Goal: Task Accomplishment & Management: Use online tool/utility

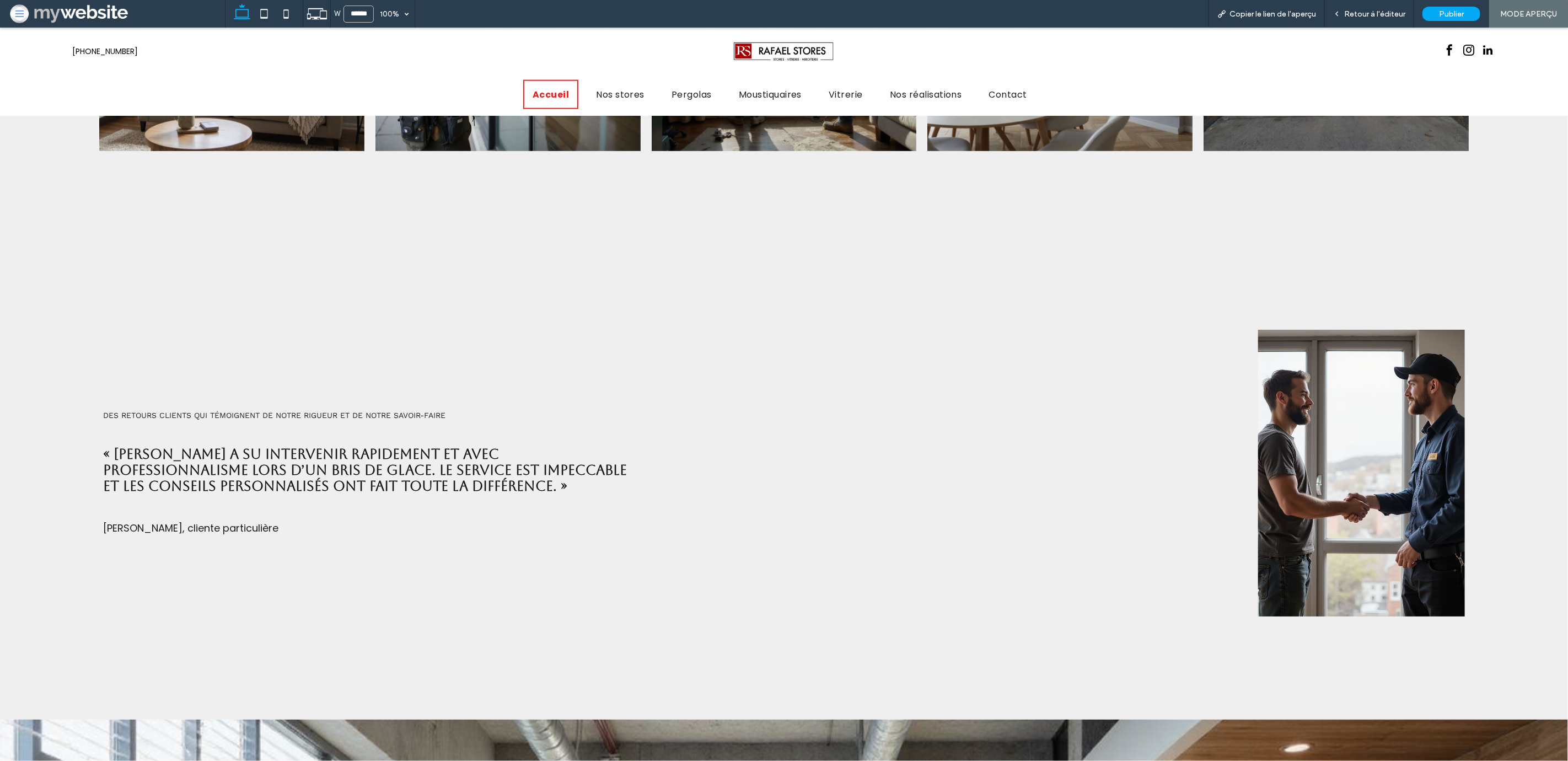
scroll to position [1208, 0]
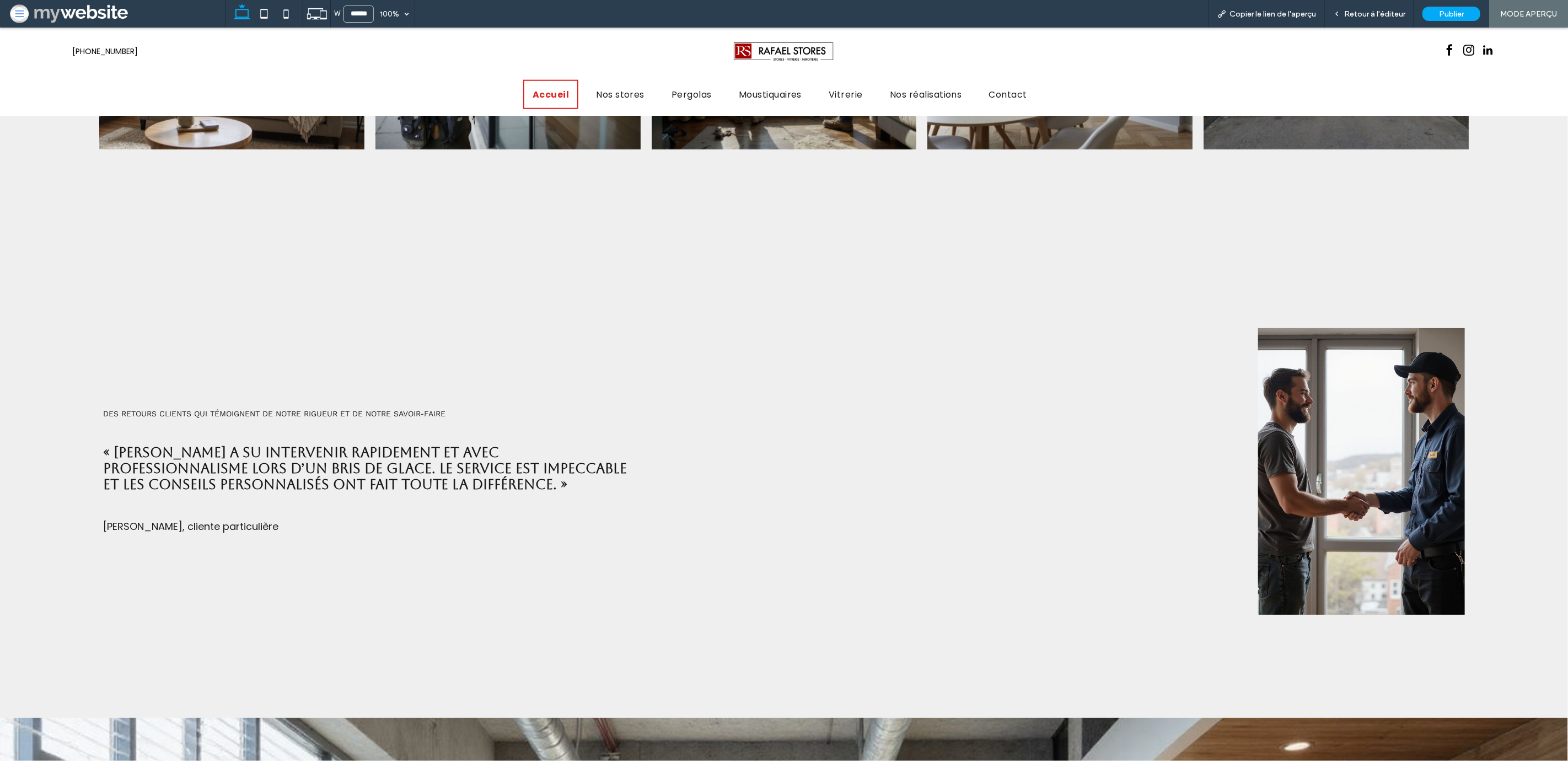
click at [599, 462] on h3 "« [PERSON_NAME] a su intervenir rapidement et avec professionnalisme lors d’un …" at bounding box center [370, 468] width 534 height 48
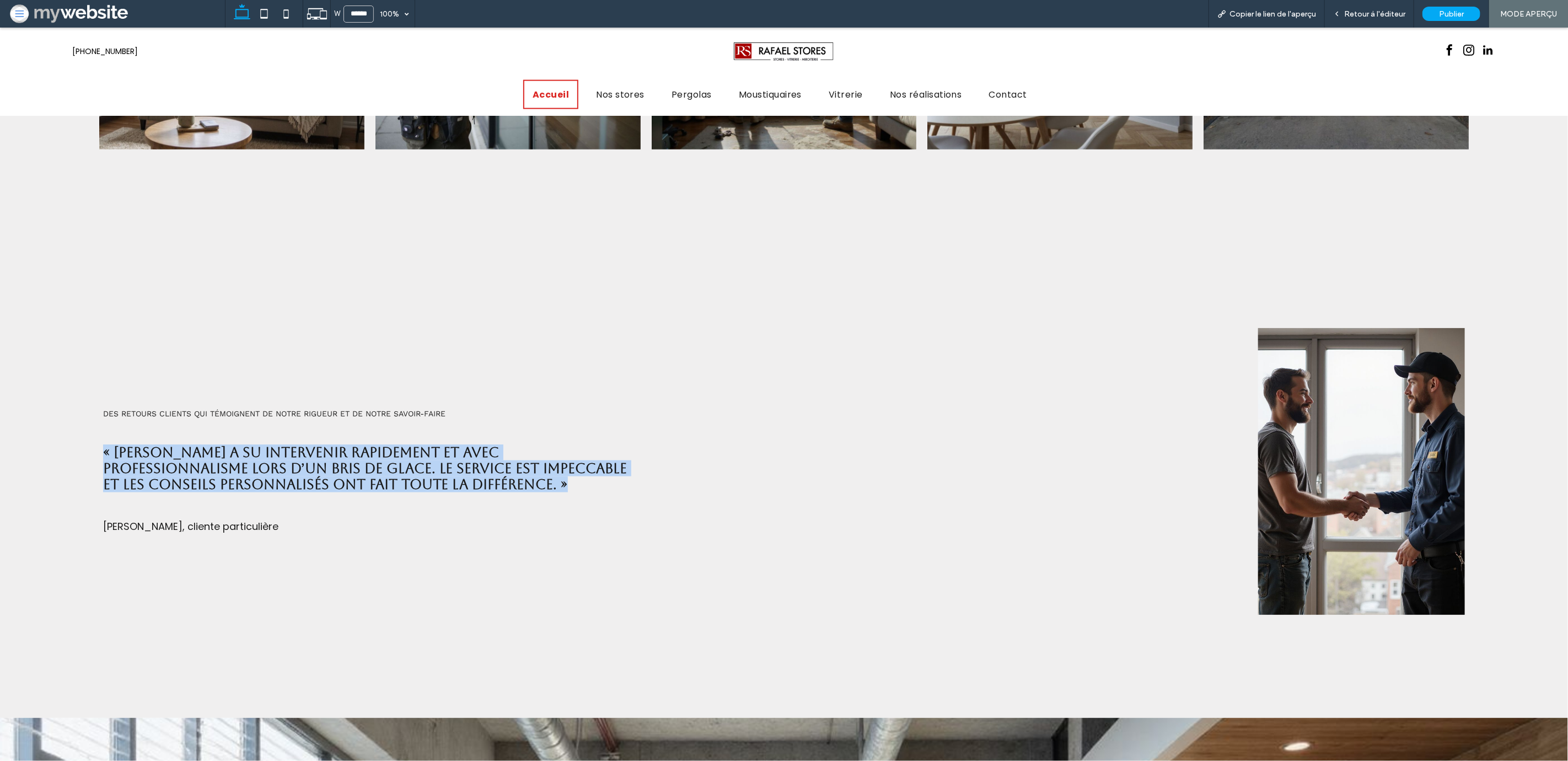
click at [599, 462] on h3 "« [PERSON_NAME] a su intervenir rapidement et avec professionnalisme lors d’un …" at bounding box center [370, 468] width 534 height 48
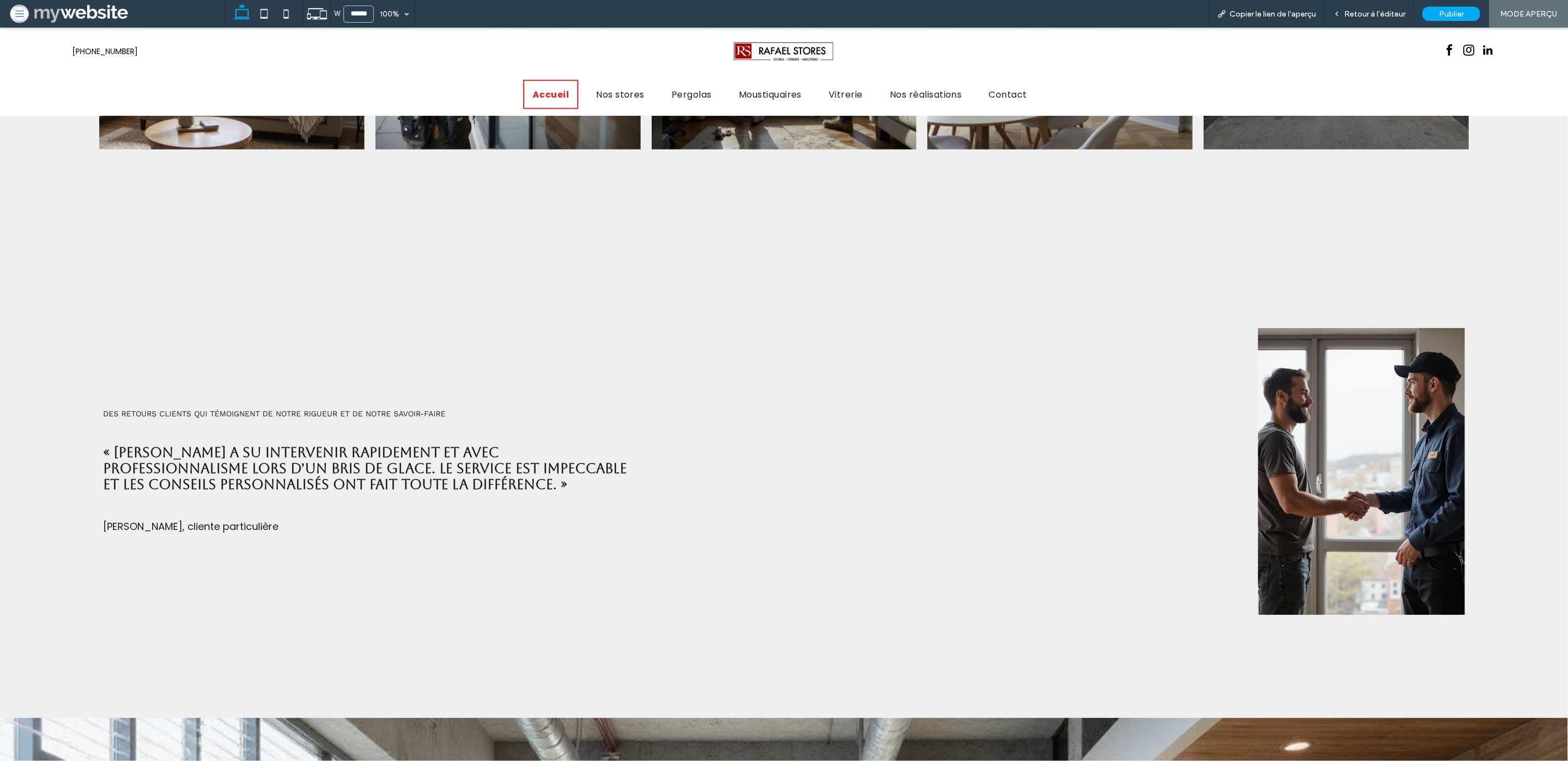
click at [624, 467] on h3 "« [PERSON_NAME] a su intervenir rapidement et avec professionnalisme lors d’un …" at bounding box center [370, 468] width 534 height 48
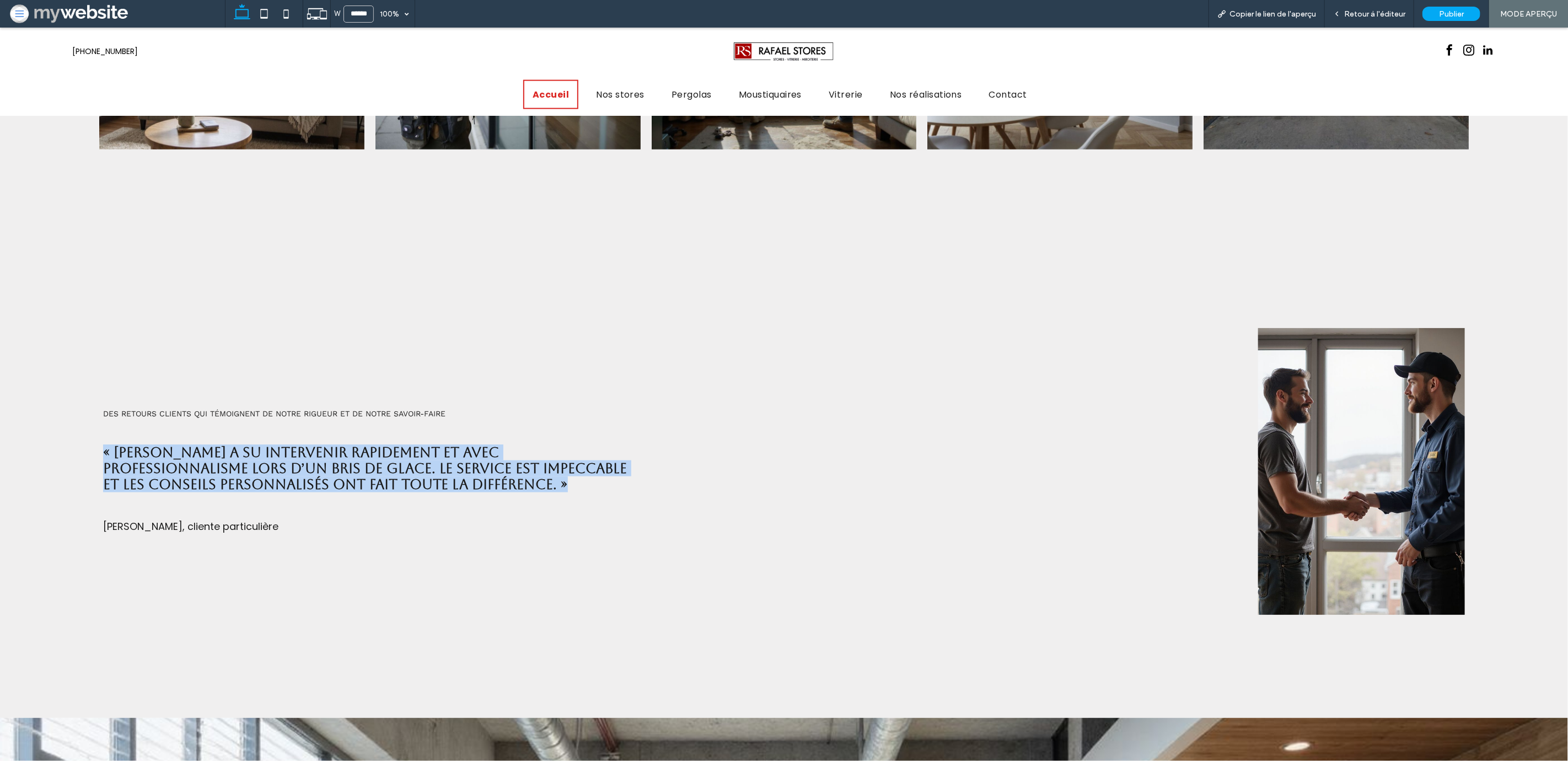
click at [624, 467] on h3 "« [PERSON_NAME] a su intervenir rapidement et avec professionnalisme lors d’un …" at bounding box center [370, 468] width 534 height 48
click at [514, 500] on div "Des retours clients qui témoignent de notre rigueur et de notre savoir-faire « …" at bounding box center [536, 472] width 882 height 304
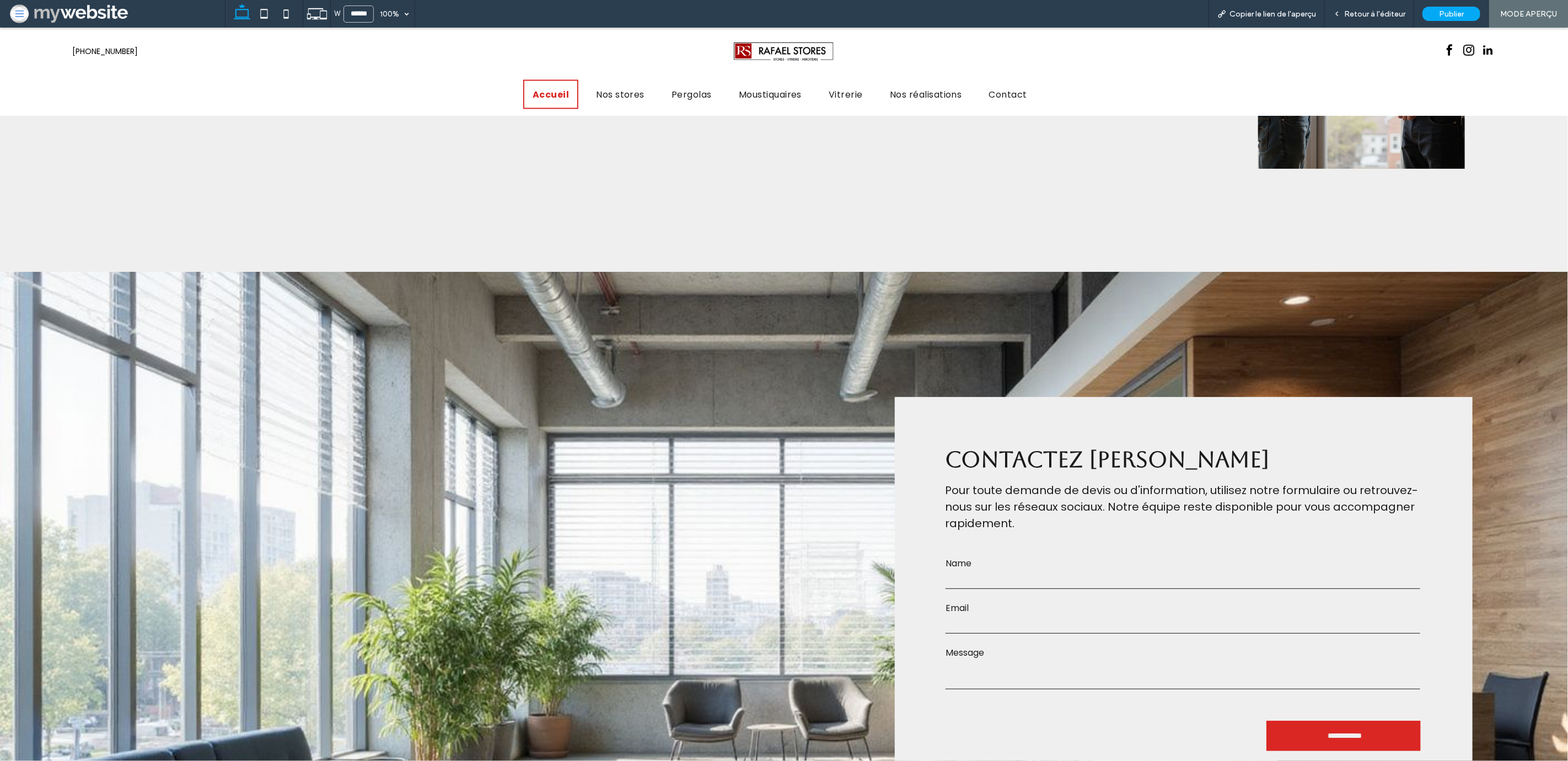
scroll to position [1639, 0]
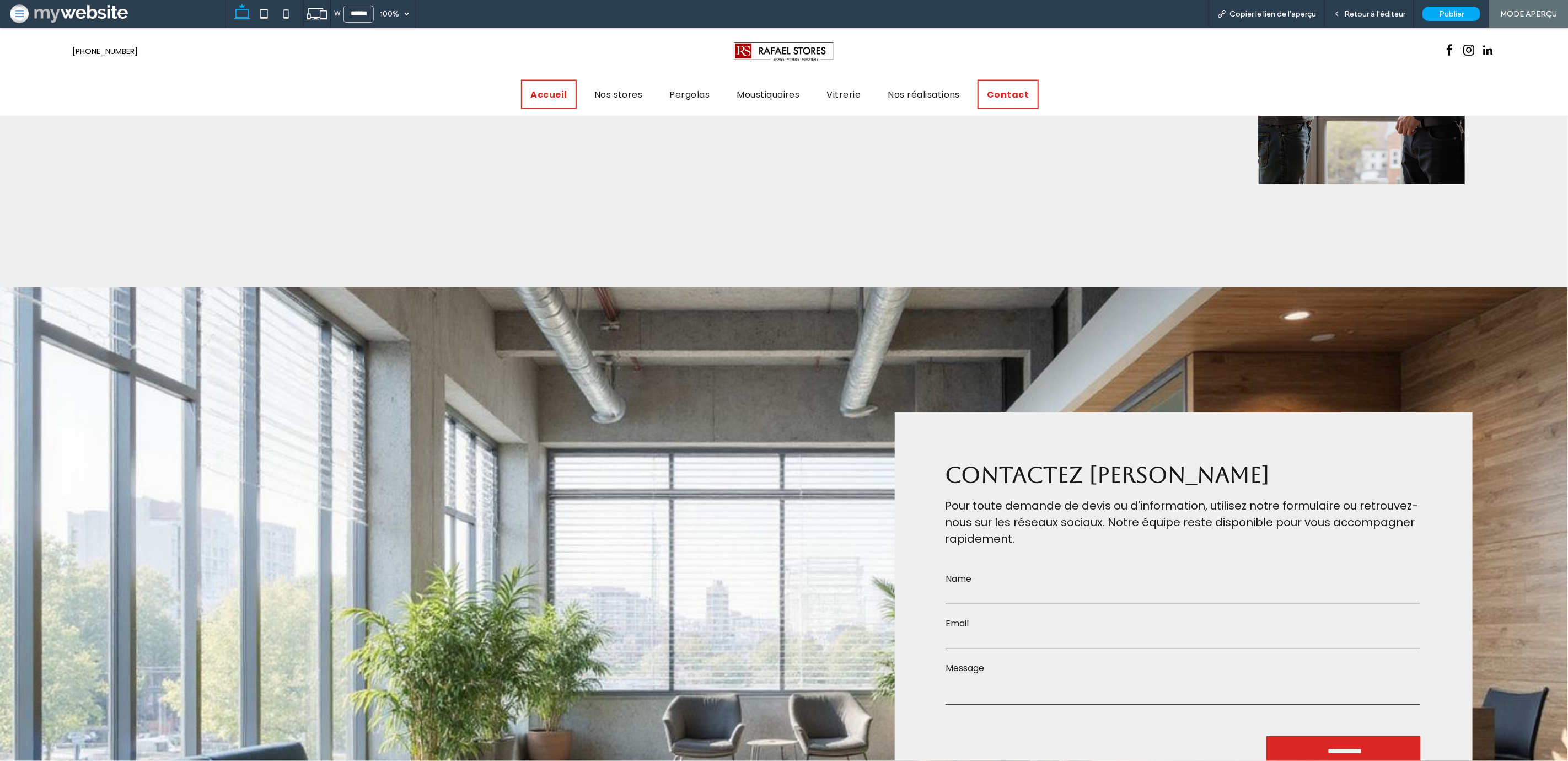
click at [1006, 96] on span "Contact" at bounding box center [1008, 95] width 42 height 14
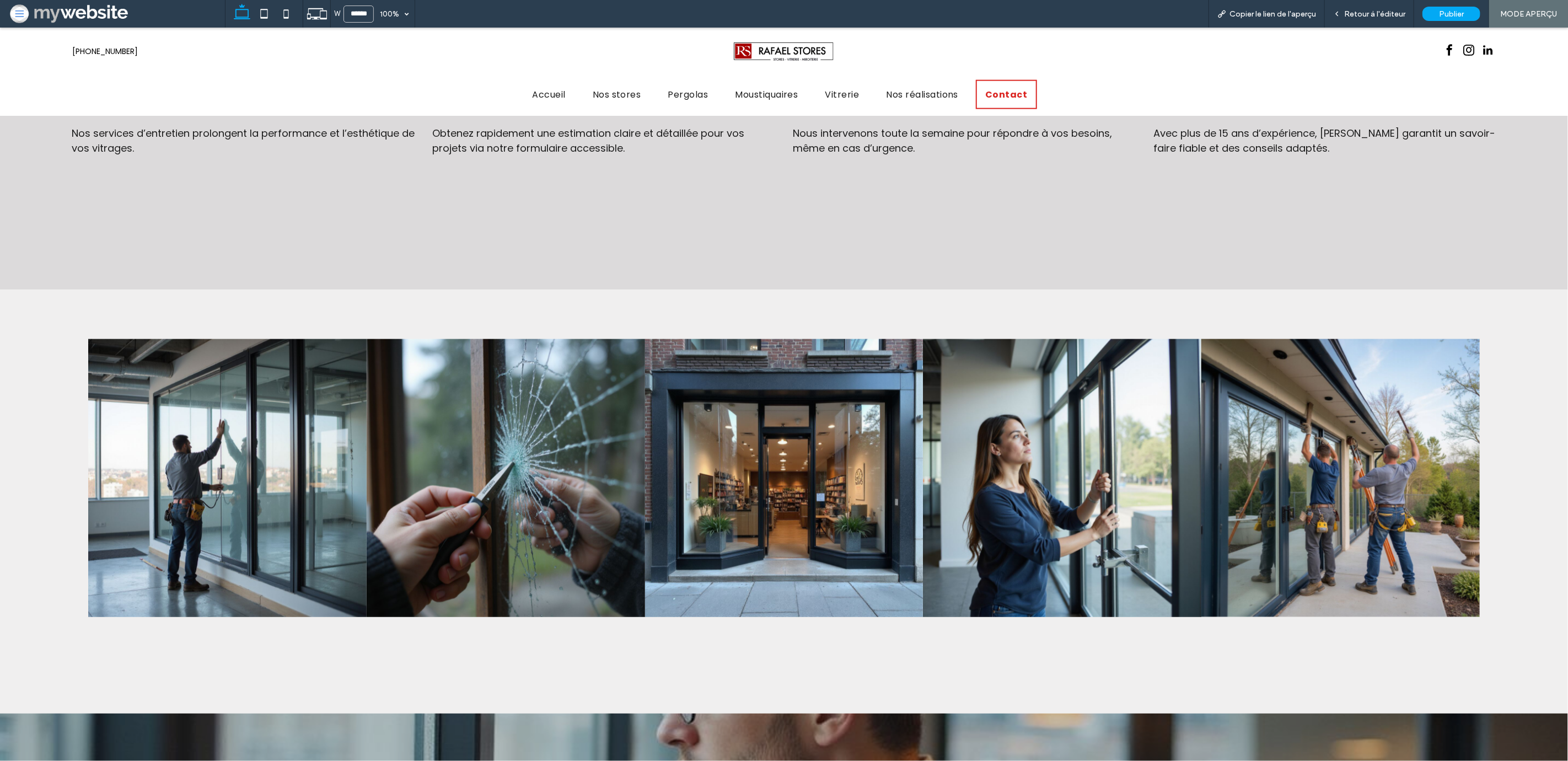
scroll to position [1140, 0]
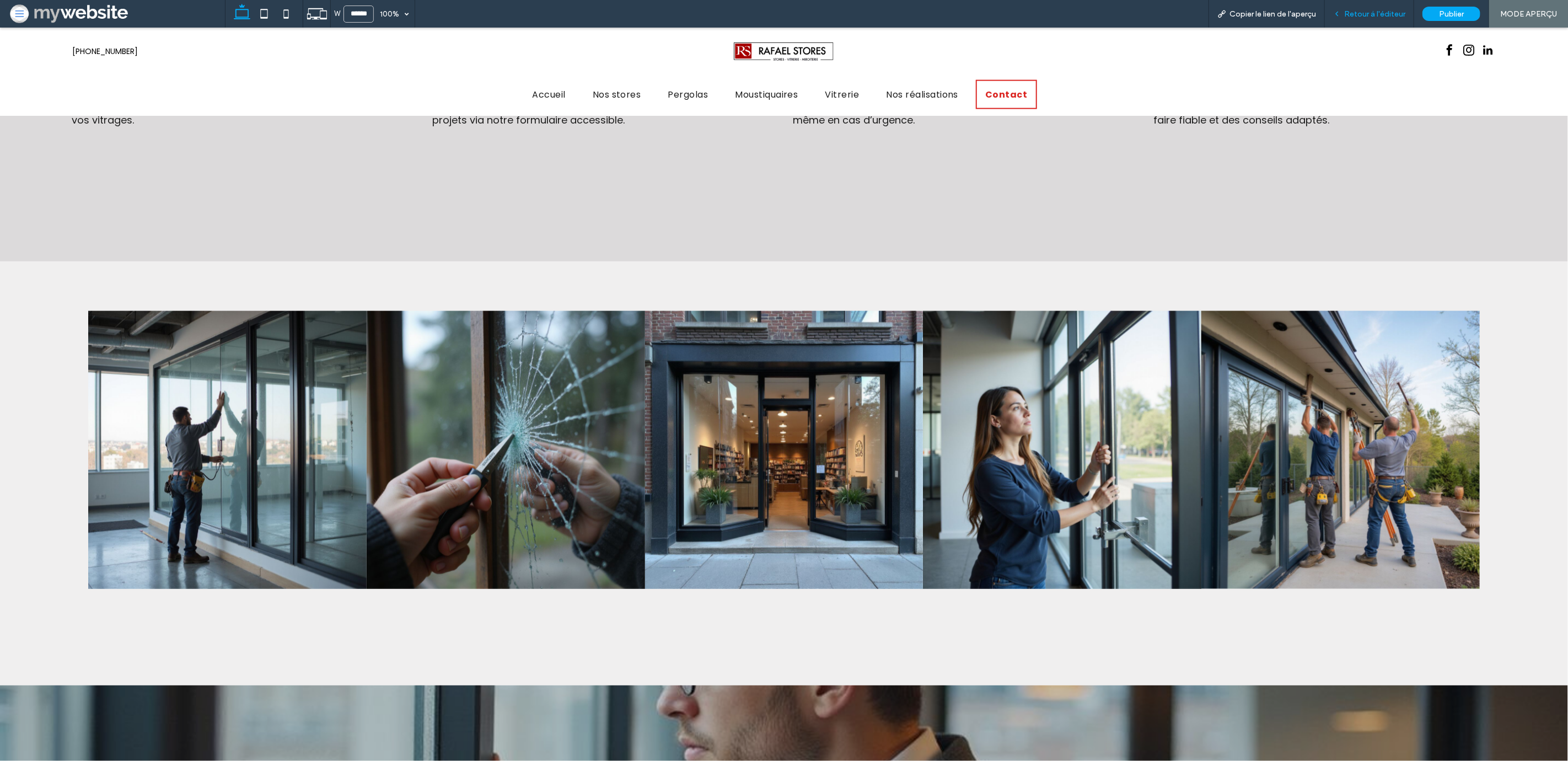
click at [1363, 17] on span "Retour à l'éditeur" at bounding box center [1374, 14] width 61 height 10
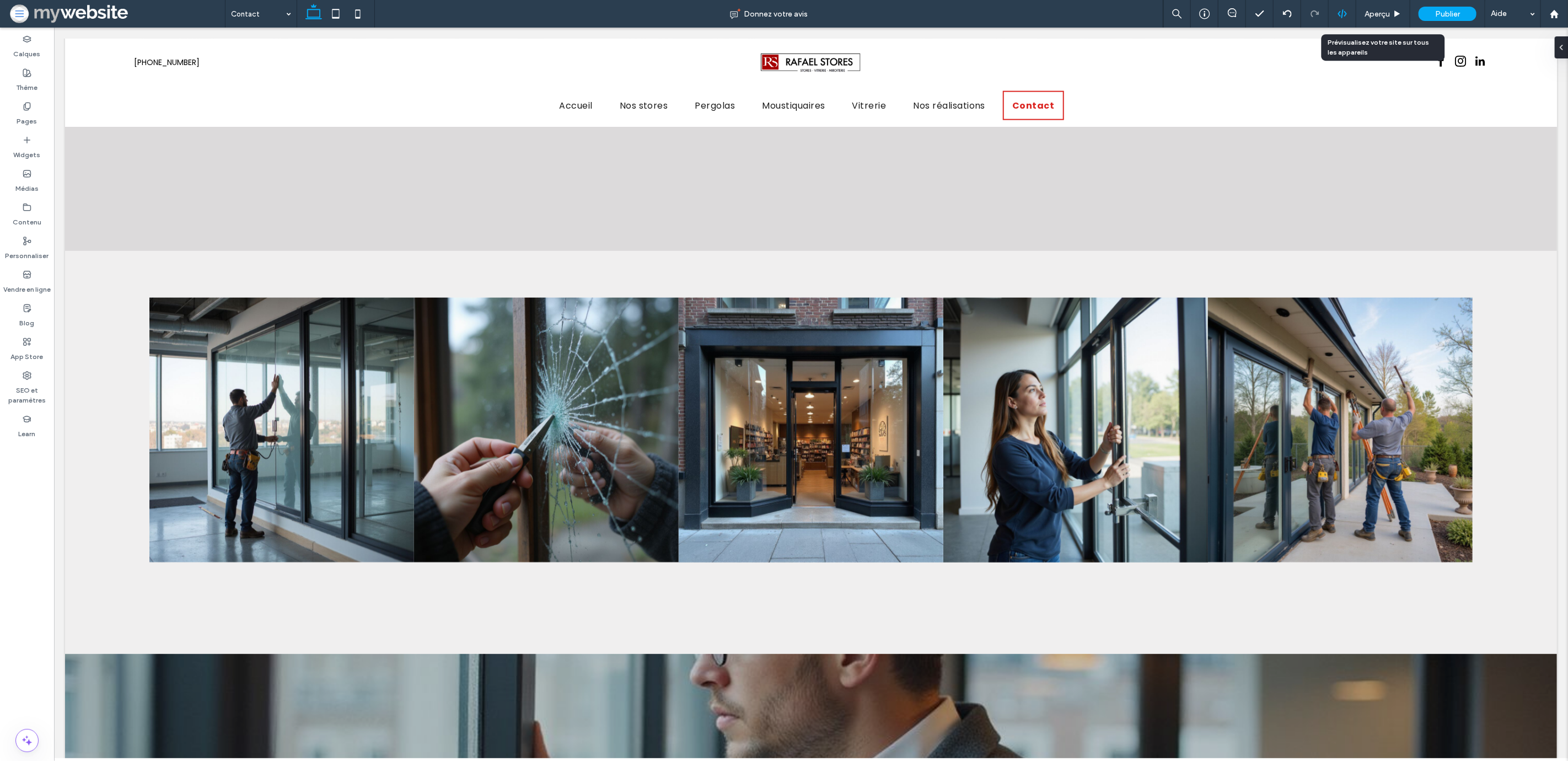
scroll to position [1122, 0]
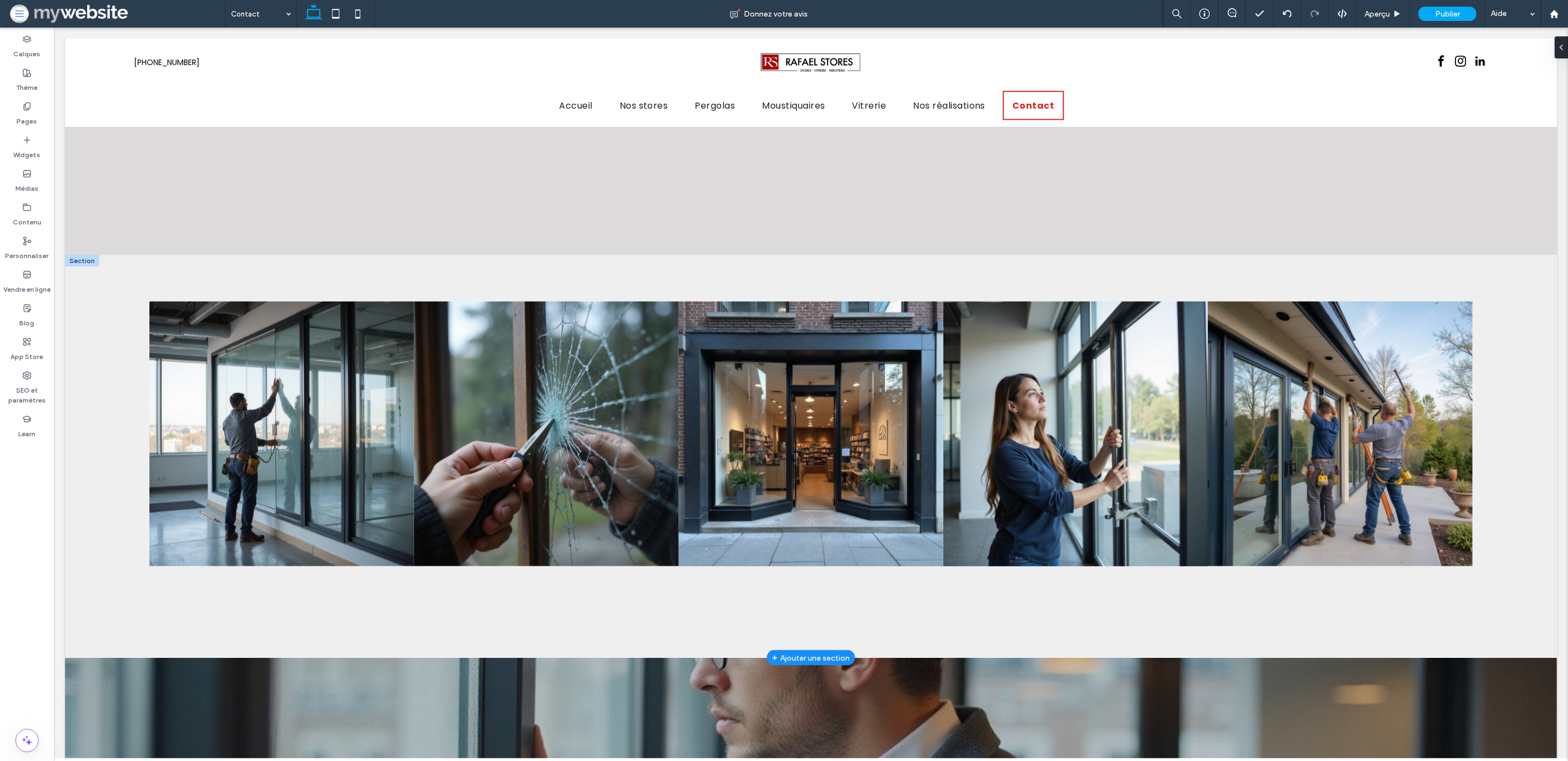
click at [76, 255] on div at bounding box center [81, 261] width 34 height 12
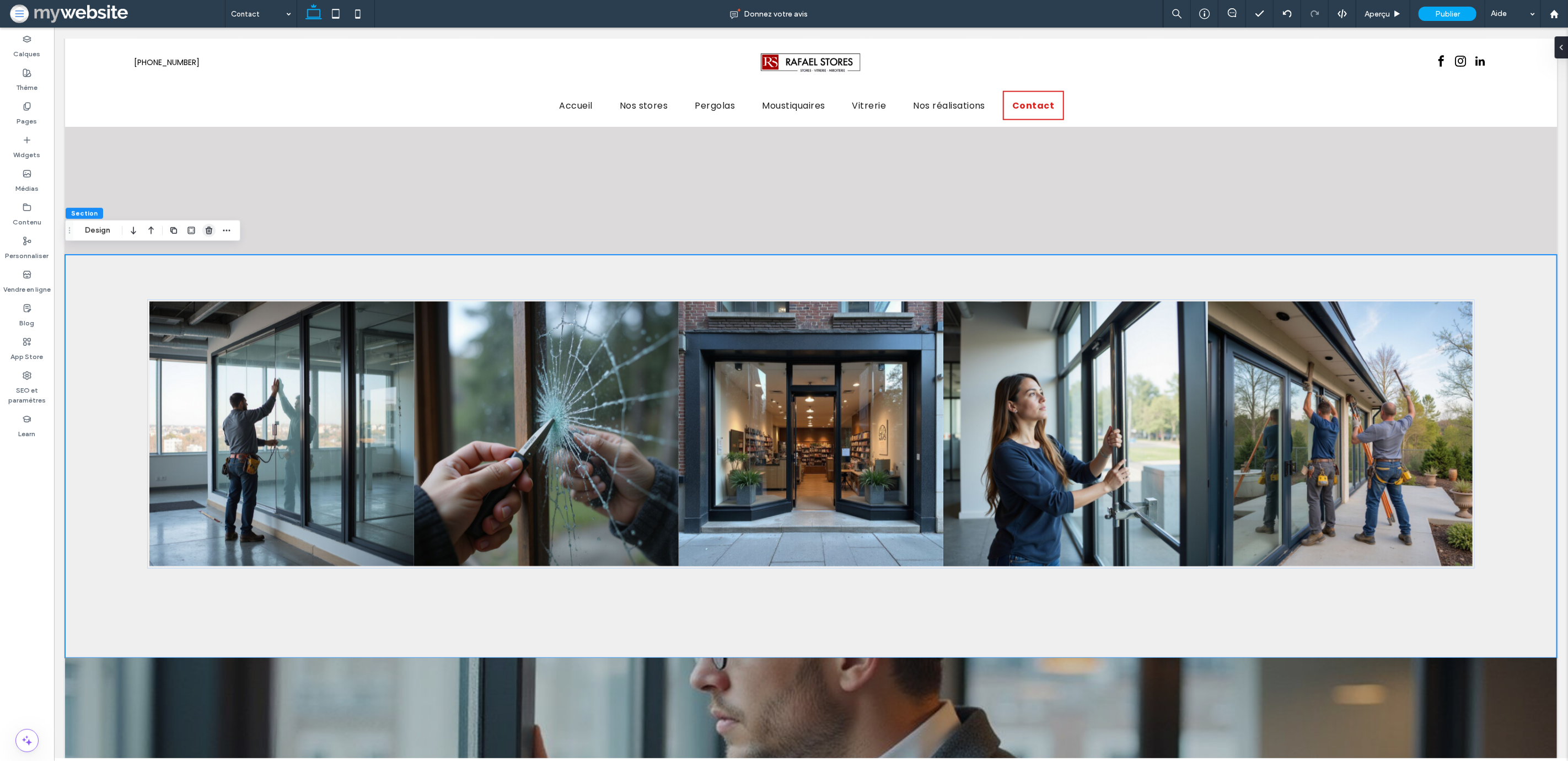
click at [209, 231] on icon "button" at bounding box center [209, 230] width 9 height 9
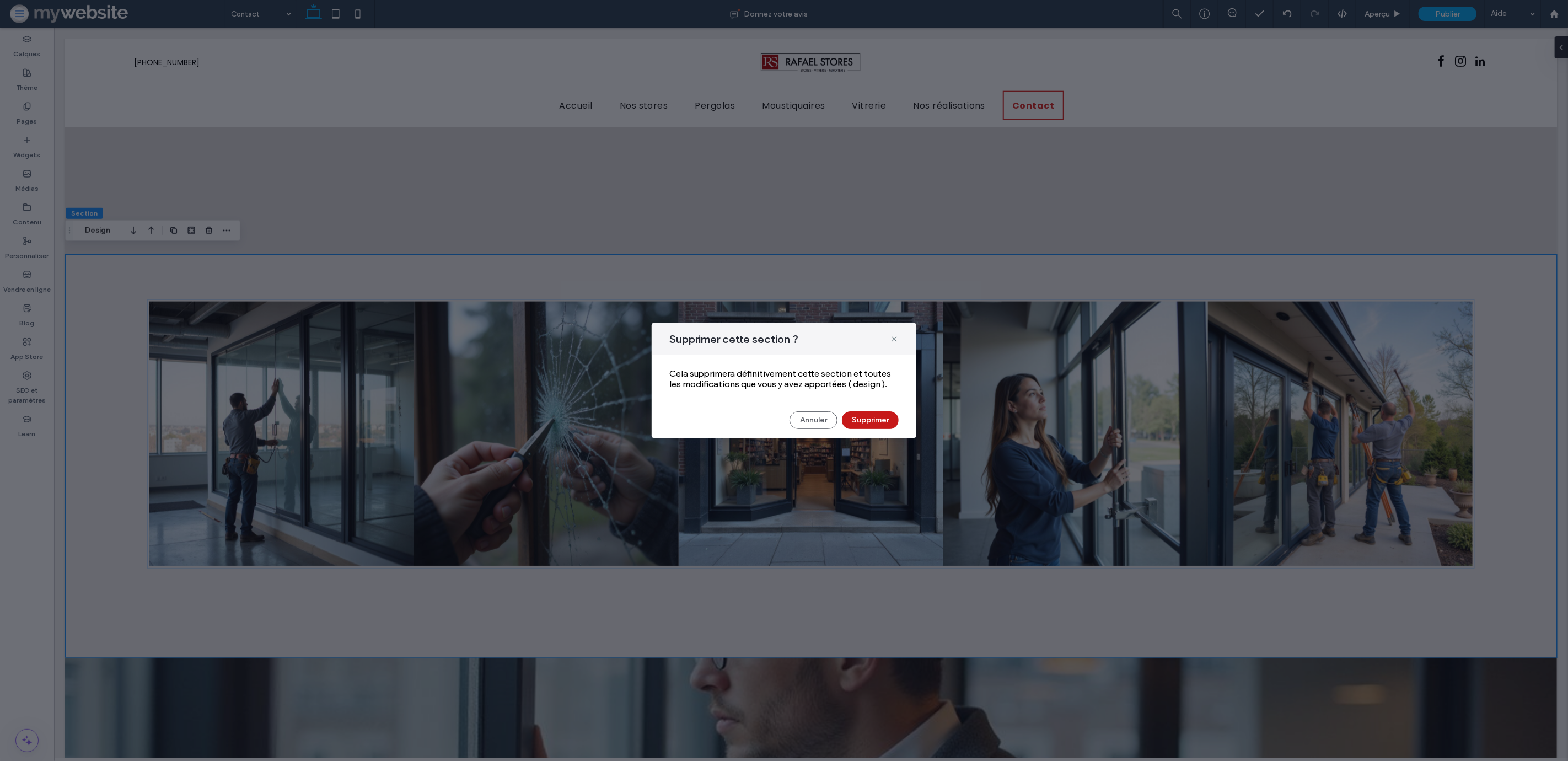
click at [883, 419] on button "Supprimer" at bounding box center [870, 420] width 56 height 17
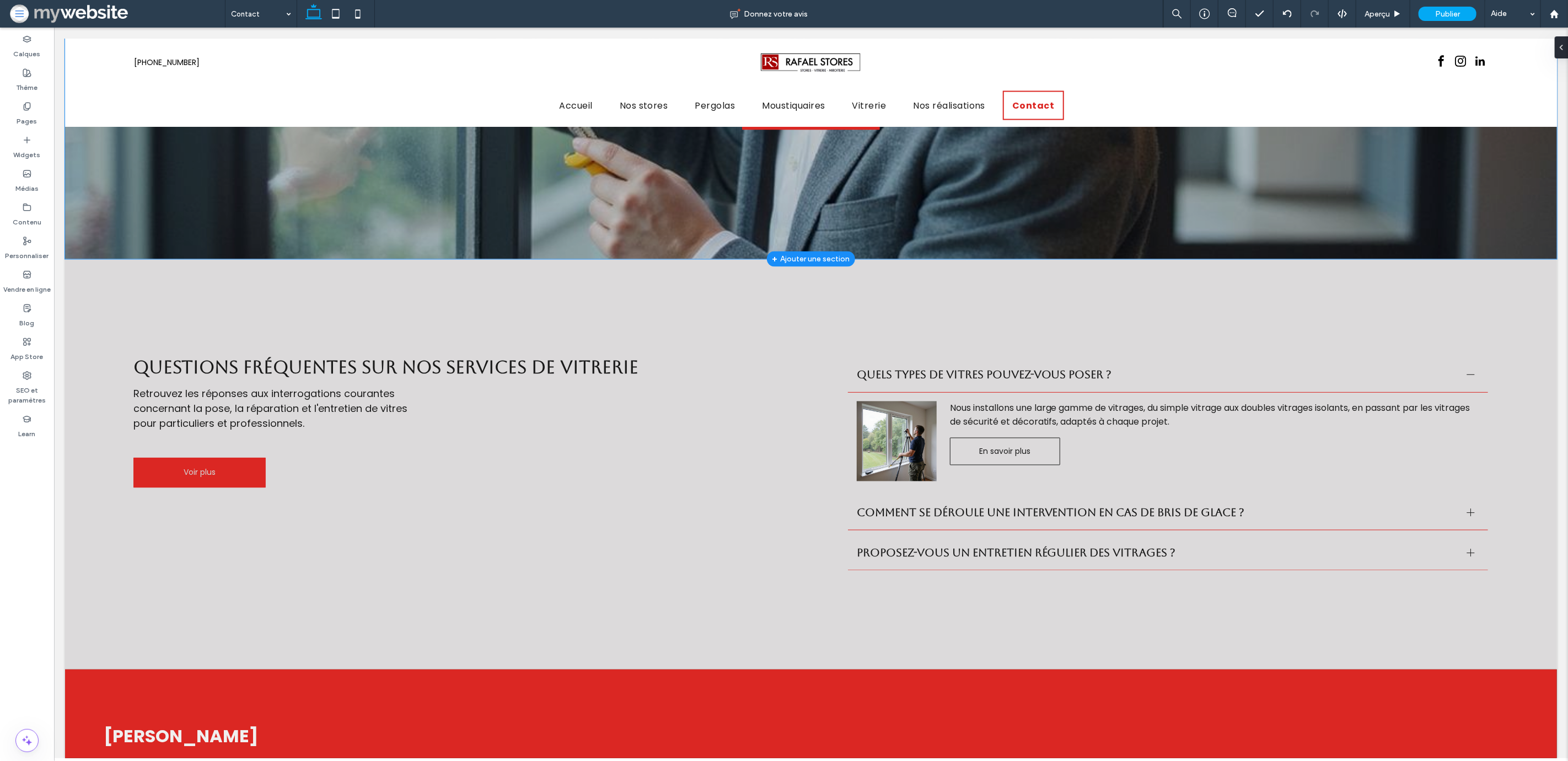
scroll to position [1585, 0]
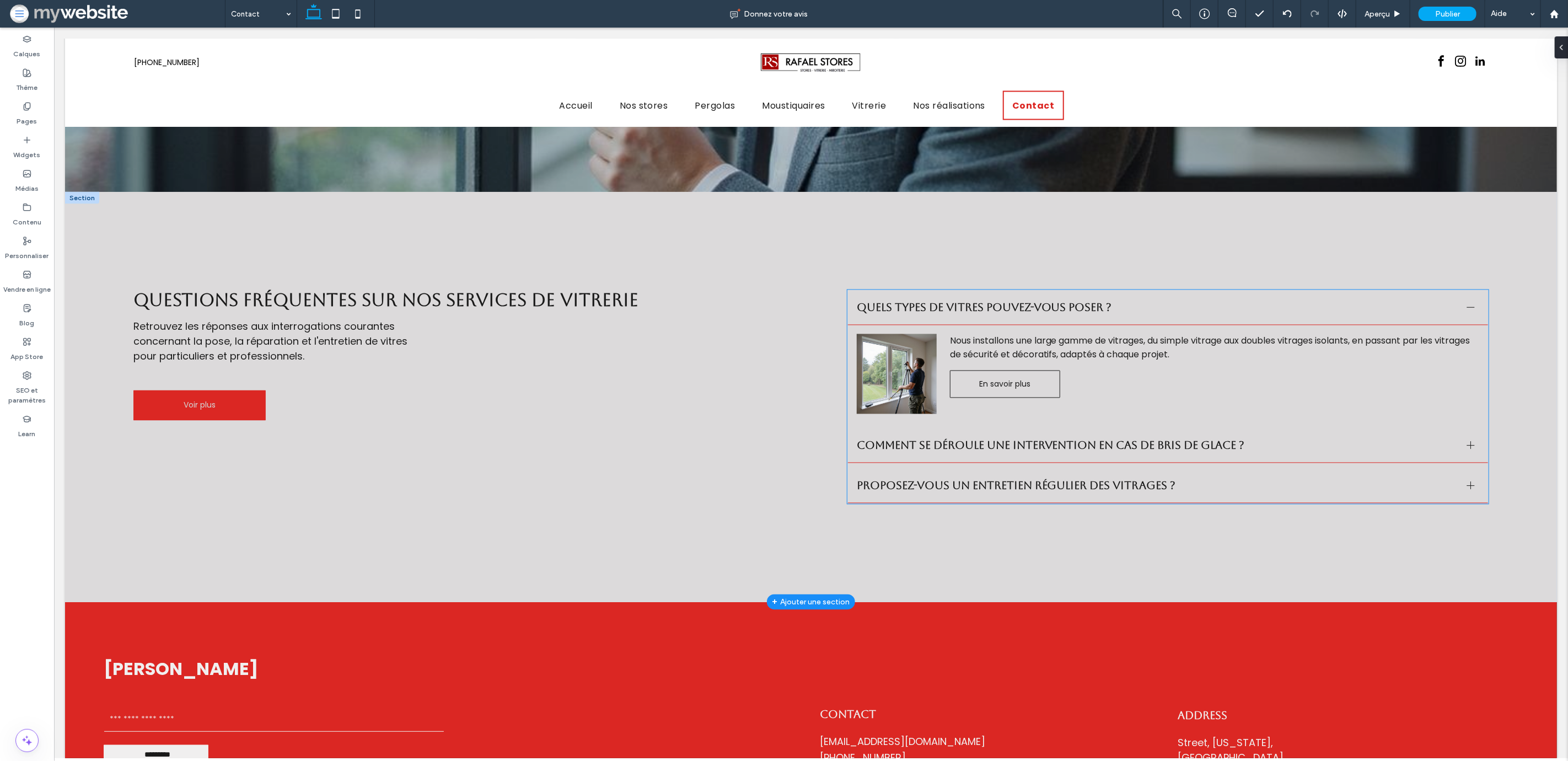
click at [955, 439] on span "Comment se déroule une intervention en cas de bris de glace ?" at bounding box center [1156, 445] width 602 height 13
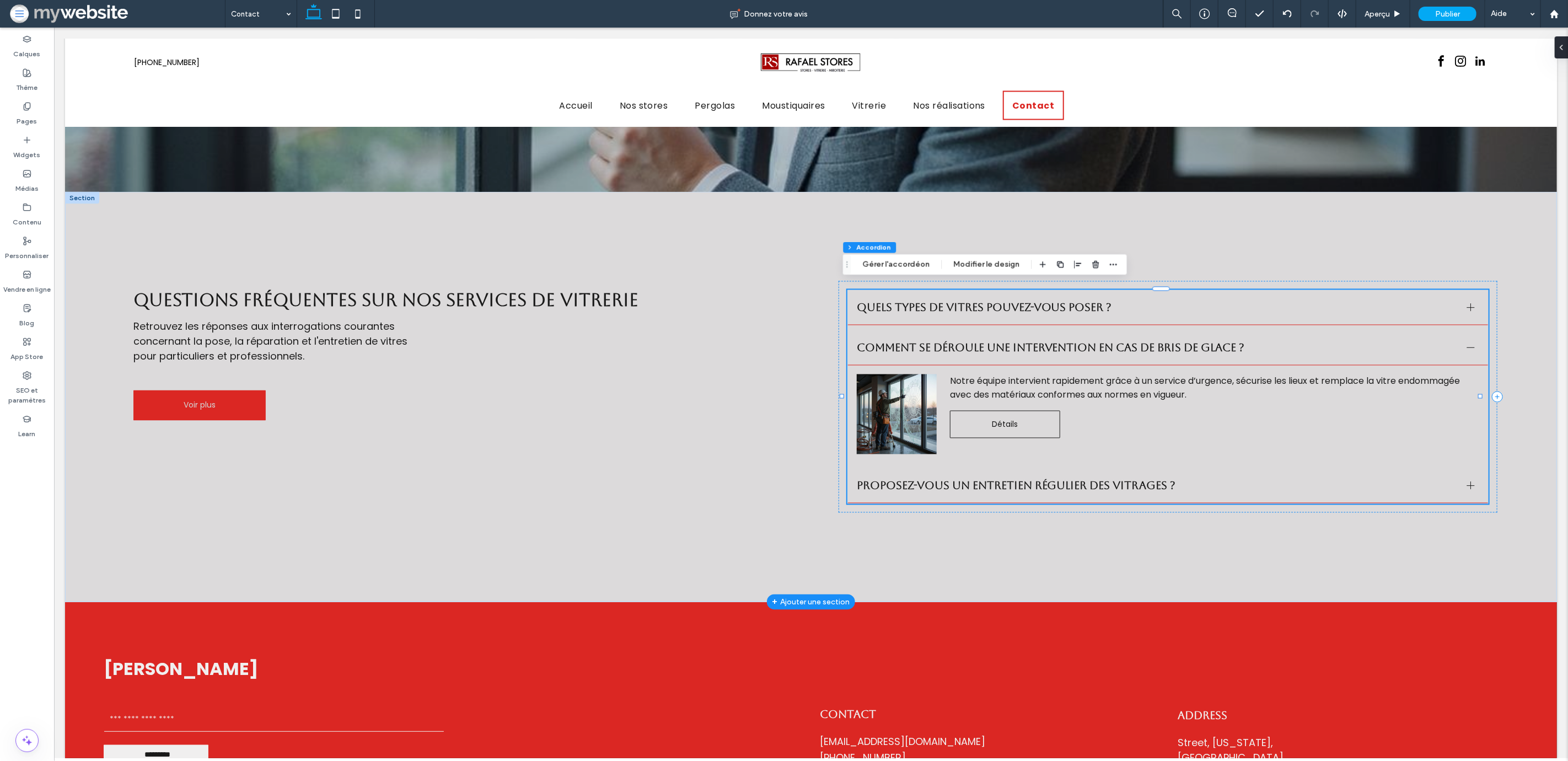
click at [980, 483] on span "Proposez-vous un entretien régulier des vitrages ?" at bounding box center [1156, 486] width 602 height 13
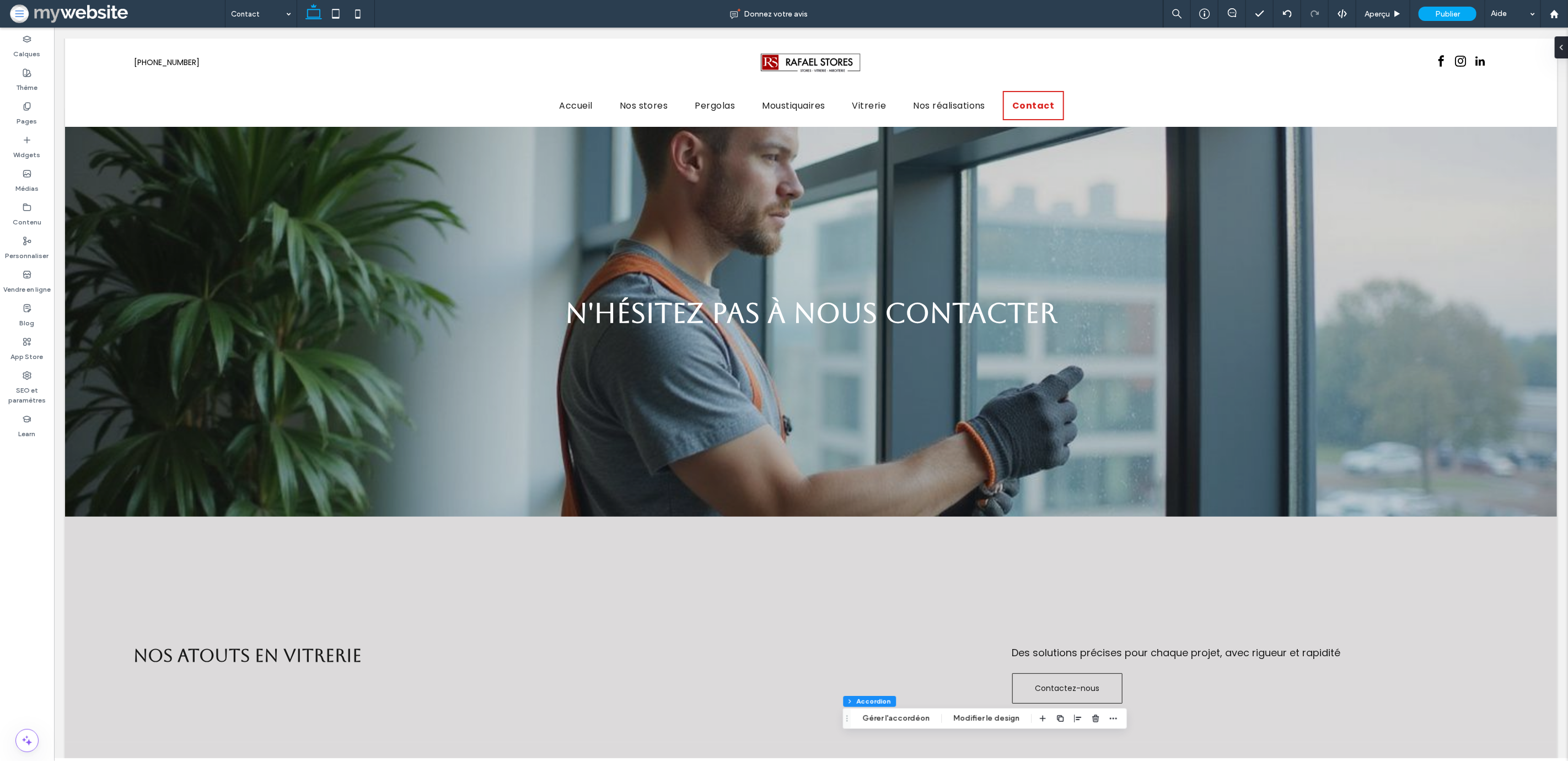
scroll to position [0, 0]
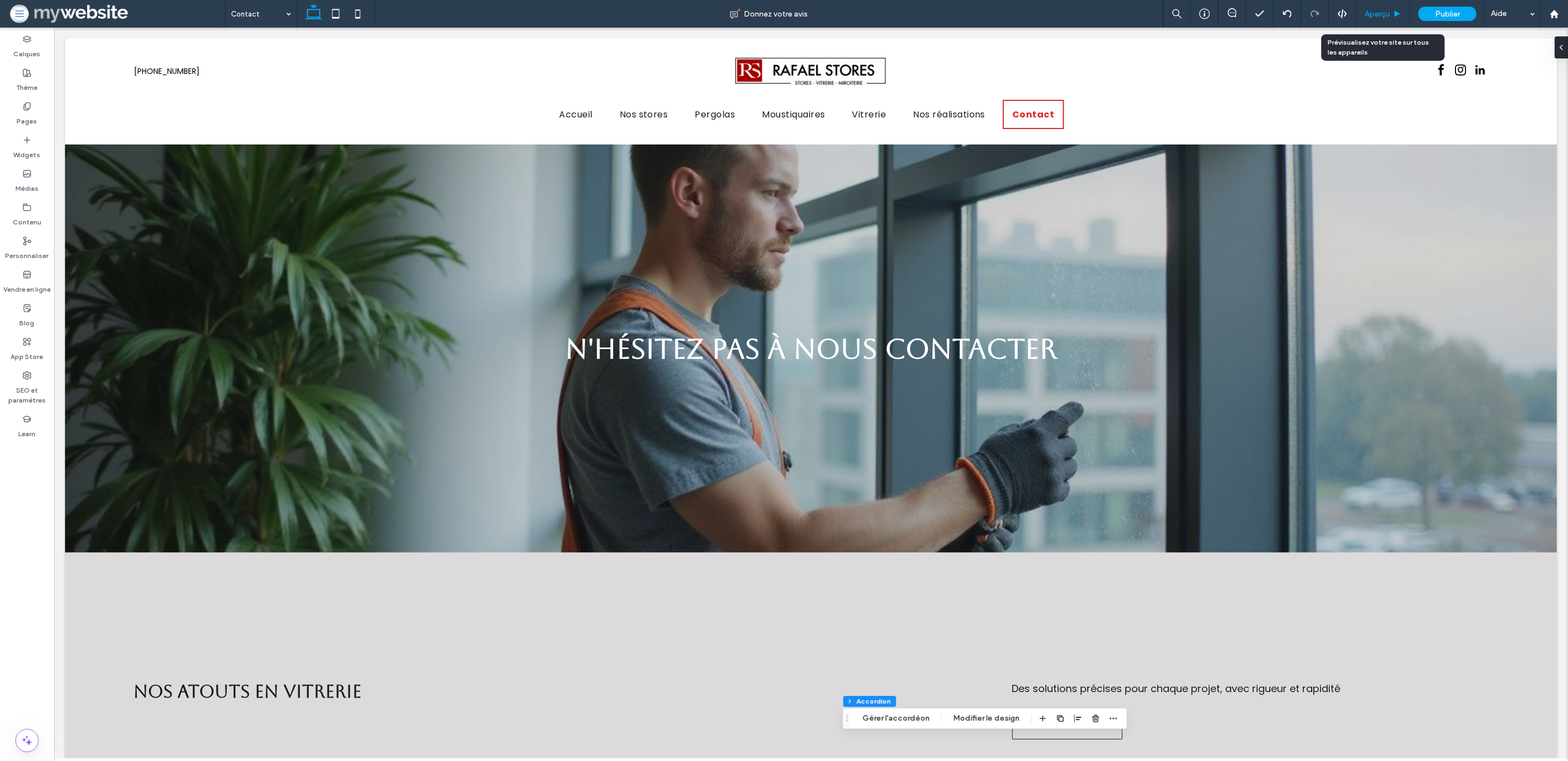
click at [1372, 11] on span "Aperçu" at bounding box center [1376, 14] width 25 height 10
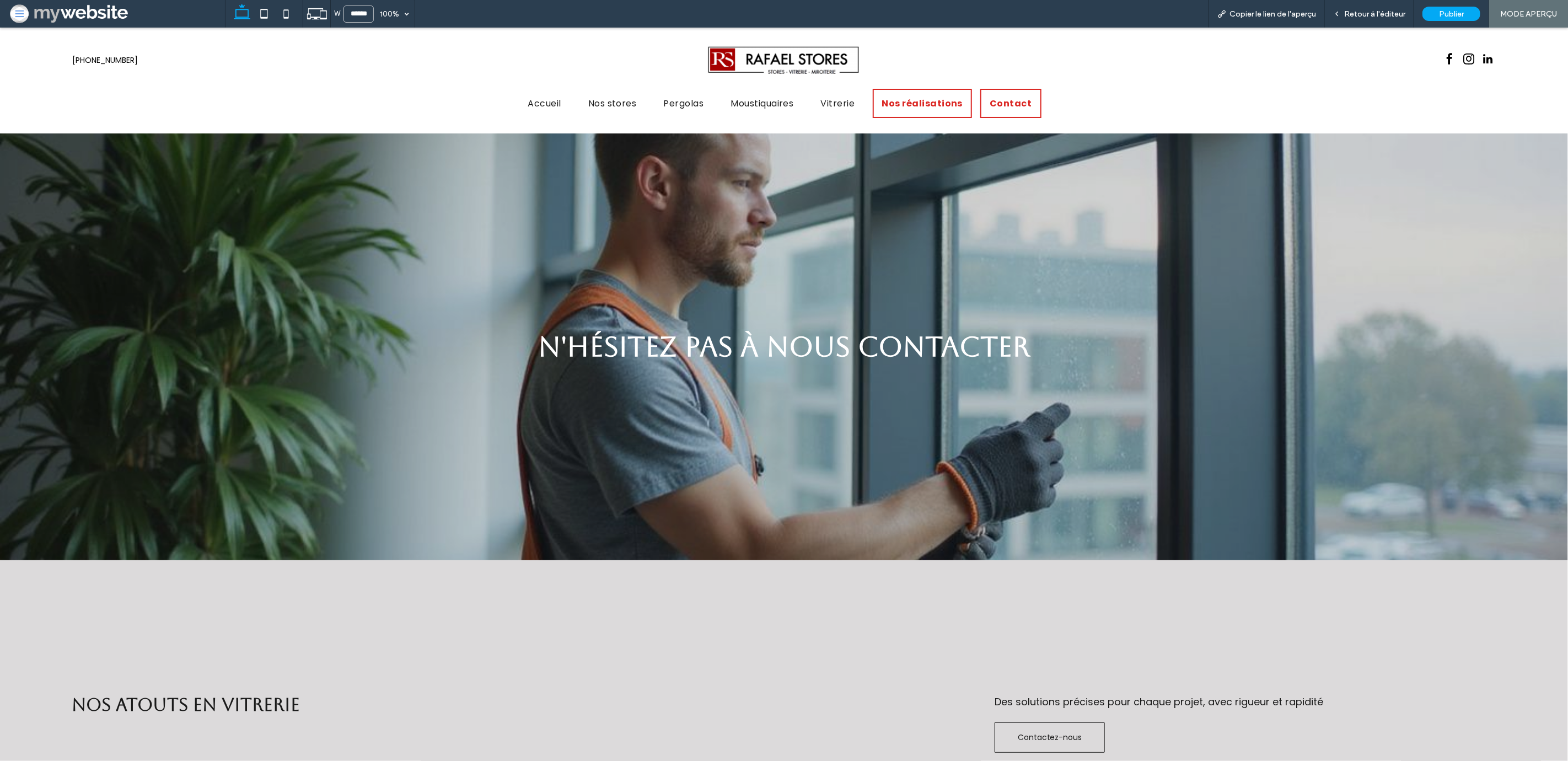
click at [909, 100] on span "Nos réalisations" at bounding box center [922, 103] width 81 height 14
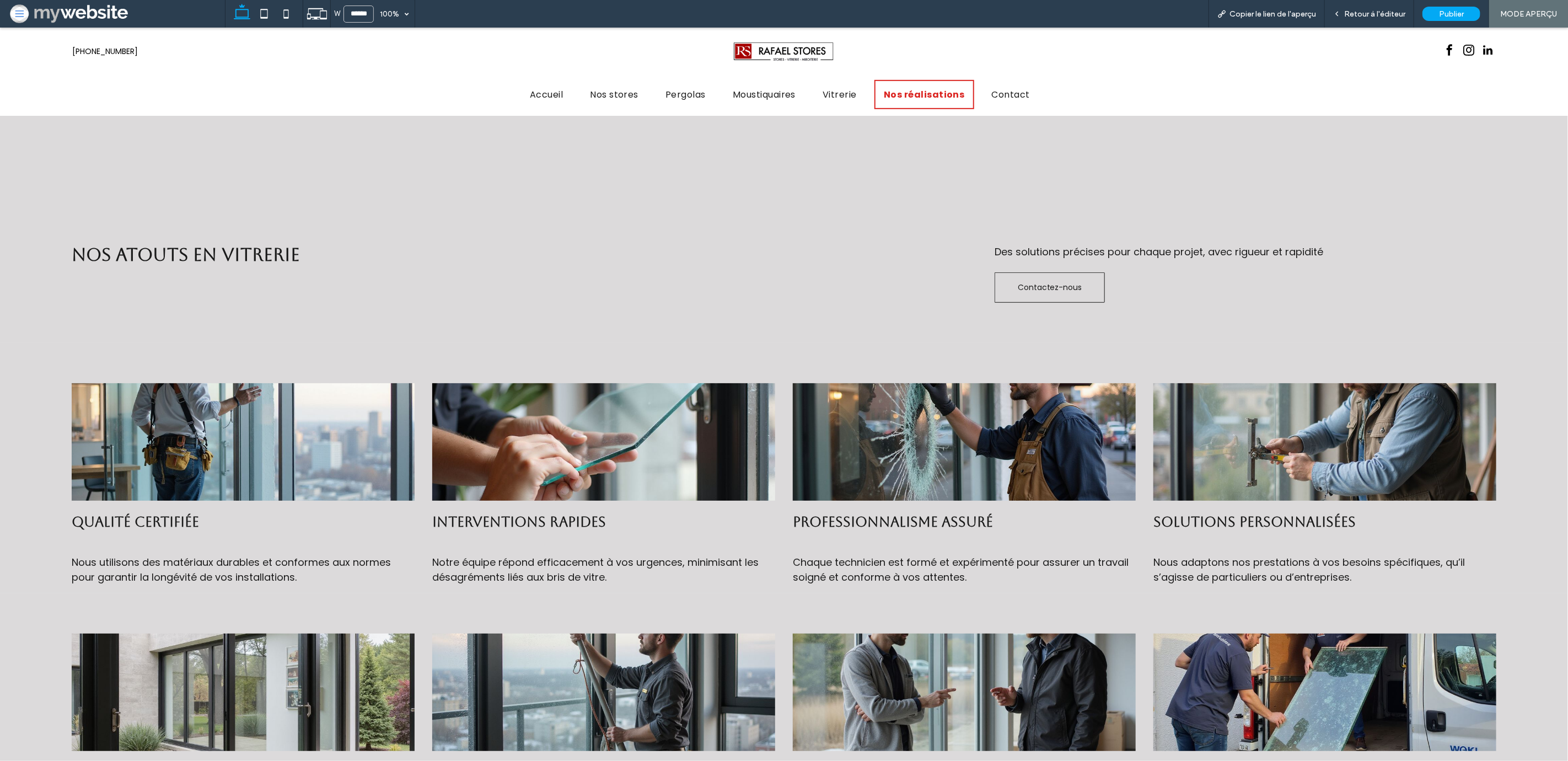
scroll to position [619, 0]
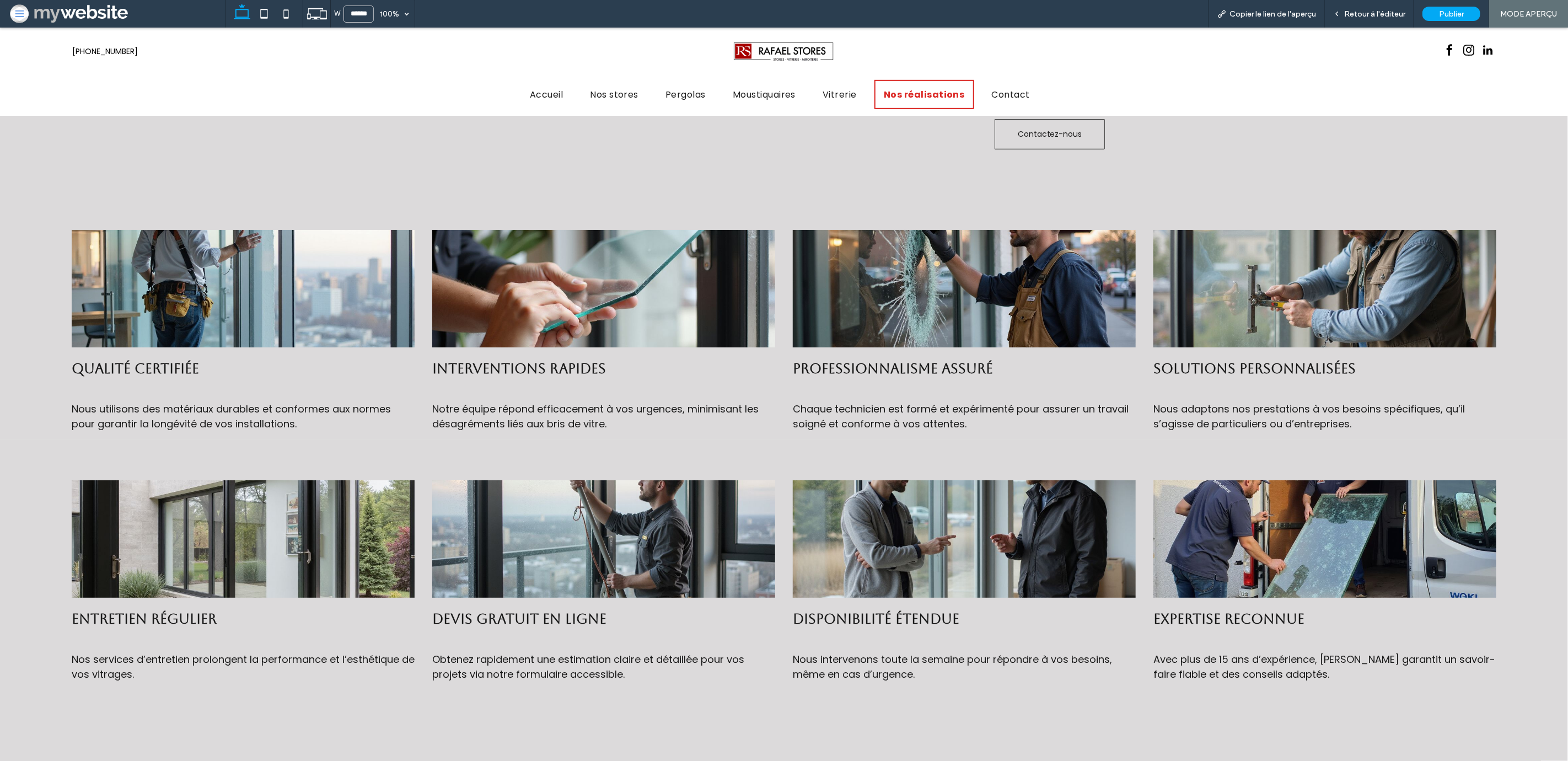
click at [585, 414] on span "Notre équipe répond efficacement à vos urgences, minimisant les désagréments li…" at bounding box center [596, 416] width 326 height 29
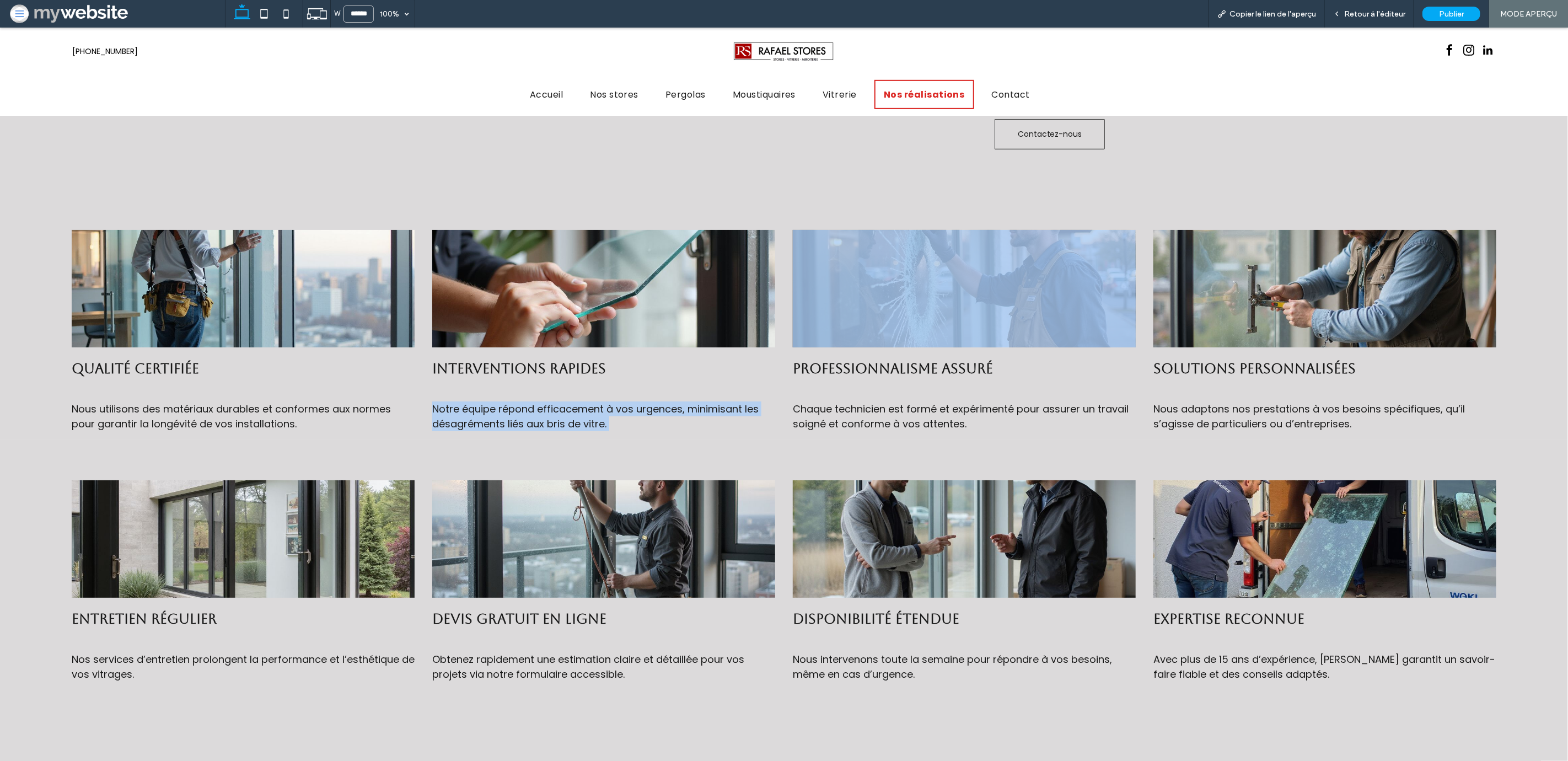
click at [585, 414] on span "Notre équipe répond efficacement à vos urgences, minimisant les désagréments li…" at bounding box center [596, 416] width 326 height 29
click at [639, 426] on div "Interventions rapides Notre équipe répond efficacement à vos urgences, minimisa…" at bounding box center [603, 331] width 360 height 219
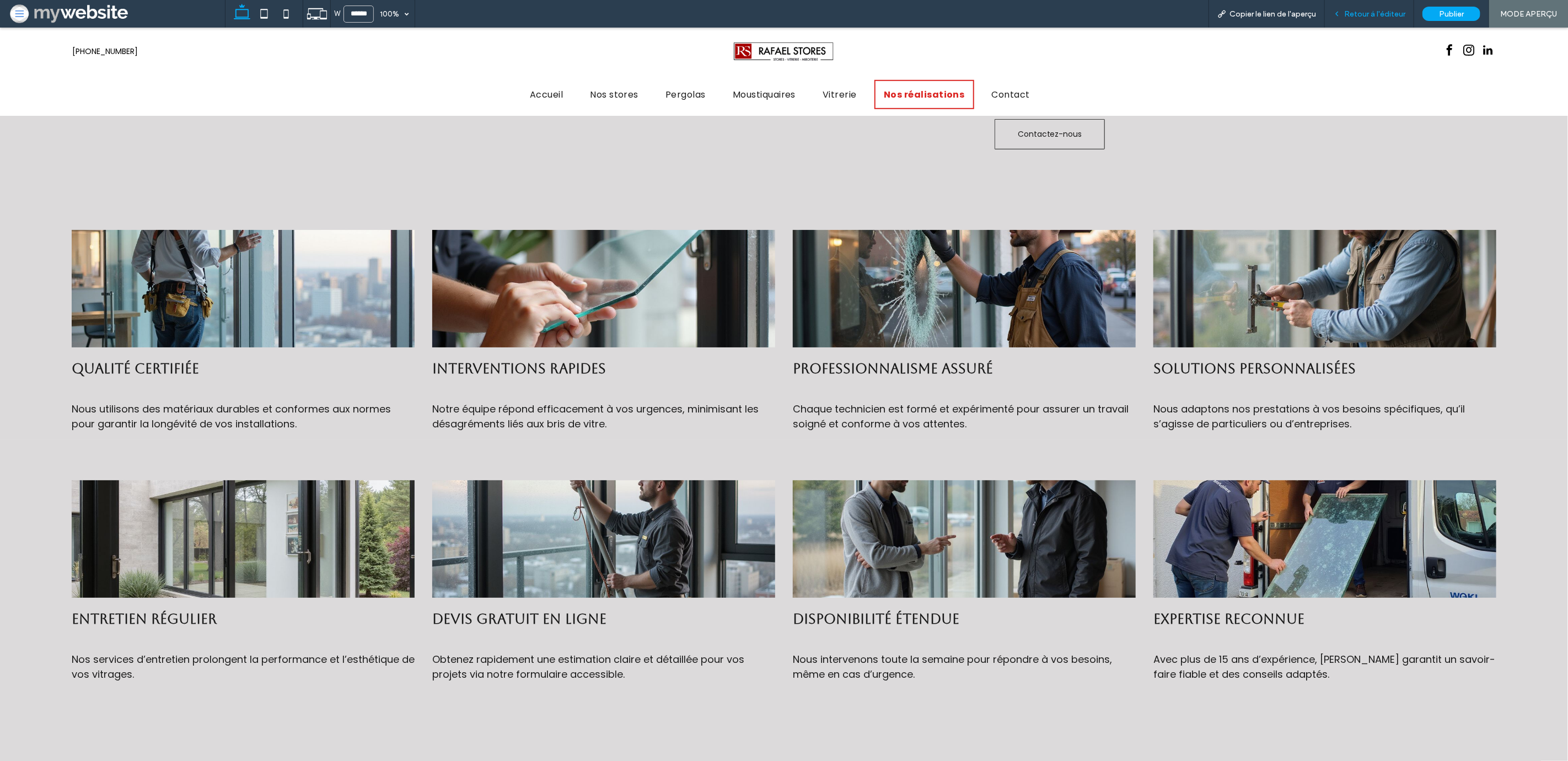
click at [1370, 20] on div "Retour à l'éditeur" at bounding box center [1369, 14] width 89 height 28
click at [1369, 16] on span "Retour à l'éditeur" at bounding box center [1374, 14] width 61 height 10
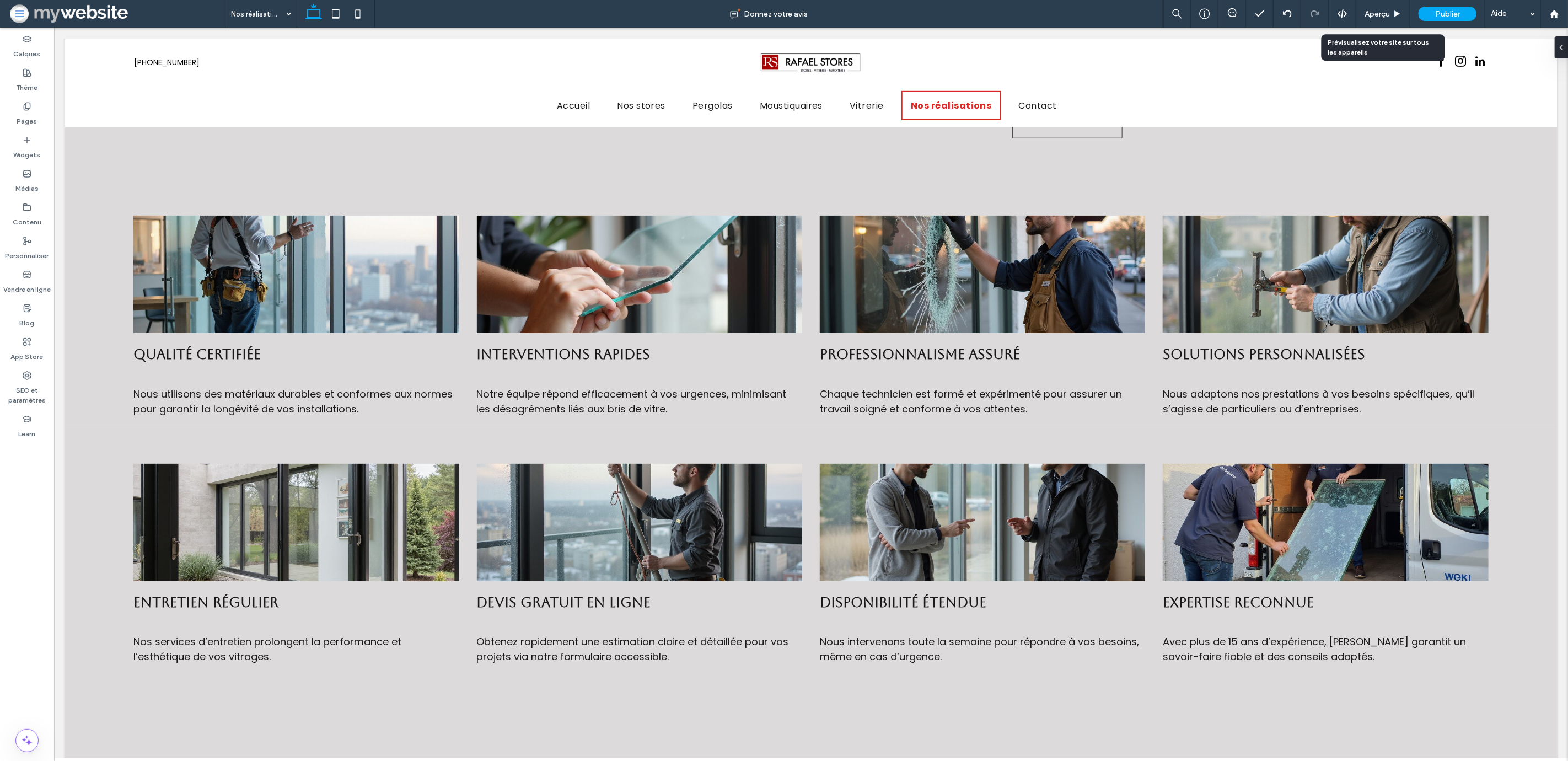
scroll to position [605, 0]
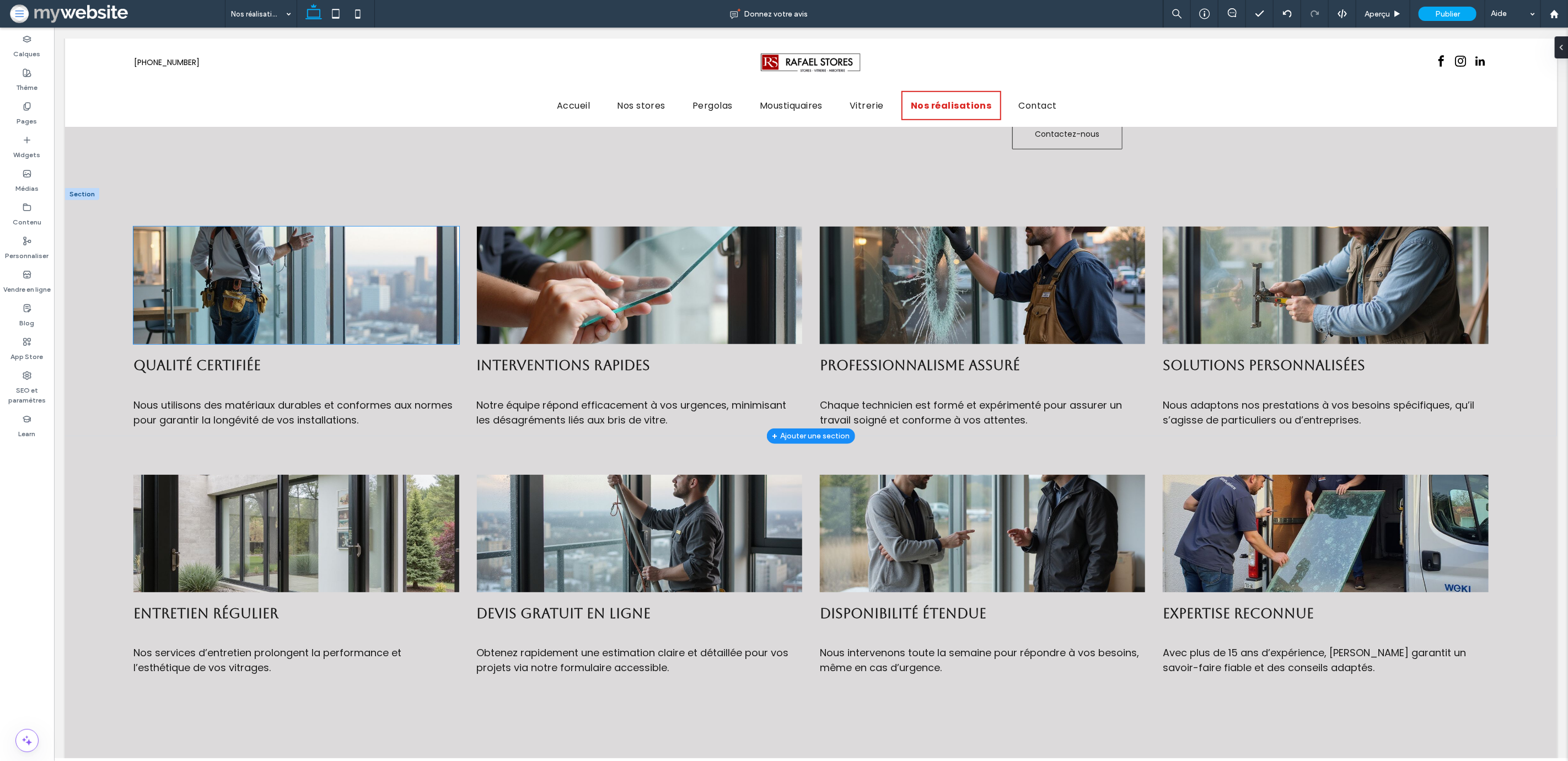
click at [260, 327] on img at bounding box center [295, 285] width 326 height 117
click at [530, 197] on div "Qualité certifiée Nous utilisons des matériaux durables et conformes aux normes…" at bounding box center [810, 313] width 1492 height 248
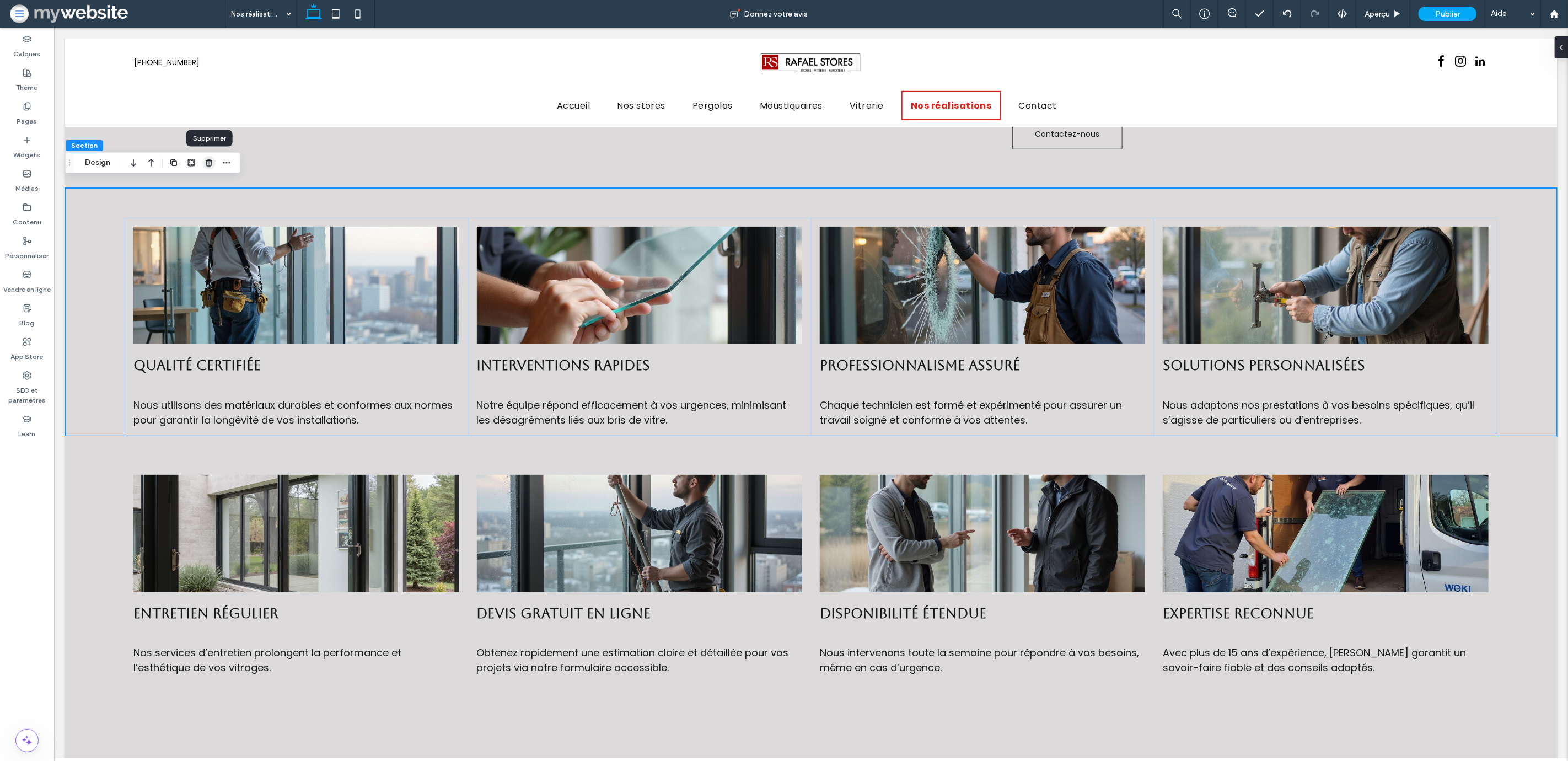
click at [208, 164] on icon "button" at bounding box center [209, 162] width 9 height 9
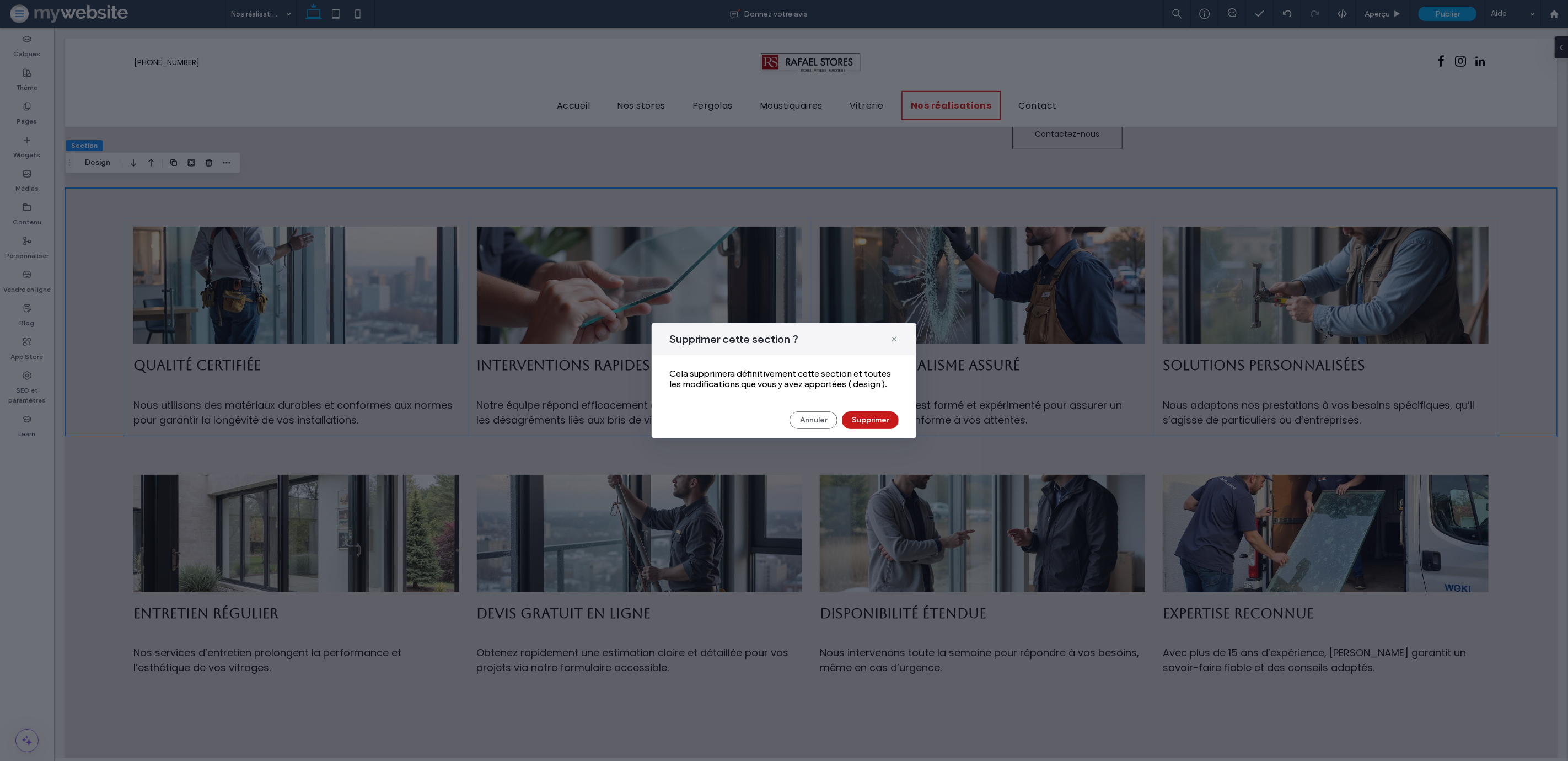
click at [869, 416] on button "Supprimer" at bounding box center [870, 420] width 56 height 17
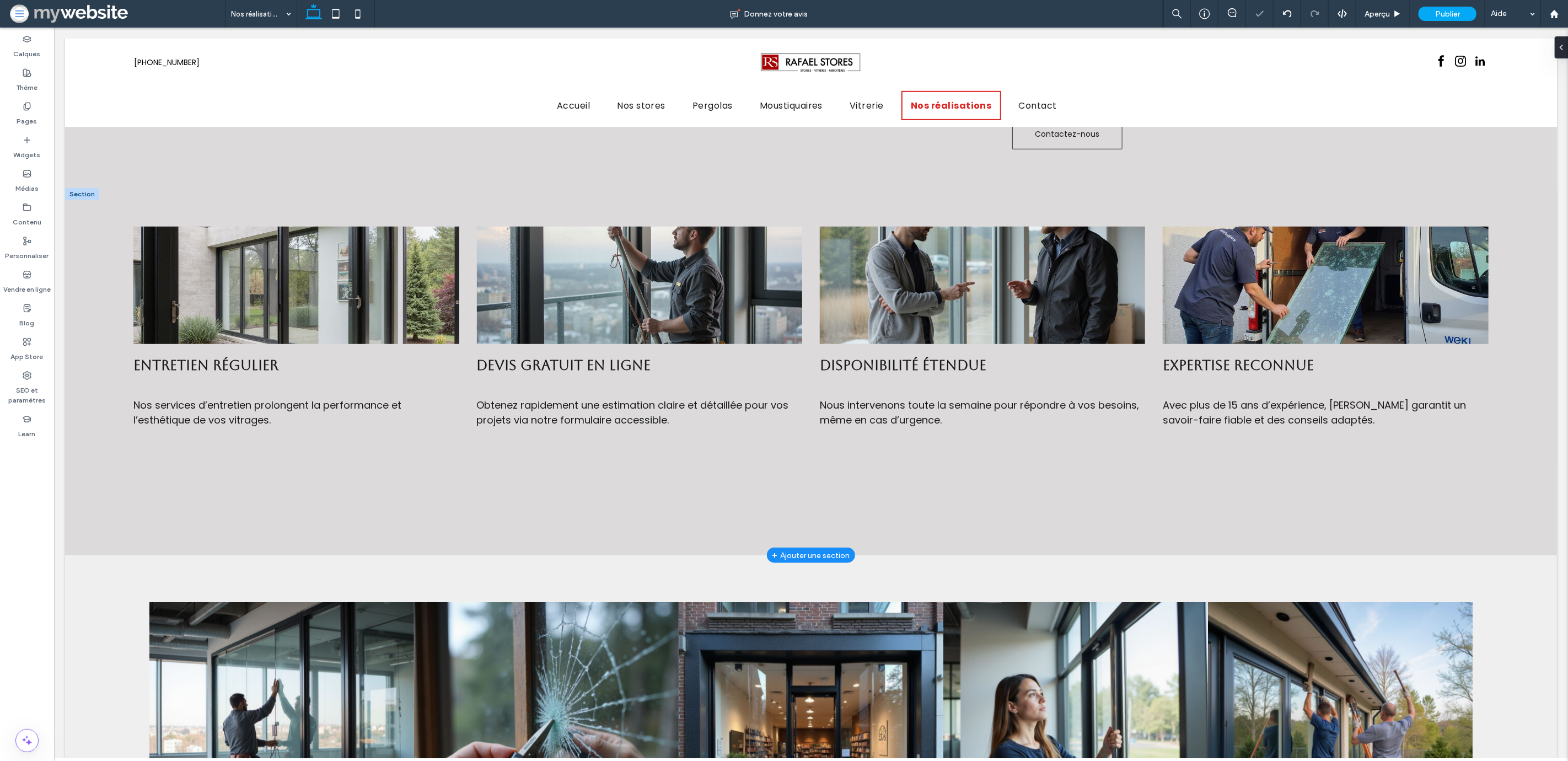
click at [79, 189] on div at bounding box center [81, 195] width 34 height 12
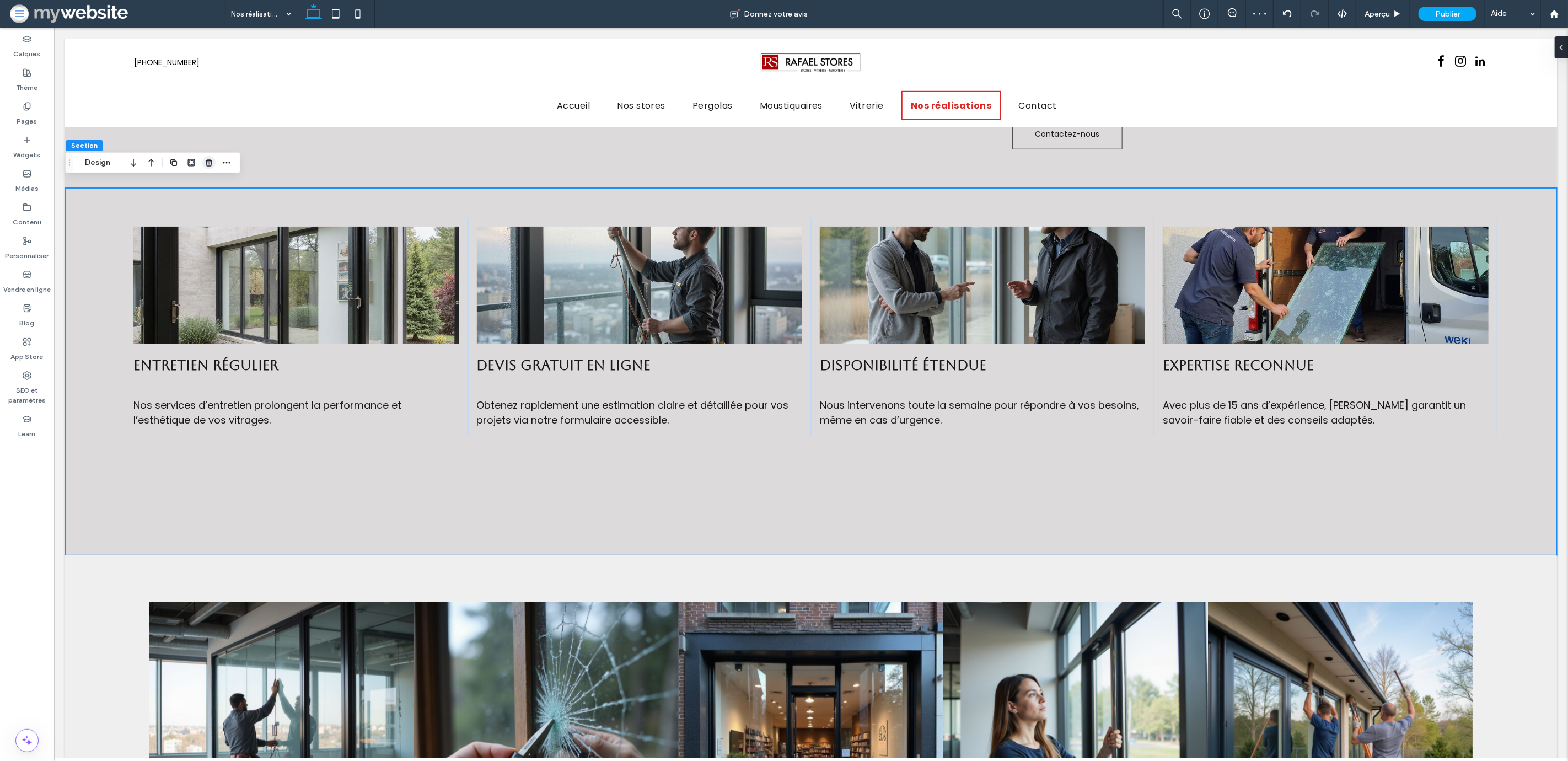
click at [206, 166] on icon "button" at bounding box center [209, 162] width 9 height 9
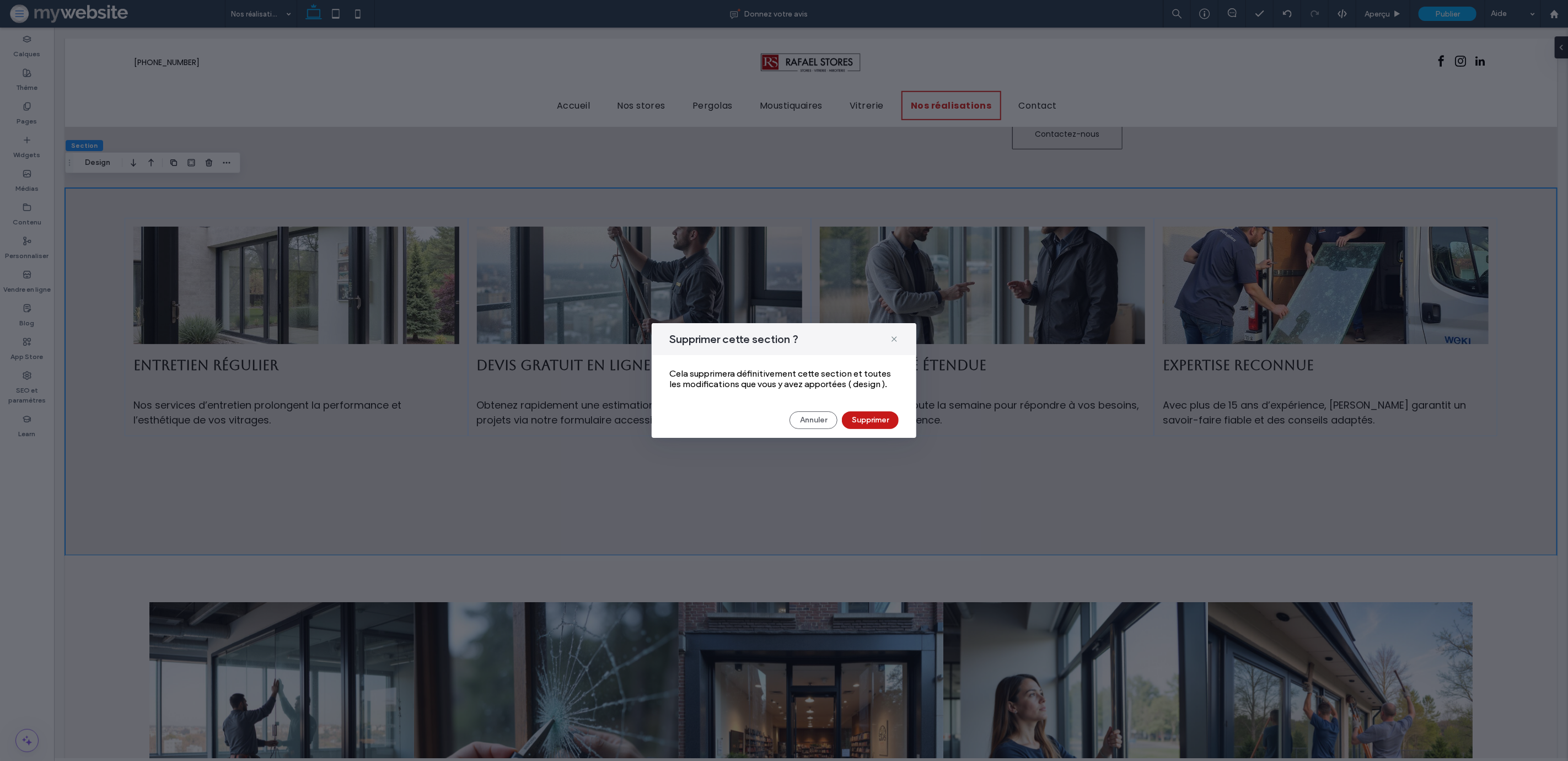
click at [866, 418] on button "Supprimer" at bounding box center [870, 420] width 56 height 17
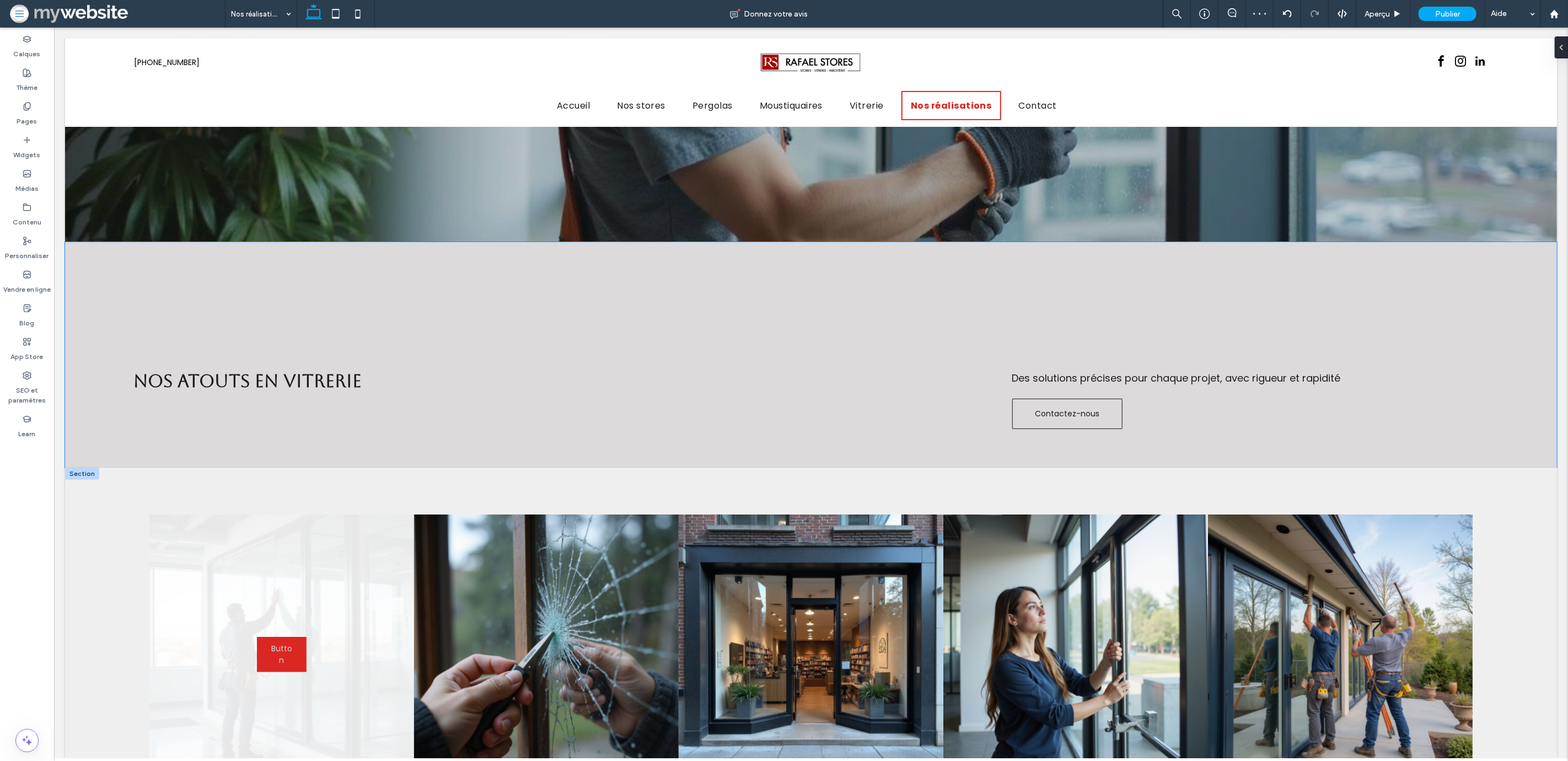
scroll to position [251, 0]
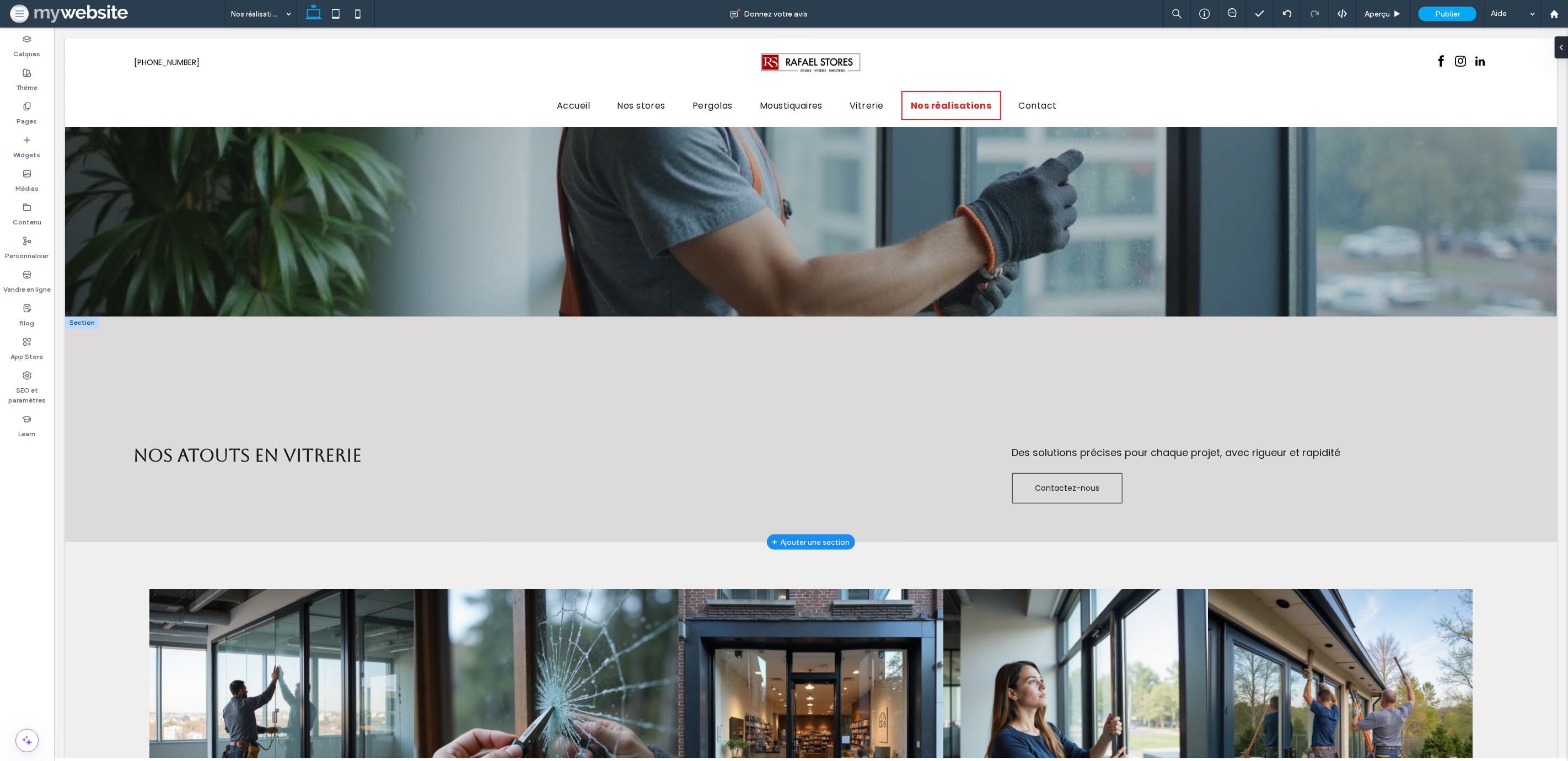
click at [84, 318] on div at bounding box center [81, 322] width 34 height 12
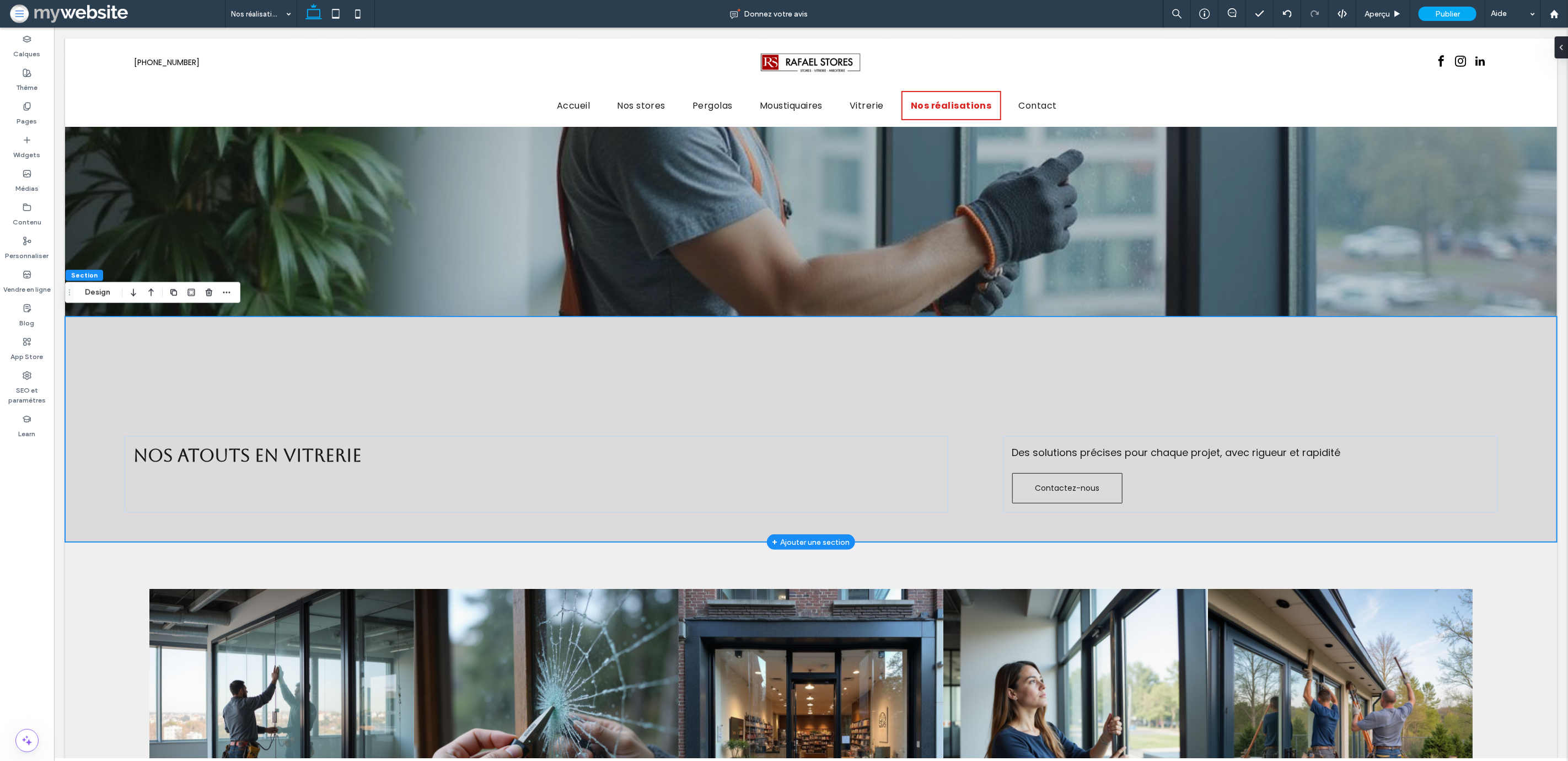
click at [800, 537] on div "+ Ajouter une section" at bounding box center [811, 542] width 78 height 12
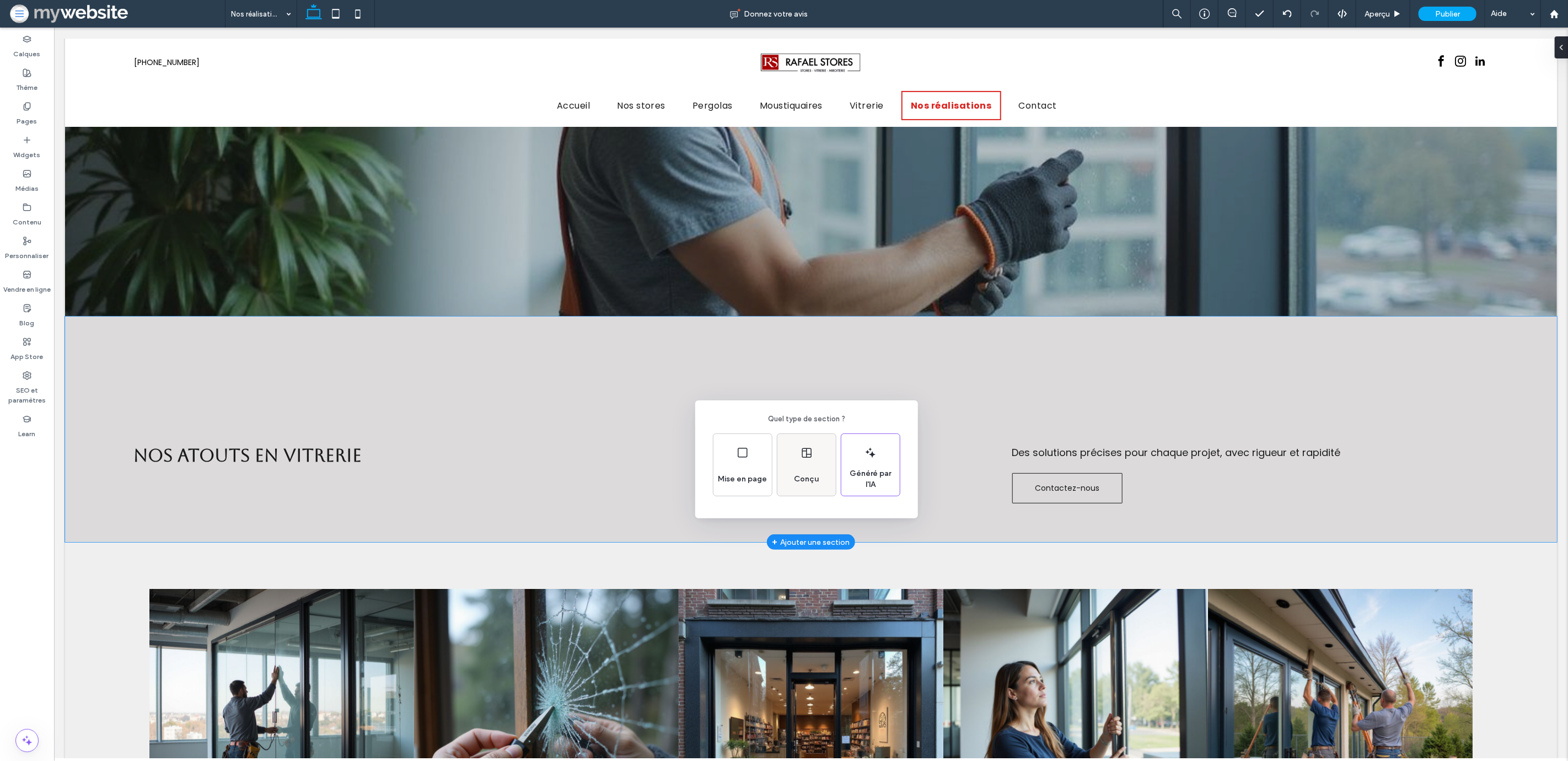
click at [805, 473] on span "Conçu" at bounding box center [806, 479] width 34 height 11
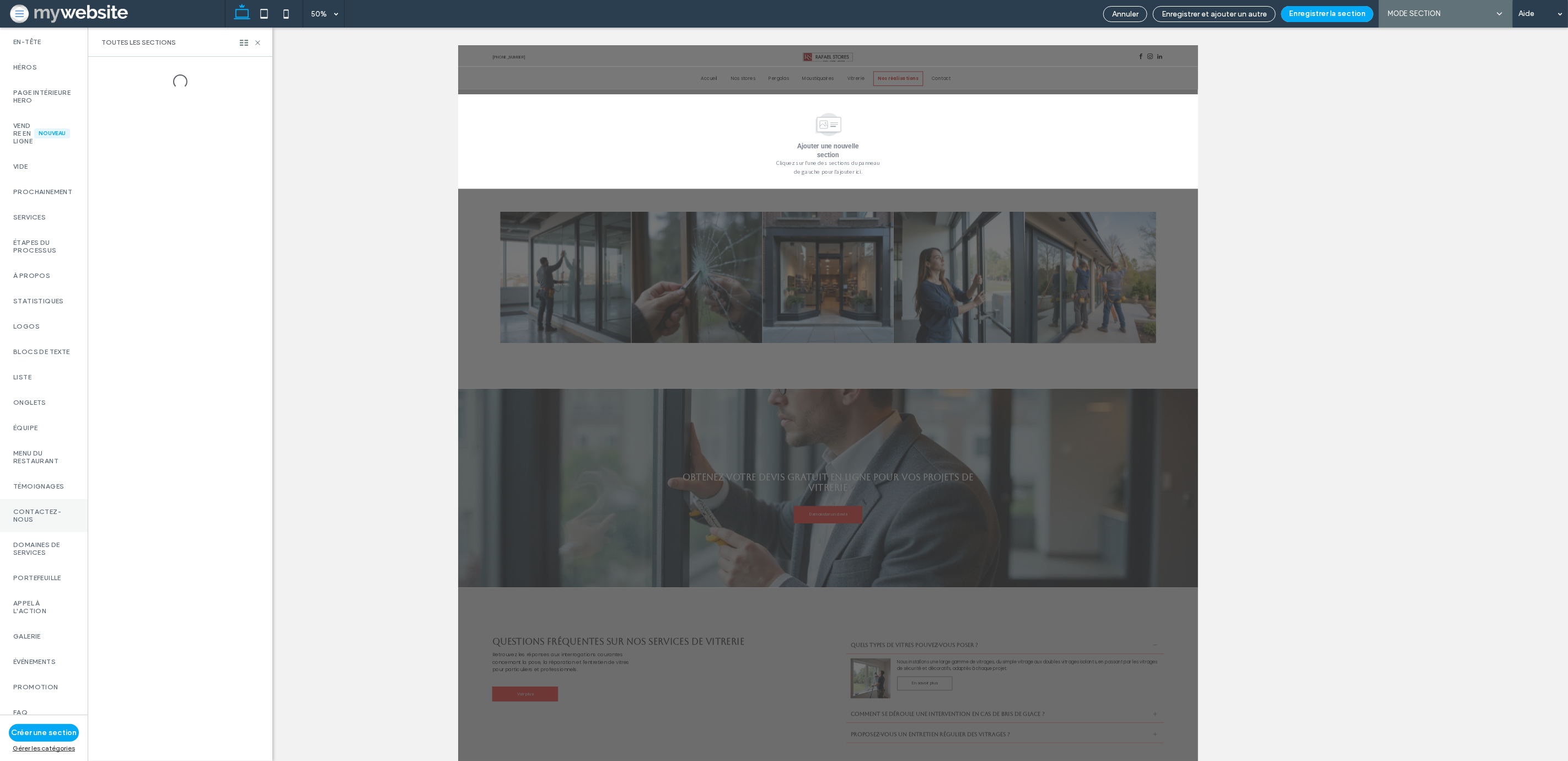
scroll to position [268, 0]
click at [52, 499] on div "Galerie" at bounding box center [43, 499] width 88 height 25
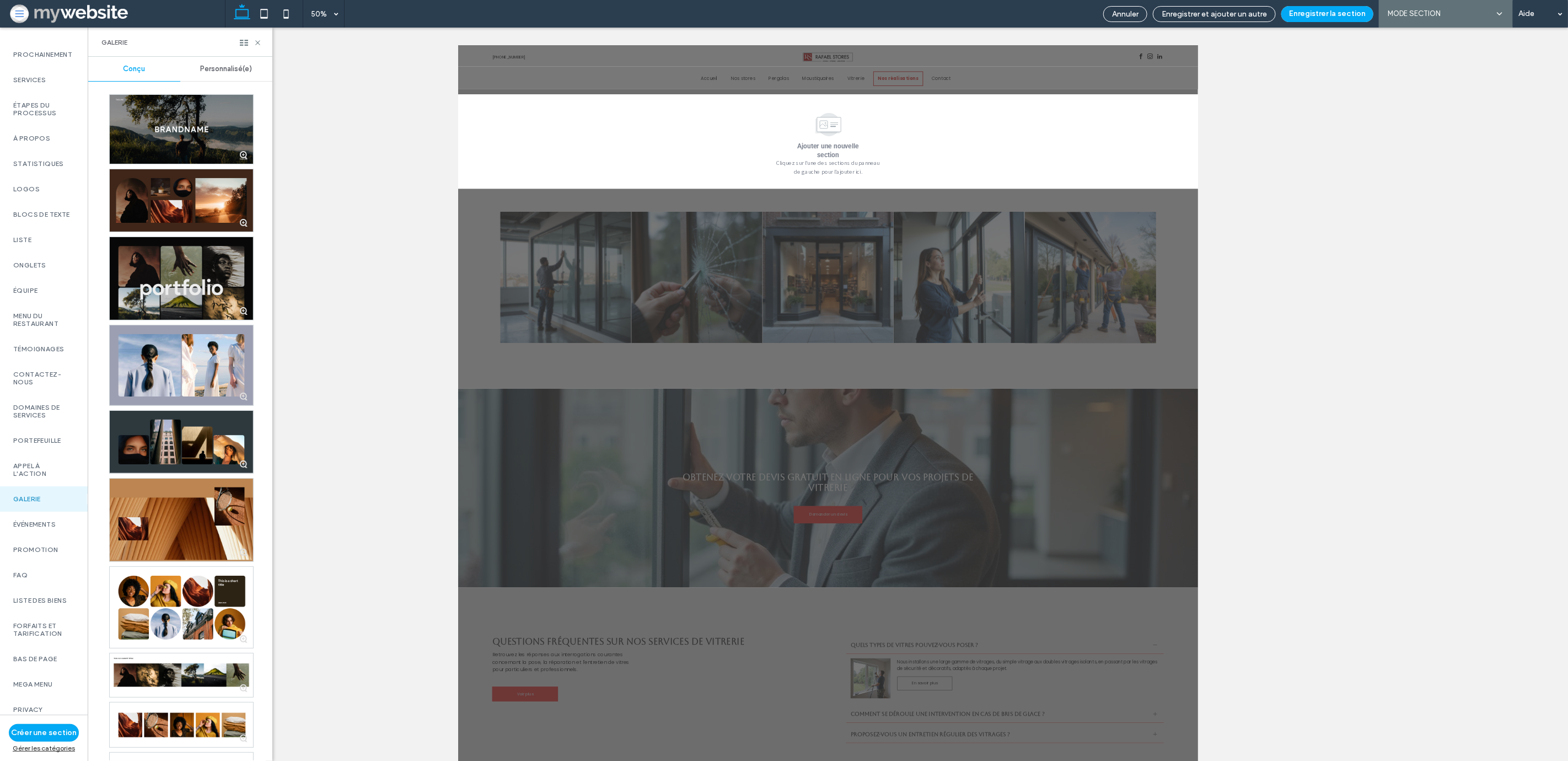
click at [201, 270] on div at bounding box center [181, 278] width 143 height 83
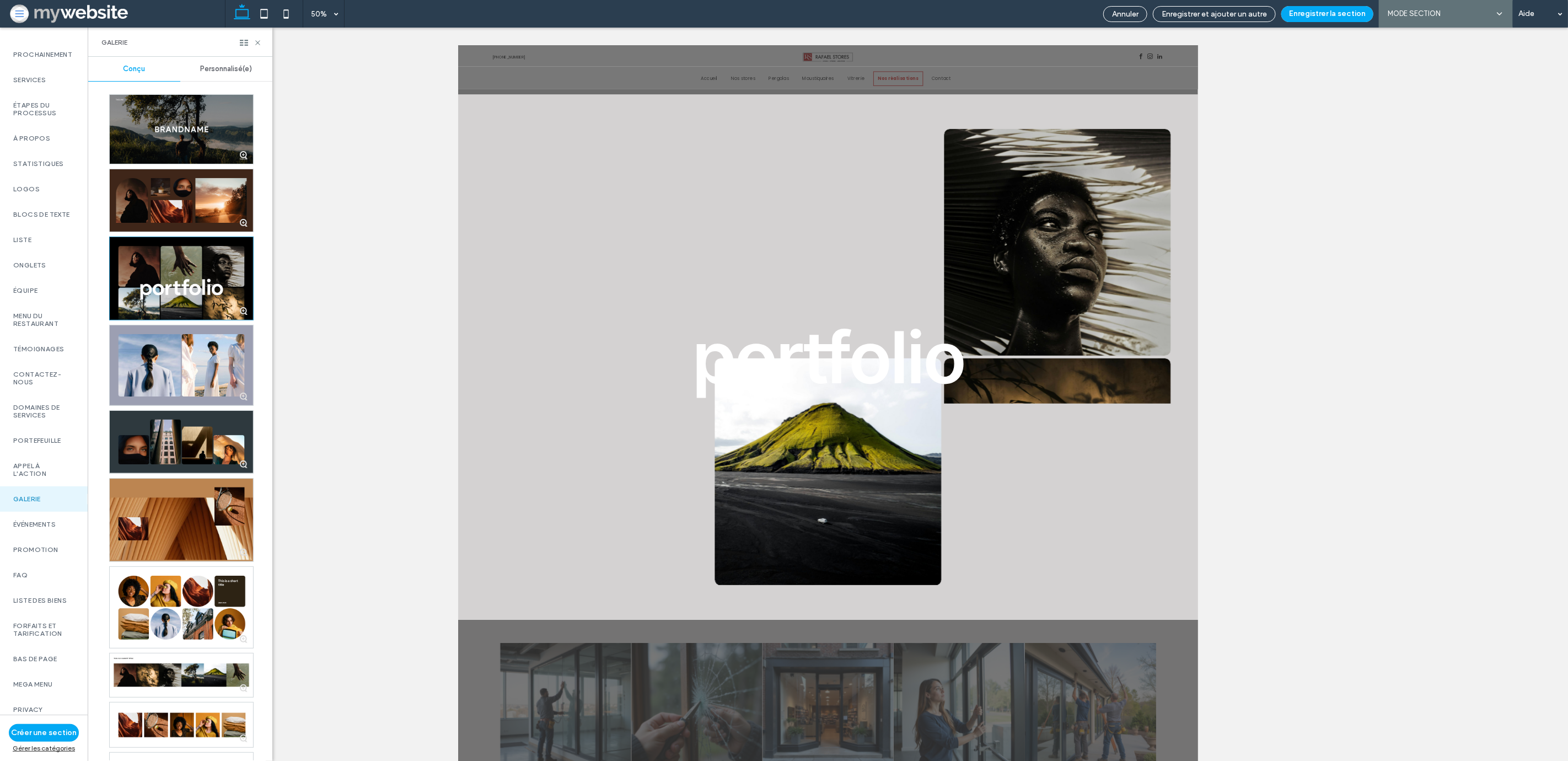
click at [1145, 623] on strong "portfolio" at bounding box center [1197, 669] width 545 height 174
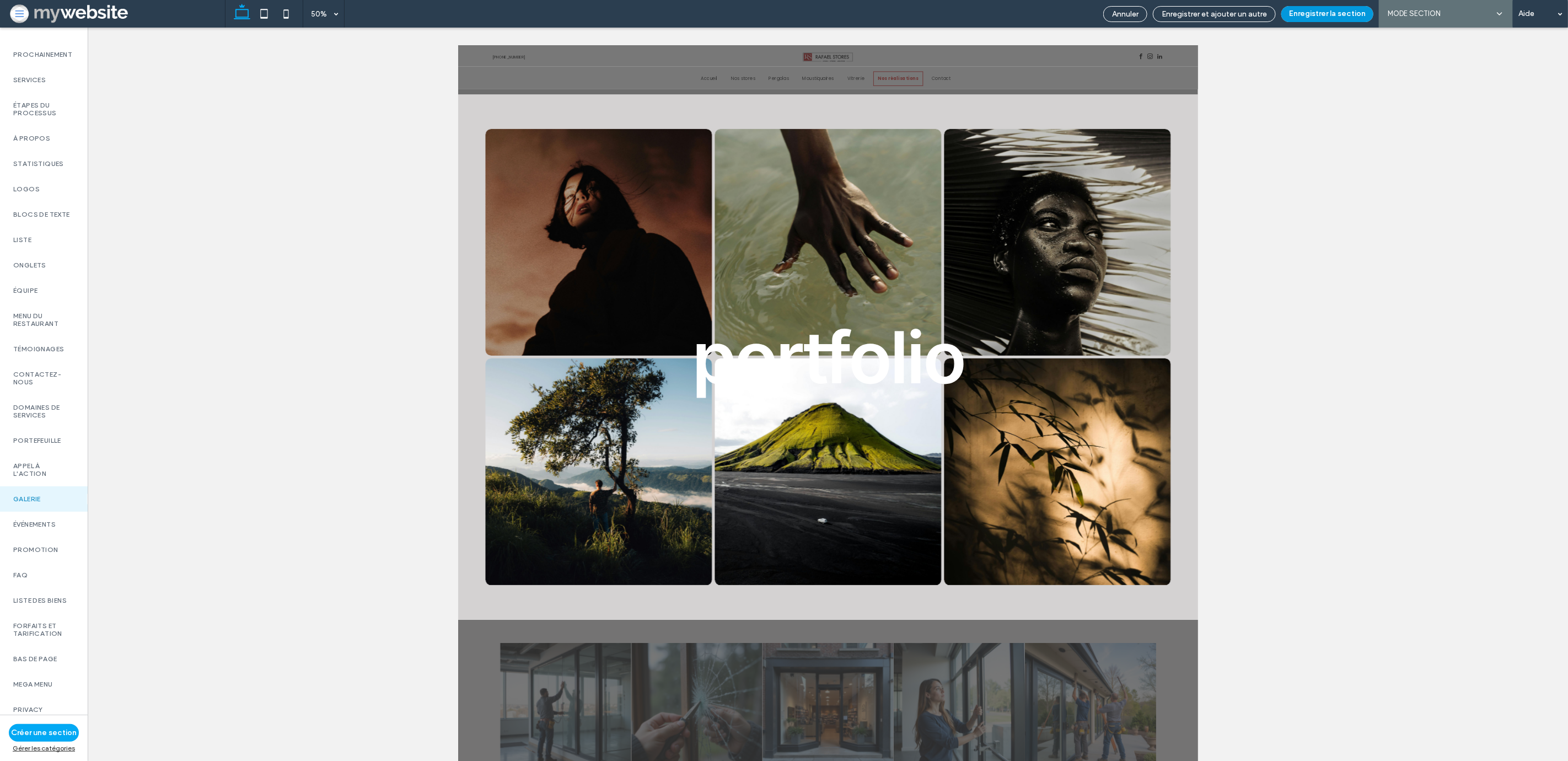
click at [1331, 17] on button "Enregistrer la section" at bounding box center [1328, 14] width 92 height 16
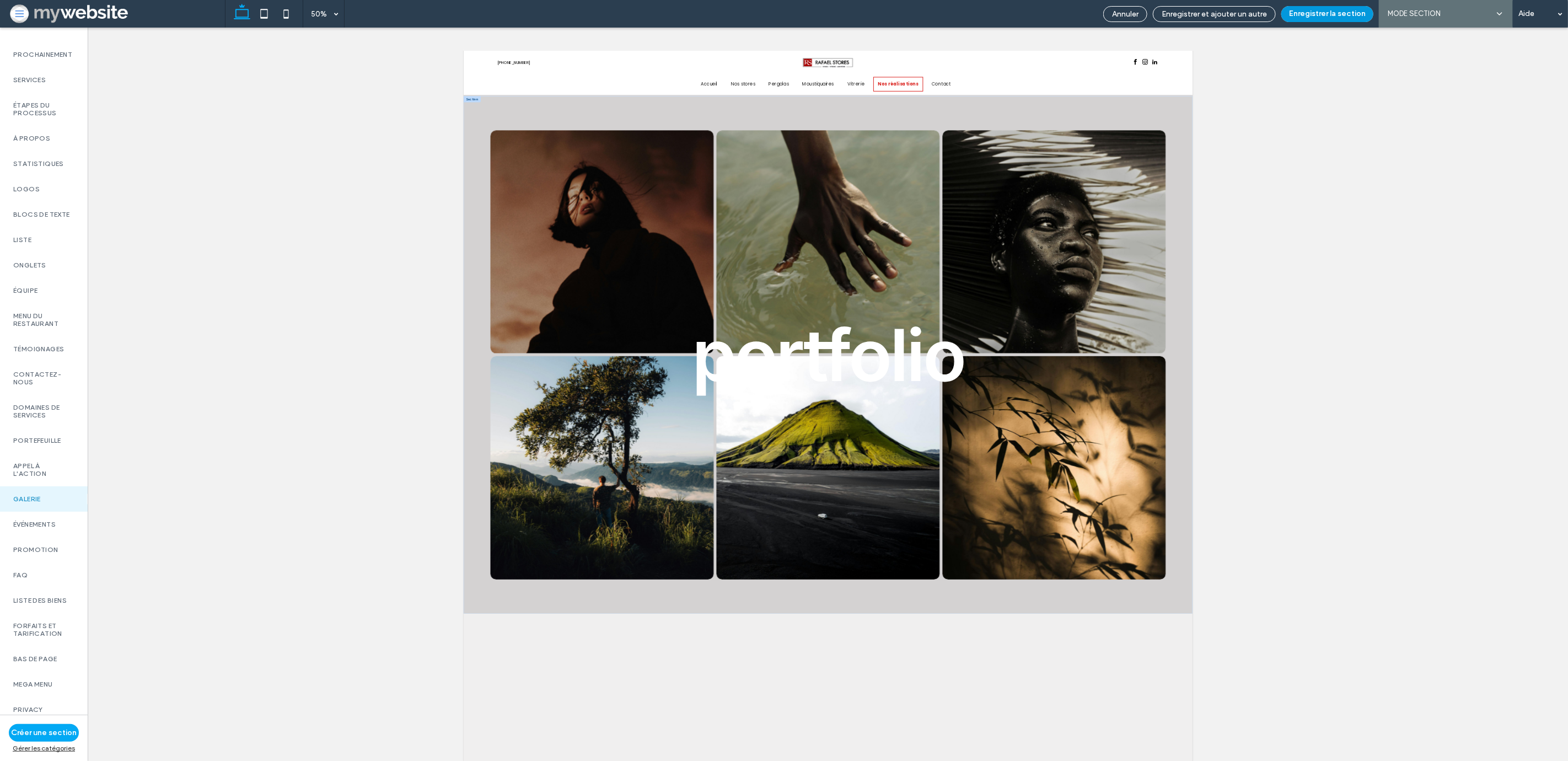
scroll to position [658, 0]
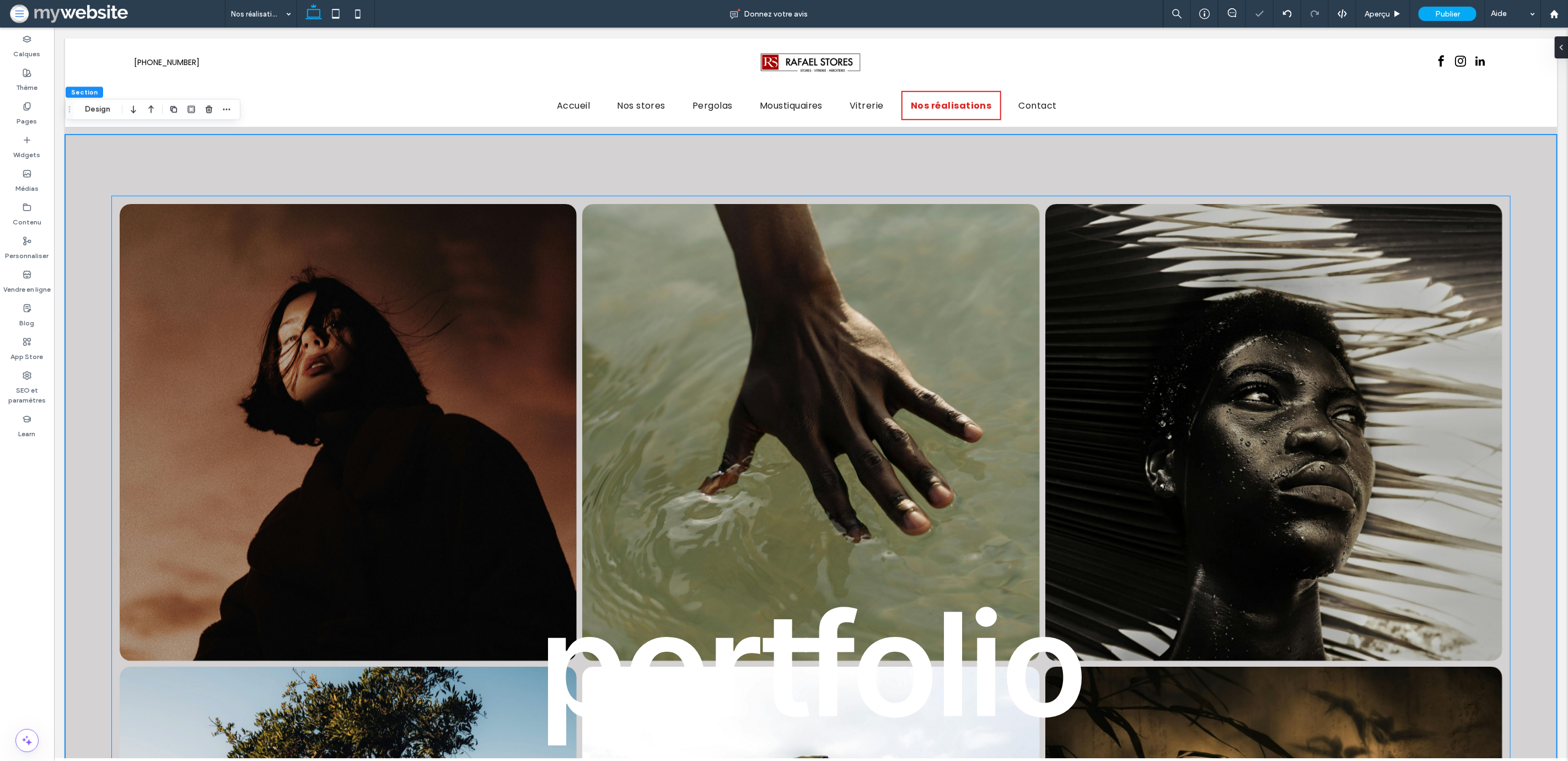
click at [837, 656] on strong "portfolio" at bounding box center [811, 665] width 545 height 174
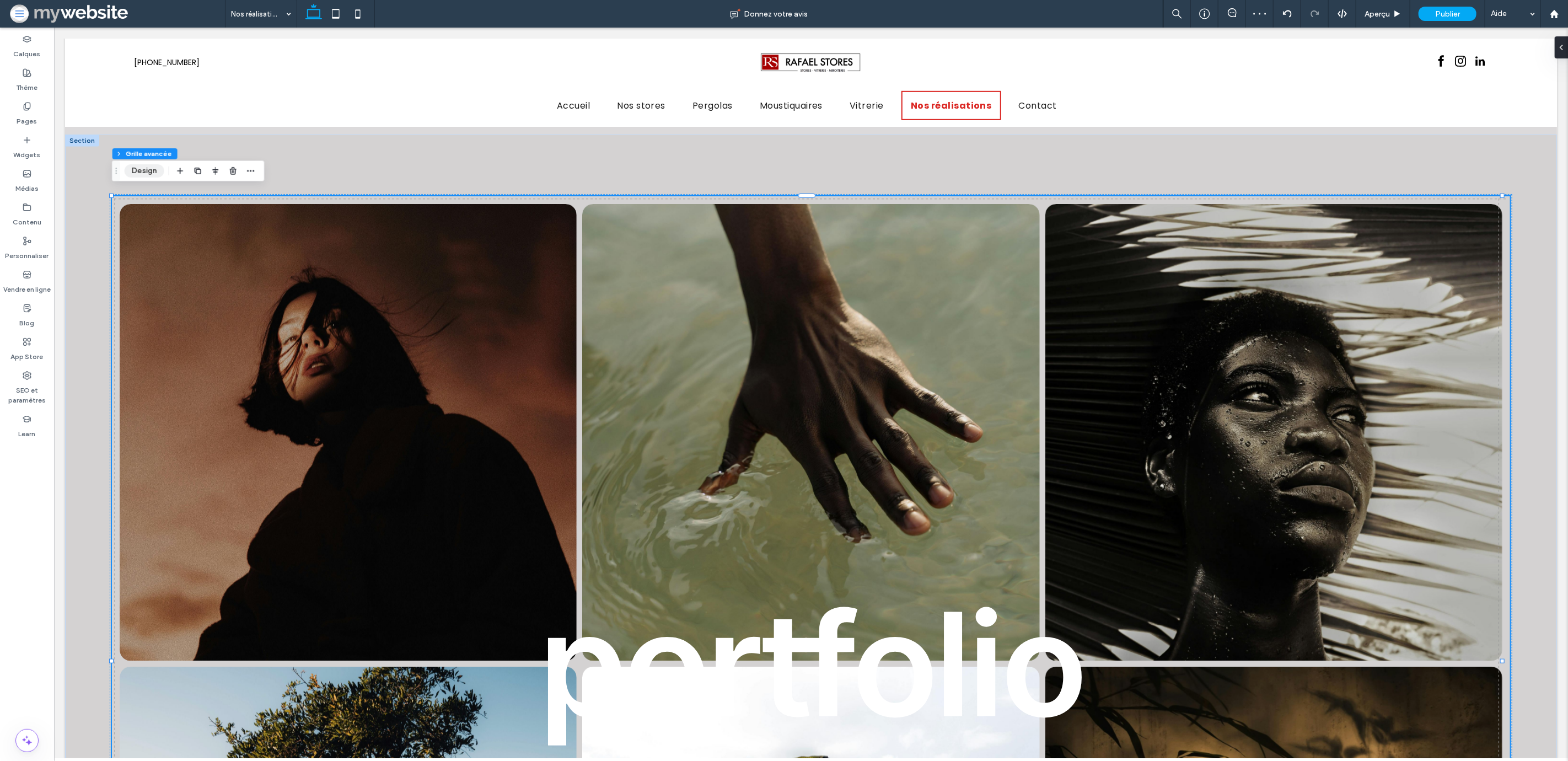
click at [154, 166] on button "Design" at bounding box center [144, 170] width 40 height 13
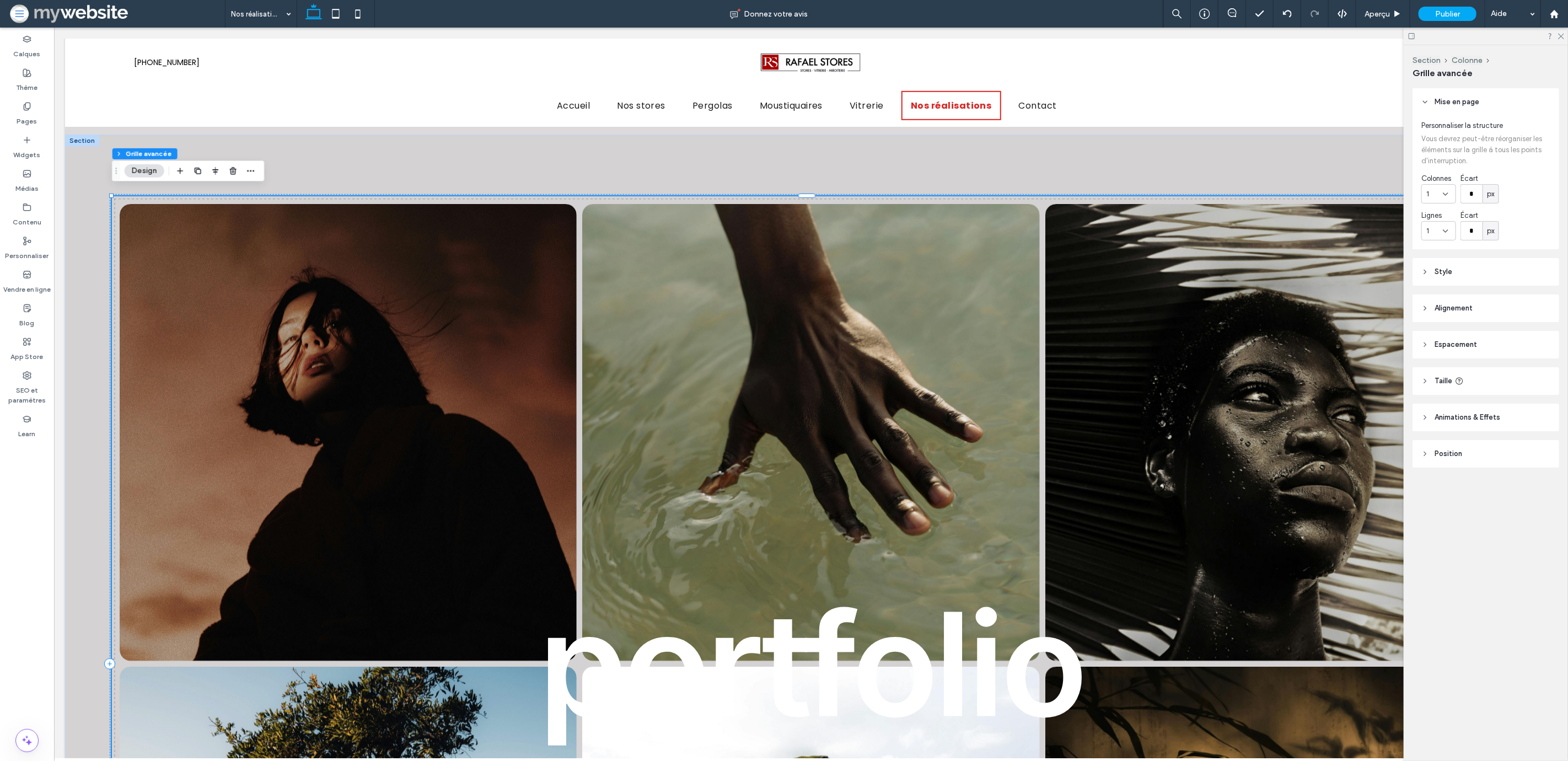
click at [1467, 268] on header "Style" at bounding box center [1486, 272] width 147 height 28
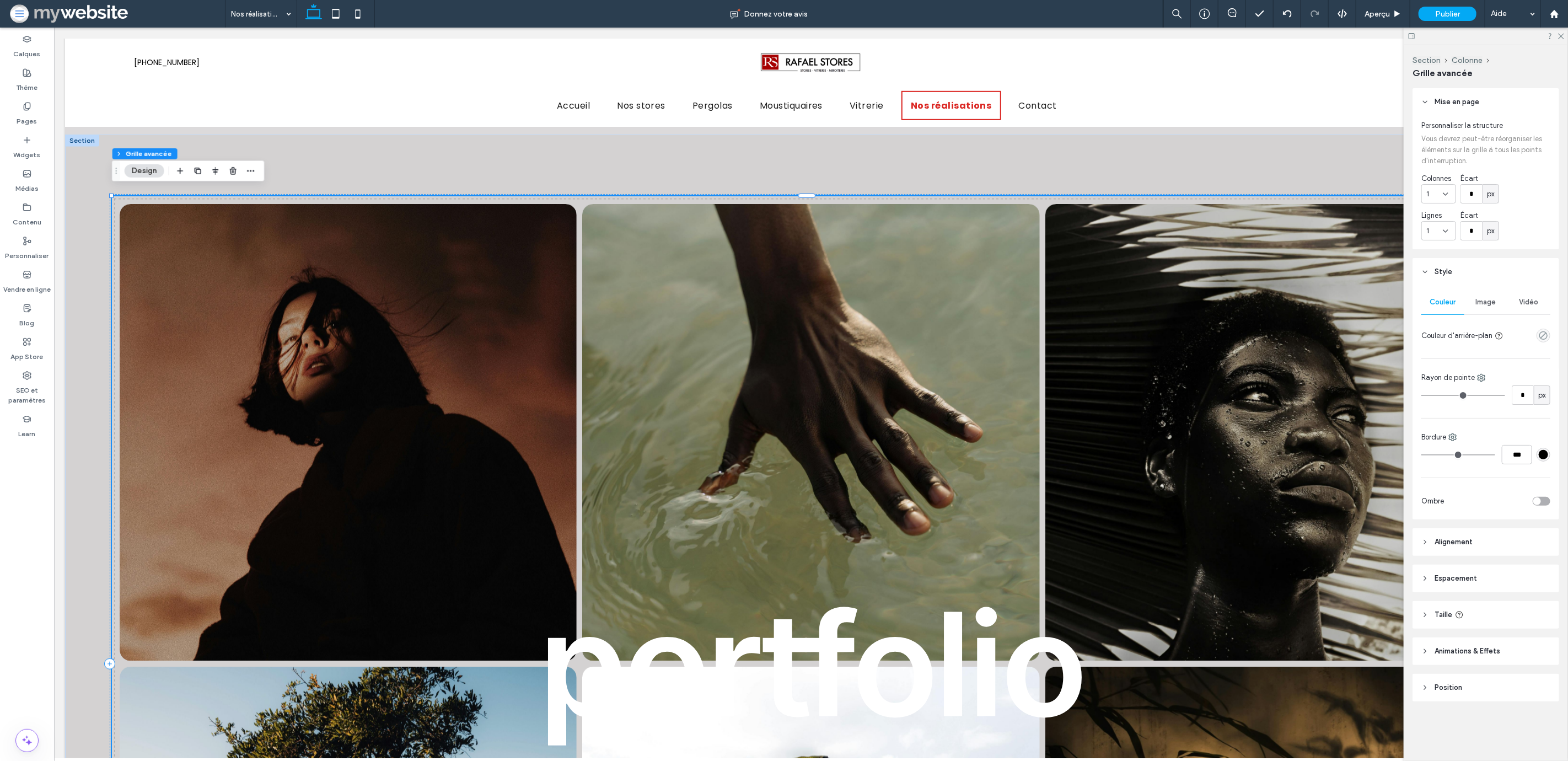
click at [1476, 542] on header "Alignement" at bounding box center [1486, 542] width 147 height 28
click at [1466, 612] on span "Espacement" at bounding box center [1455, 611] width 43 height 11
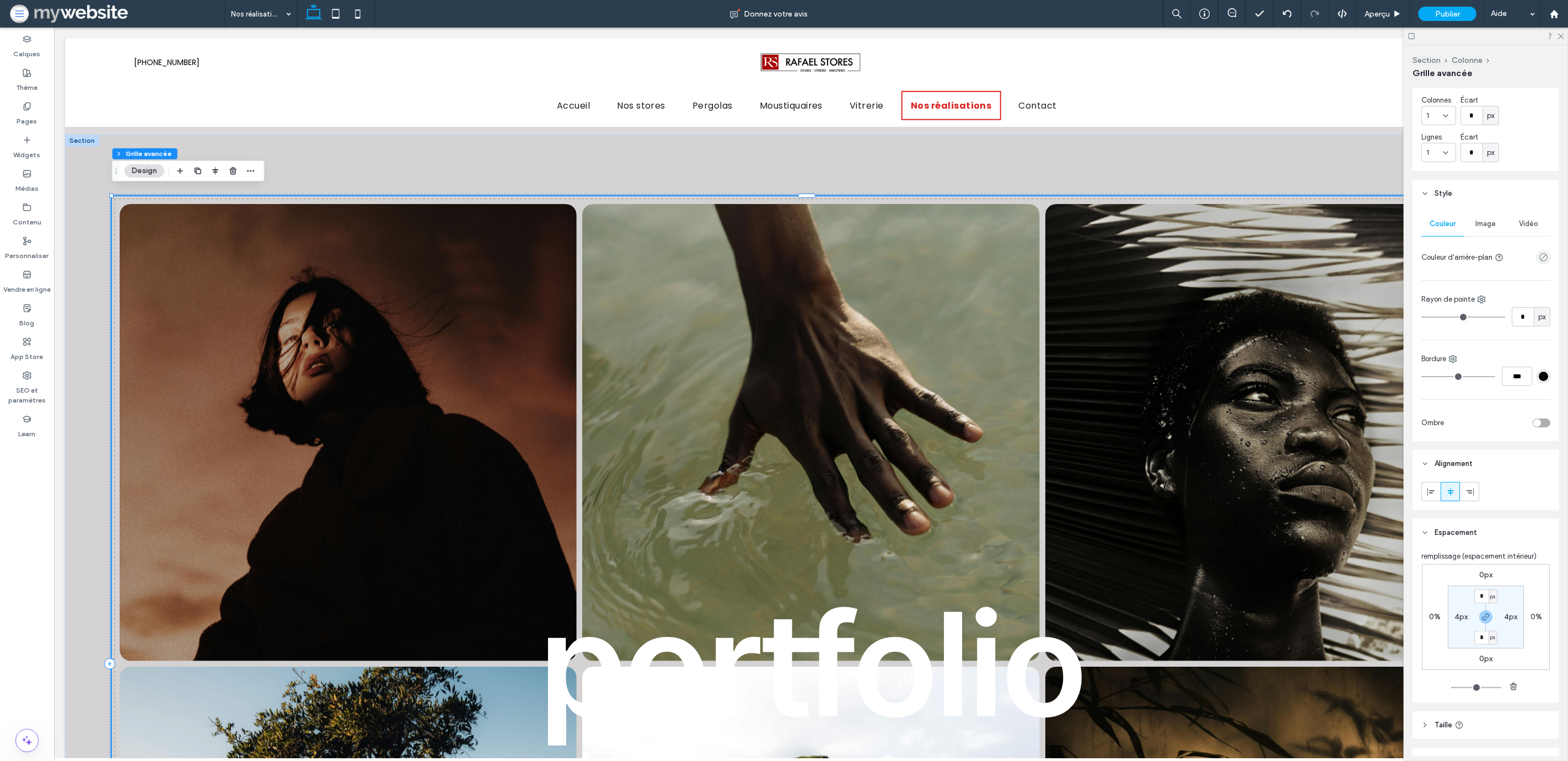
scroll to position [0, 0]
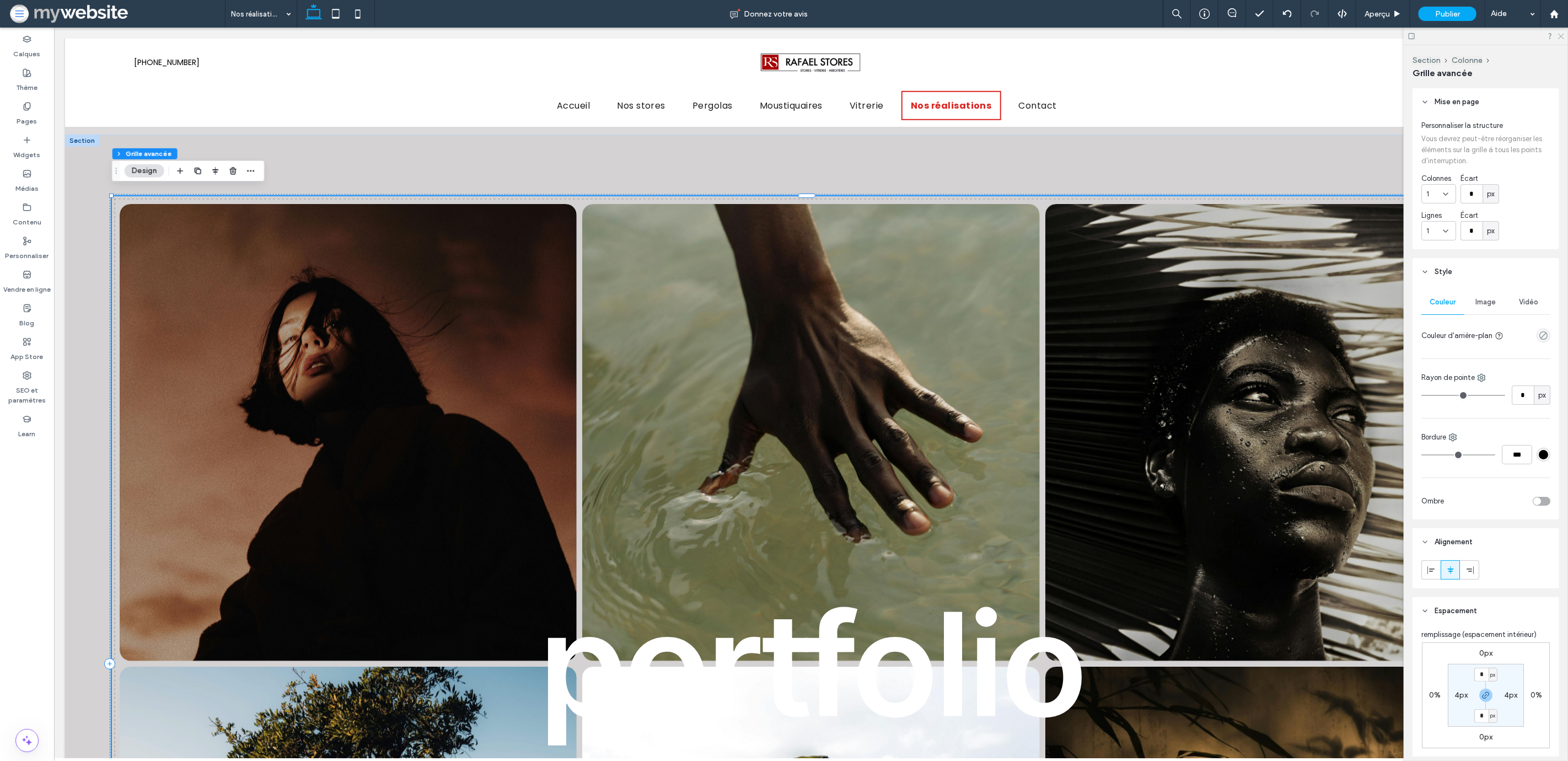
click at [1564, 34] on icon at bounding box center [1560, 36] width 7 height 7
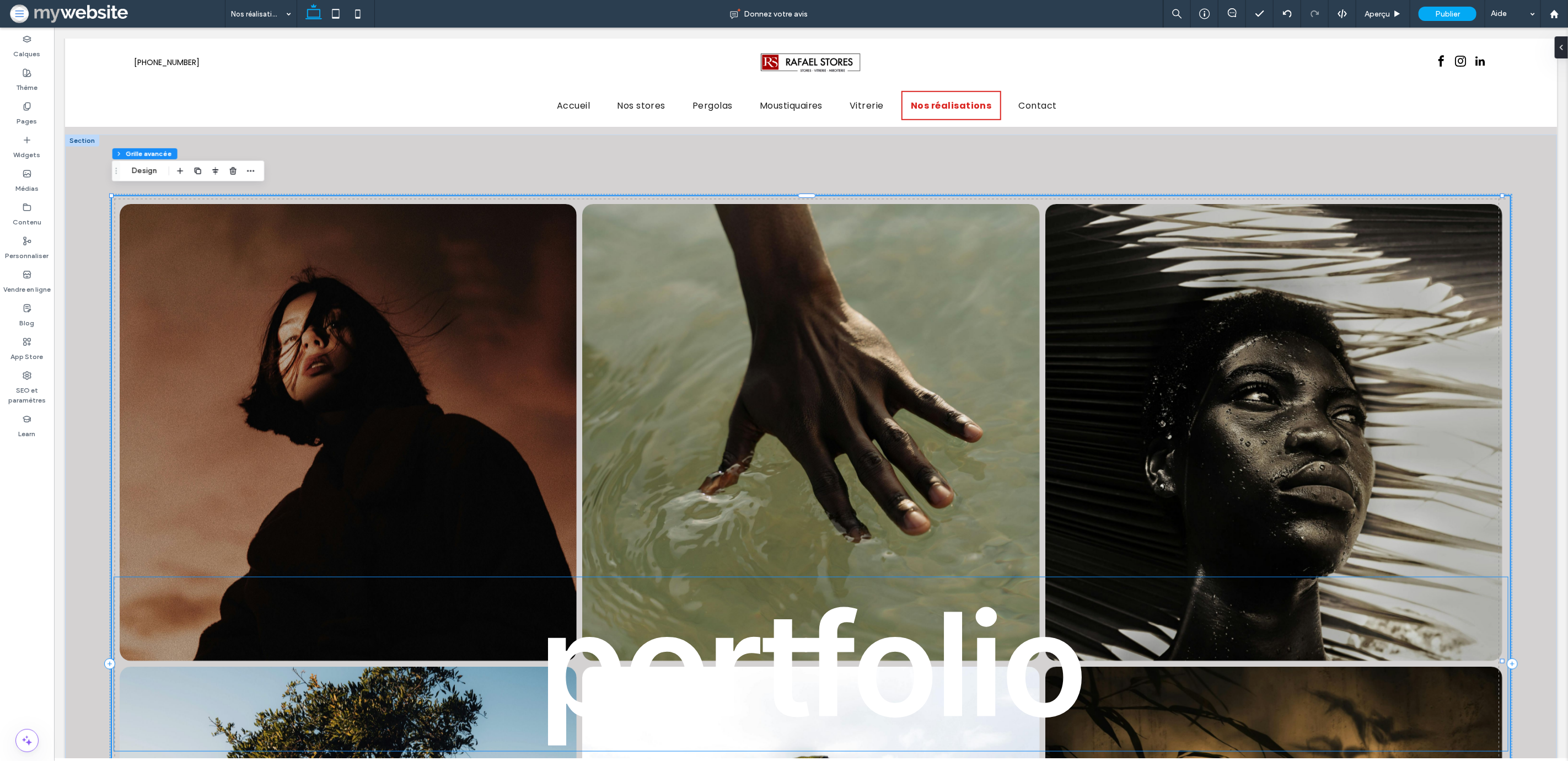
click at [961, 684] on strong "portfolio" at bounding box center [811, 665] width 545 height 174
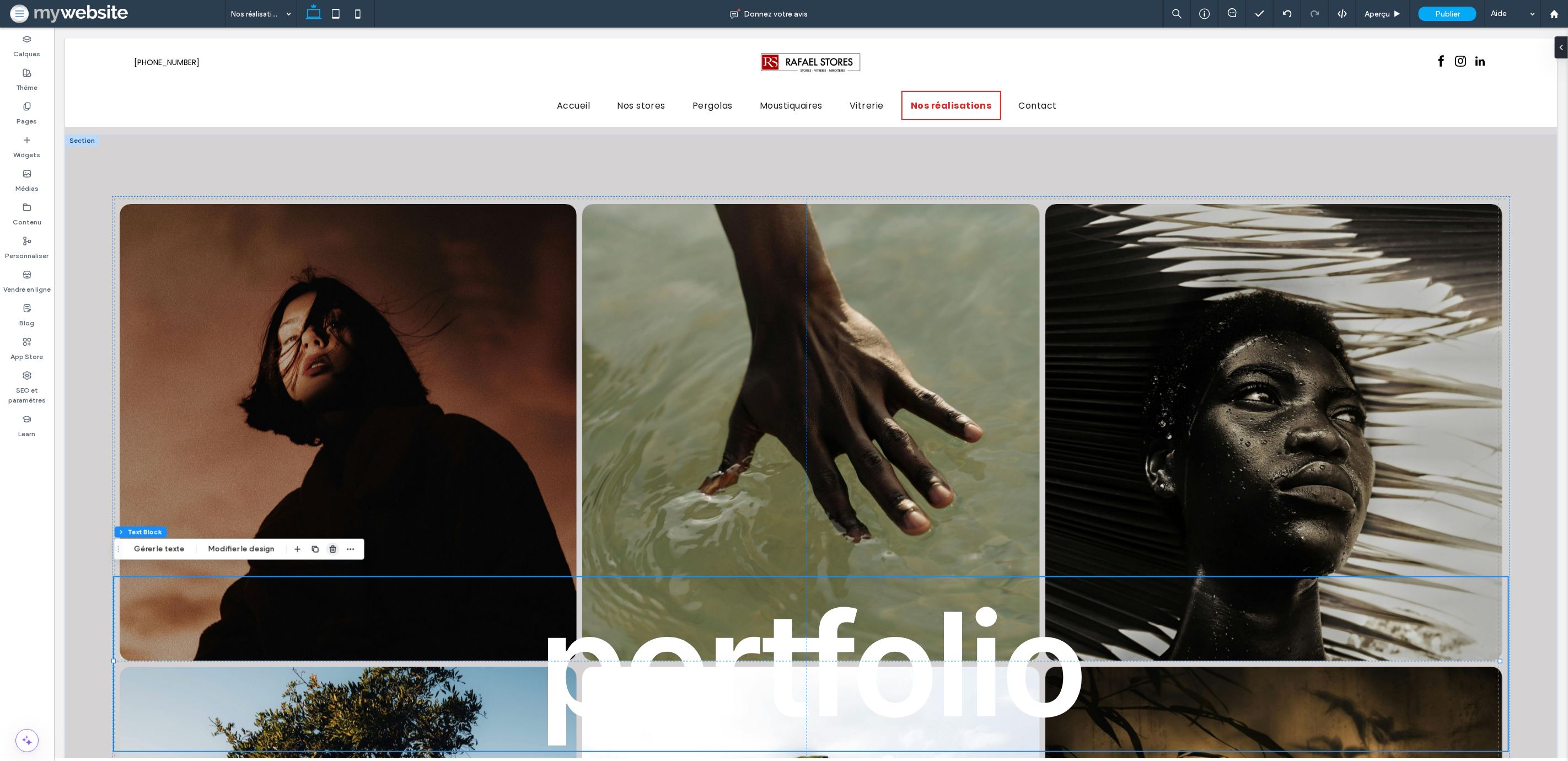
click at [328, 548] on icon "button" at bounding box center [333, 549] width 9 height 9
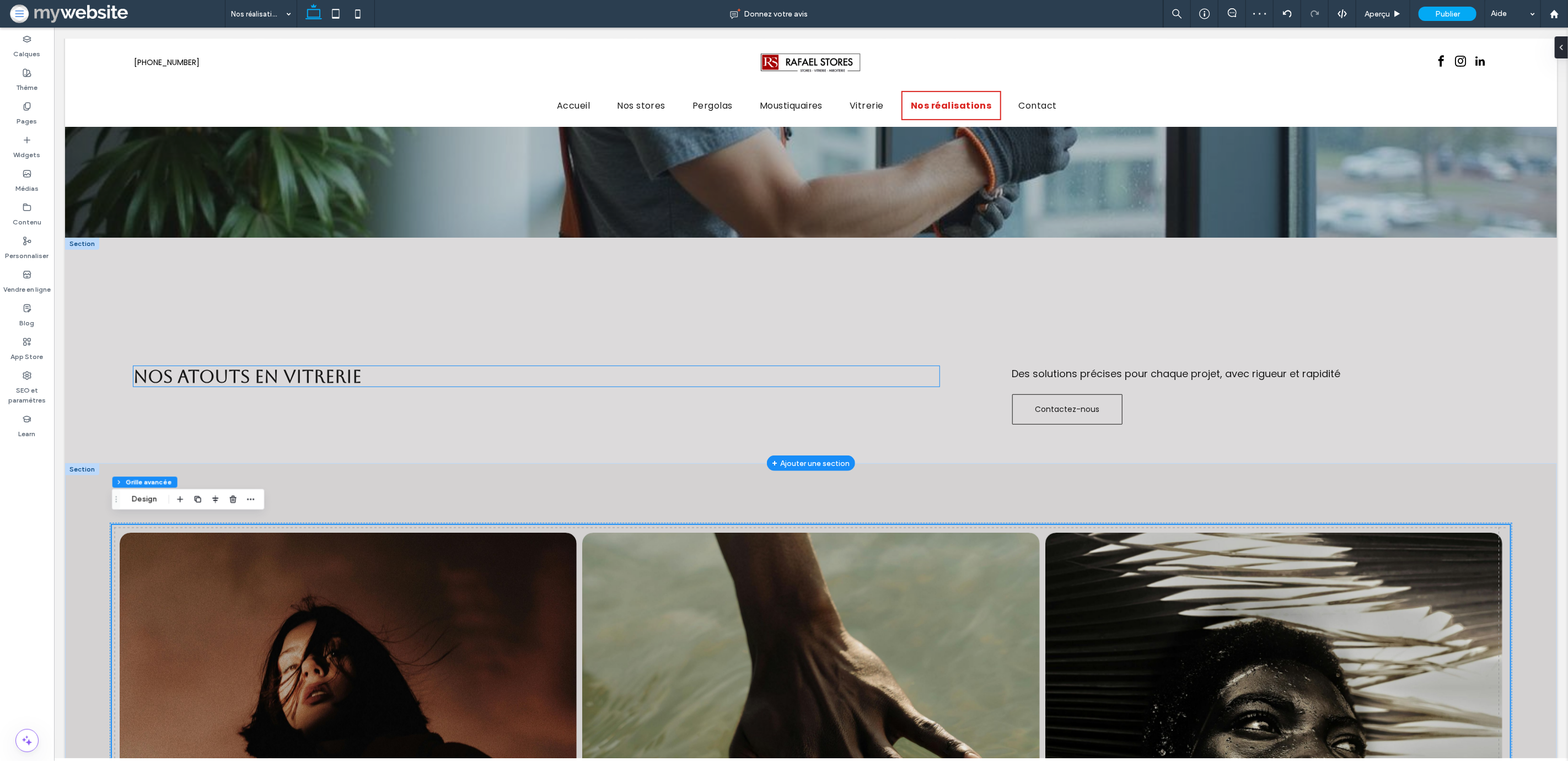
scroll to position [285, 0]
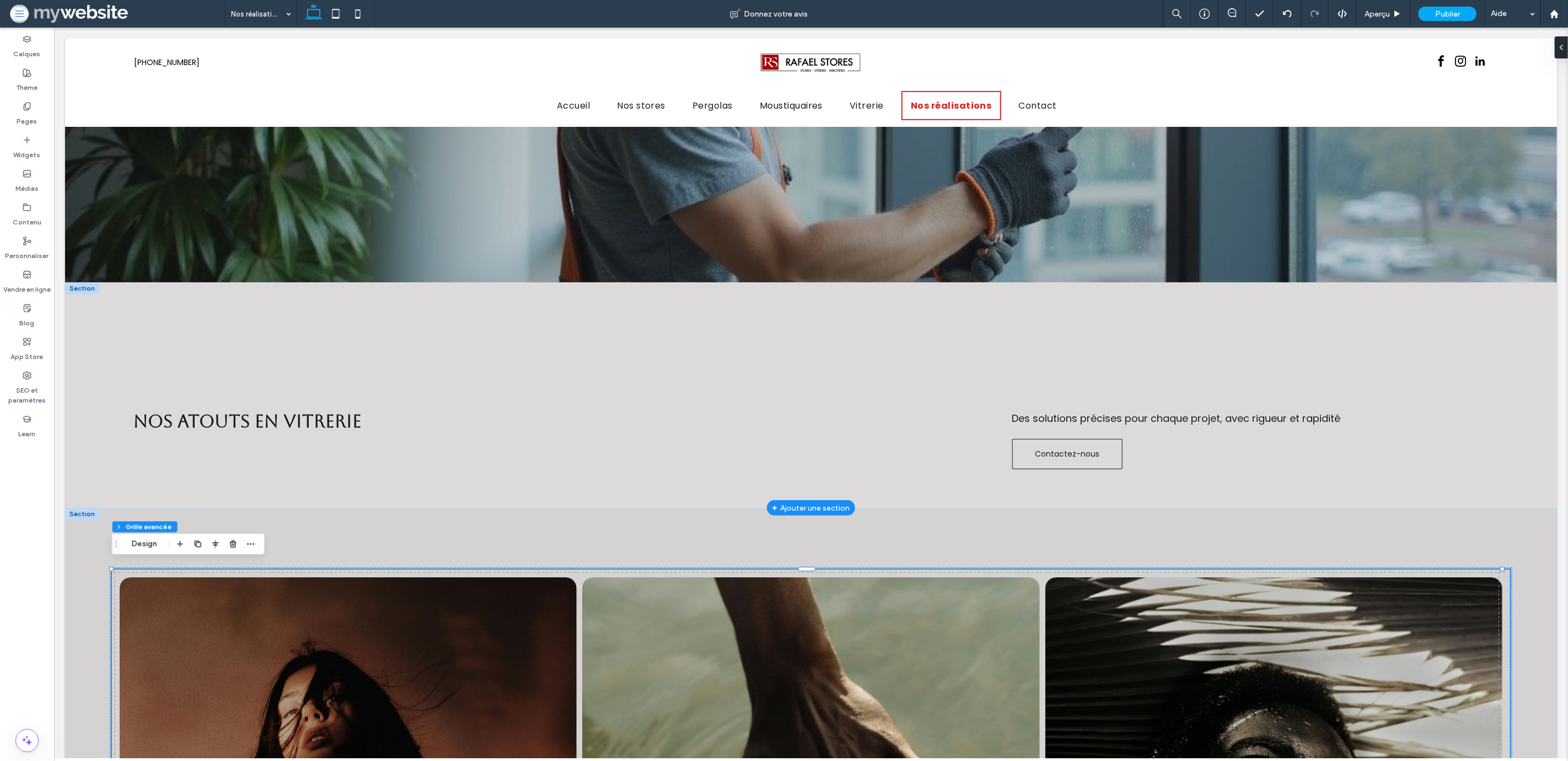
click at [89, 282] on div at bounding box center [81, 288] width 34 height 12
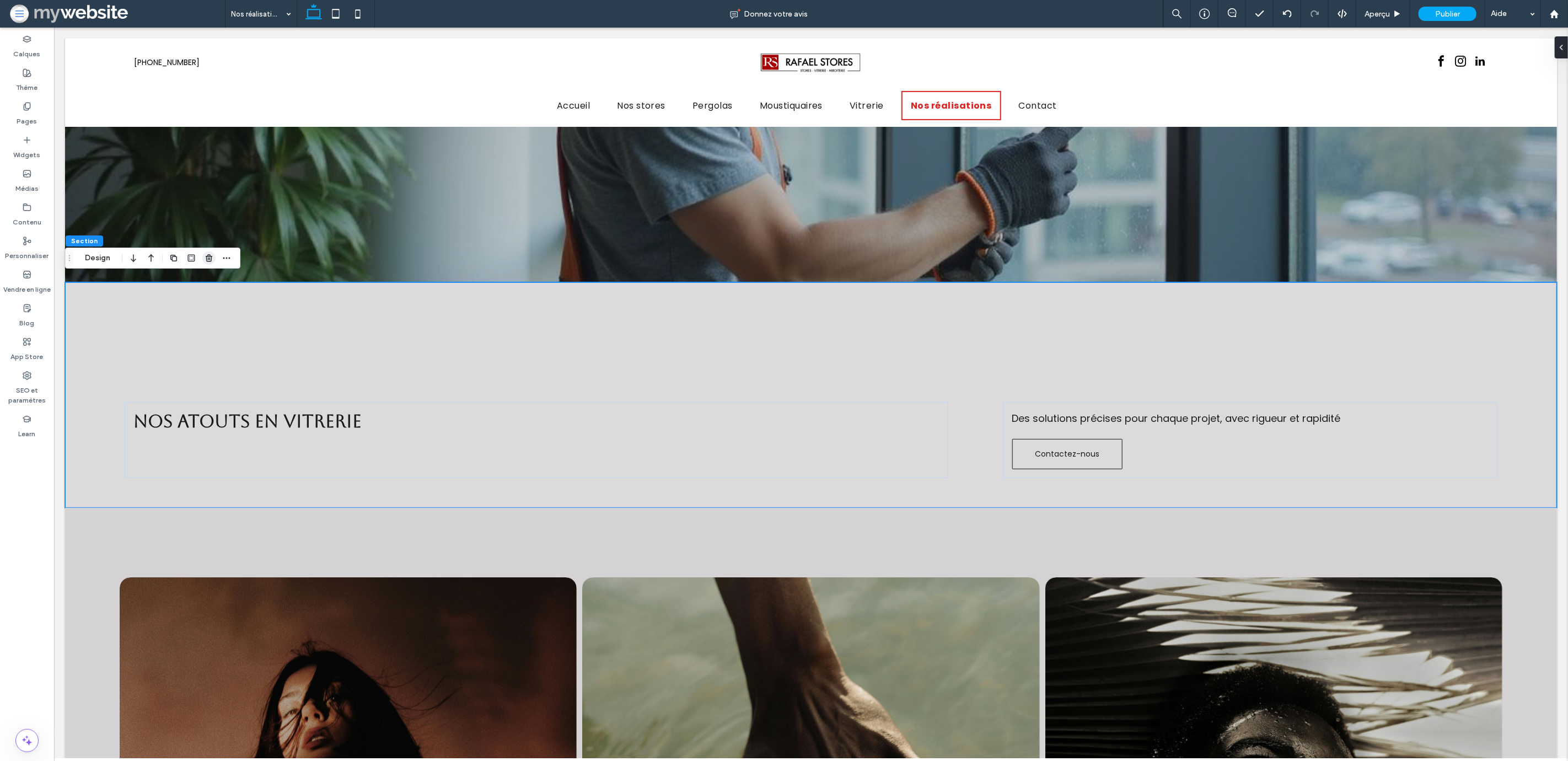
click at [208, 261] on use "button" at bounding box center [209, 258] width 7 height 7
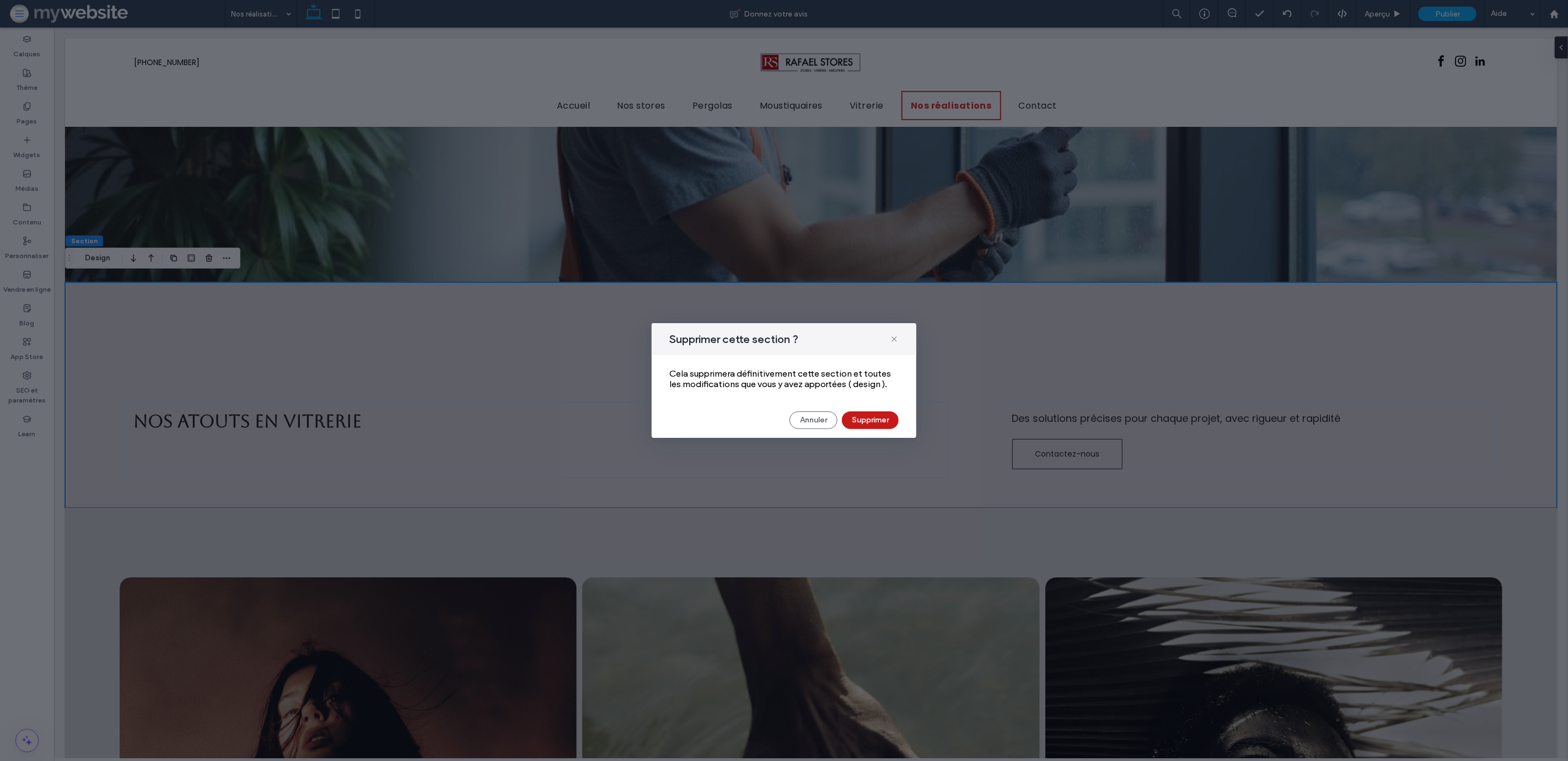
click at [873, 417] on button "Supprimer" at bounding box center [870, 420] width 56 height 17
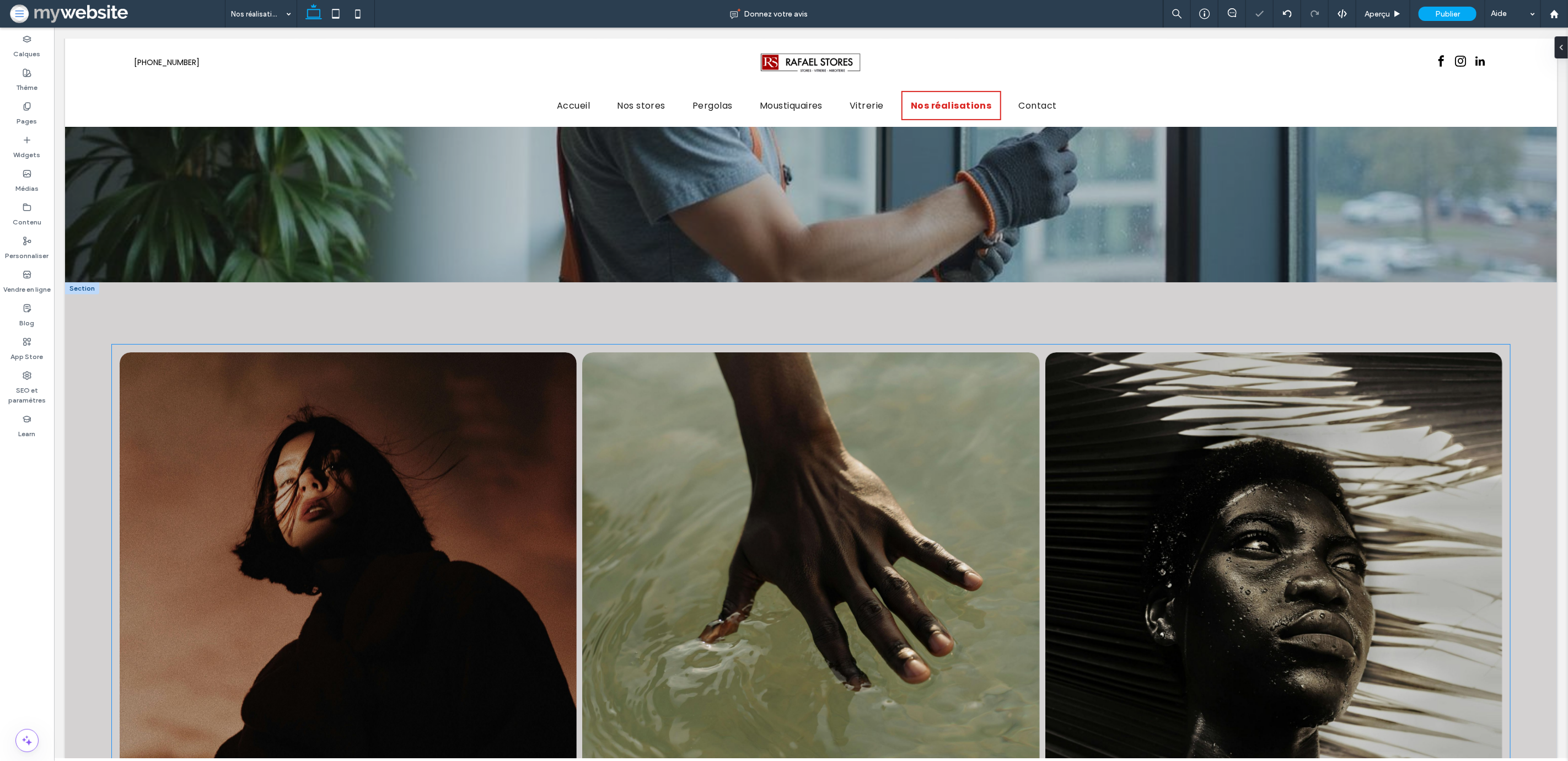
click at [301, 473] on link at bounding box center [347, 581] width 484 height 485
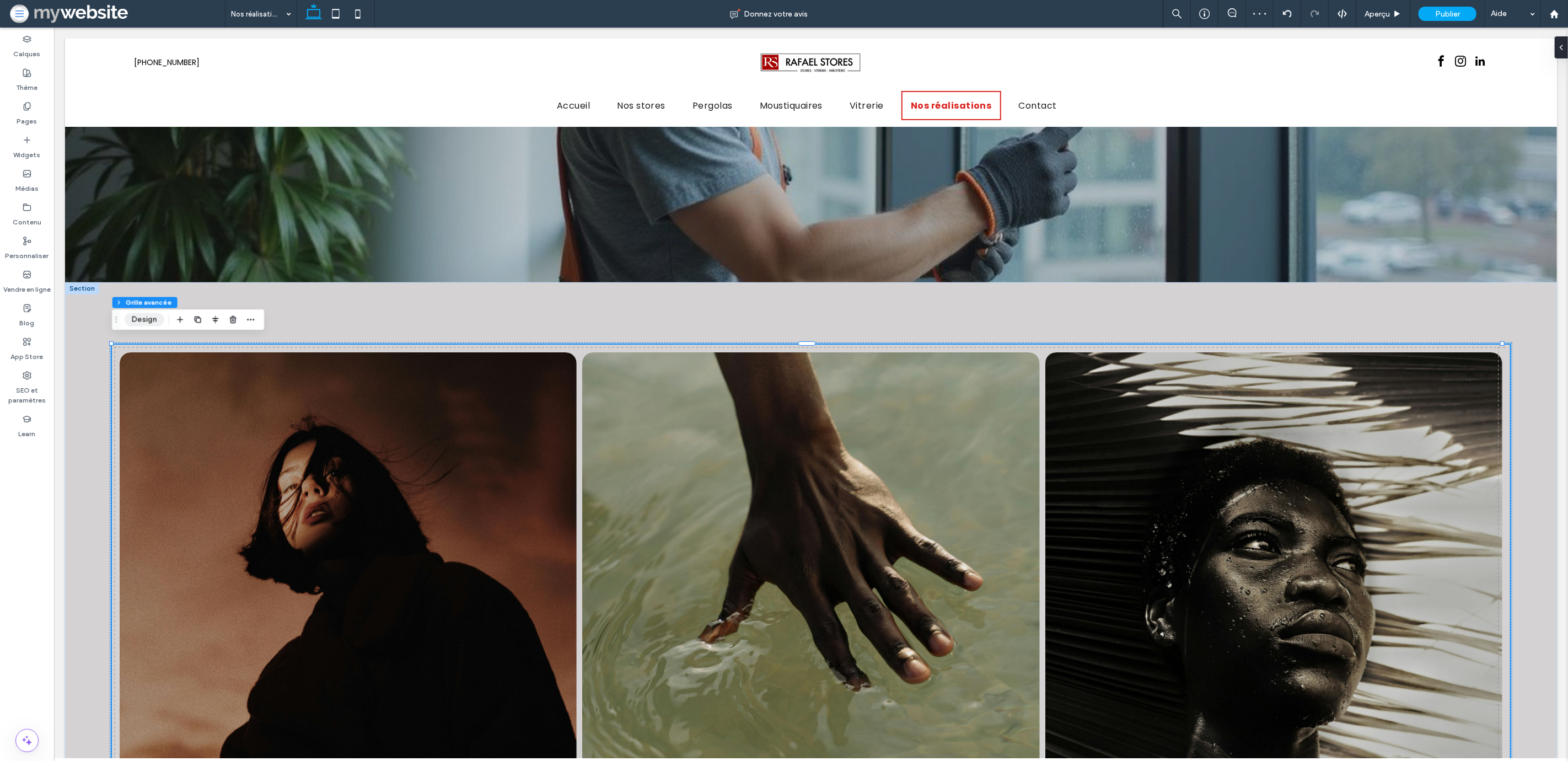
click at [145, 321] on button "Design" at bounding box center [144, 320] width 40 height 13
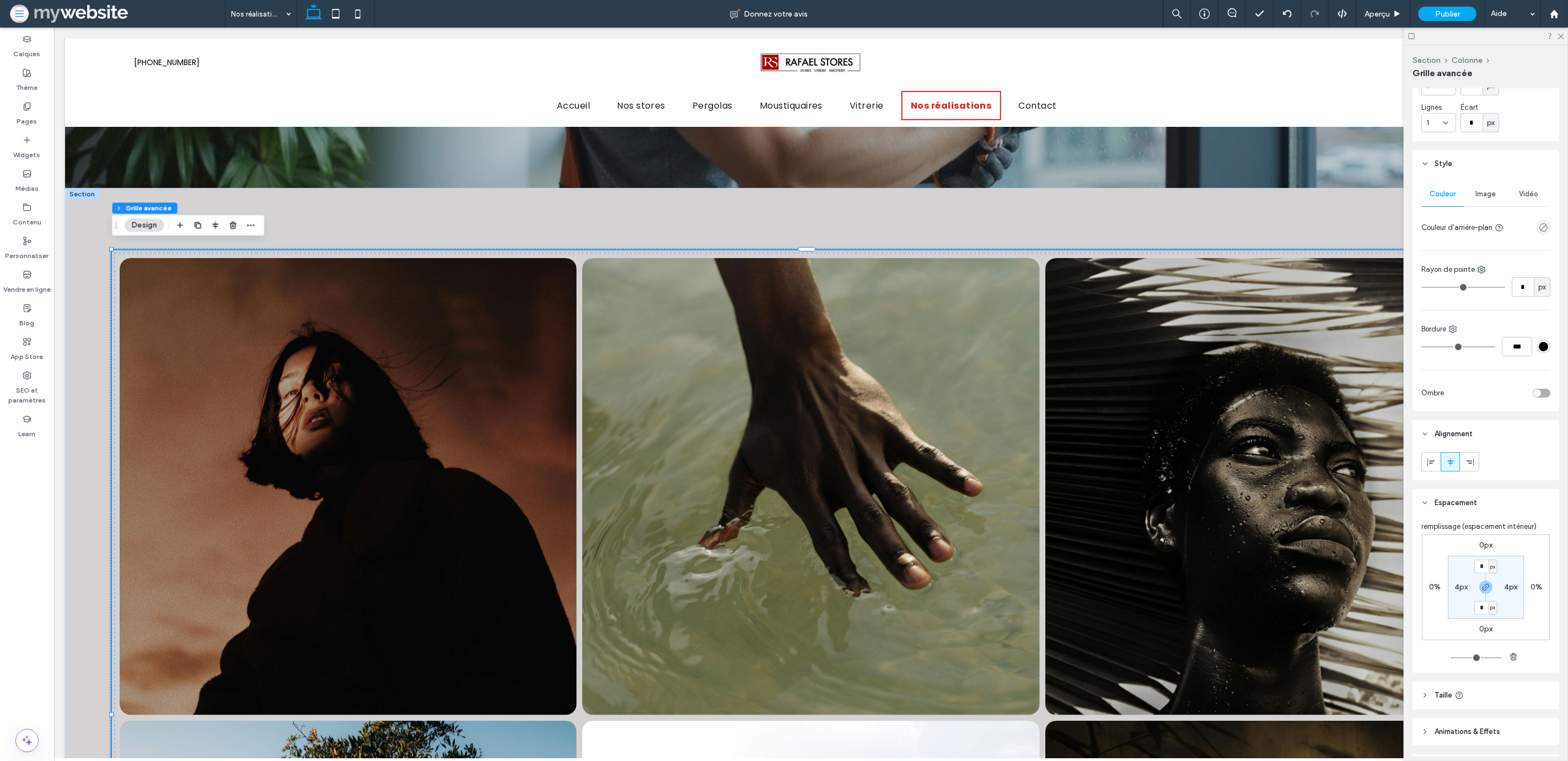
scroll to position [0, 0]
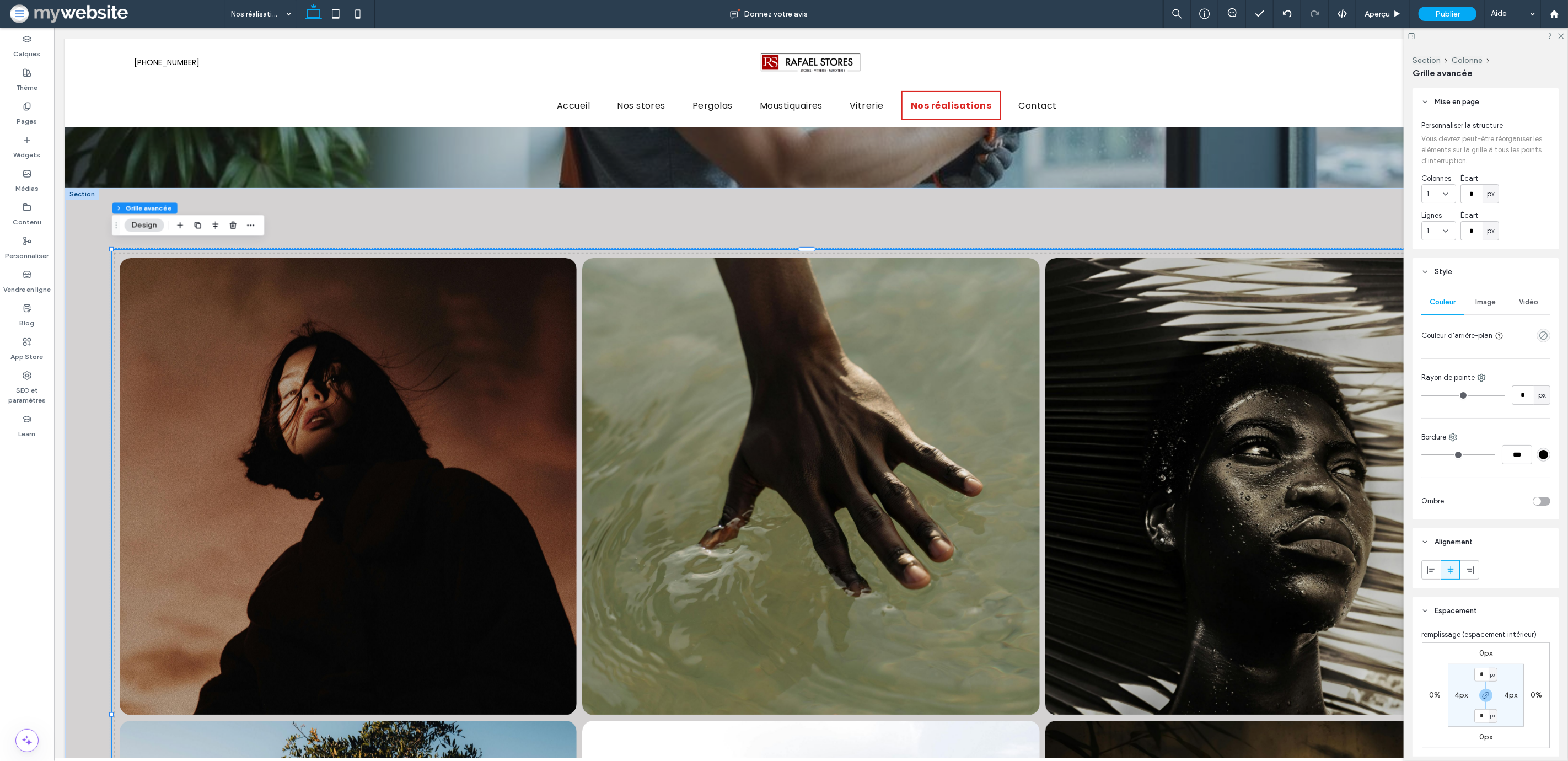
click at [1457, 271] on header "Style" at bounding box center [1486, 272] width 147 height 28
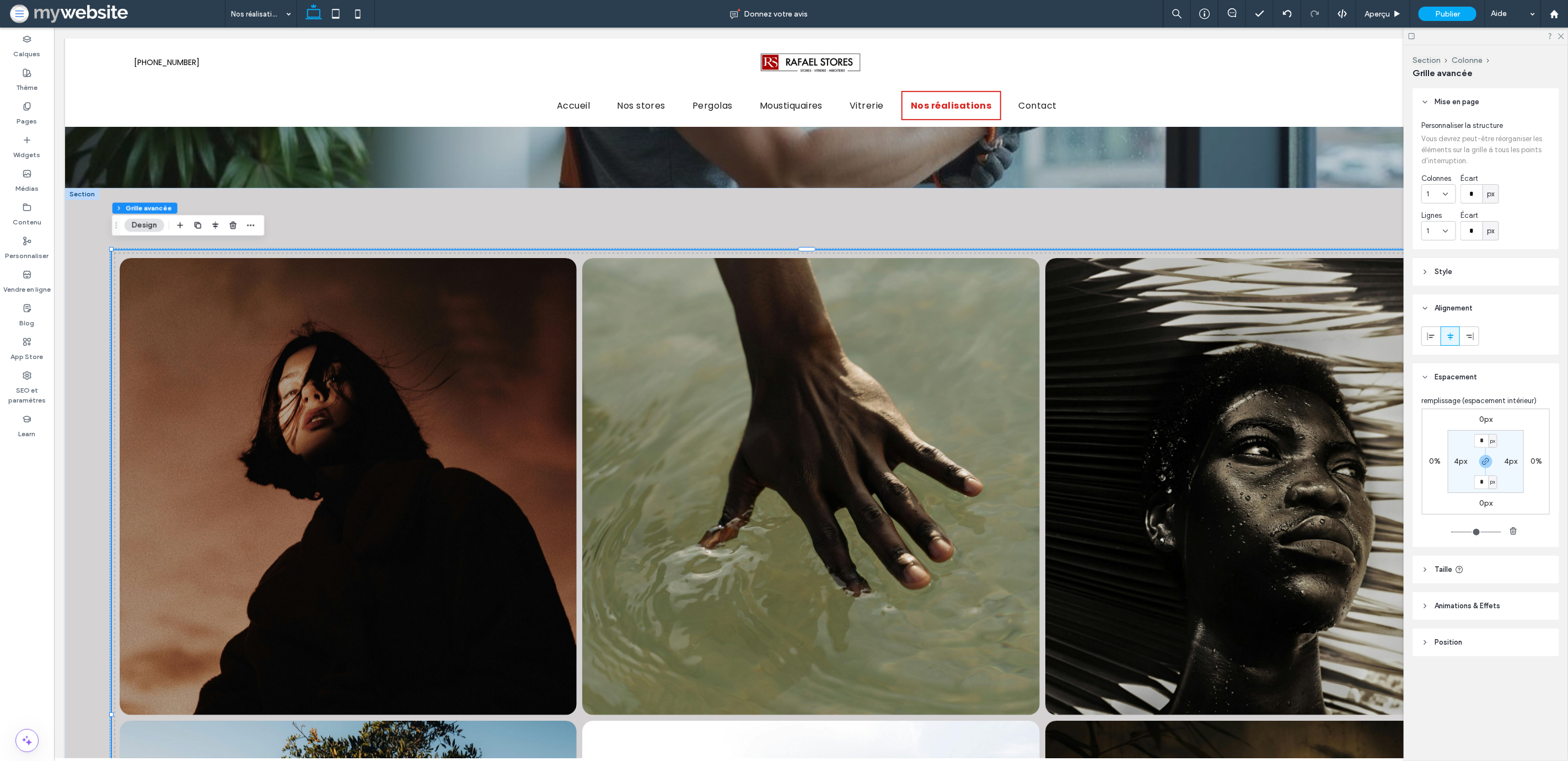
click at [1457, 271] on header "Style" at bounding box center [1486, 272] width 147 height 28
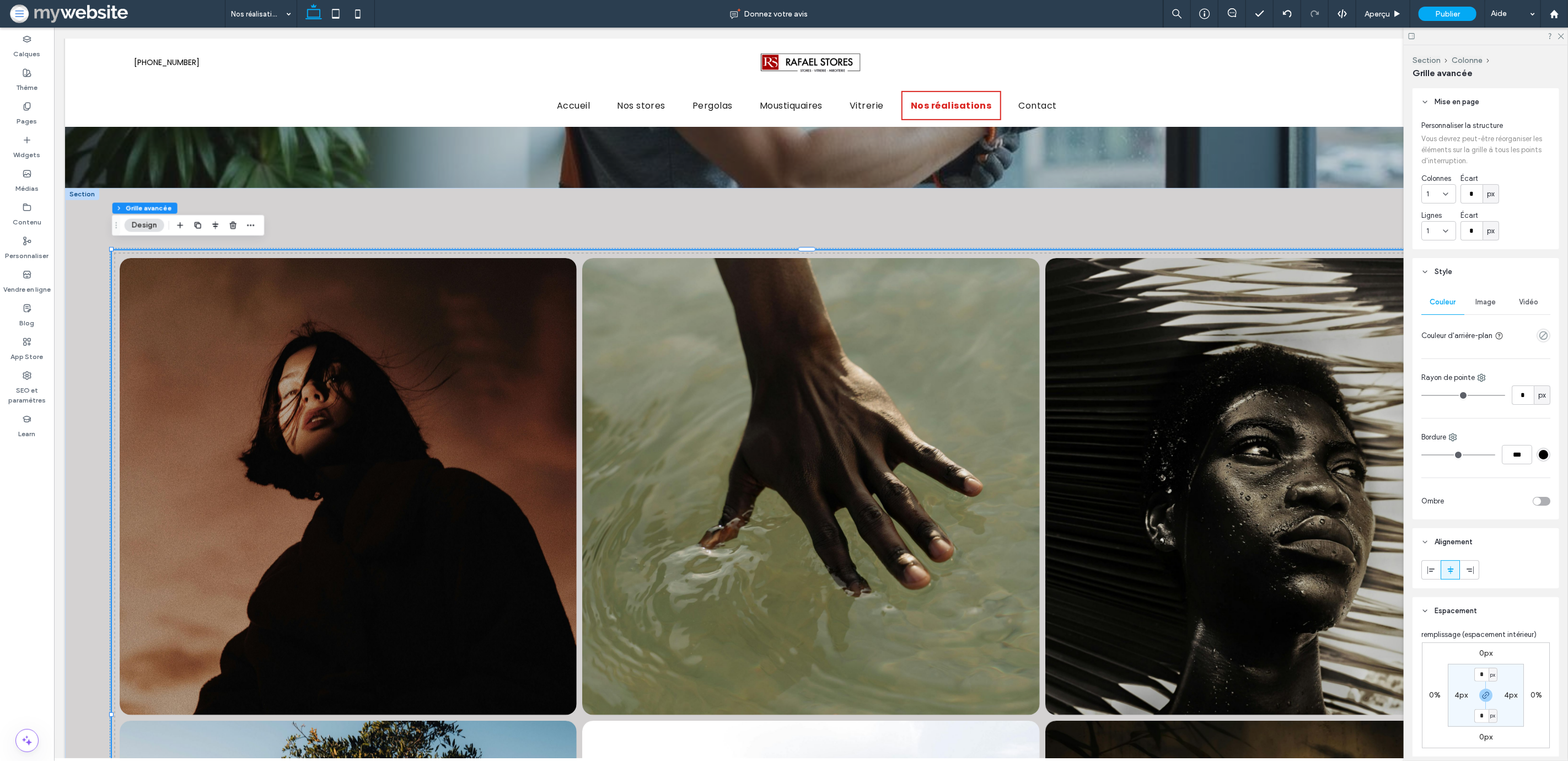
click at [1488, 301] on span "Image" at bounding box center [1486, 302] width 20 height 9
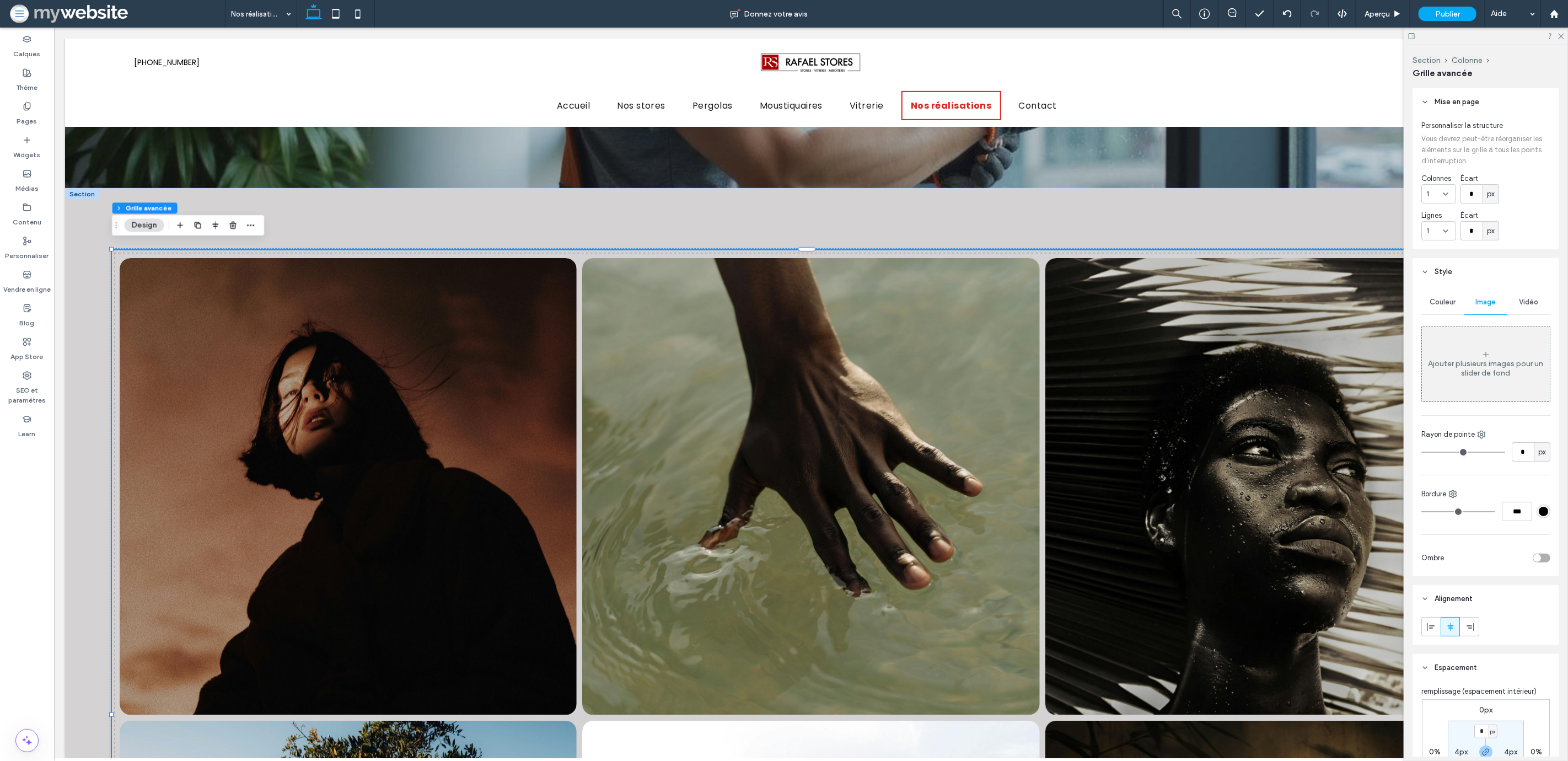
click at [1533, 300] on div "Vidéo" at bounding box center [1529, 302] width 43 height 24
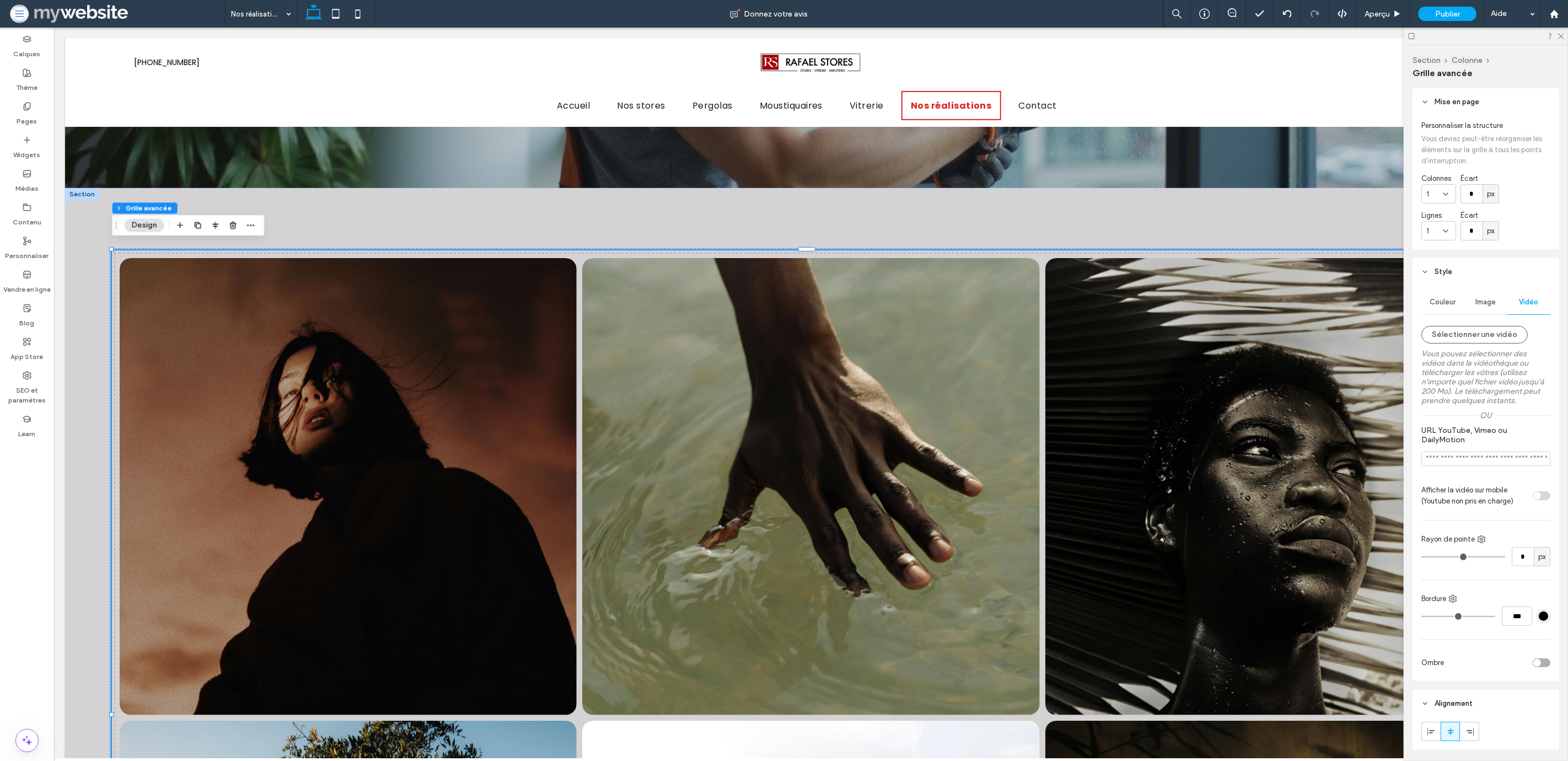
click at [1445, 301] on span "Couleur" at bounding box center [1443, 302] width 26 height 9
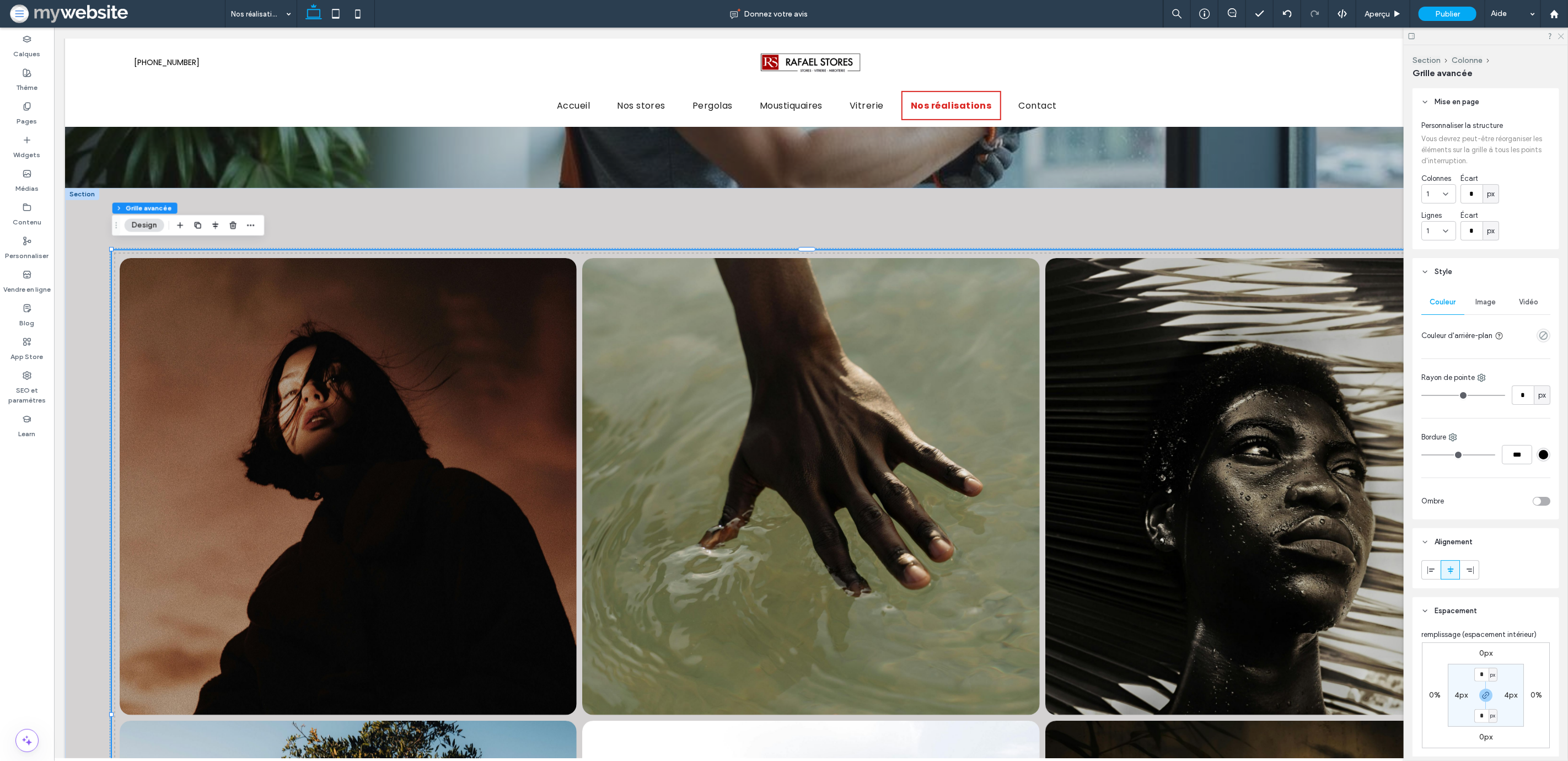
click at [1562, 36] on use at bounding box center [1560, 36] width 6 height 6
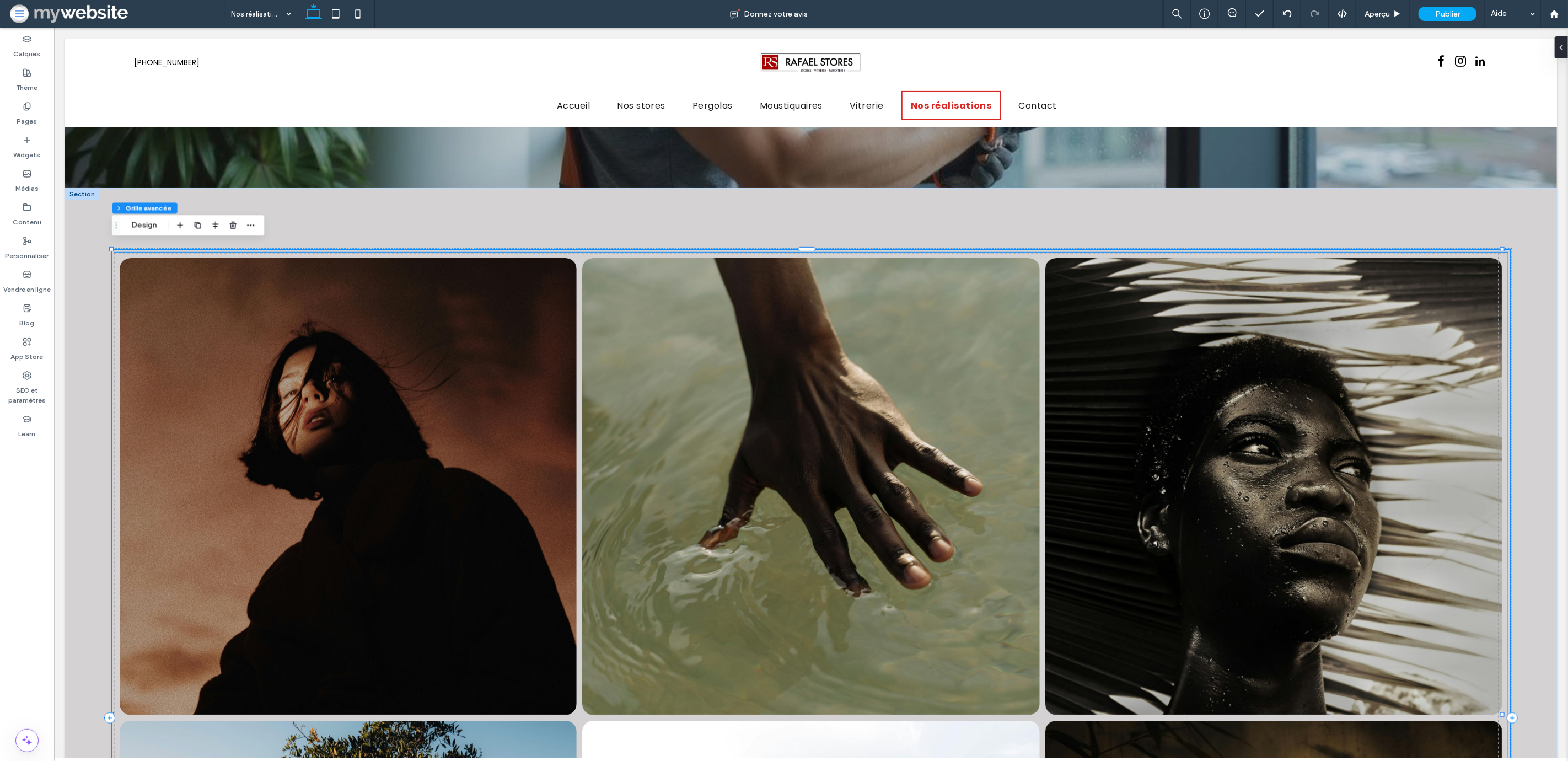
click at [1103, 432] on link at bounding box center [1273, 486] width 484 height 485
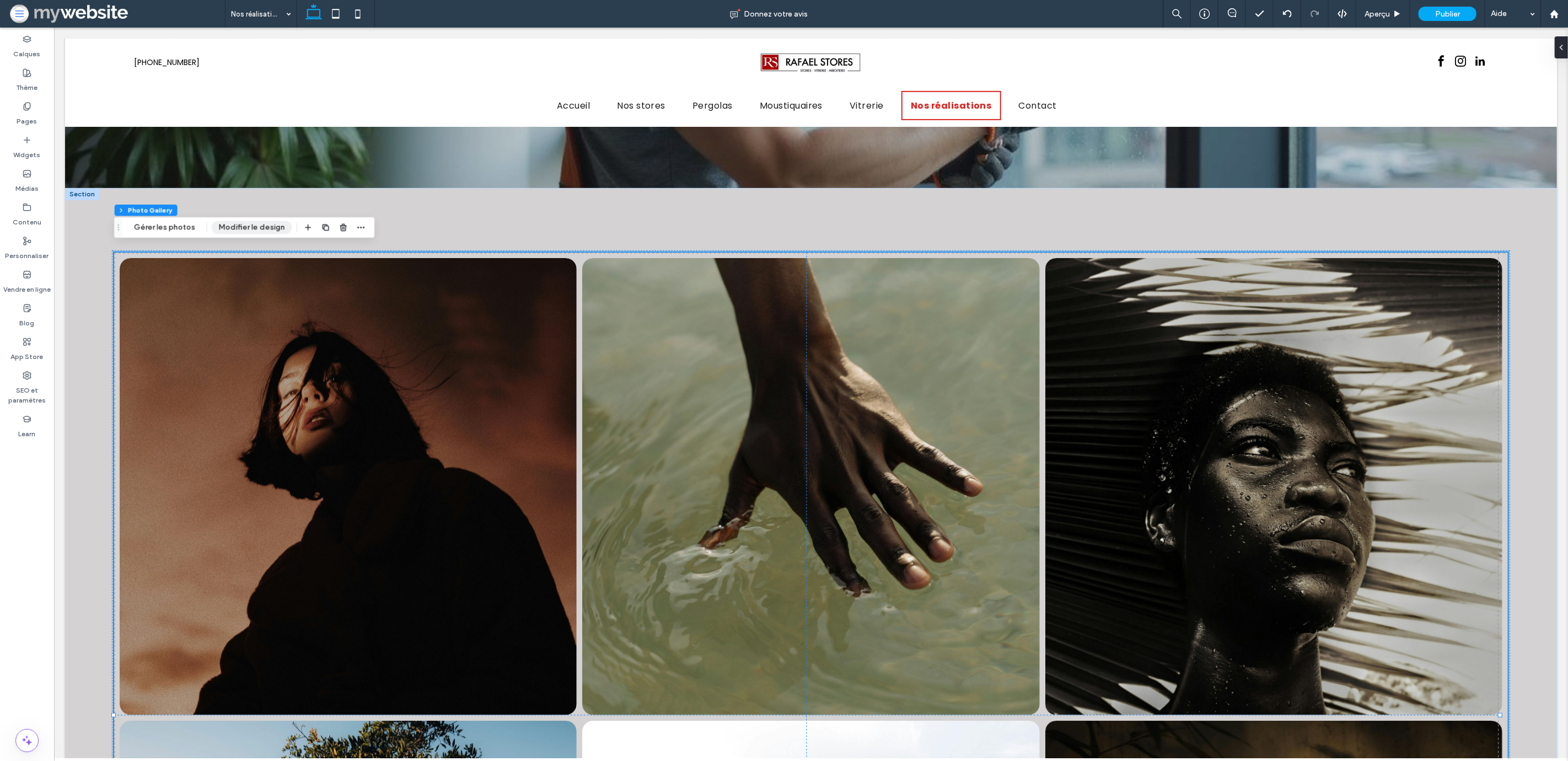
click at [227, 228] on button "Modifier le design" at bounding box center [252, 228] width 81 height 13
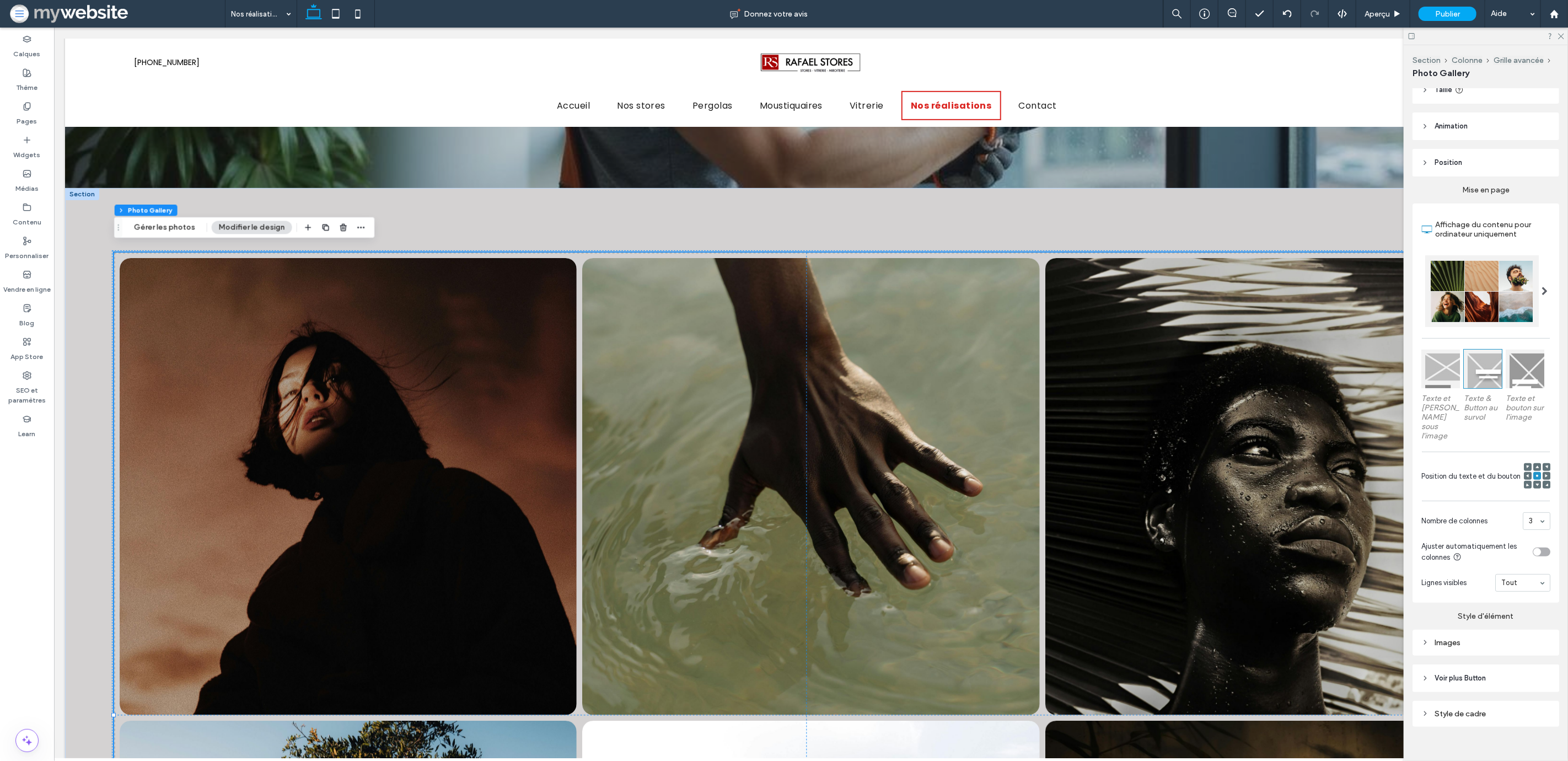
scroll to position [97, 0]
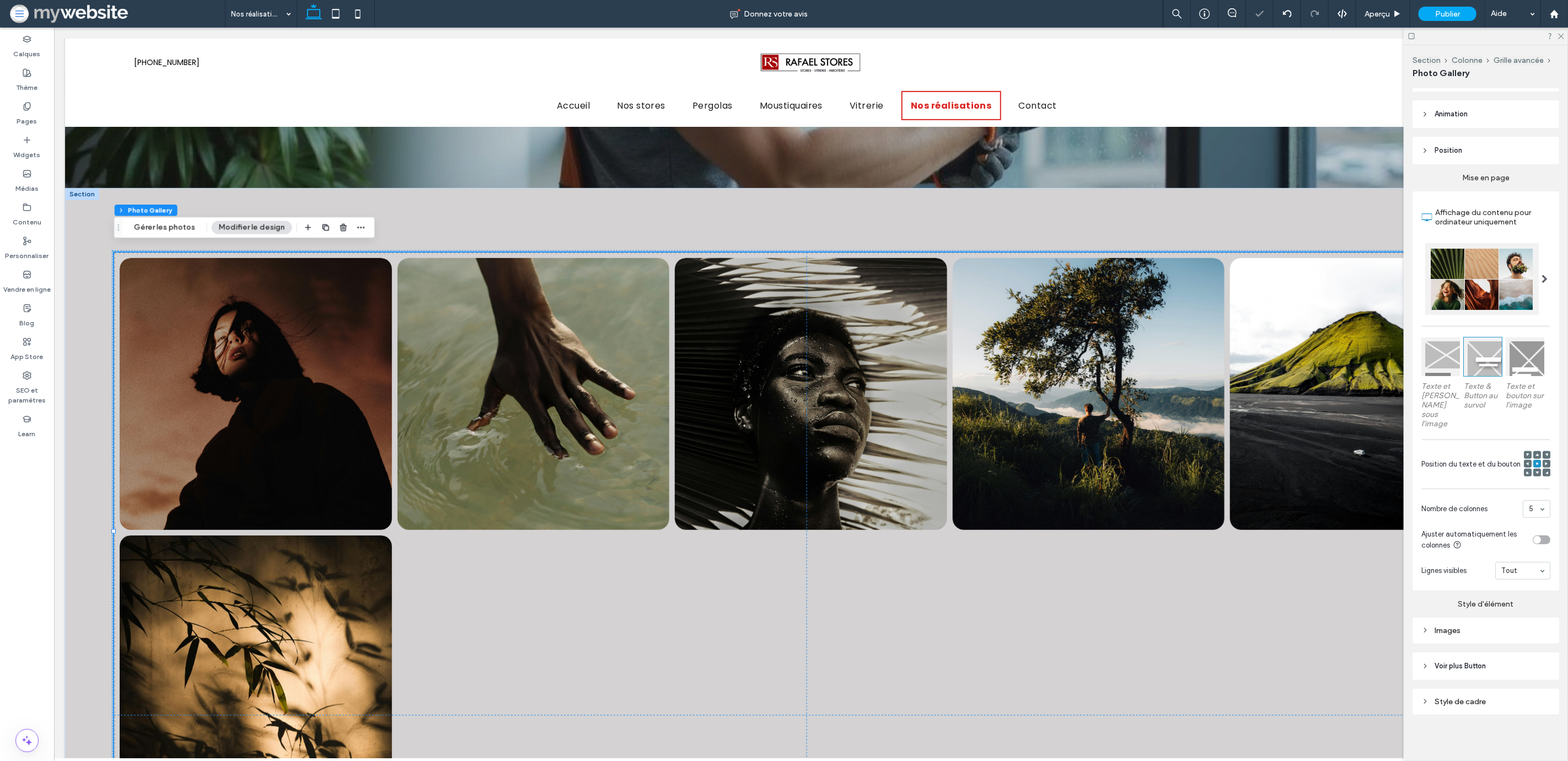
click at [1528, 512] on div "5" at bounding box center [1537, 509] width 28 height 17
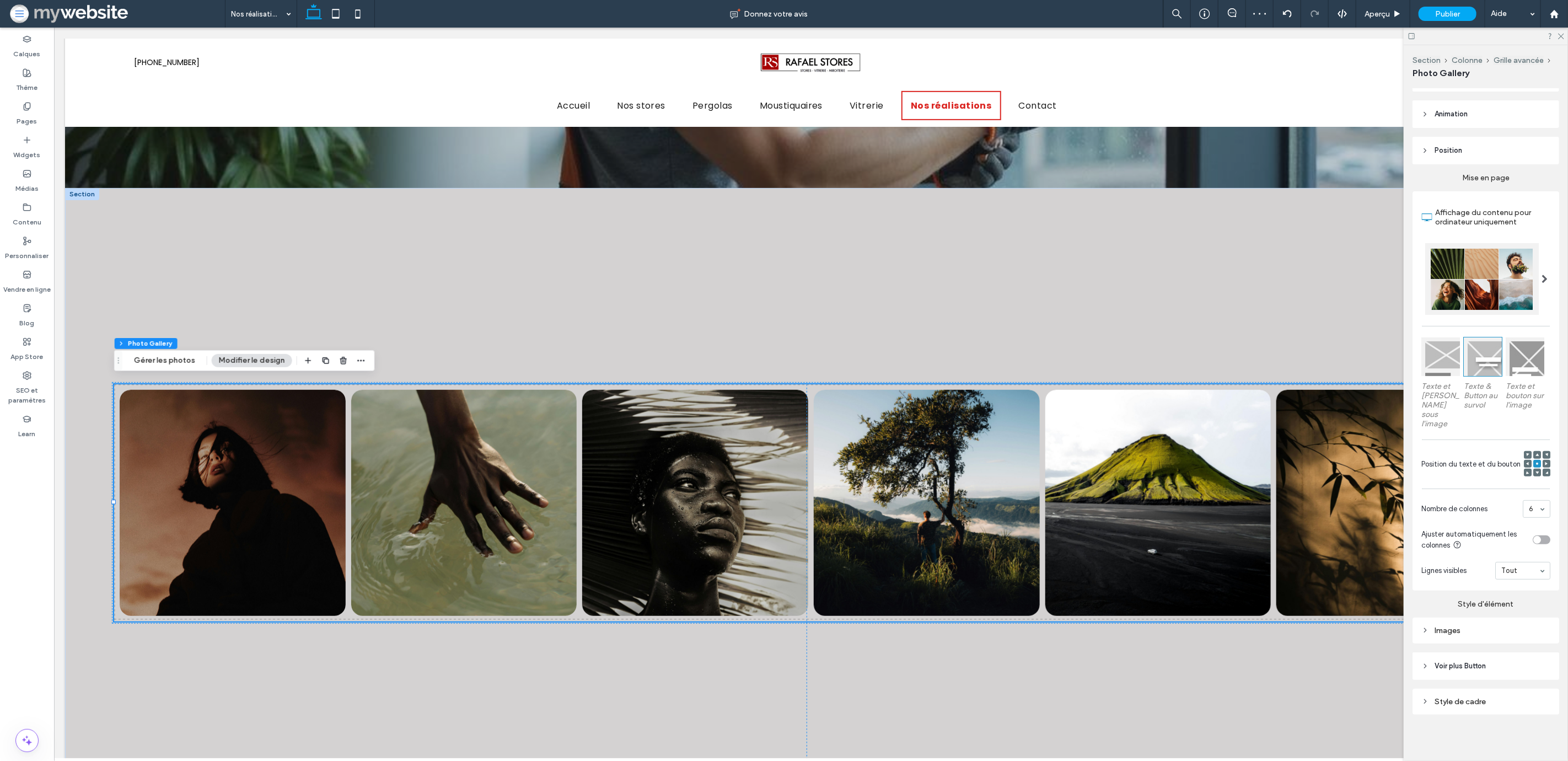
click at [1532, 506] on div "6" at bounding box center [1537, 509] width 28 height 17
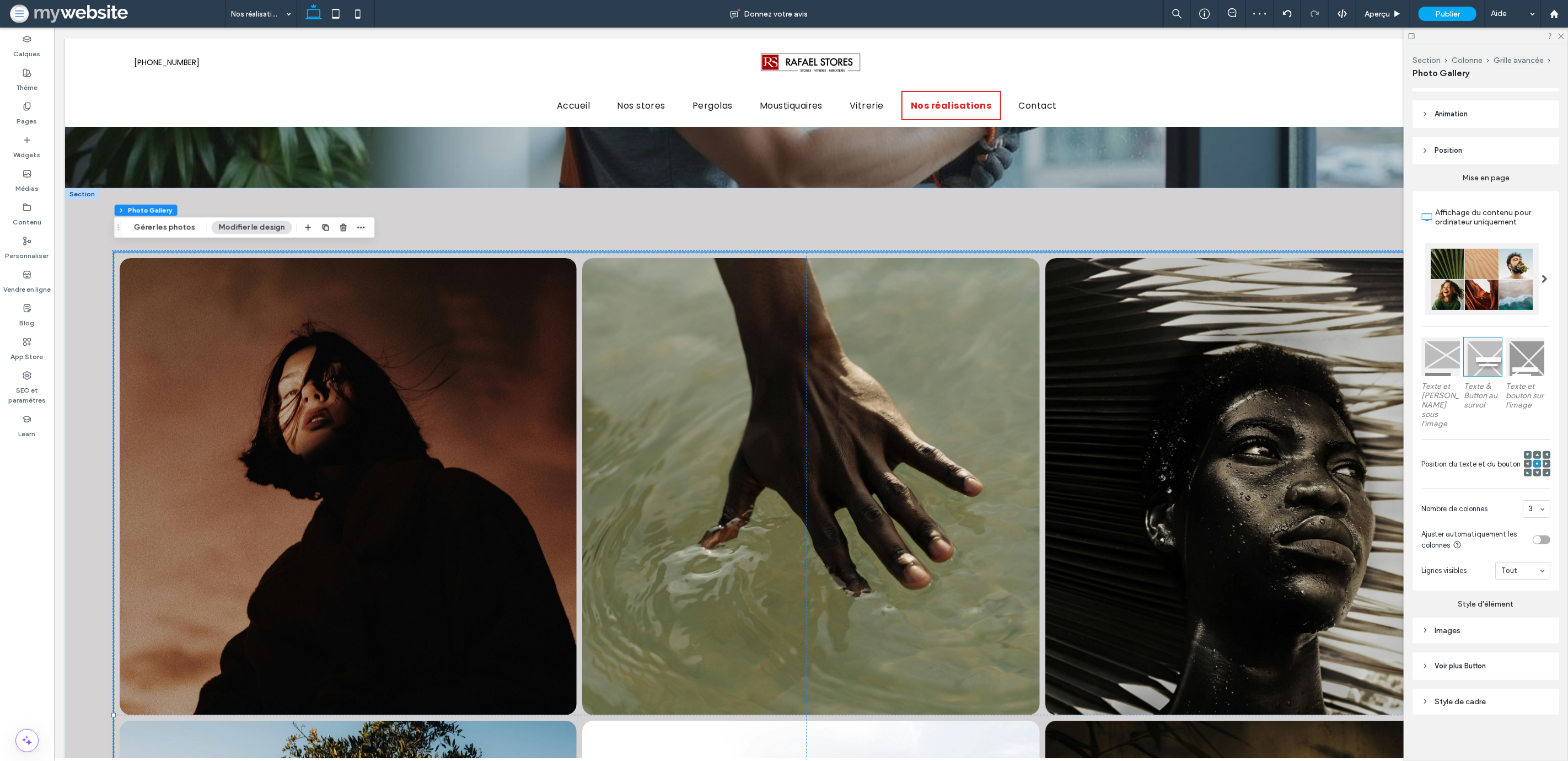
click at [1484, 629] on div "Images" at bounding box center [1486, 631] width 129 height 10
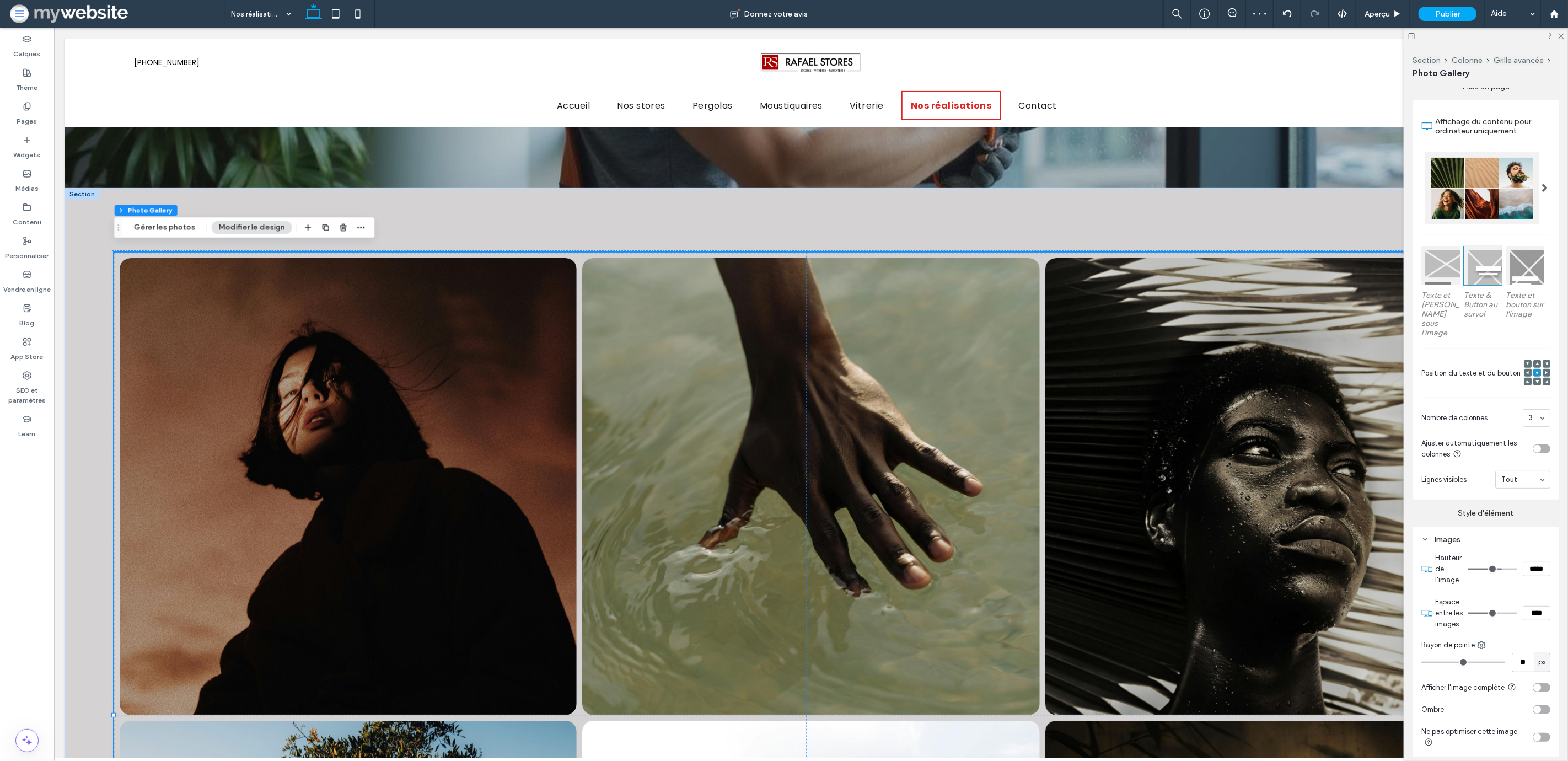
scroll to position [189, 0]
type input "**"
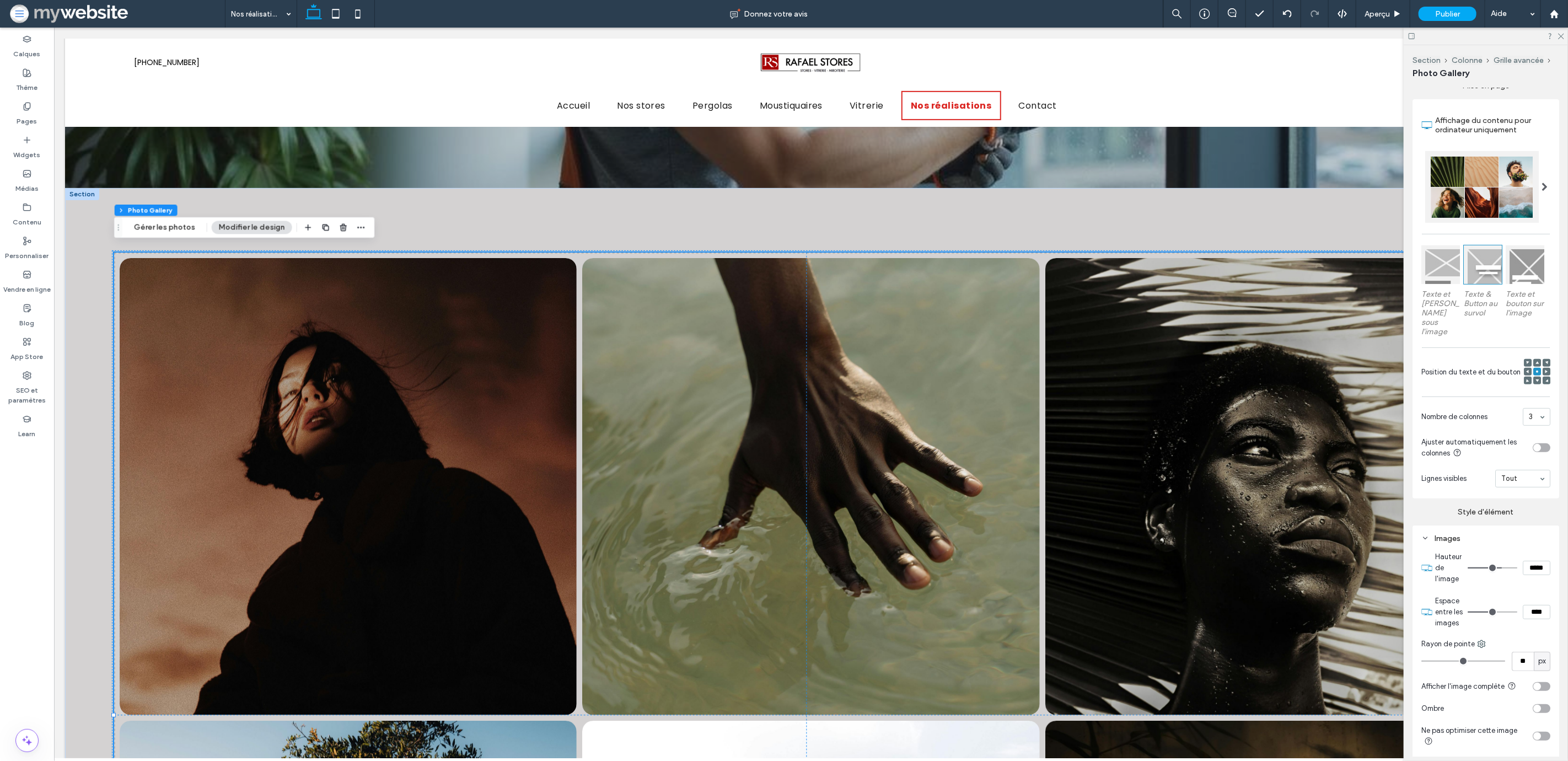
type input "**"
type input "*"
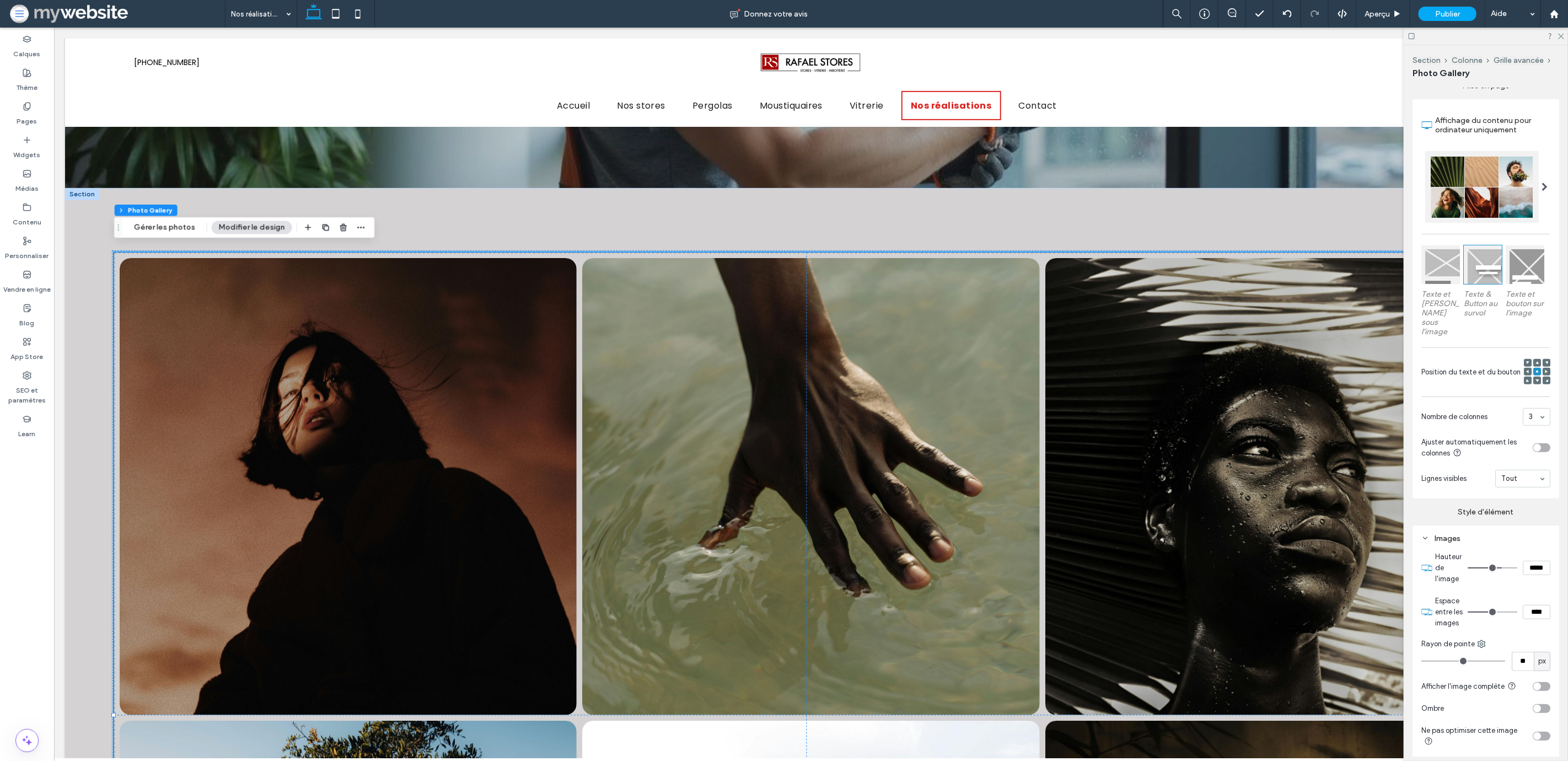
type input "*"
drag, startPoint x: 1440, startPoint y: 670, endPoint x: 1368, endPoint y: 670, distance: 72.0
type input "*"
click at [1421, 662] on input "range" at bounding box center [1463, 661] width 84 height 1
click at [1561, 37] on icon at bounding box center [1560, 36] width 7 height 7
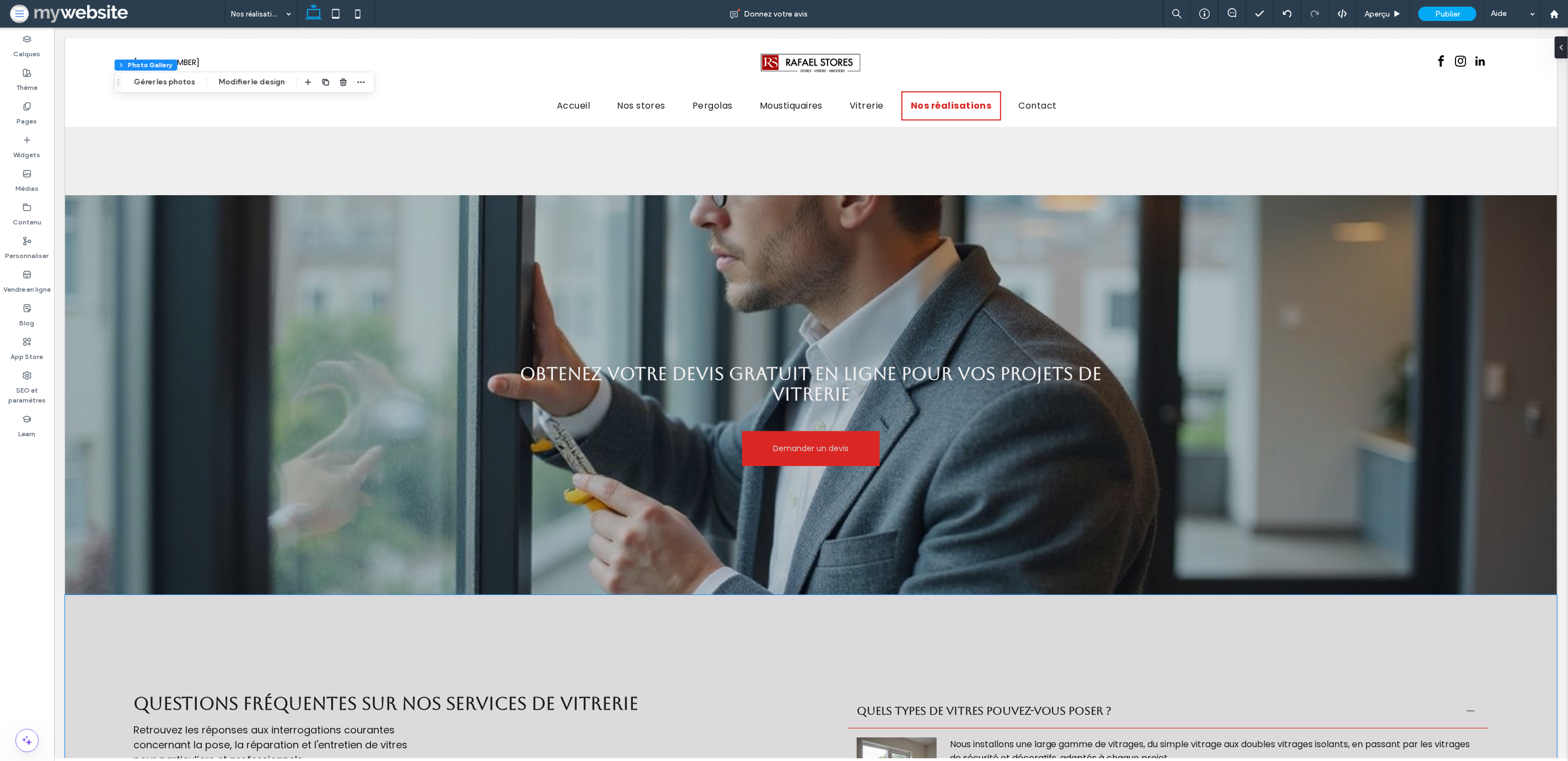
scroll to position [1374, 0]
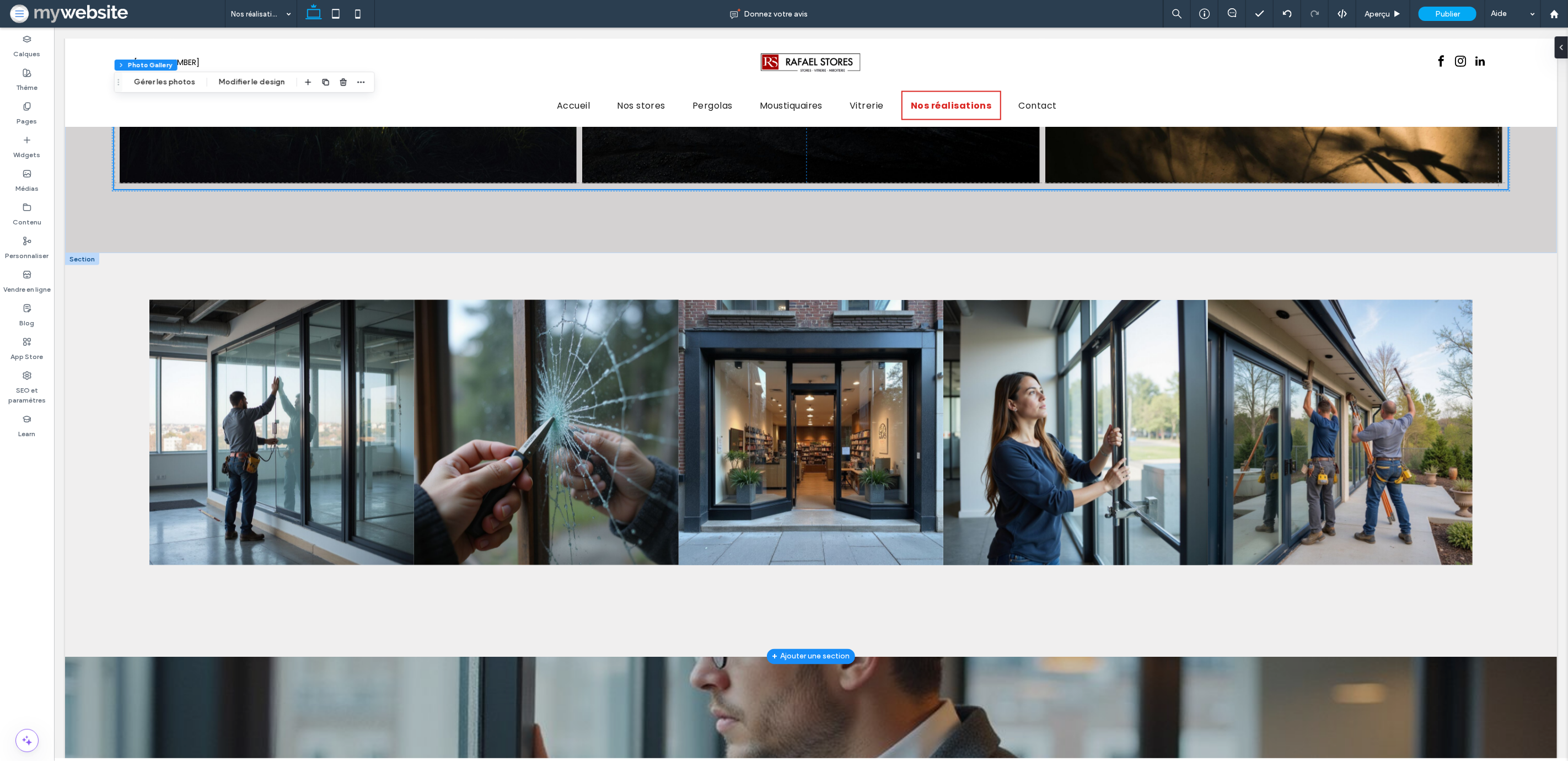
click at [82, 253] on div at bounding box center [81, 259] width 34 height 12
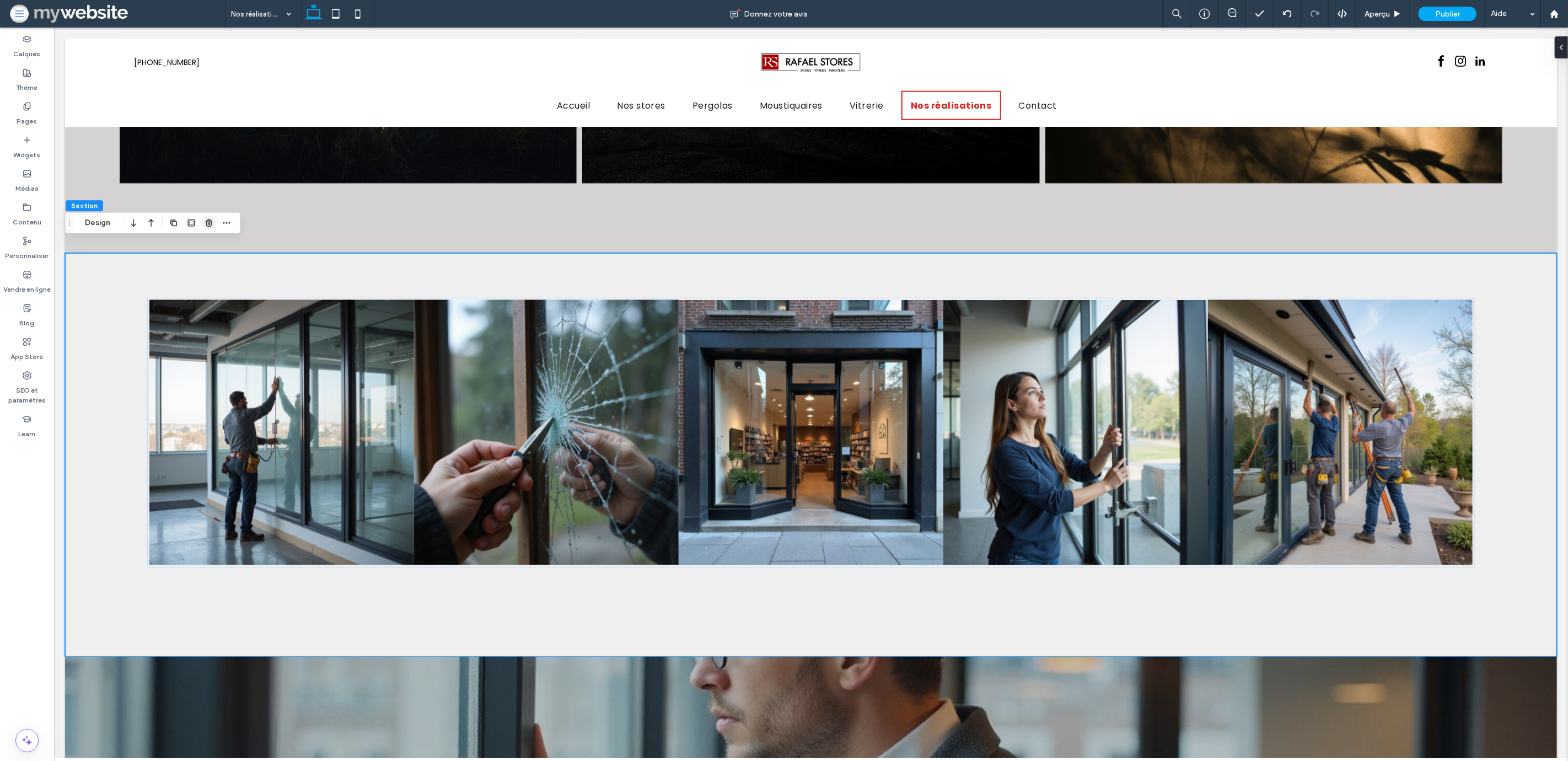
click at [208, 224] on use "button" at bounding box center [209, 222] width 7 height 7
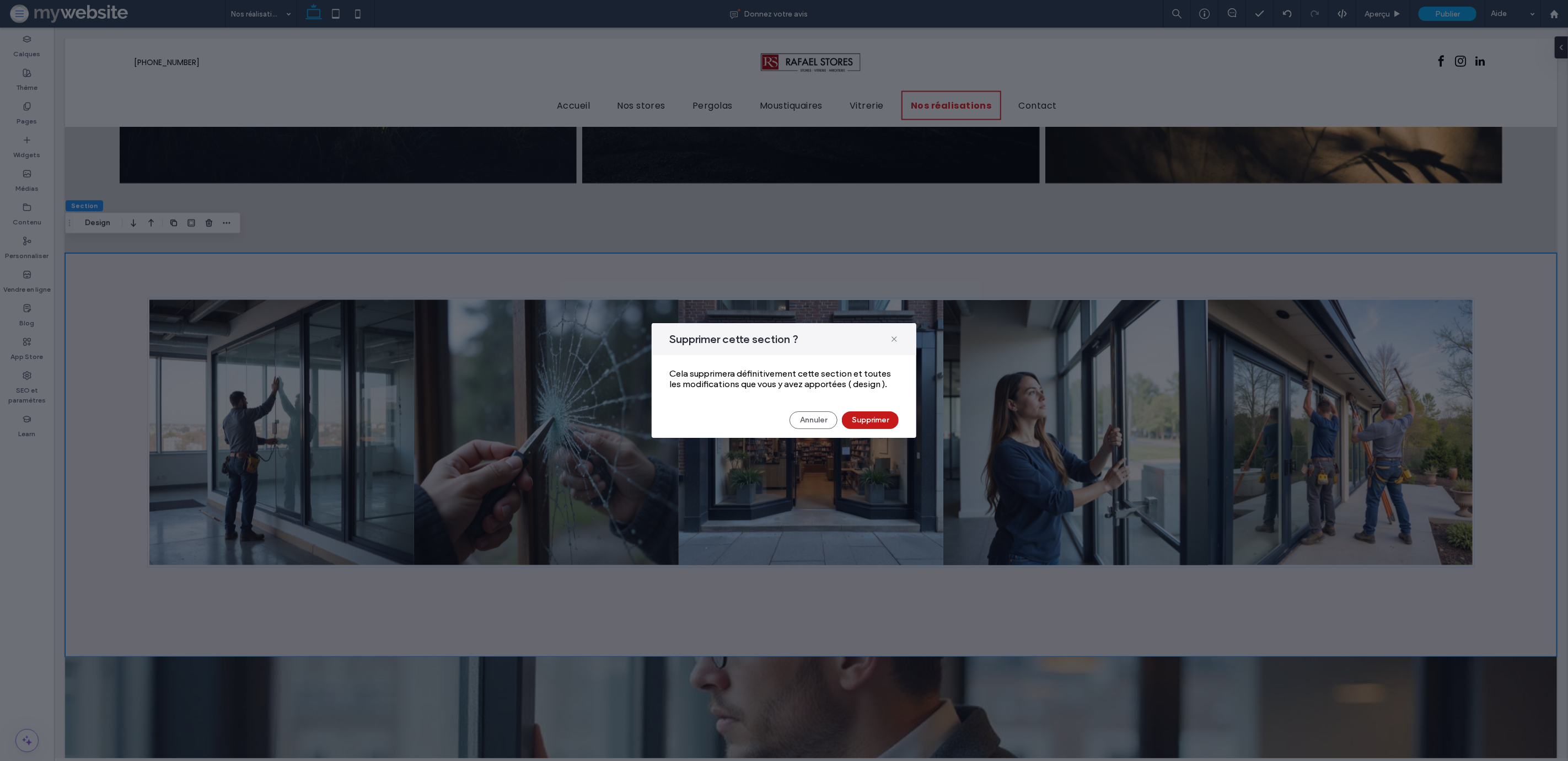
click at [871, 420] on button "Supprimer" at bounding box center [870, 420] width 56 height 17
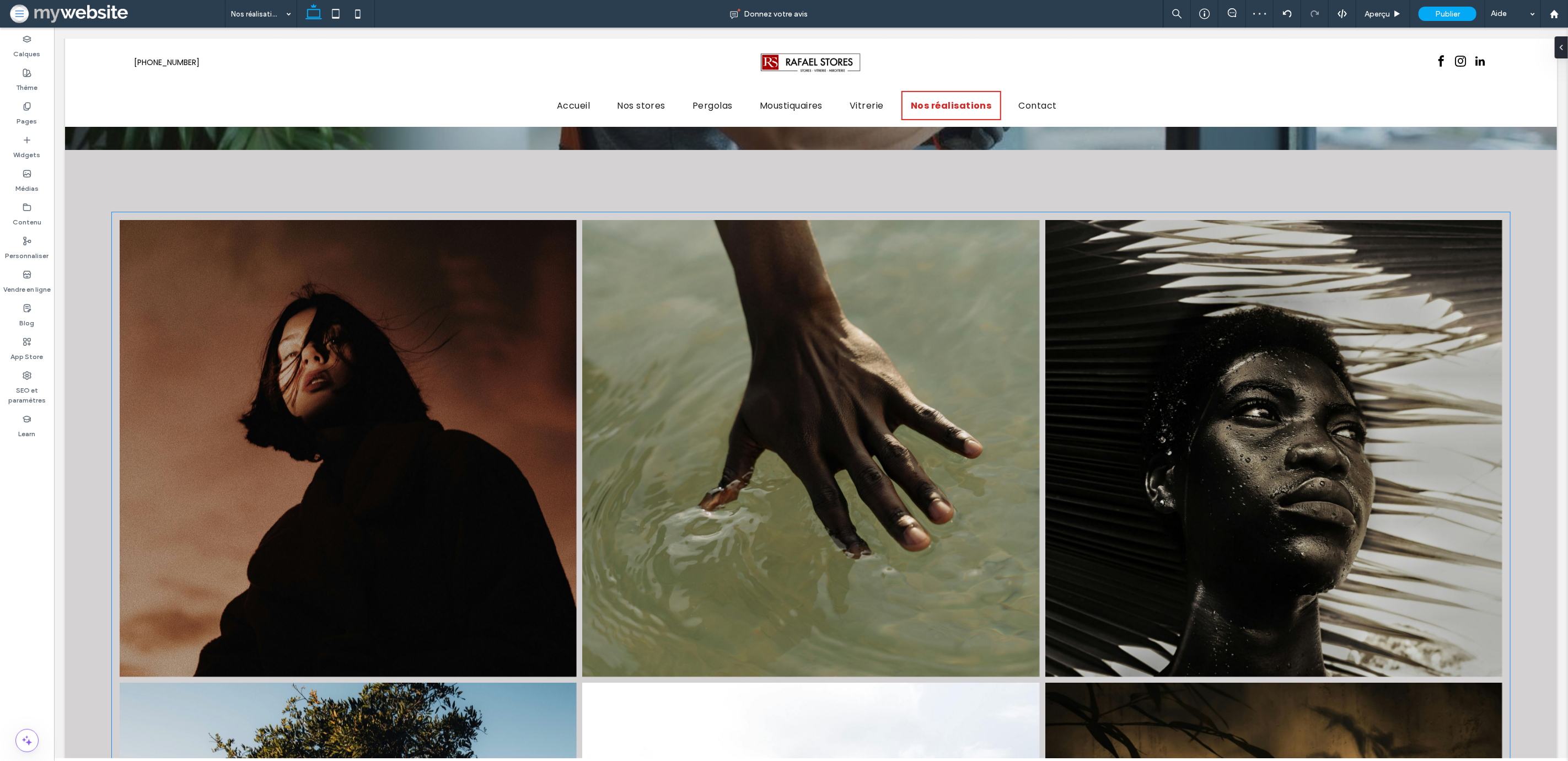
scroll to position [404, 0]
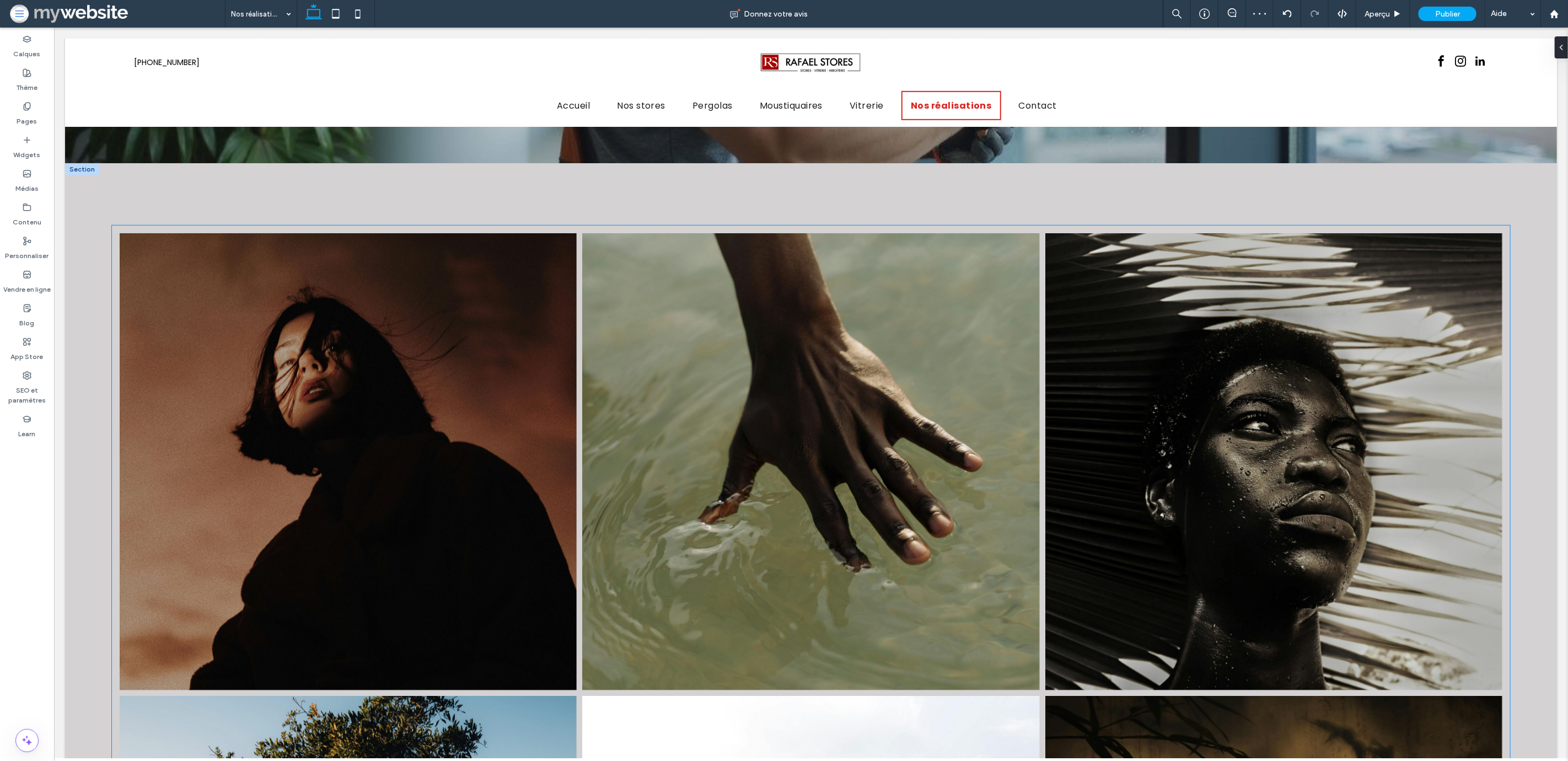
click at [481, 480] on link at bounding box center [347, 462] width 484 height 485
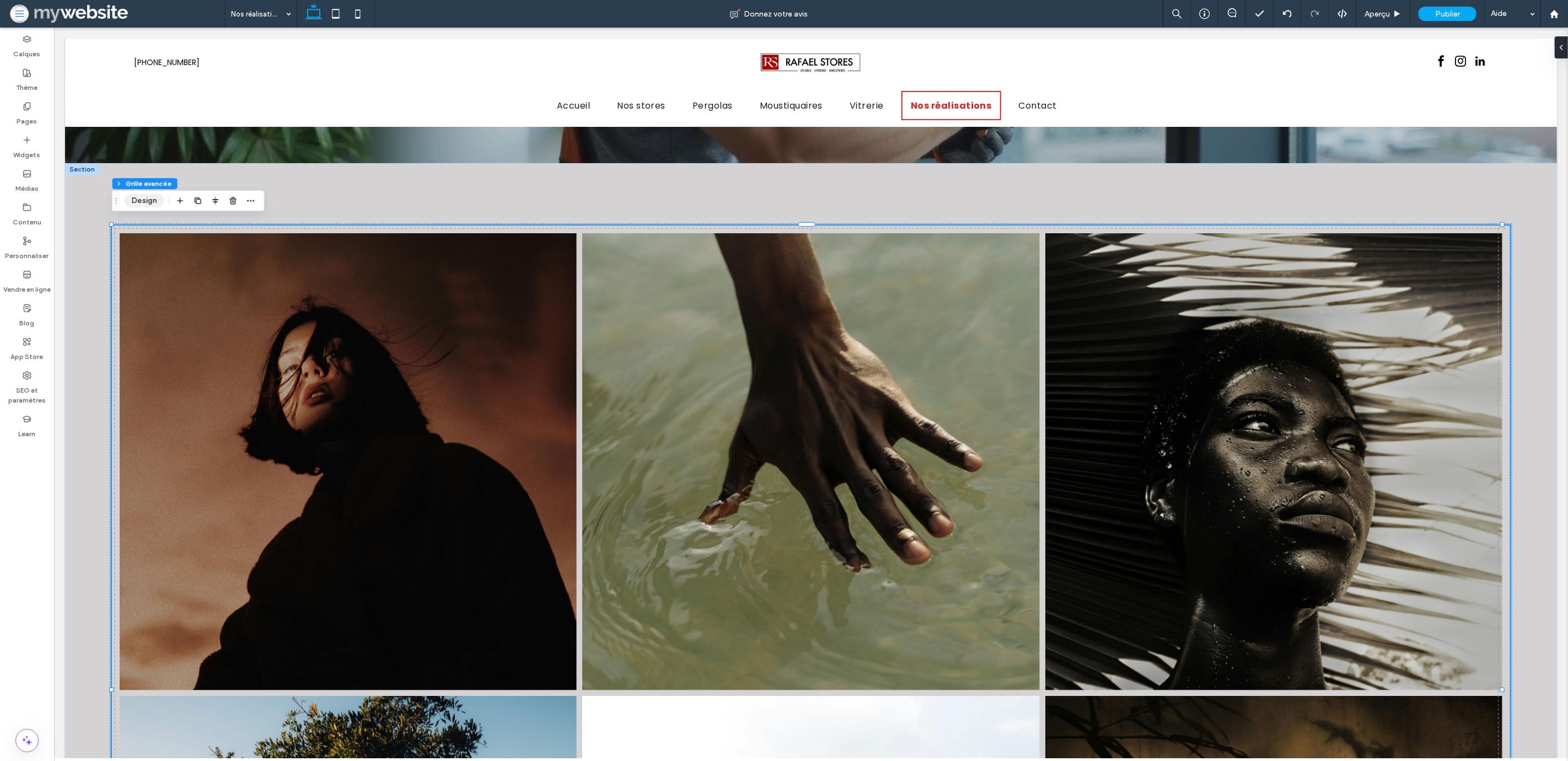
click at [150, 202] on button "Design" at bounding box center [144, 200] width 40 height 13
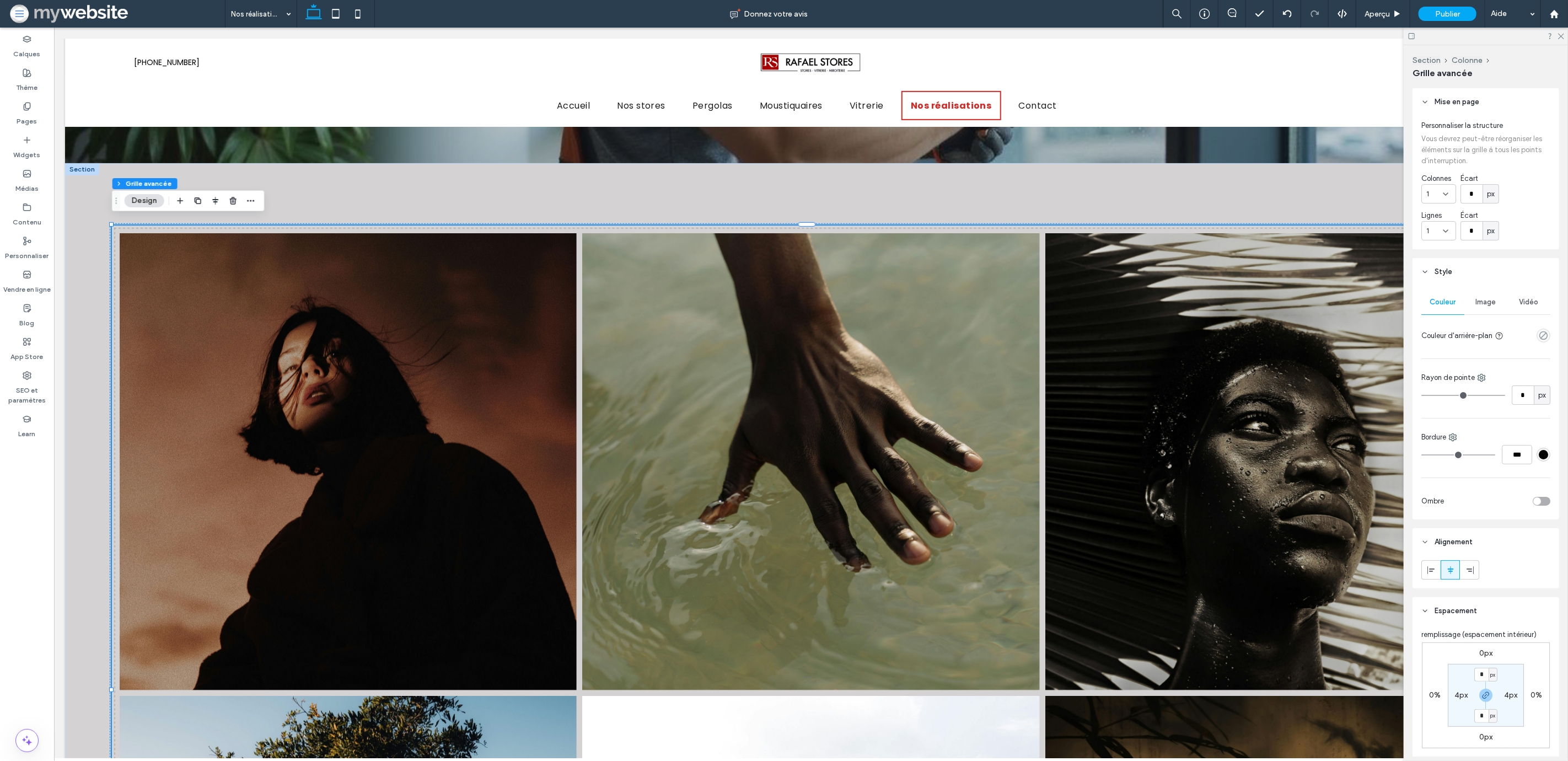
click at [1484, 302] on span "Image" at bounding box center [1486, 302] width 20 height 9
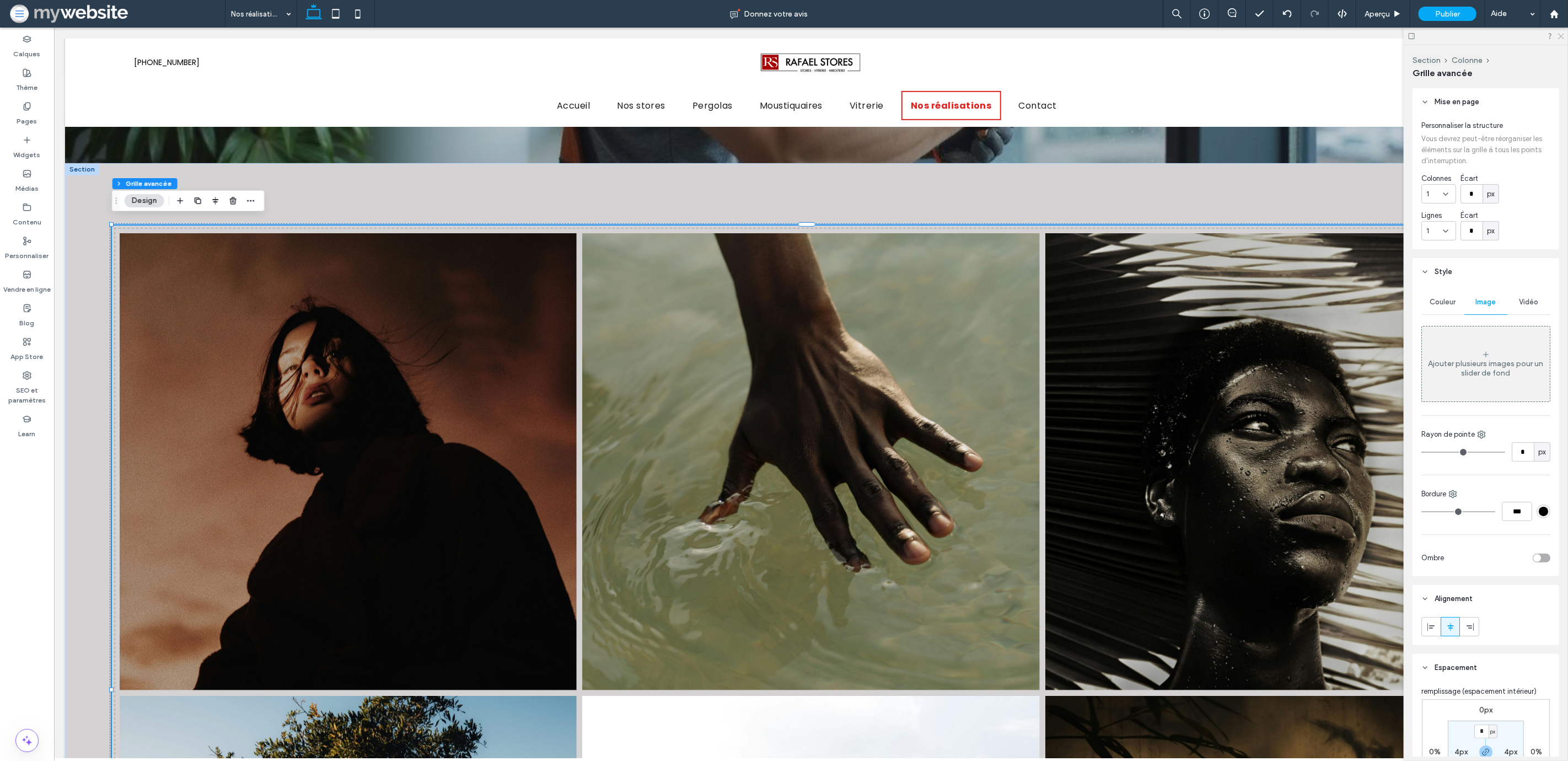
click at [1560, 36] on icon at bounding box center [1560, 36] width 7 height 7
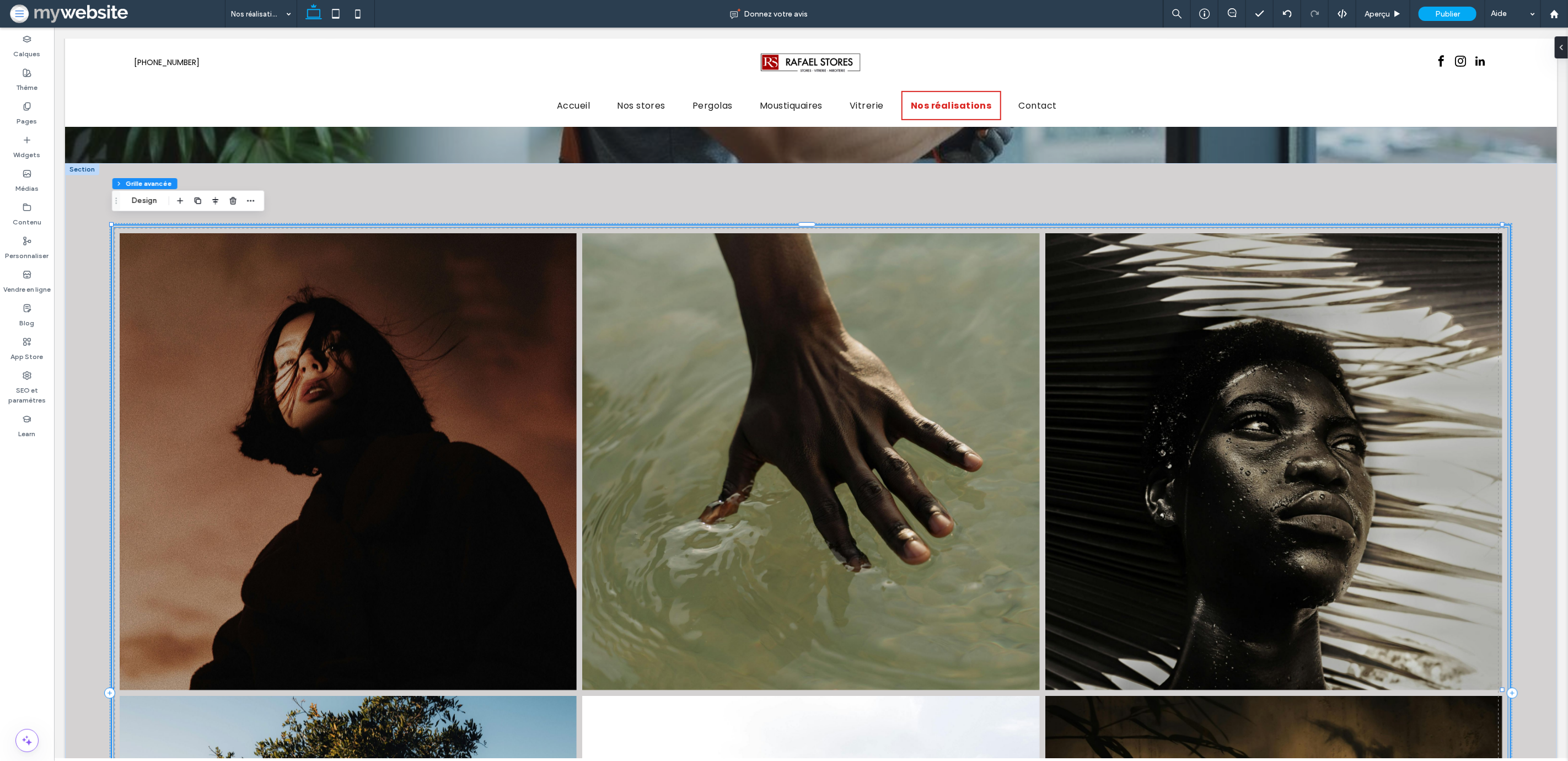
click at [515, 518] on link at bounding box center [347, 462] width 484 height 485
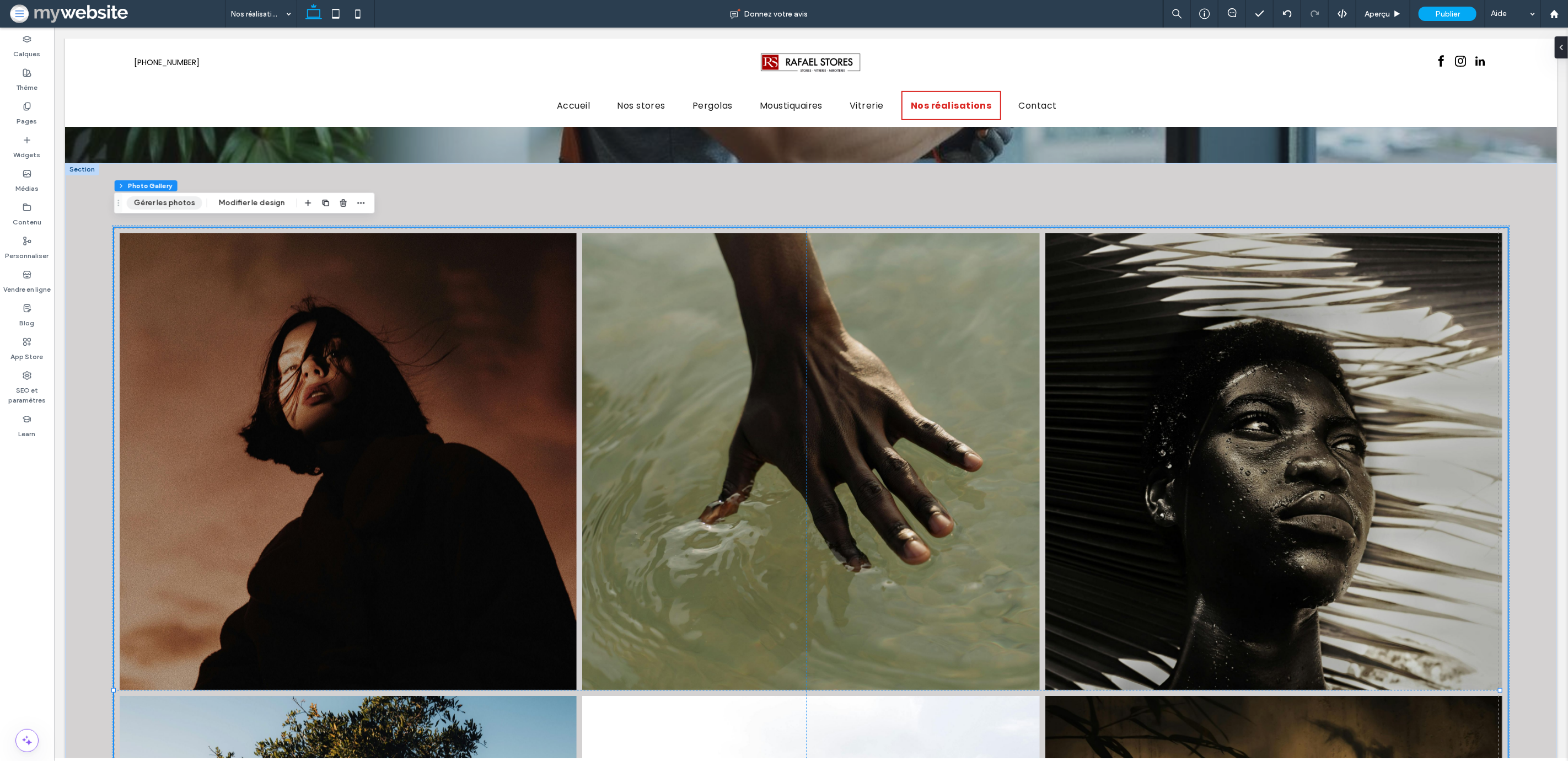
click at [167, 208] on button "Gérer les photos" at bounding box center [164, 202] width 76 height 13
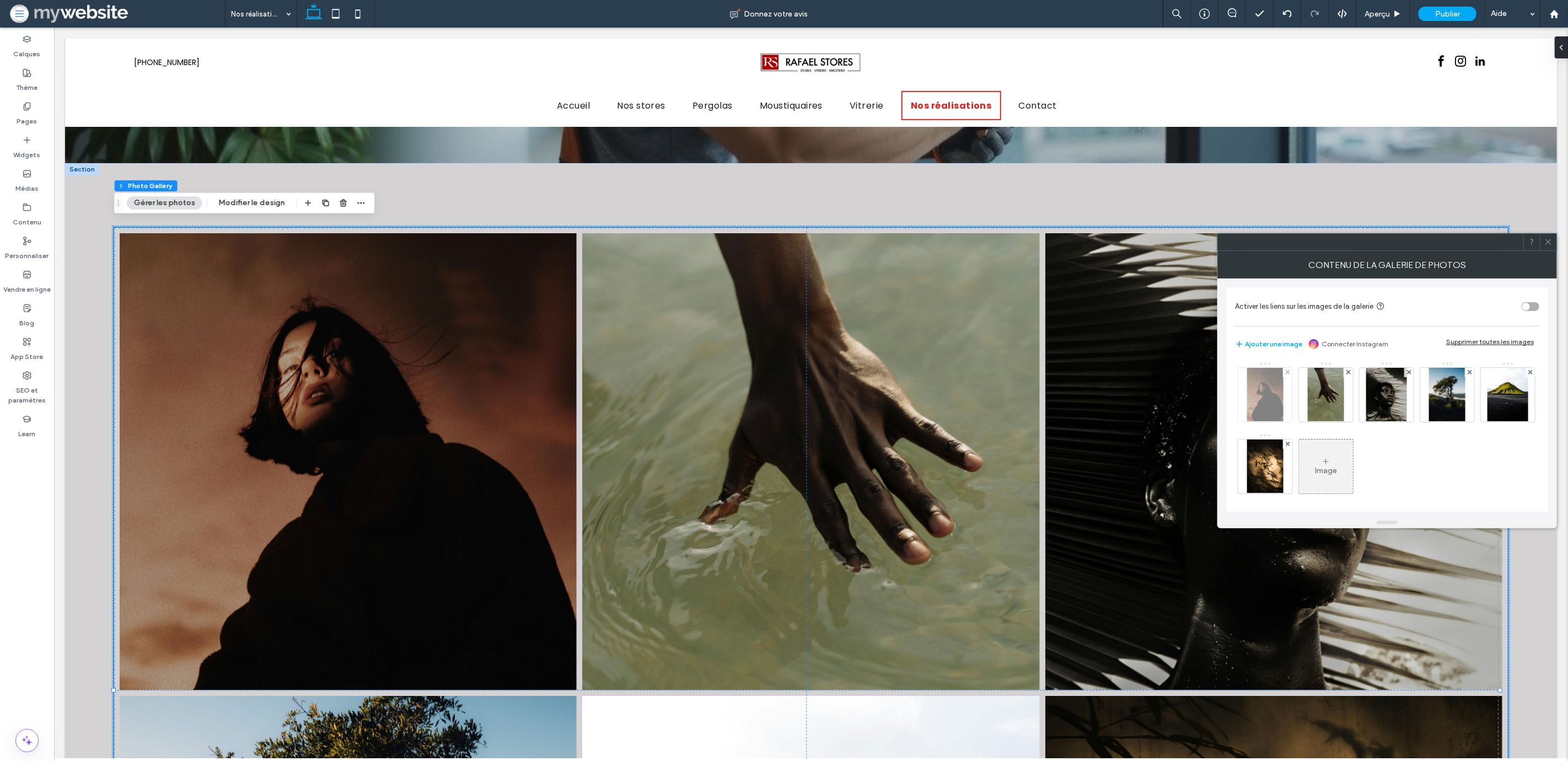
click at [1269, 394] on img at bounding box center [1264, 395] width 36 height 54
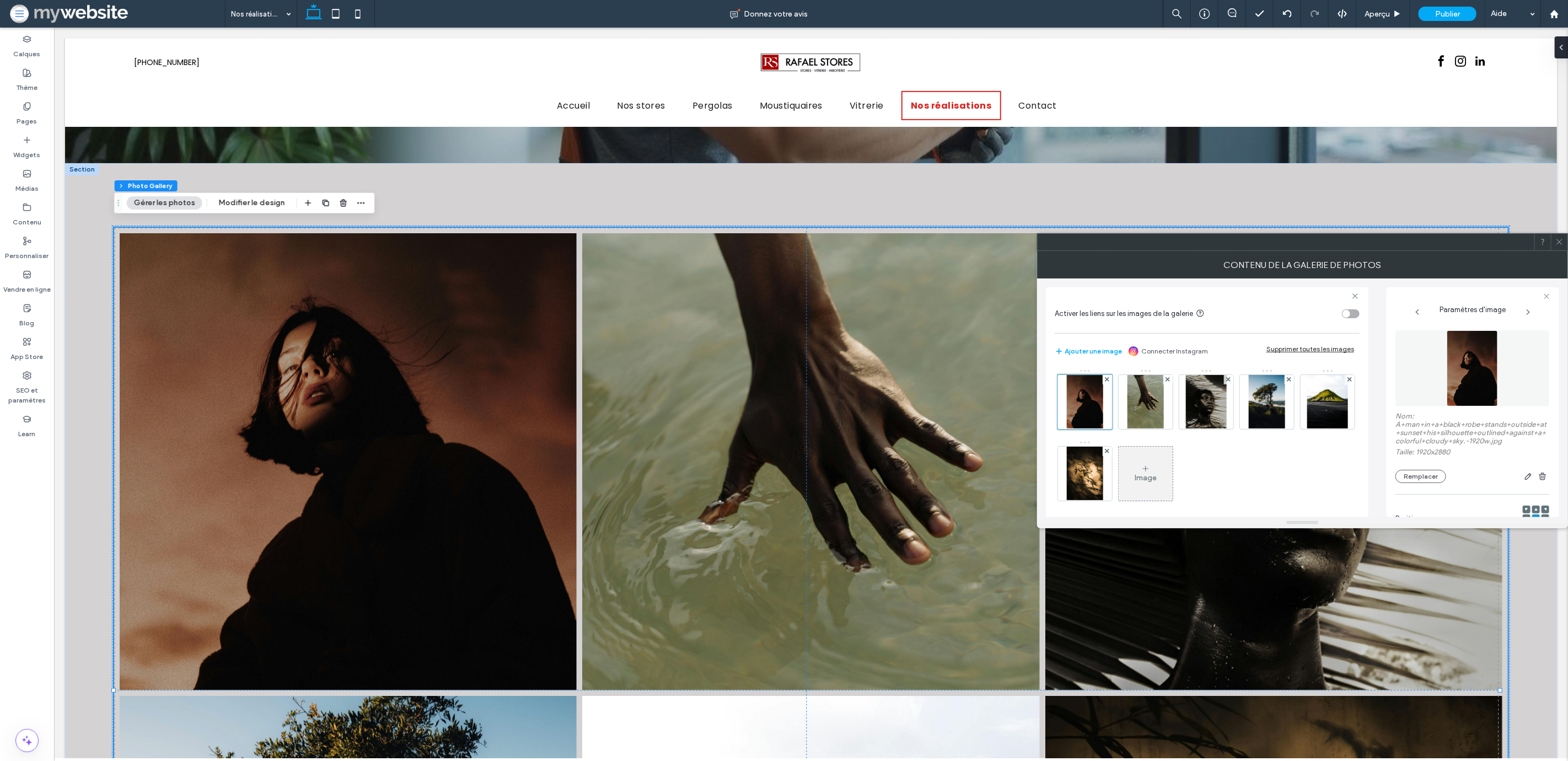
click at [1466, 365] on img at bounding box center [1472, 368] width 51 height 76
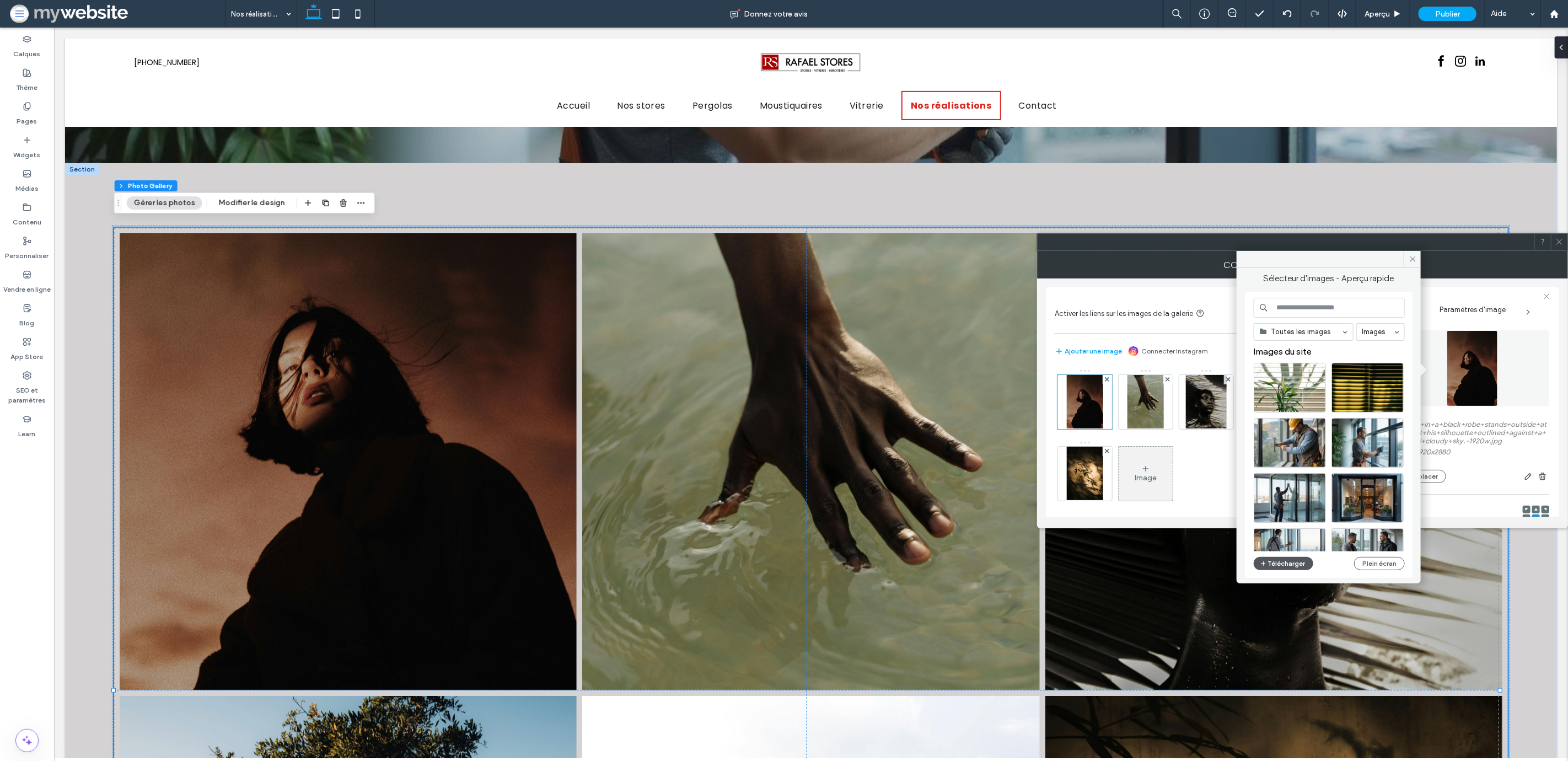
click at [1295, 559] on button "Télécharger" at bounding box center [1283, 563] width 60 height 13
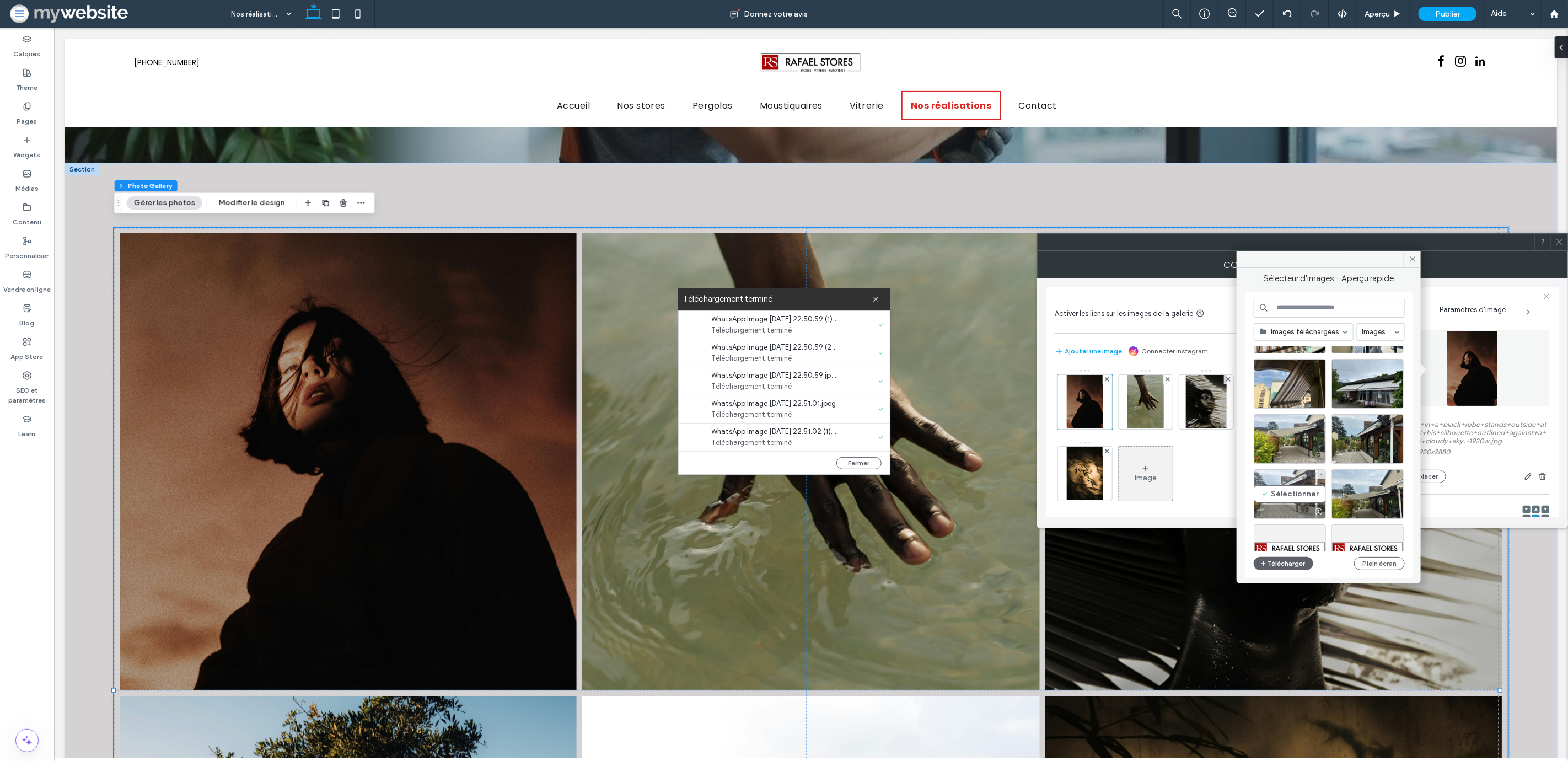
scroll to position [70, 0]
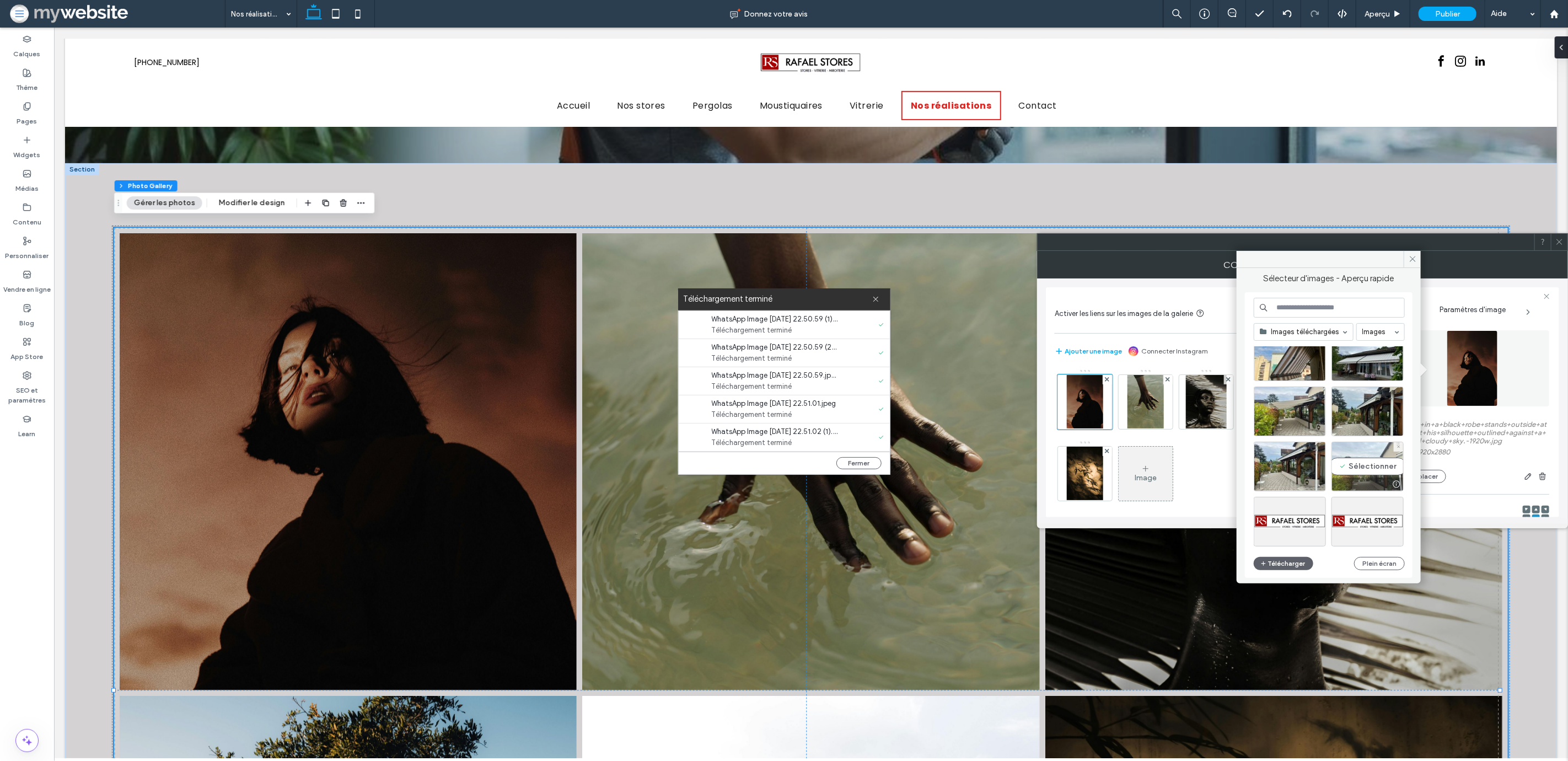
click at [1368, 466] on div "Sélectionner" at bounding box center [1367, 467] width 72 height 50
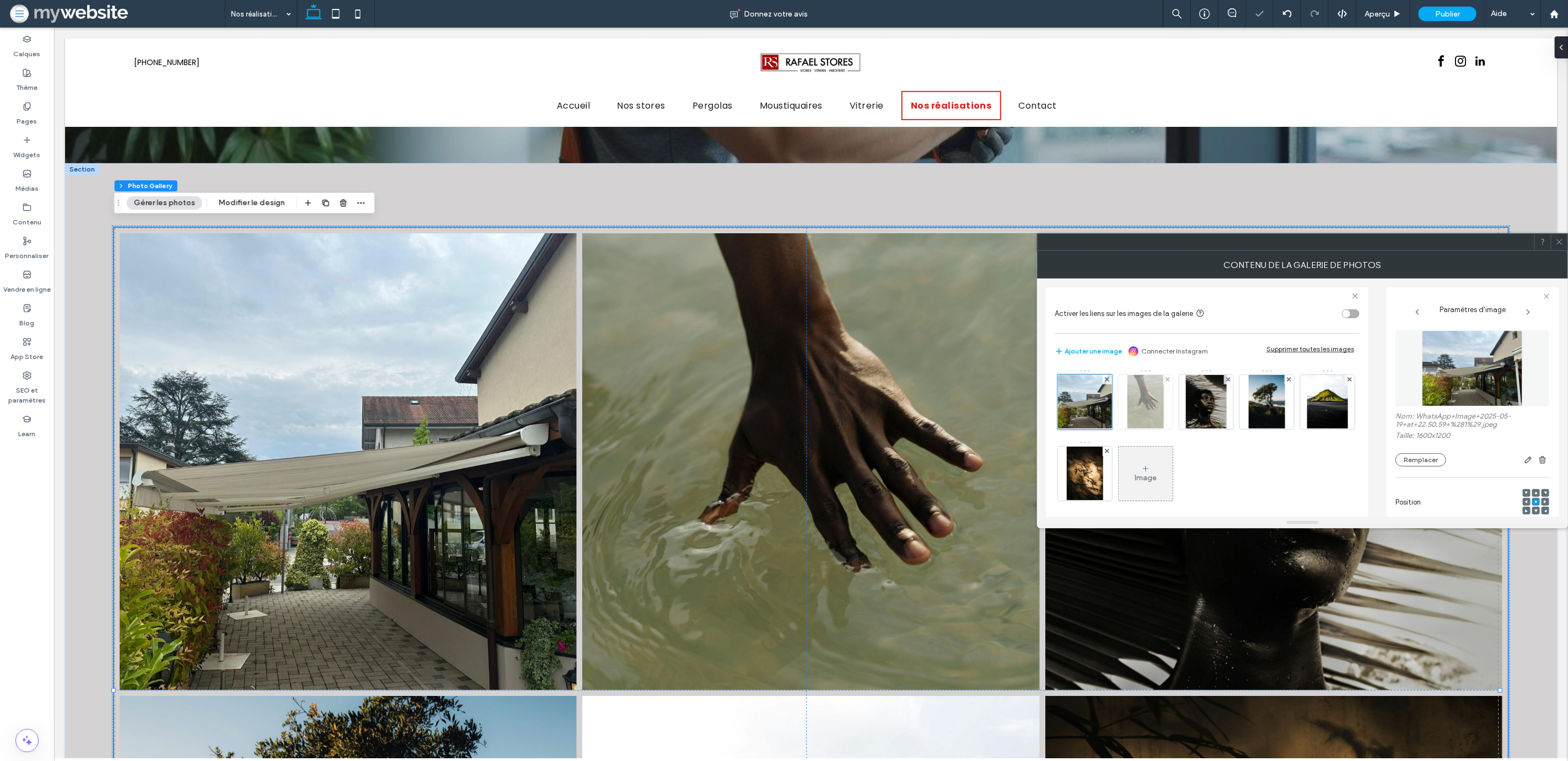
click at [1150, 415] on img at bounding box center [1144, 402] width 36 height 54
click at [1428, 471] on button "Remplacer" at bounding box center [1420, 467] width 50 height 13
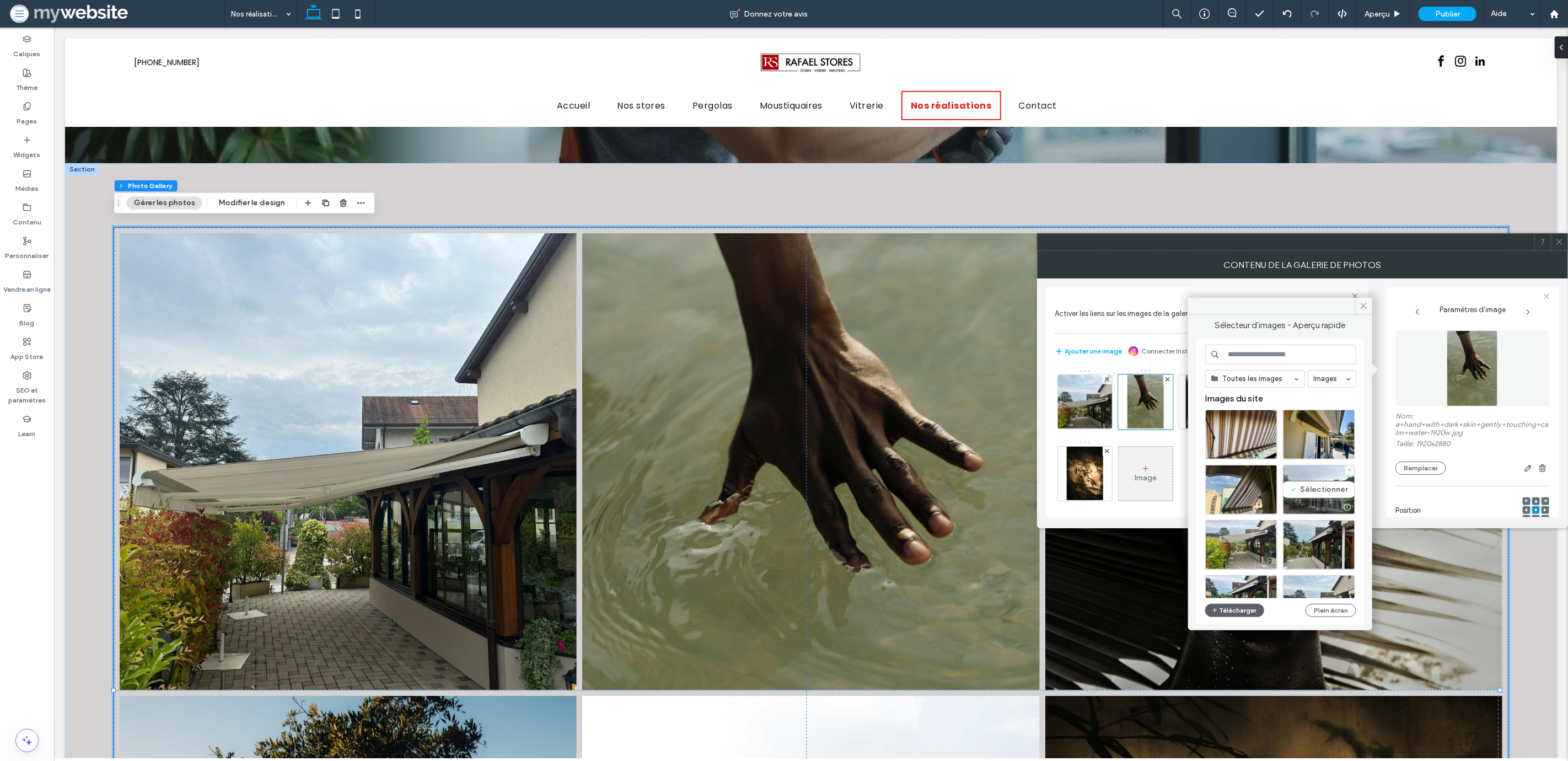
click at [1327, 488] on div "Sélectionner" at bounding box center [1319, 489] width 72 height 50
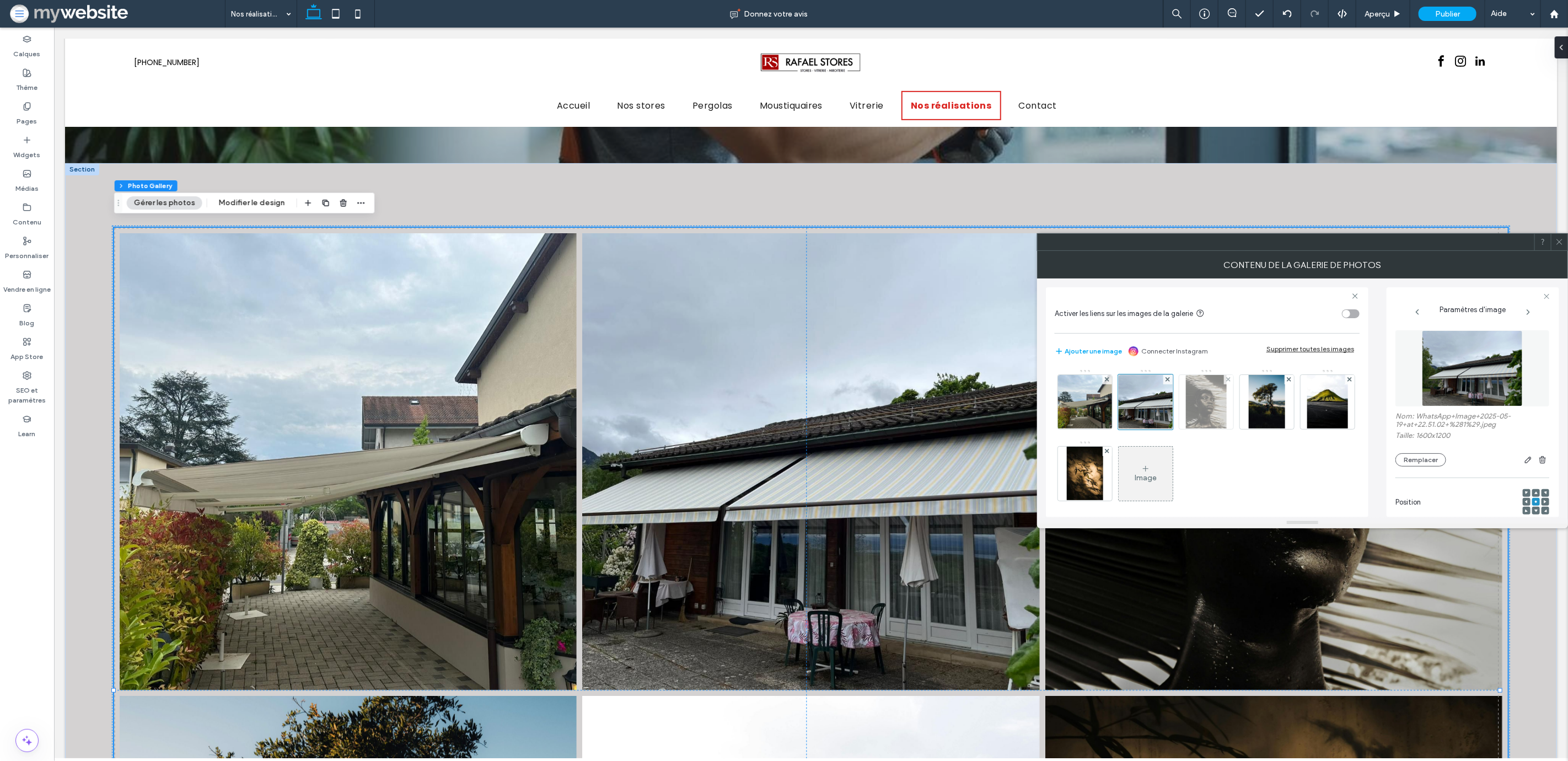
click at [1221, 417] on img at bounding box center [1206, 402] width 41 height 54
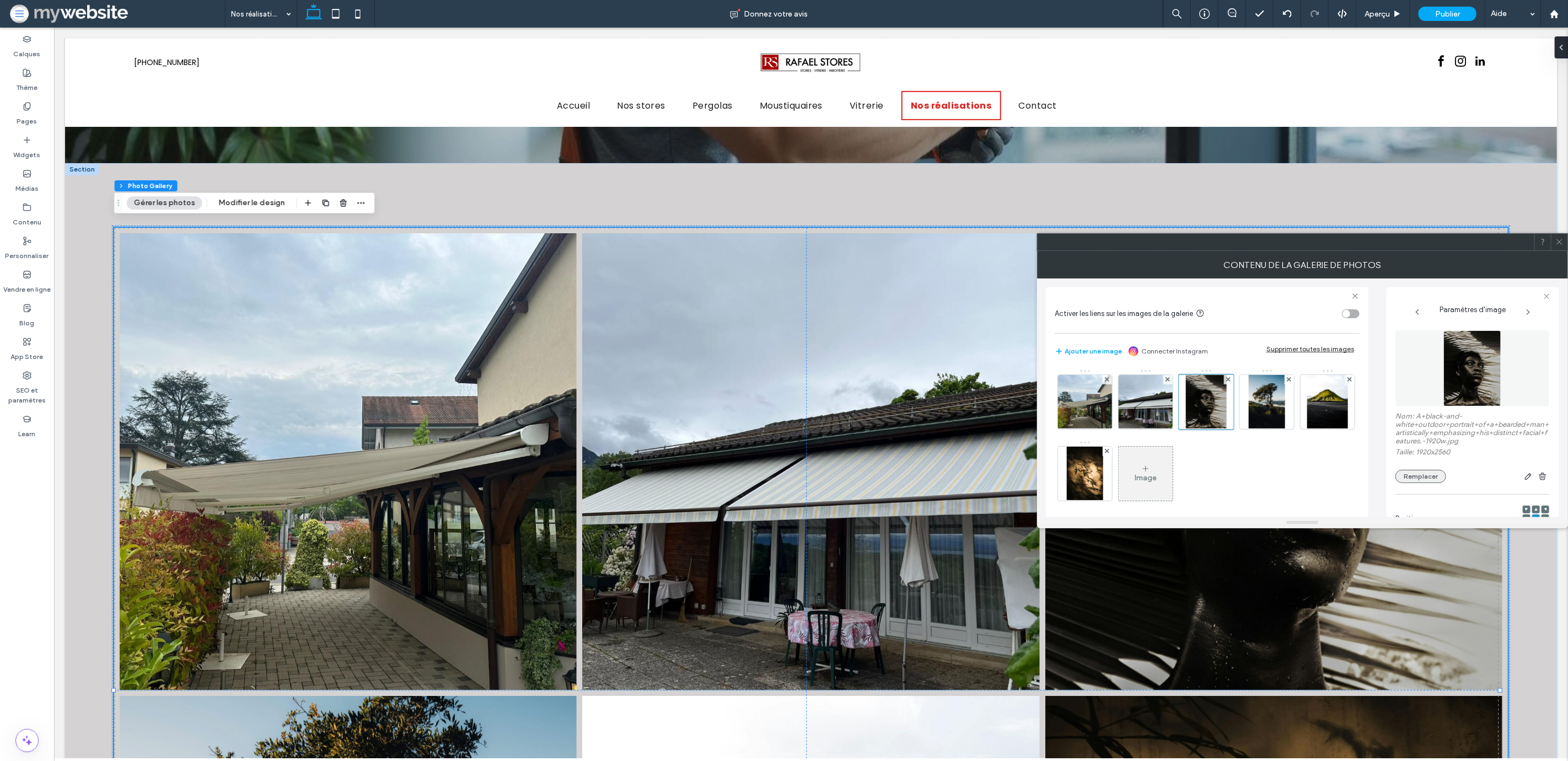
click at [1426, 480] on button "Remplacer" at bounding box center [1420, 476] width 50 height 13
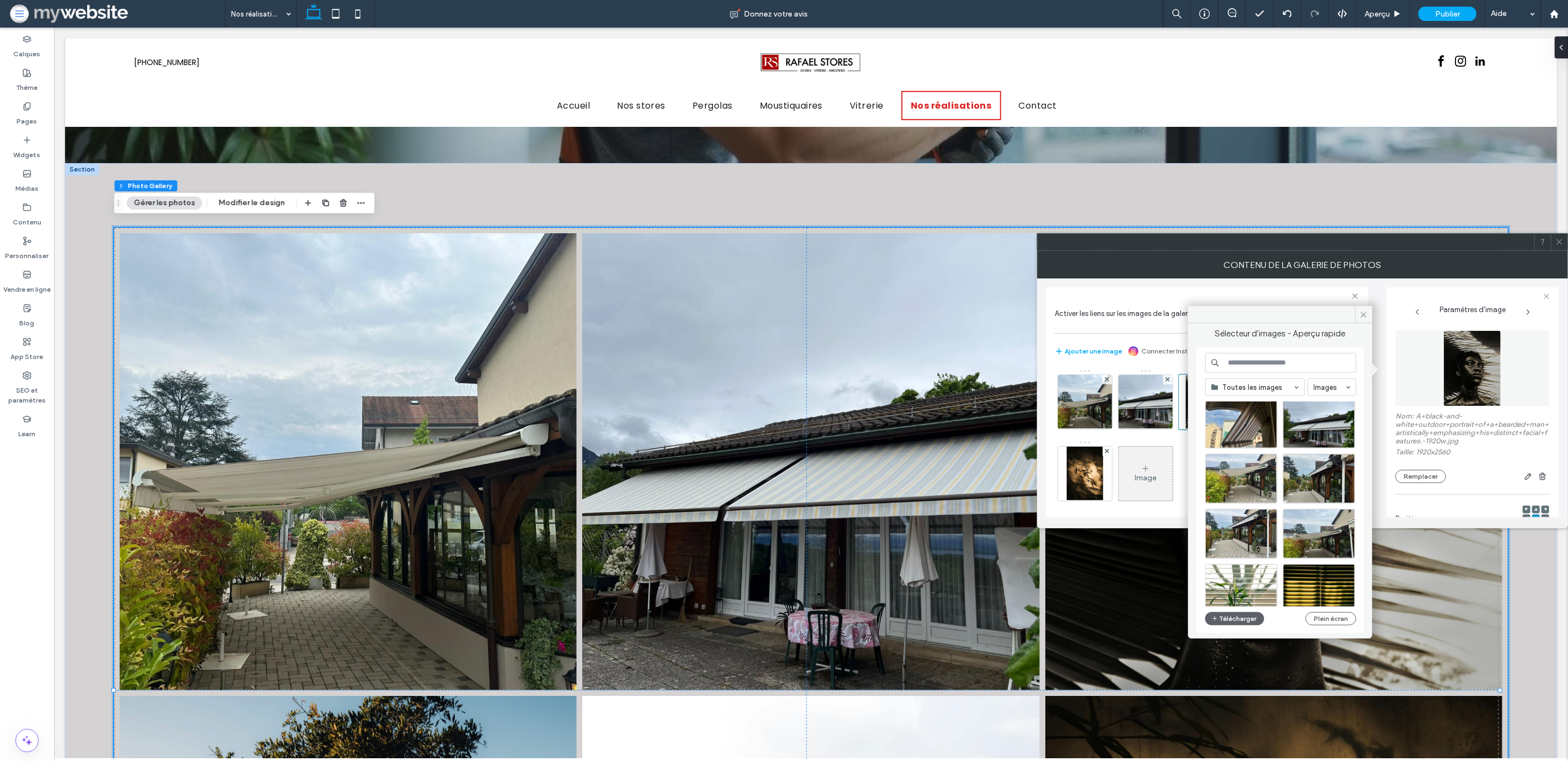
scroll to position [73, 0]
click at [1254, 526] on div "Sélectionner" at bounding box center [1241, 534] width 72 height 50
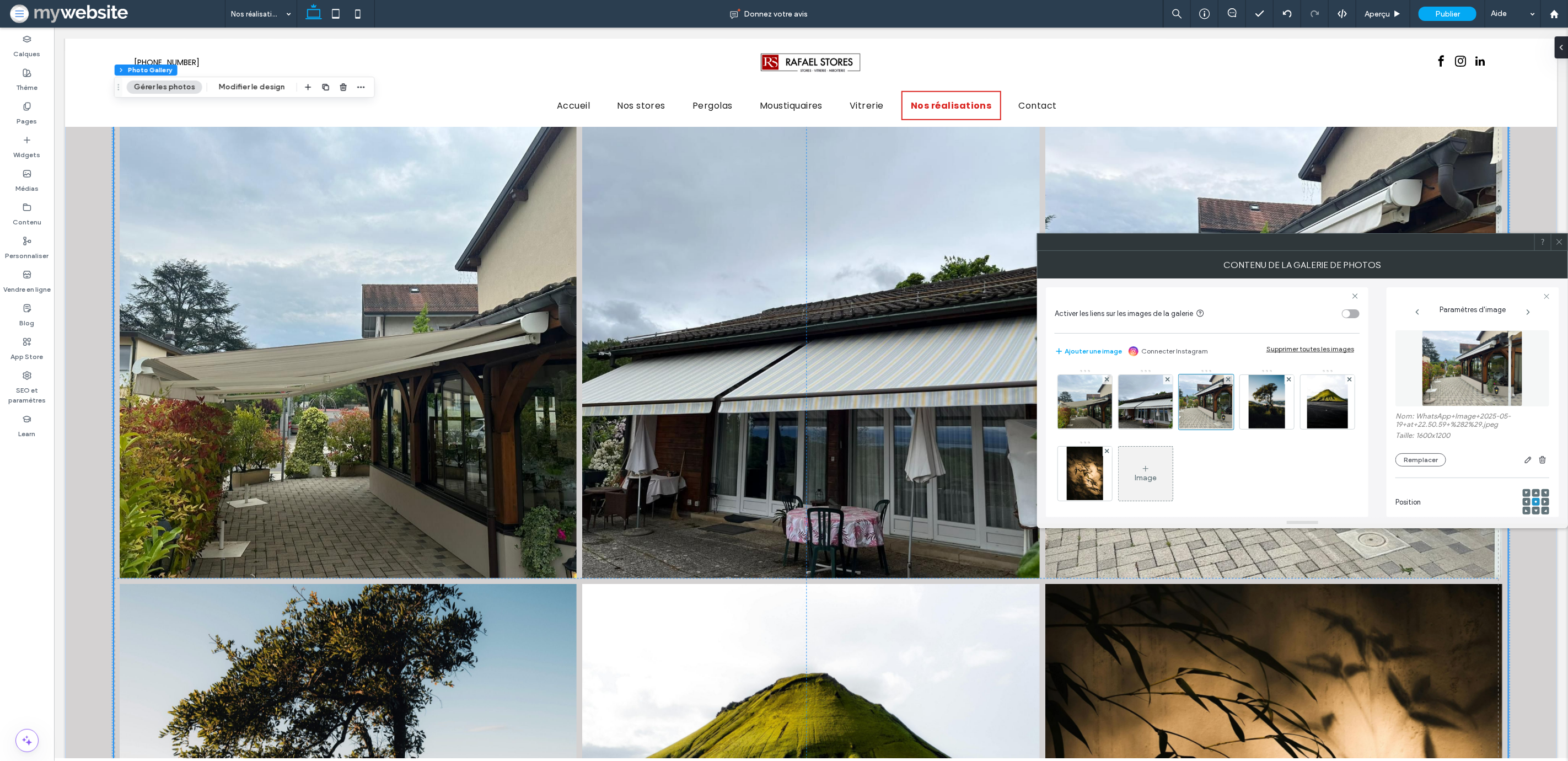
scroll to position [521, 0]
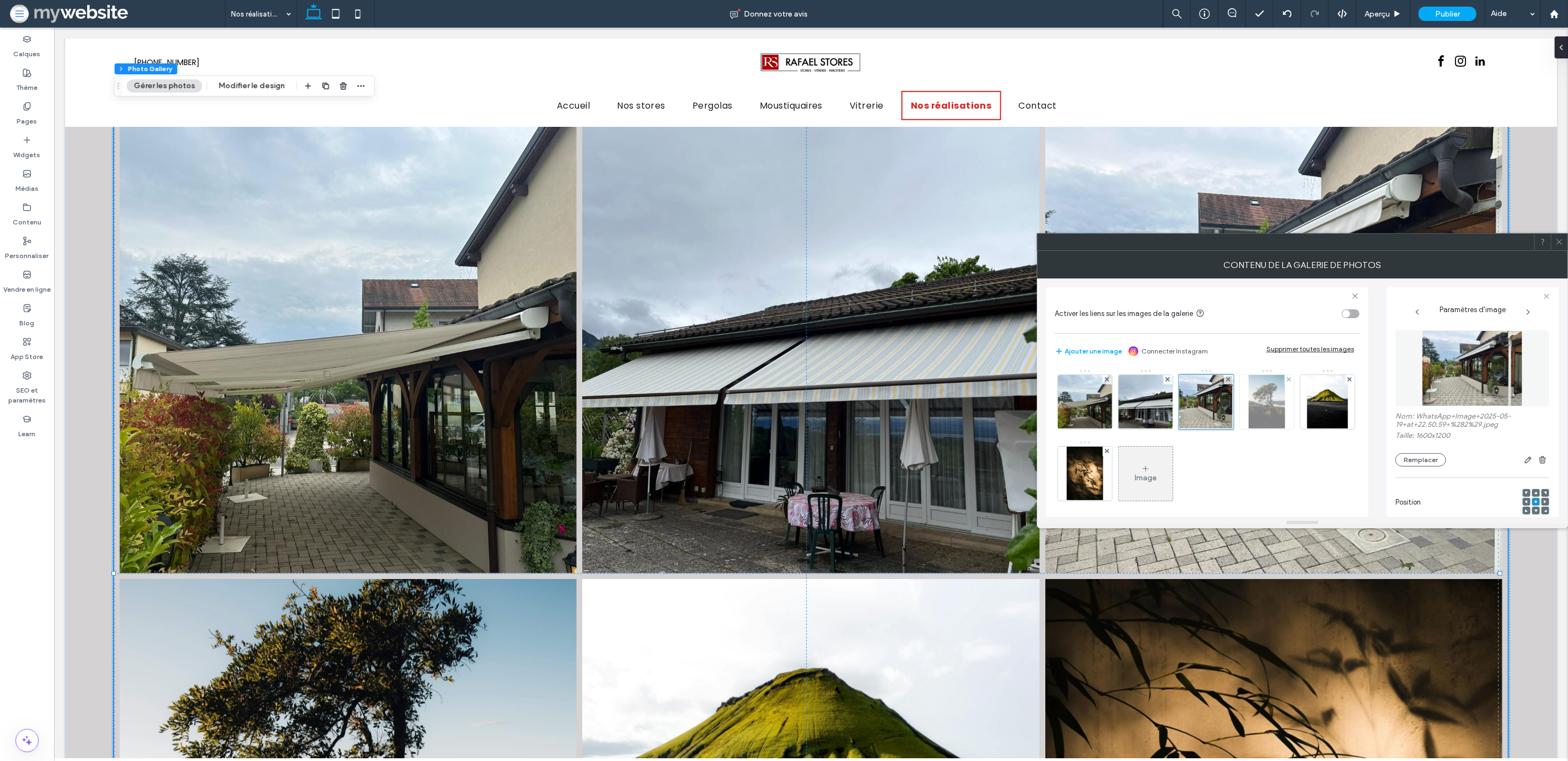
click at [1257, 412] on img at bounding box center [1266, 402] width 36 height 54
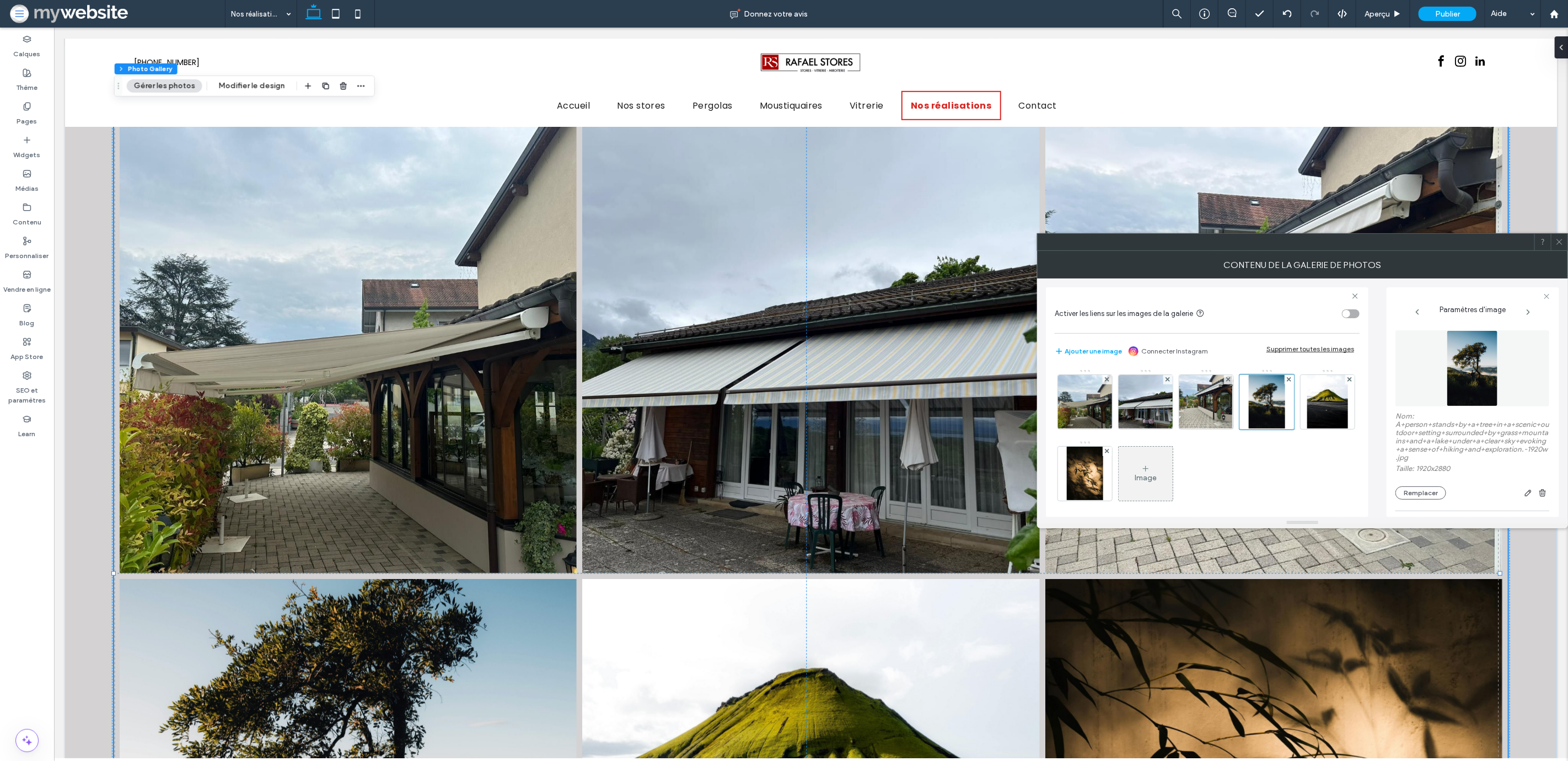
click at [1464, 381] on img at bounding box center [1472, 368] width 51 height 76
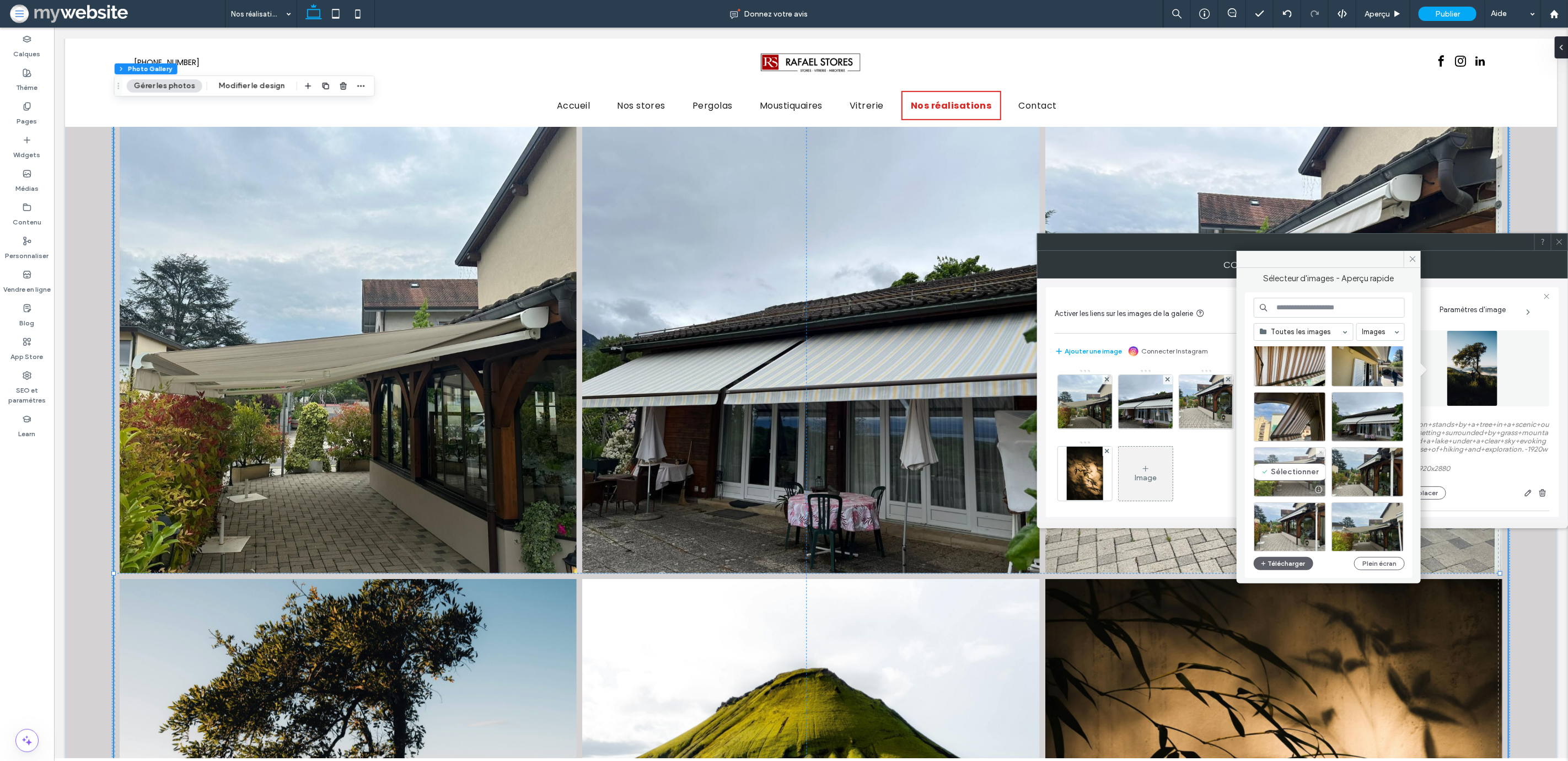
scroll to position [0, 0]
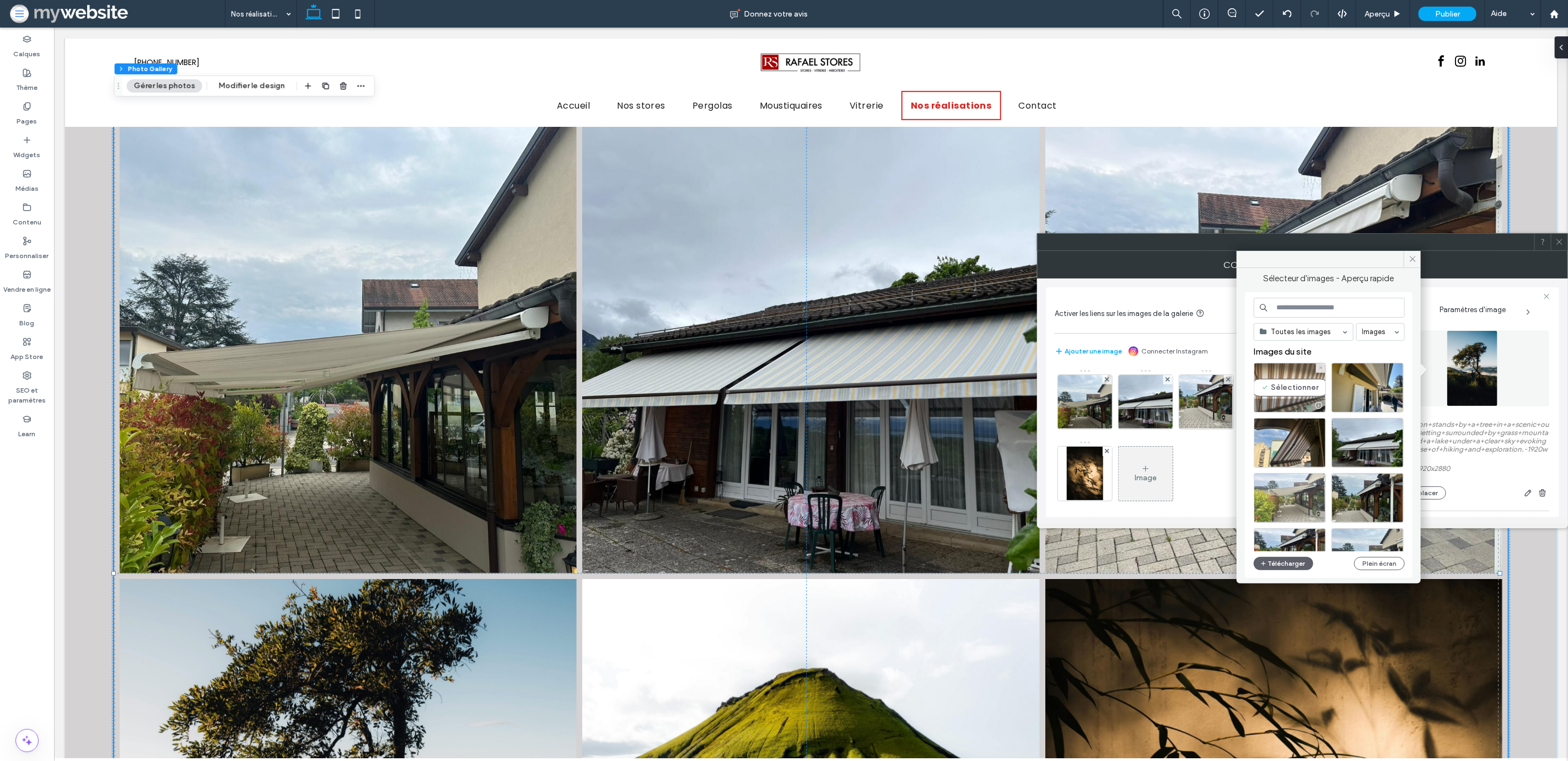
click at [1294, 394] on div "Sélectionner" at bounding box center [1289, 387] width 72 height 50
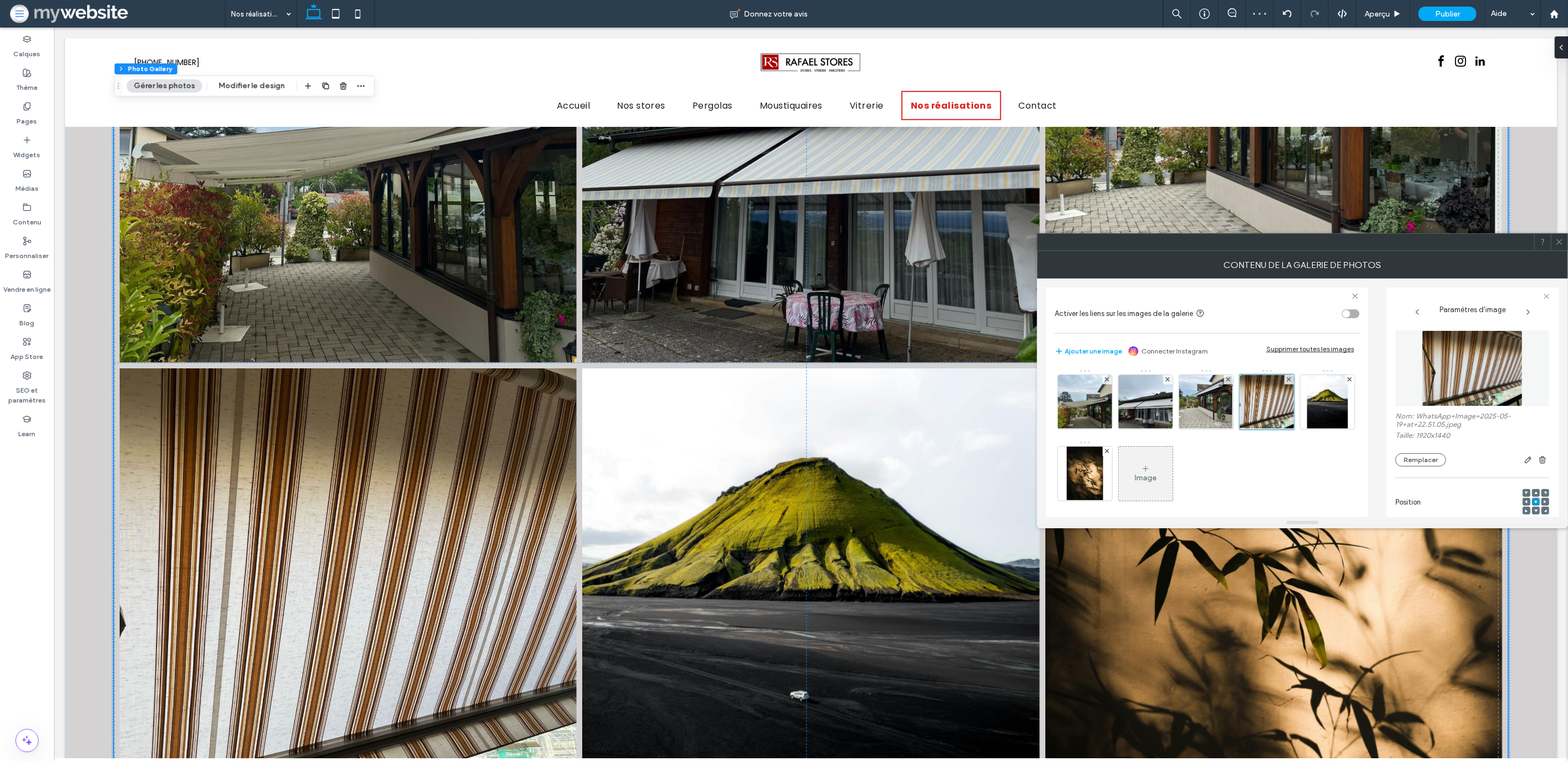
scroll to position [878, 0]
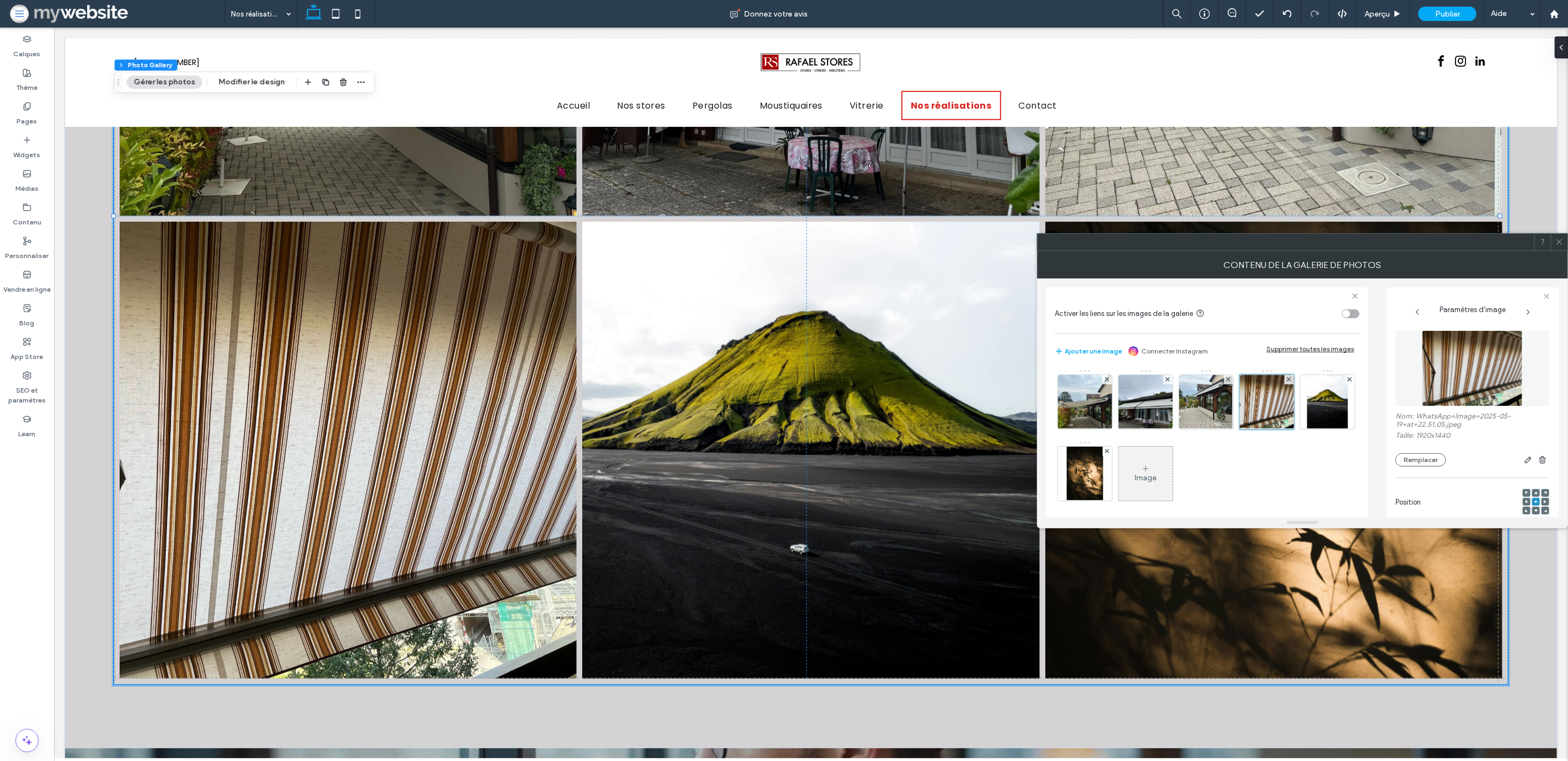
click at [1437, 387] on img at bounding box center [1472, 368] width 101 height 76
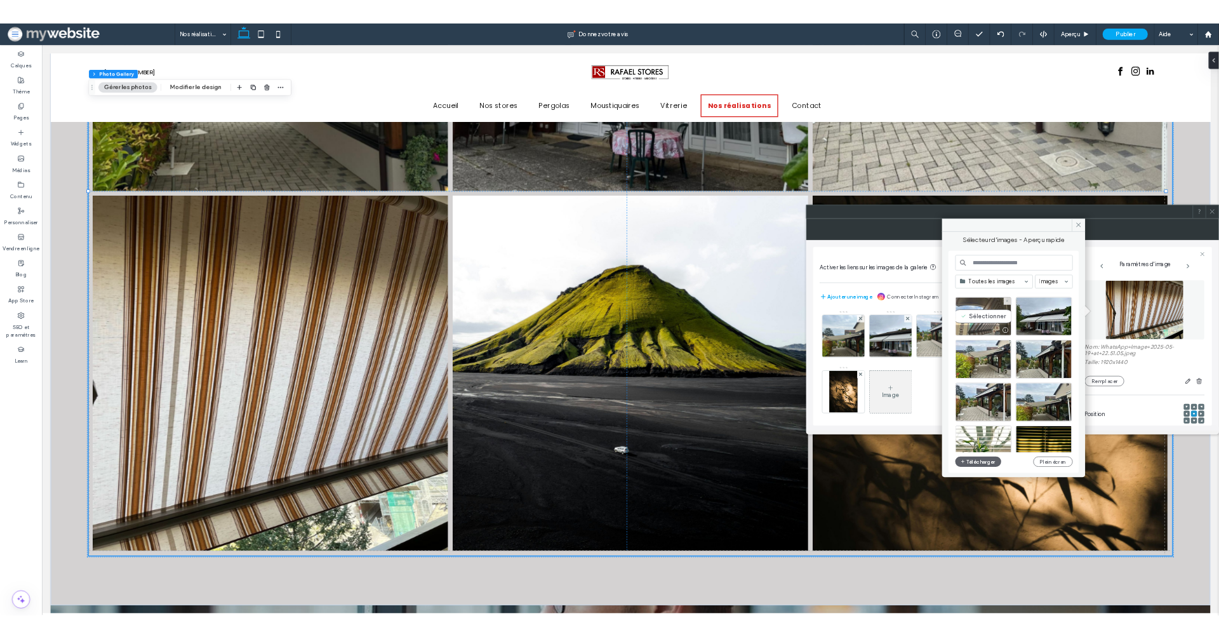
scroll to position [79, 0]
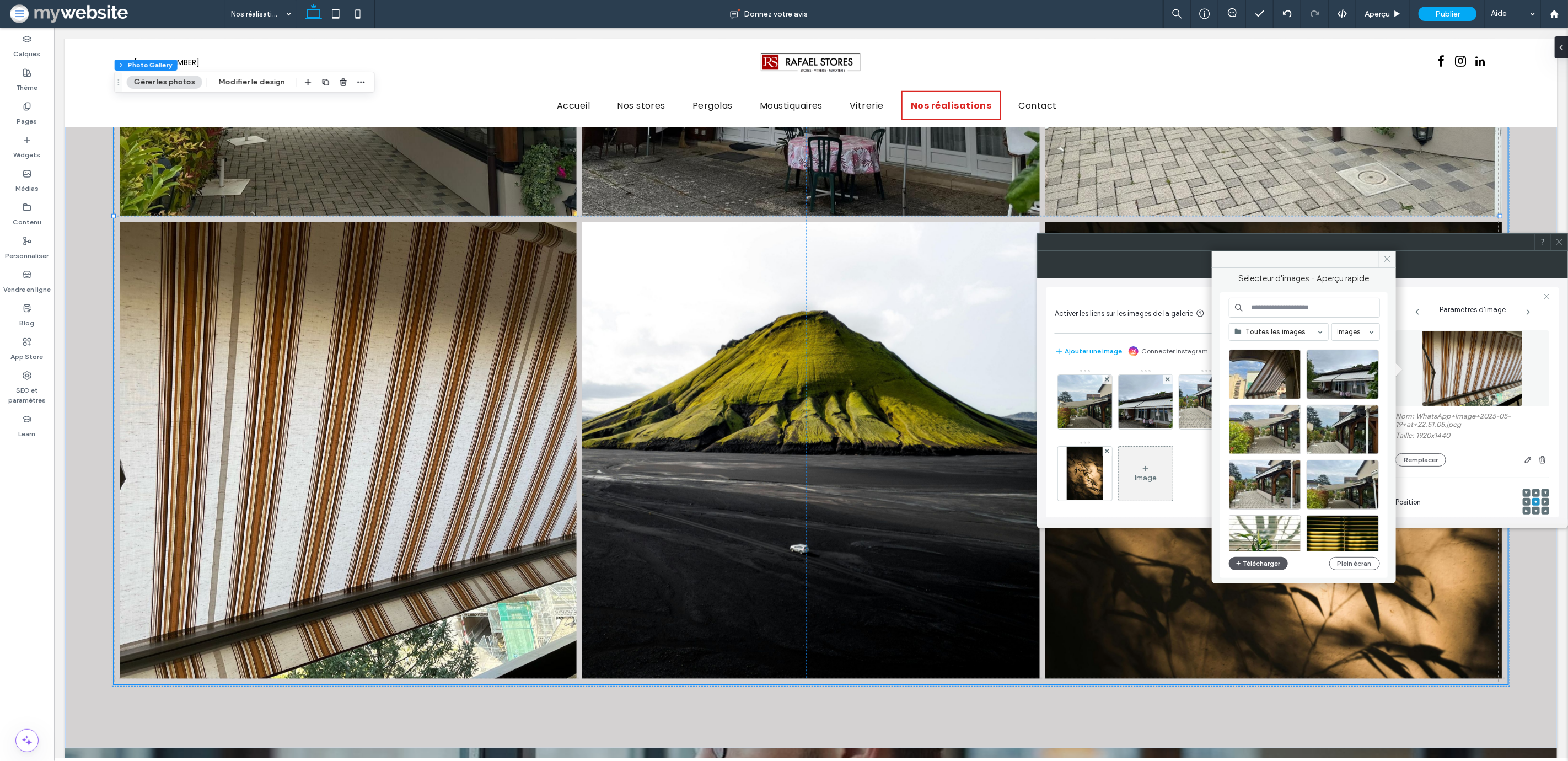
click at [1254, 567] on button "Télécharger" at bounding box center [1258, 563] width 60 height 13
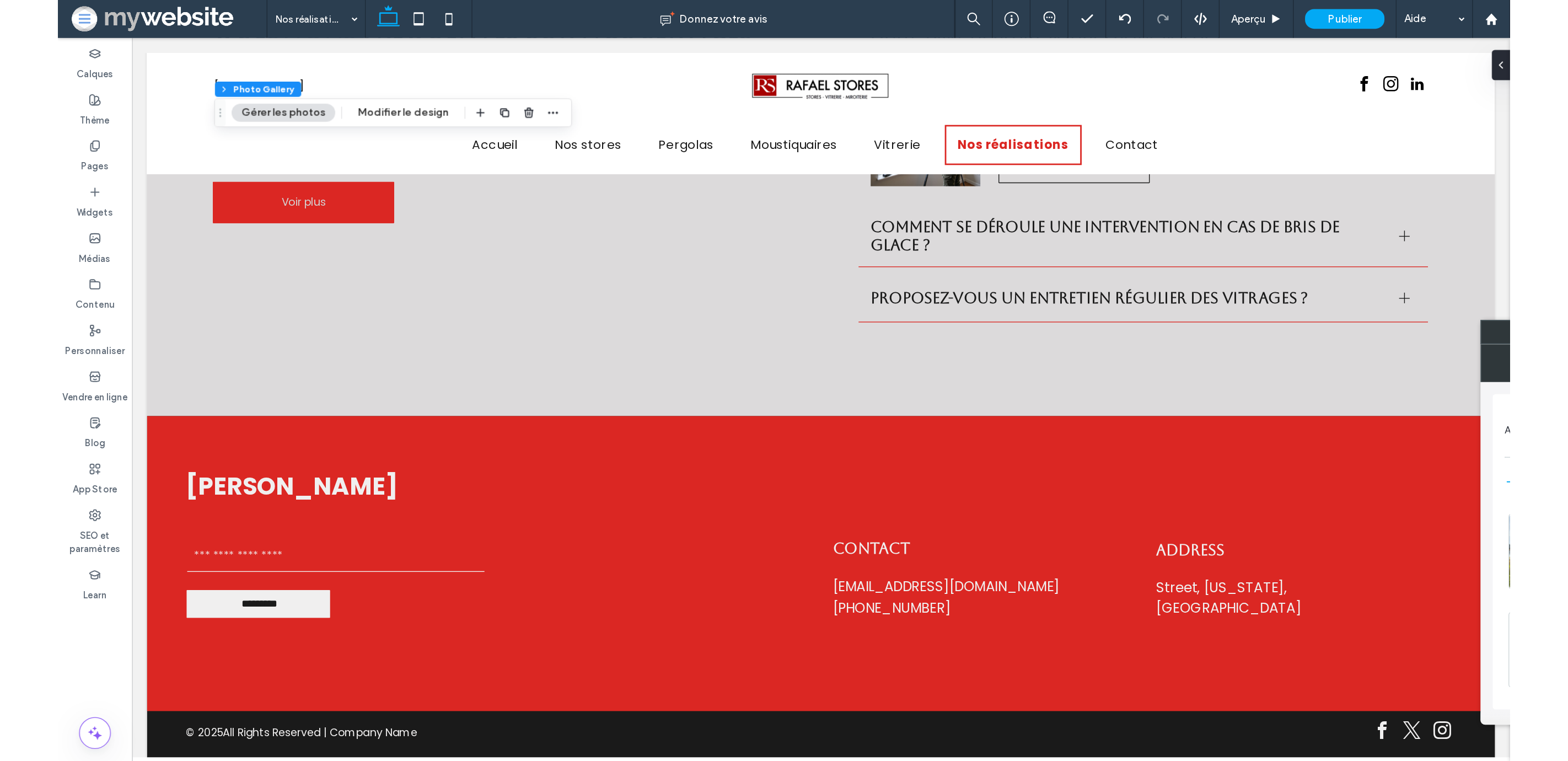
scroll to position [979, 0]
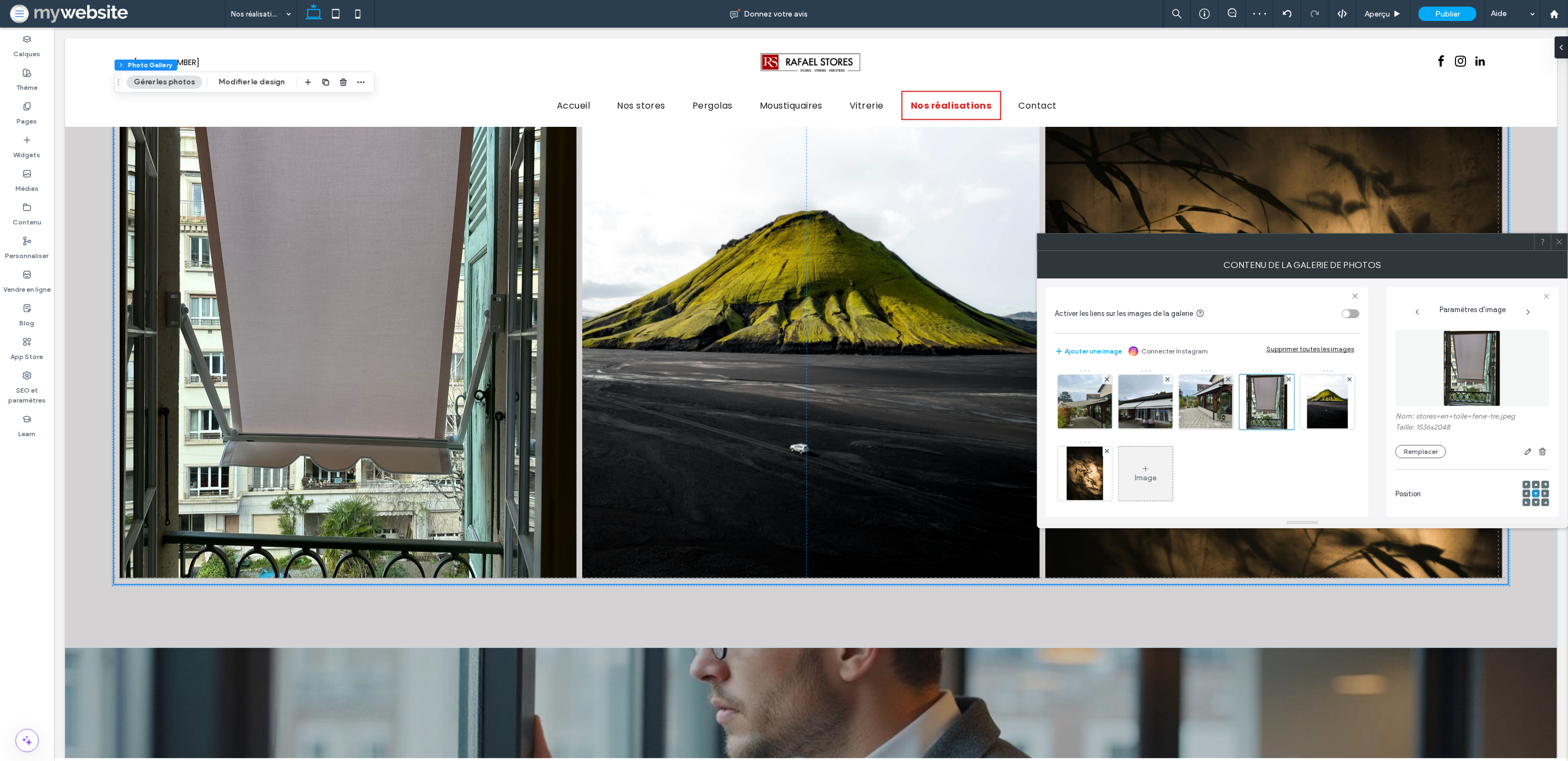
click at [1463, 381] on img at bounding box center [1472, 368] width 57 height 76
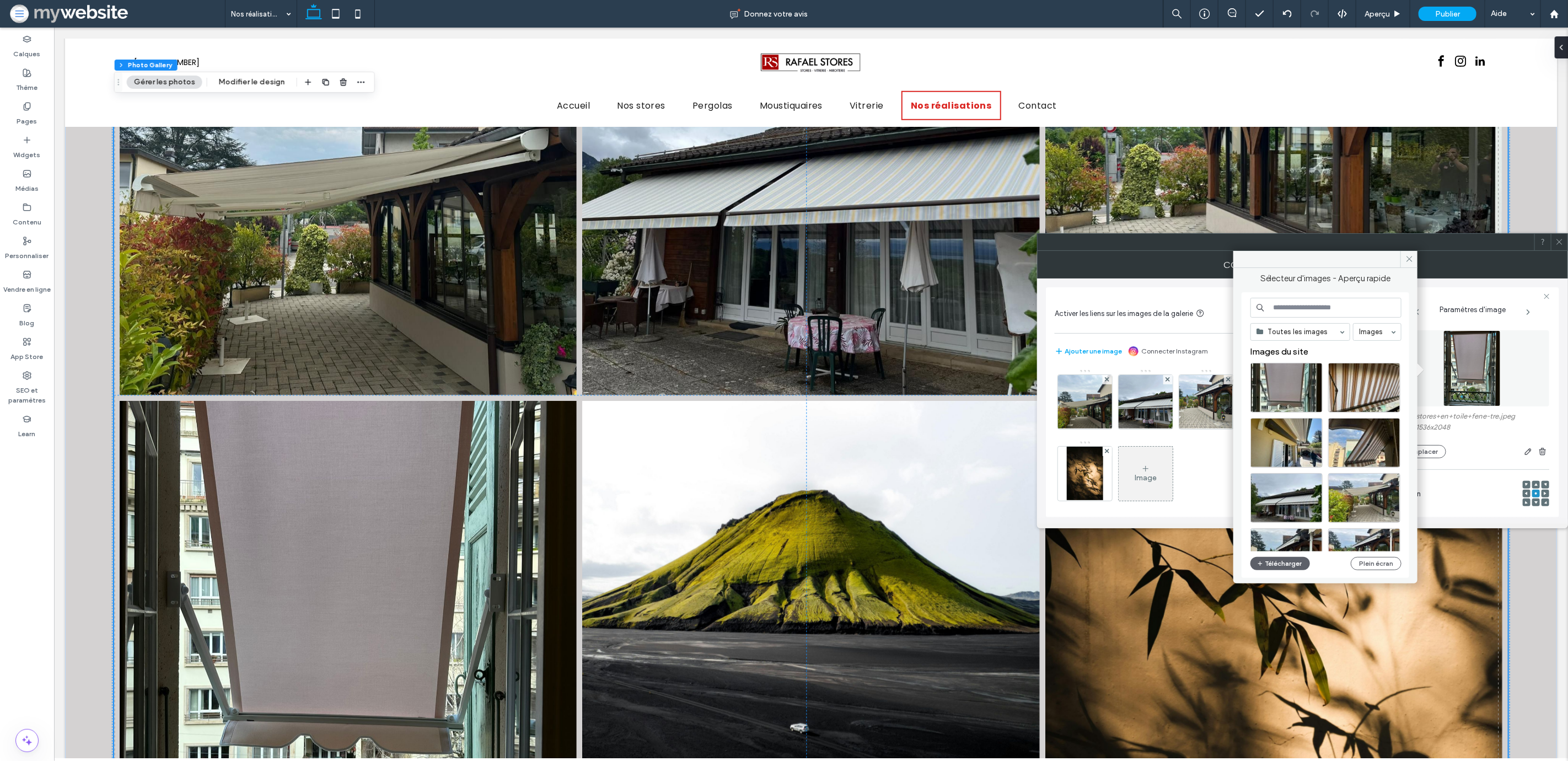
scroll to position [706, 0]
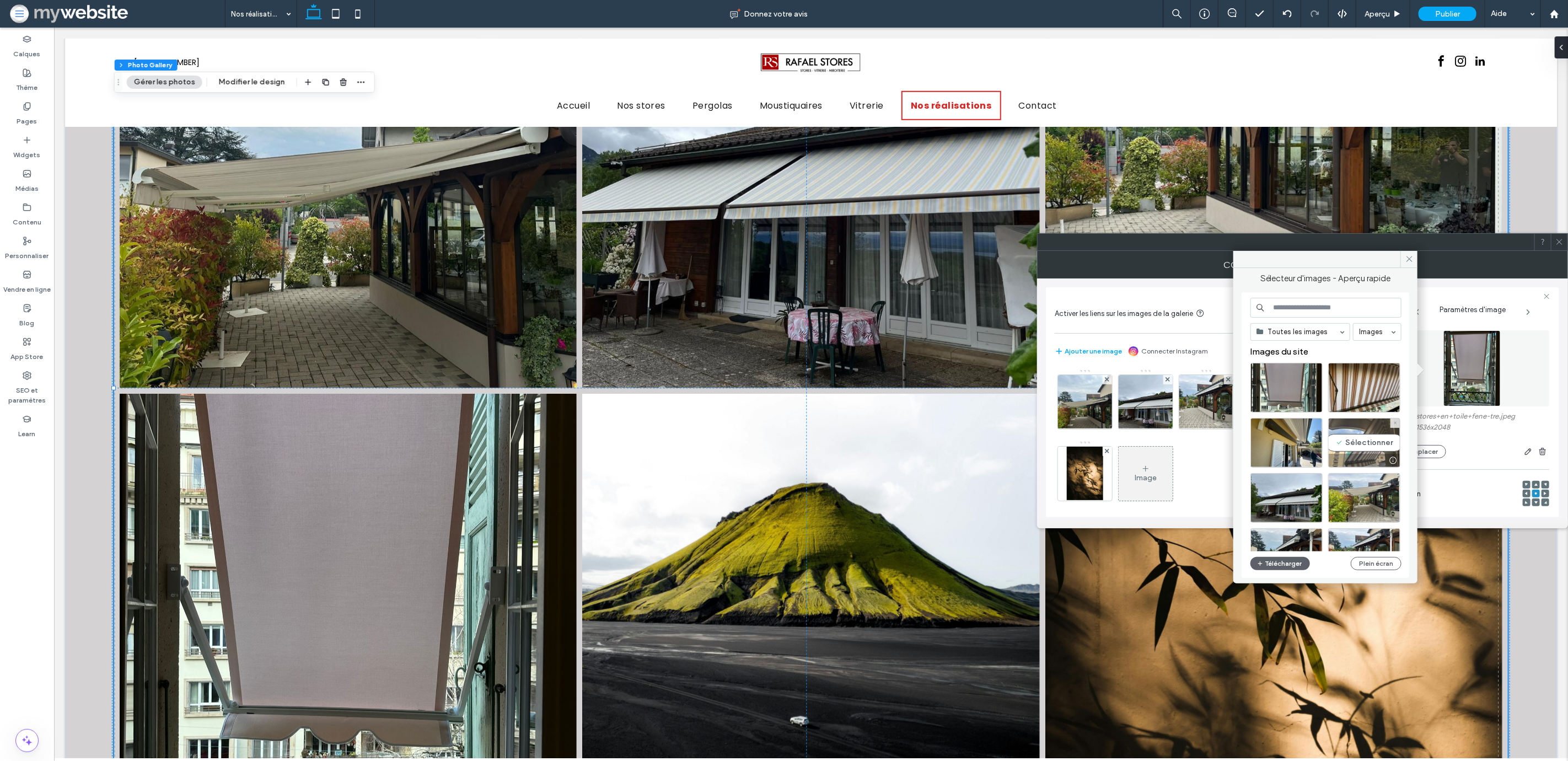
click at [1363, 453] on div "Sélectionner" at bounding box center [1364, 442] width 72 height 50
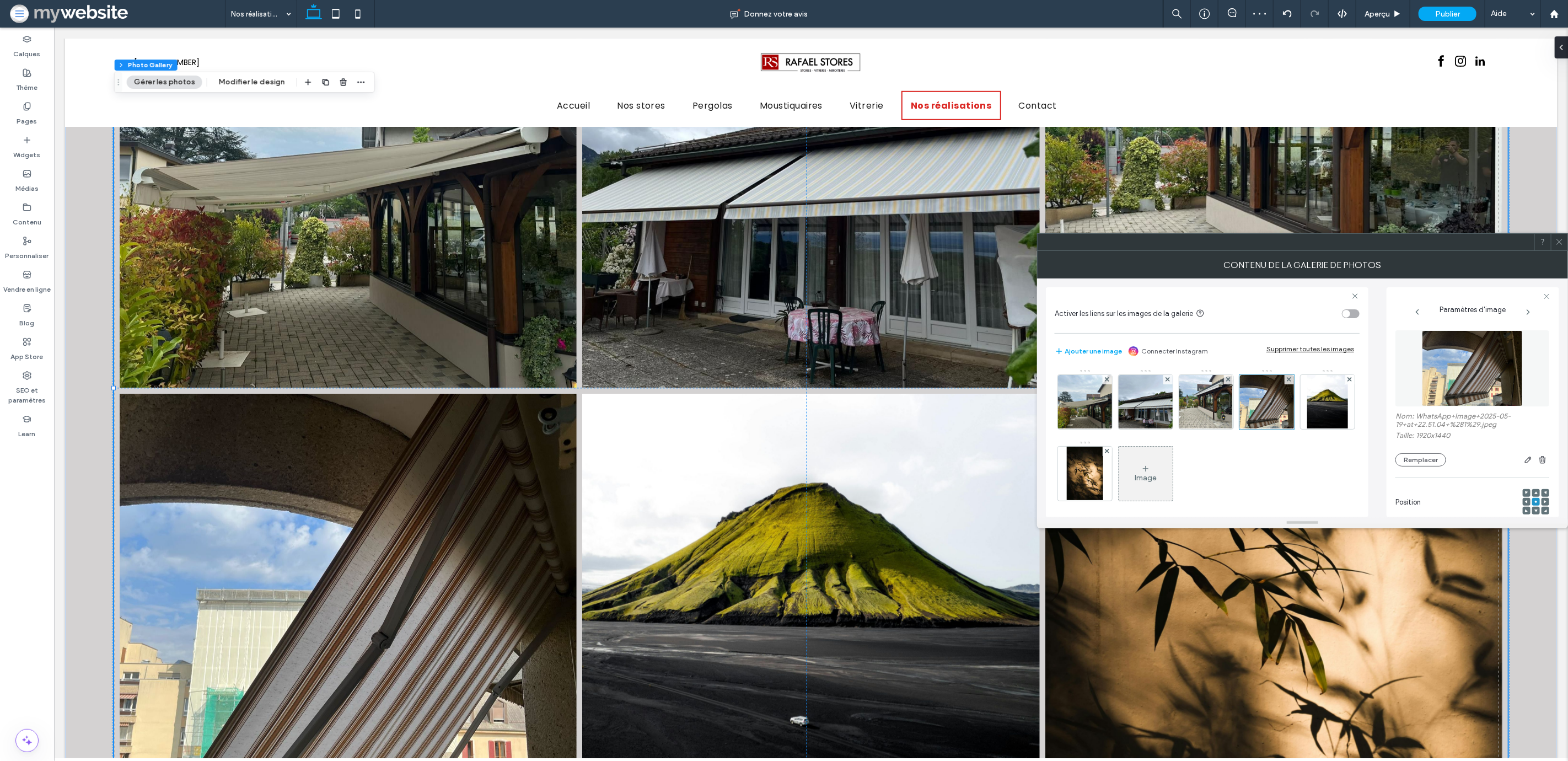
scroll to position [42, 0]
click at [1534, 468] on icon at bounding box center [1536, 469] width 3 height 3
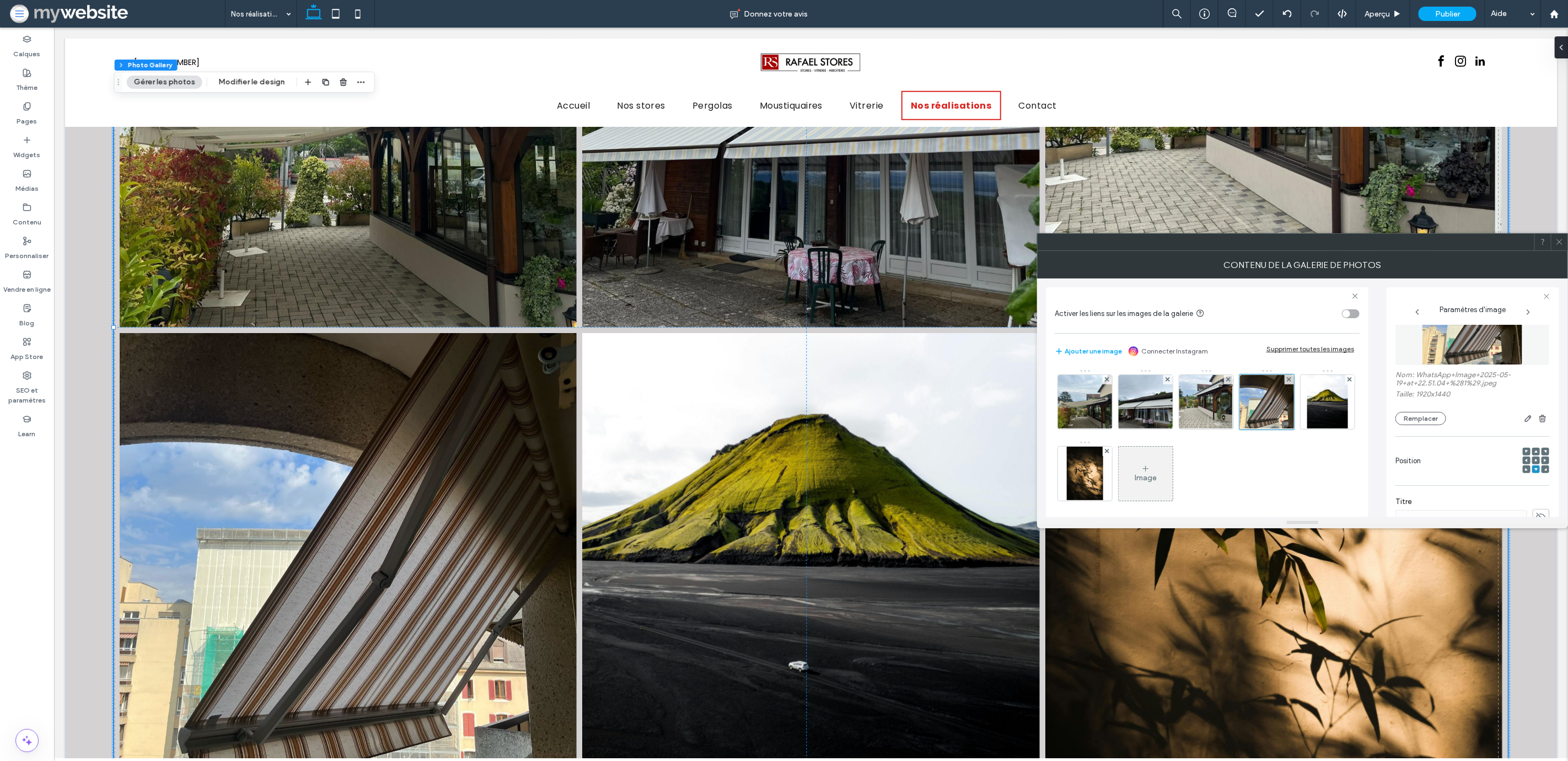
scroll to position [881, 0]
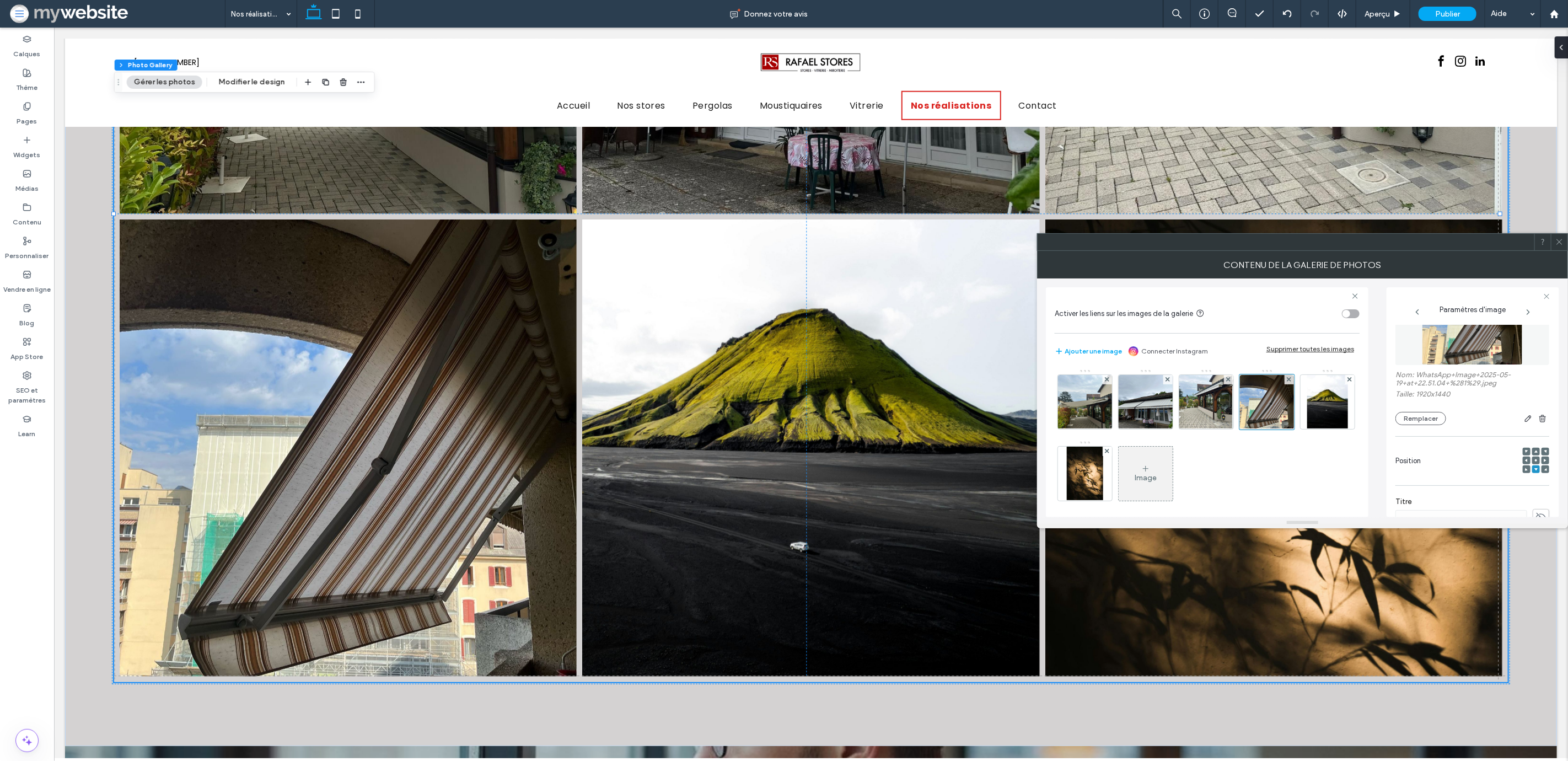
click at [1451, 354] on img at bounding box center [1472, 328] width 101 height 76
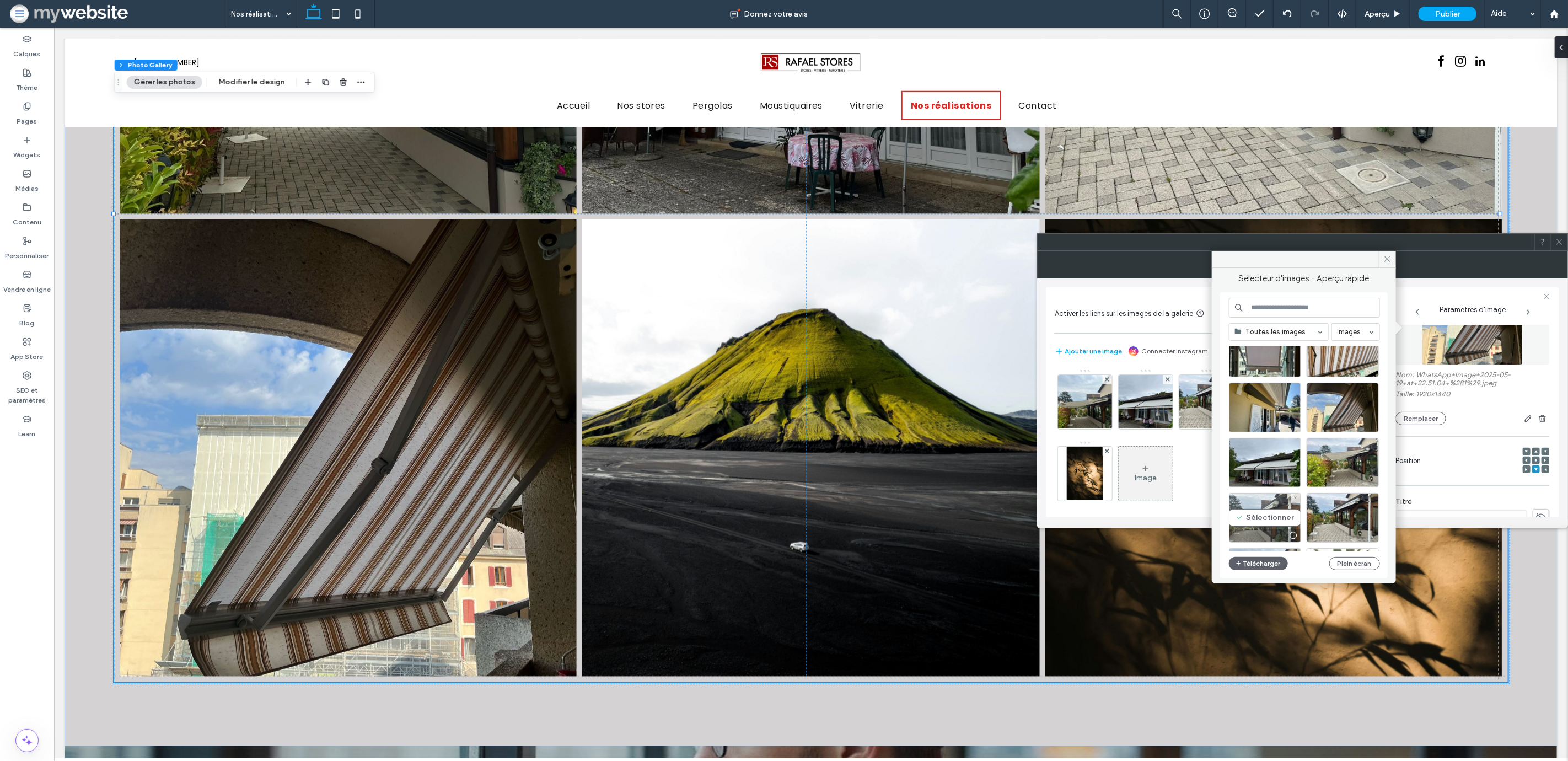
scroll to position [34, 0]
click at [1336, 357] on div "Sélectionner" at bounding box center [1342, 354] width 72 height 50
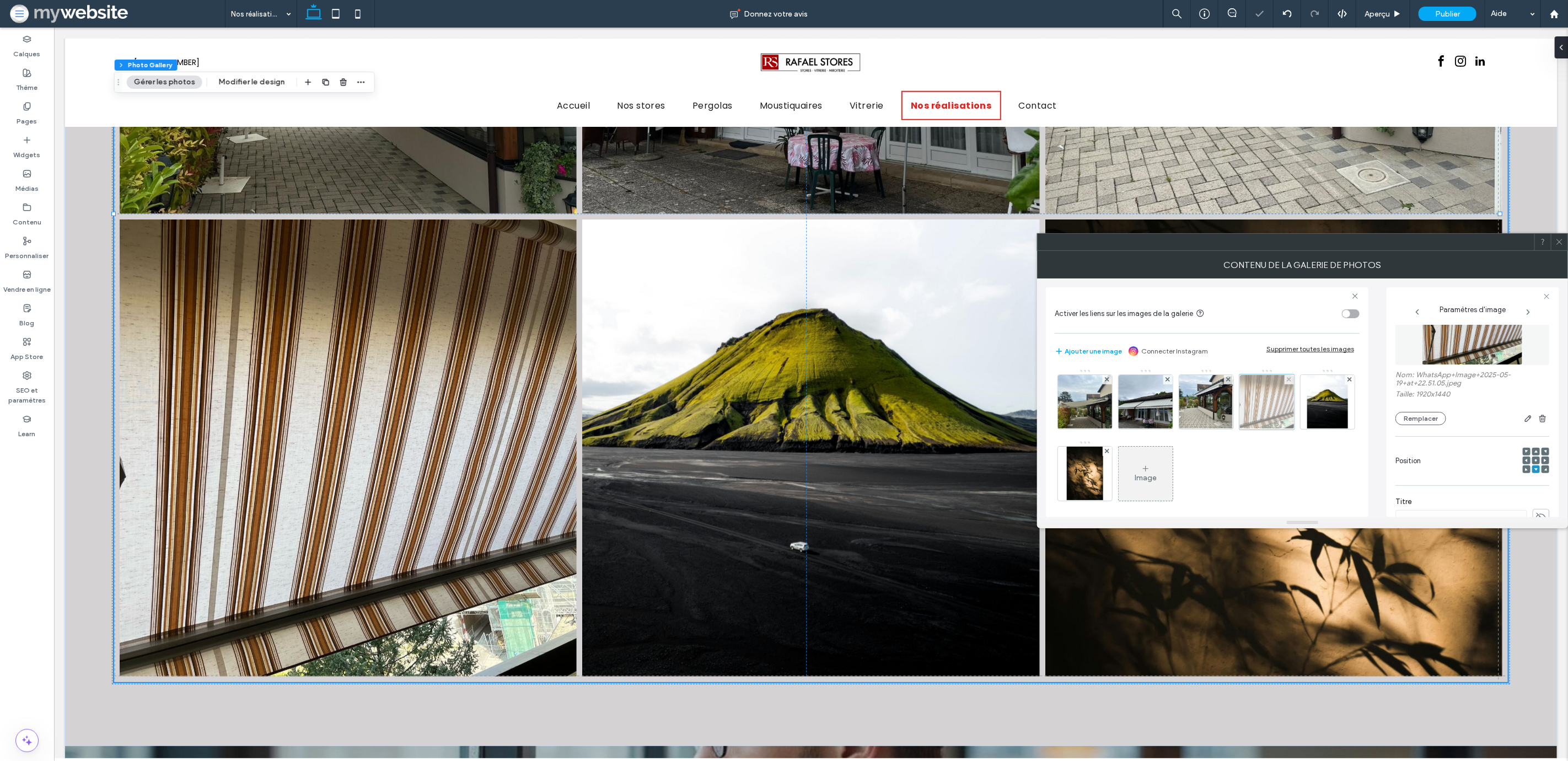
click at [1274, 414] on div at bounding box center [1266, 401] width 55 height 55
click at [1413, 423] on button "Remplacer" at bounding box center [1420, 418] width 50 height 13
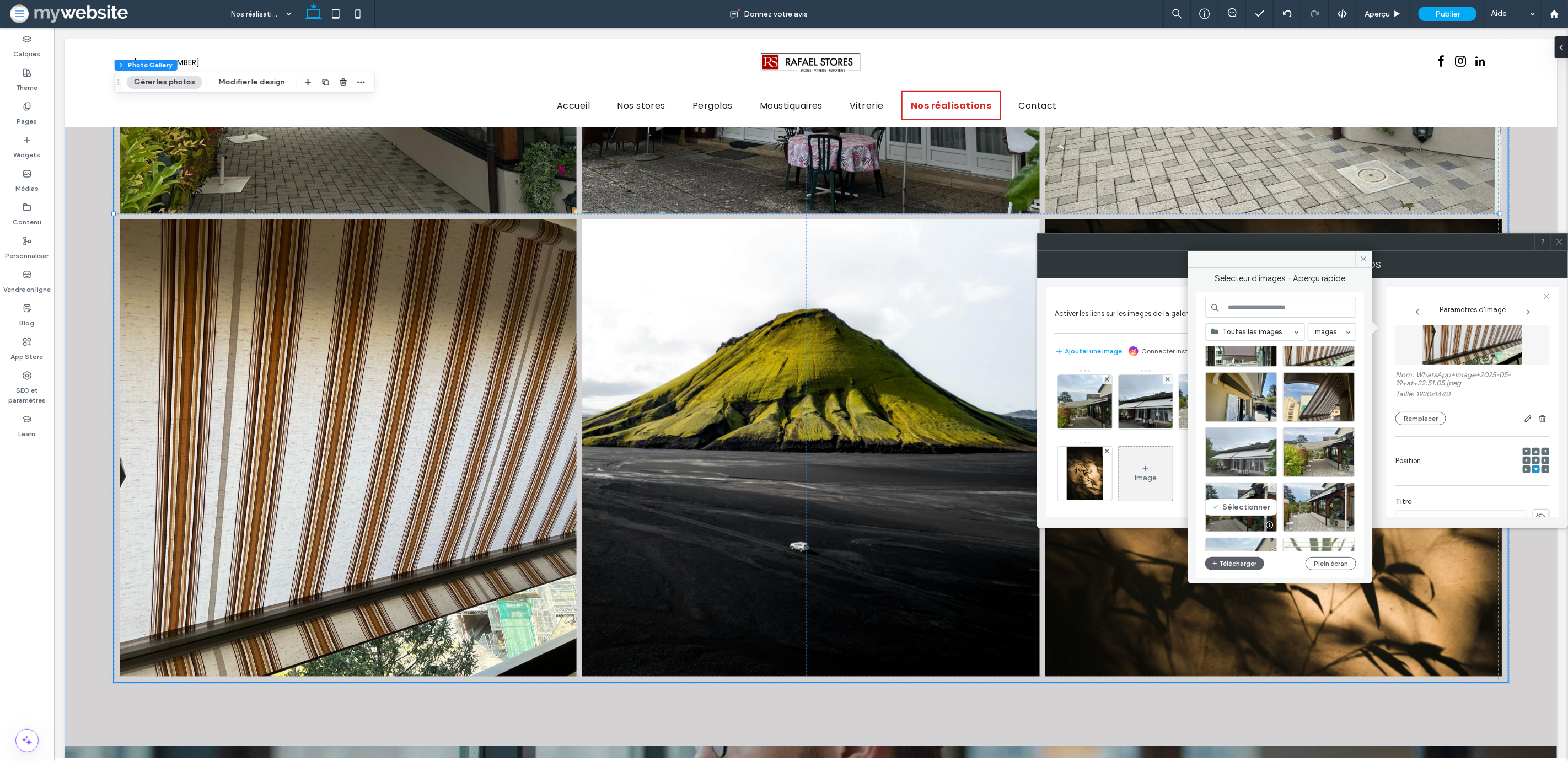
scroll to position [0, 0]
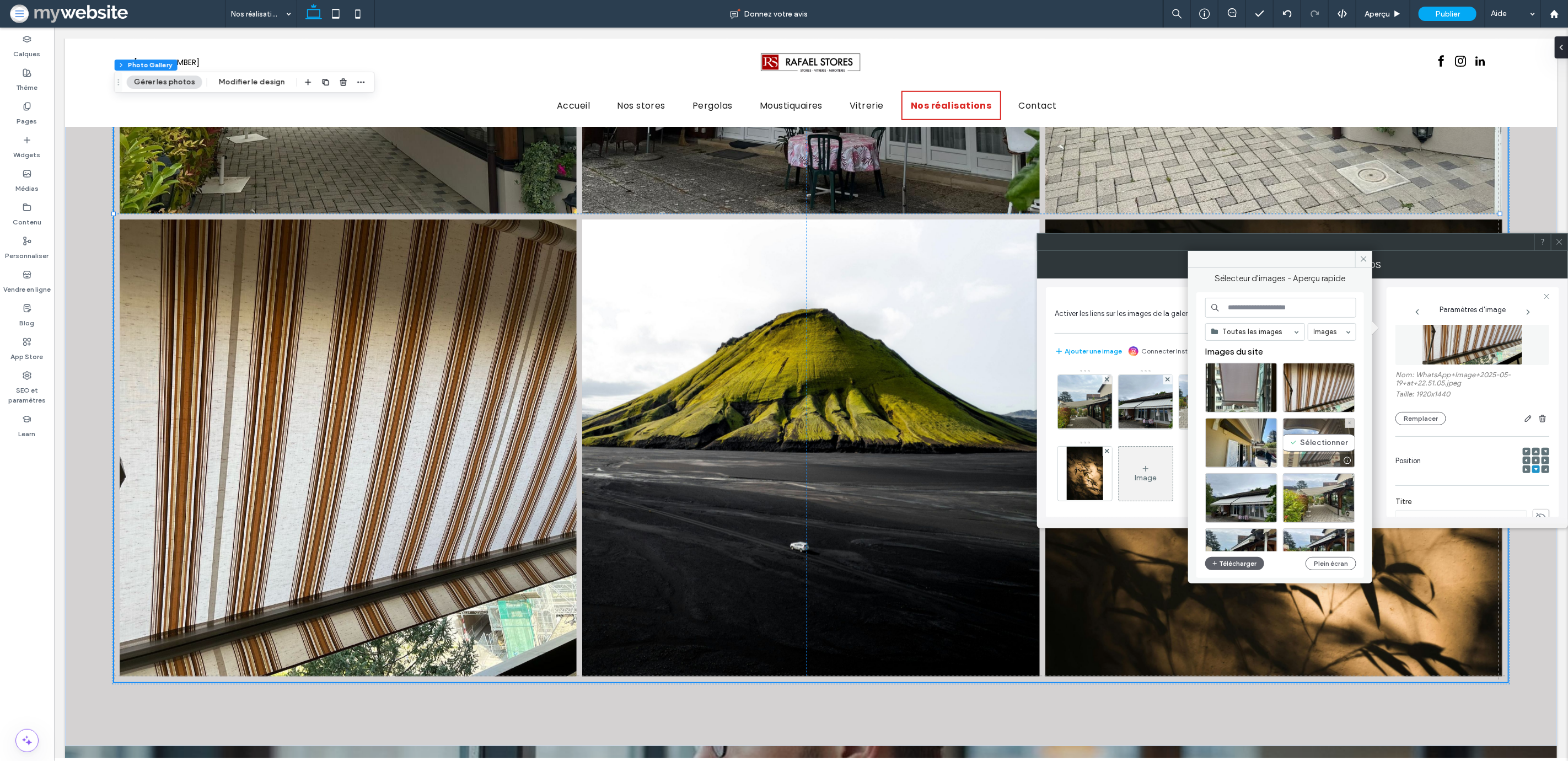
click at [1300, 438] on div "Sélectionner" at bounding box center [1319, 442] width 72 height 50
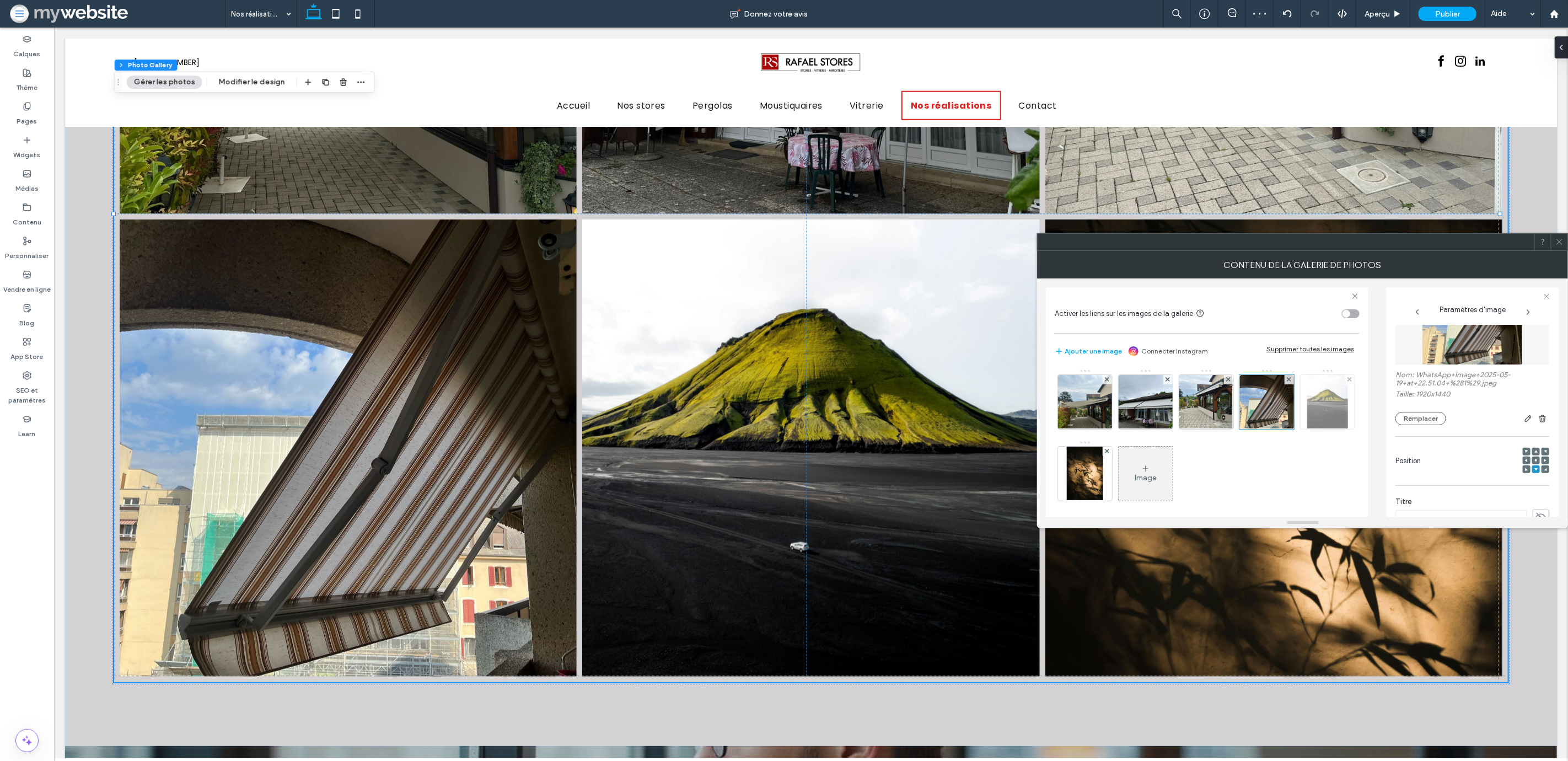
click at [1307, 429] on img at bounding box center [1327, 402] width 41 height 54
click at [1478, 354] on img at bounding box center [1472, 328] width 57 height 76
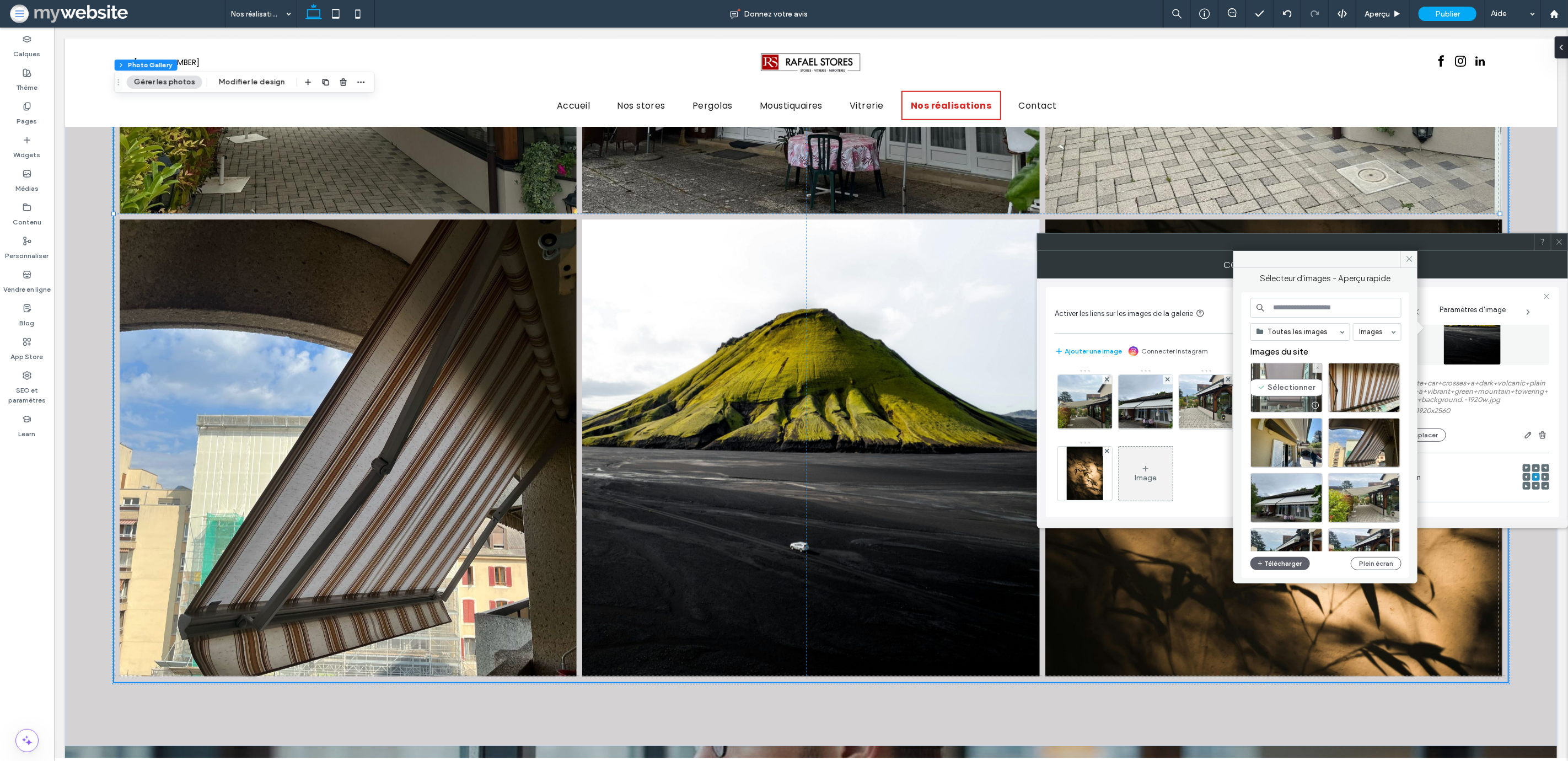
click at [1282, 391] on div "Sélectionner" at bounding box center [1286, 387] width 72 height 50
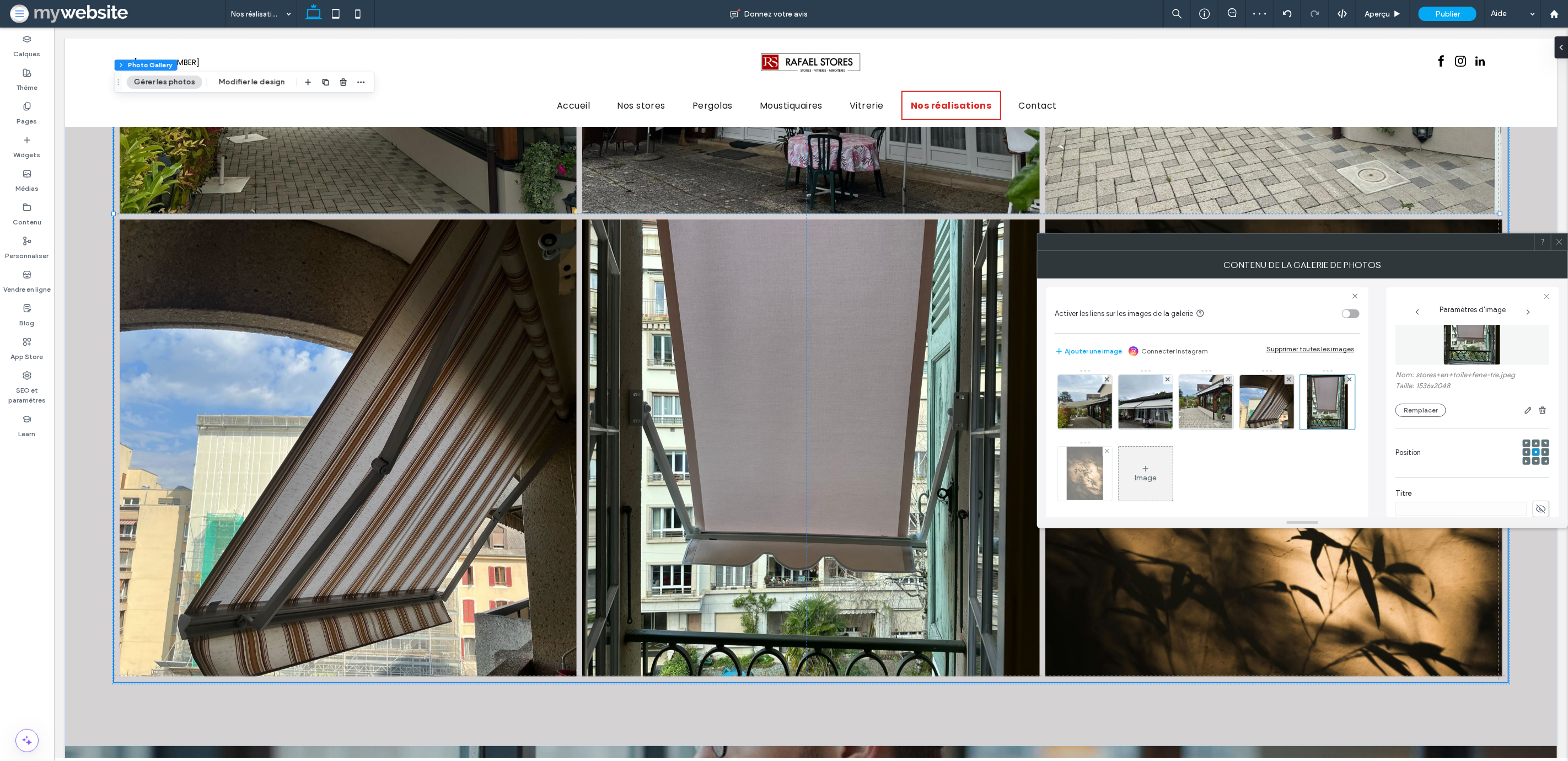
click at [1103, 485] on img at bounding box center [1084, 473] width 36 height 54
click at [1408, 422] on button "Remplacer" at bounding box center [1420, 427] width 50 height 13
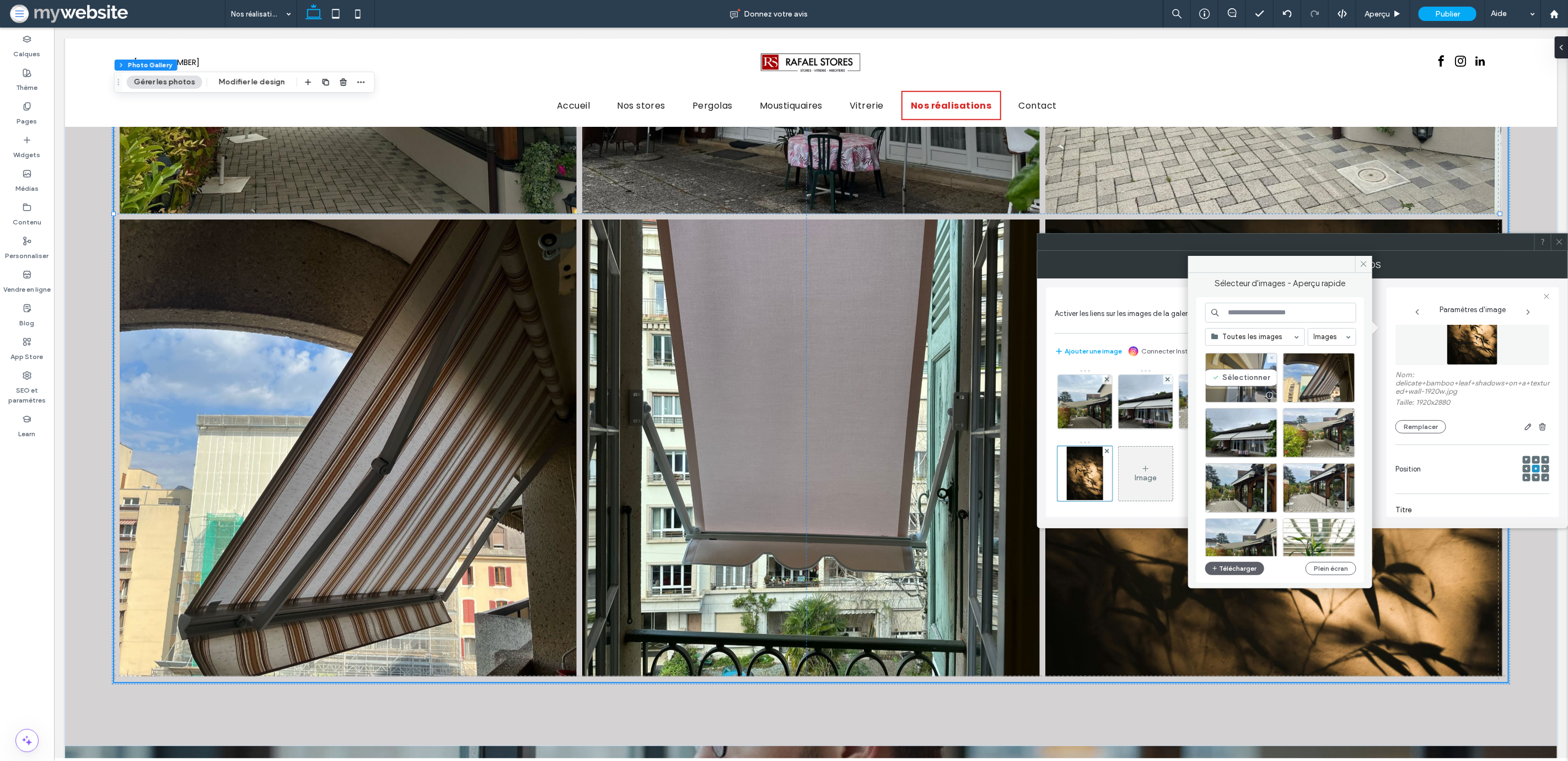
scroll to position [73, 0]
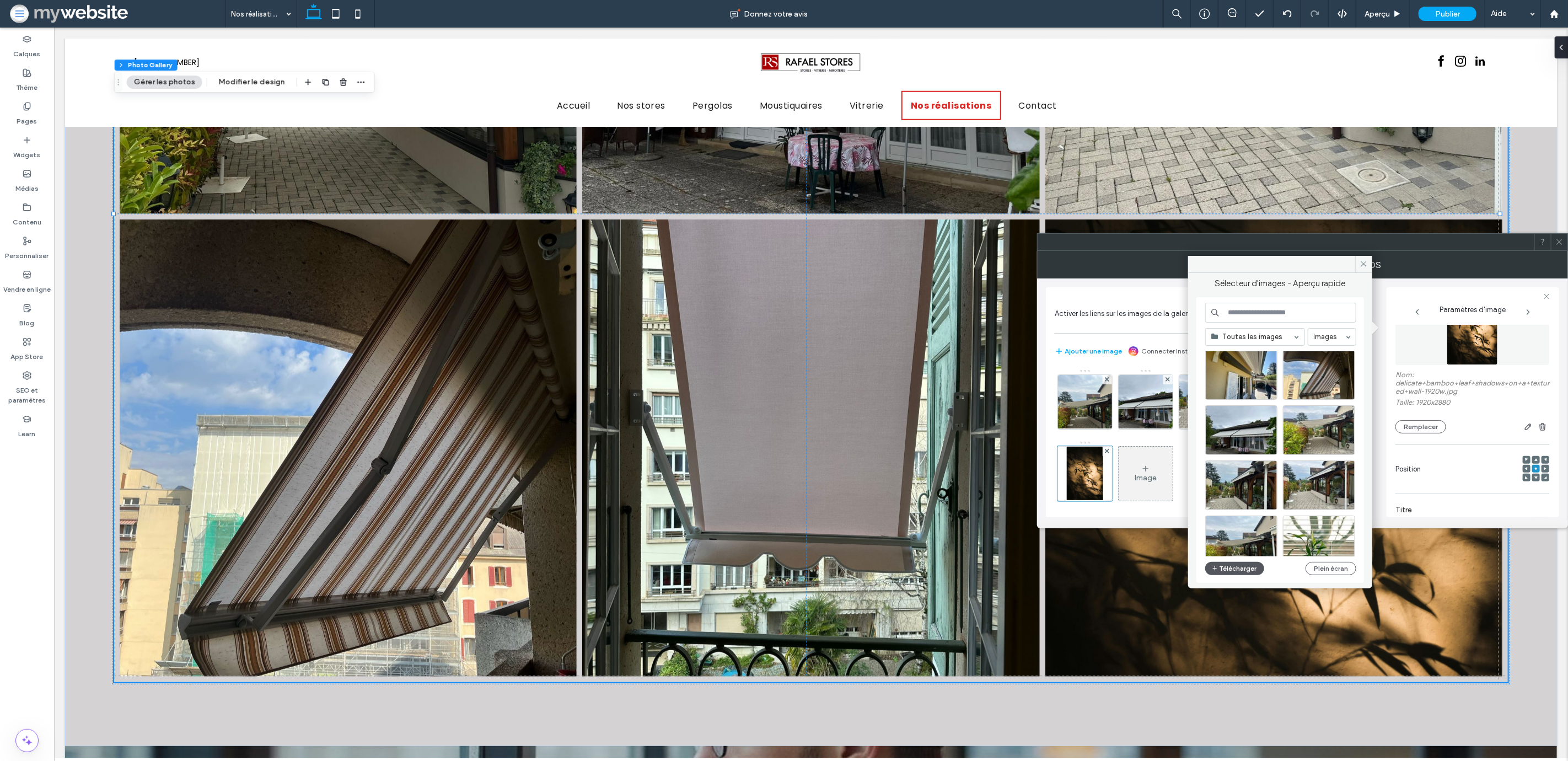
click at [1236, 563] on button "Télécharger" at bounding box center [1235, 568] width 60 height 13
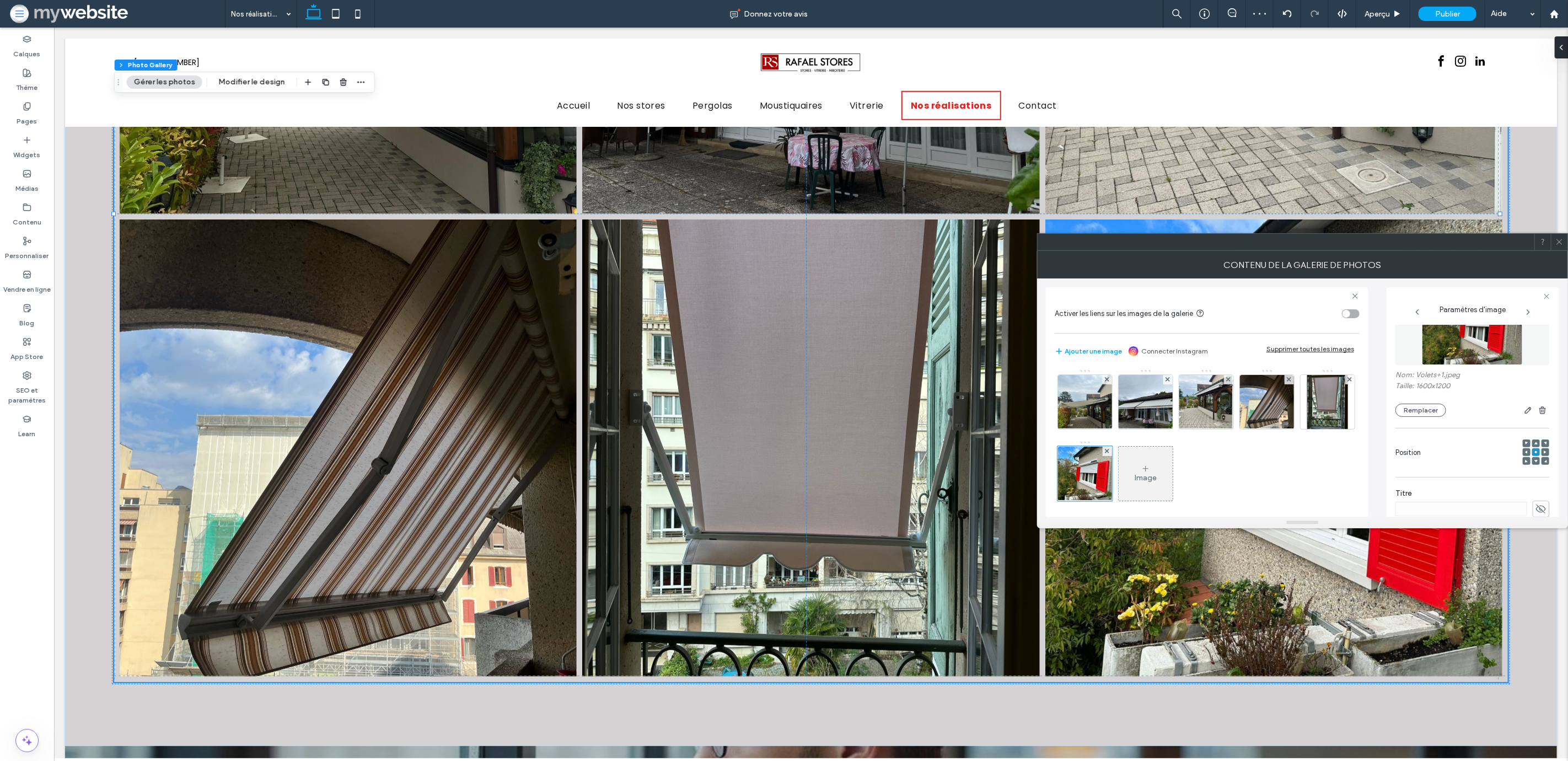
click at [1557, 239] on icon at bounding box center [1559, 242] width 9 height 9
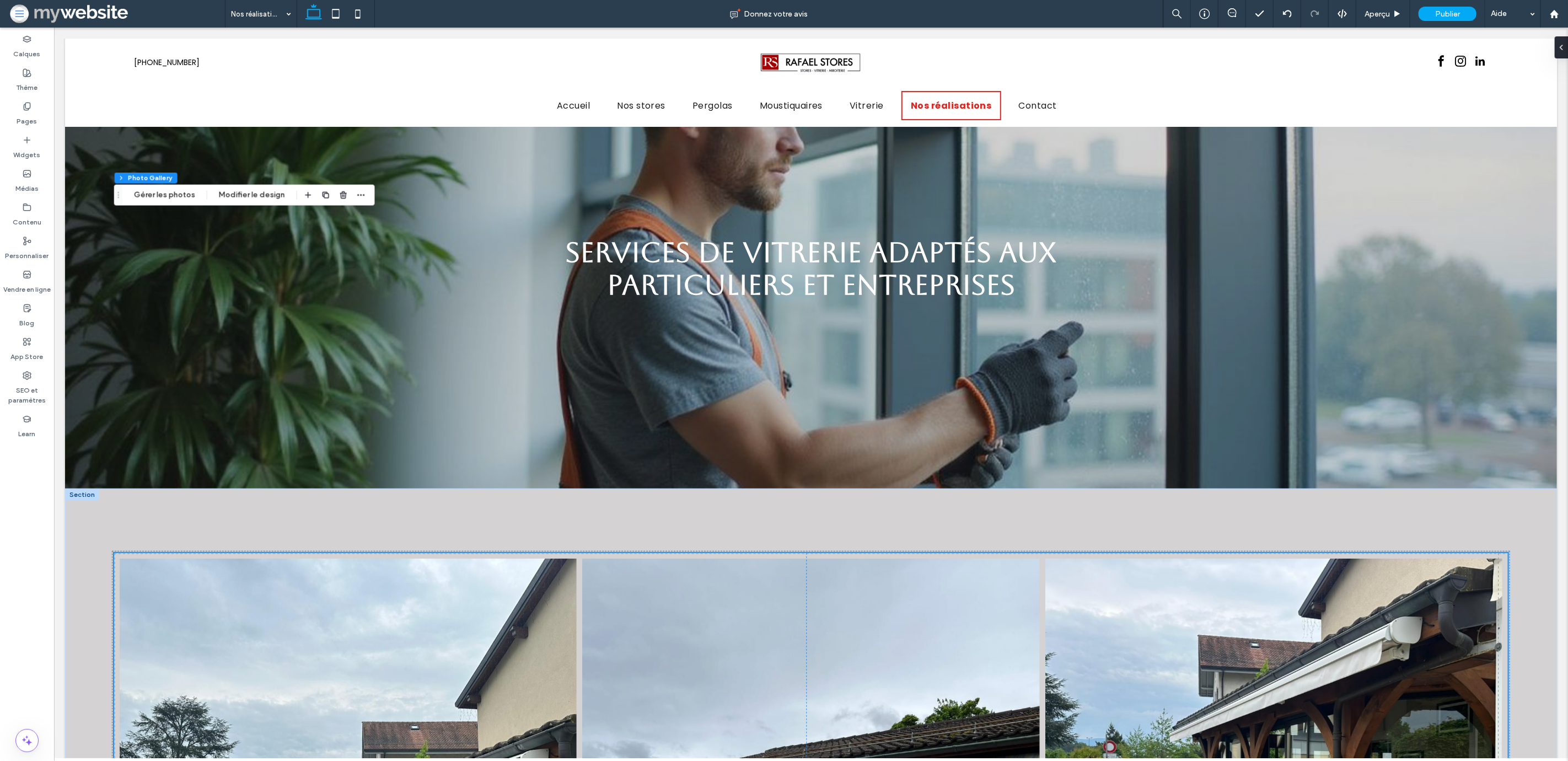
scroll to position [0, 0]
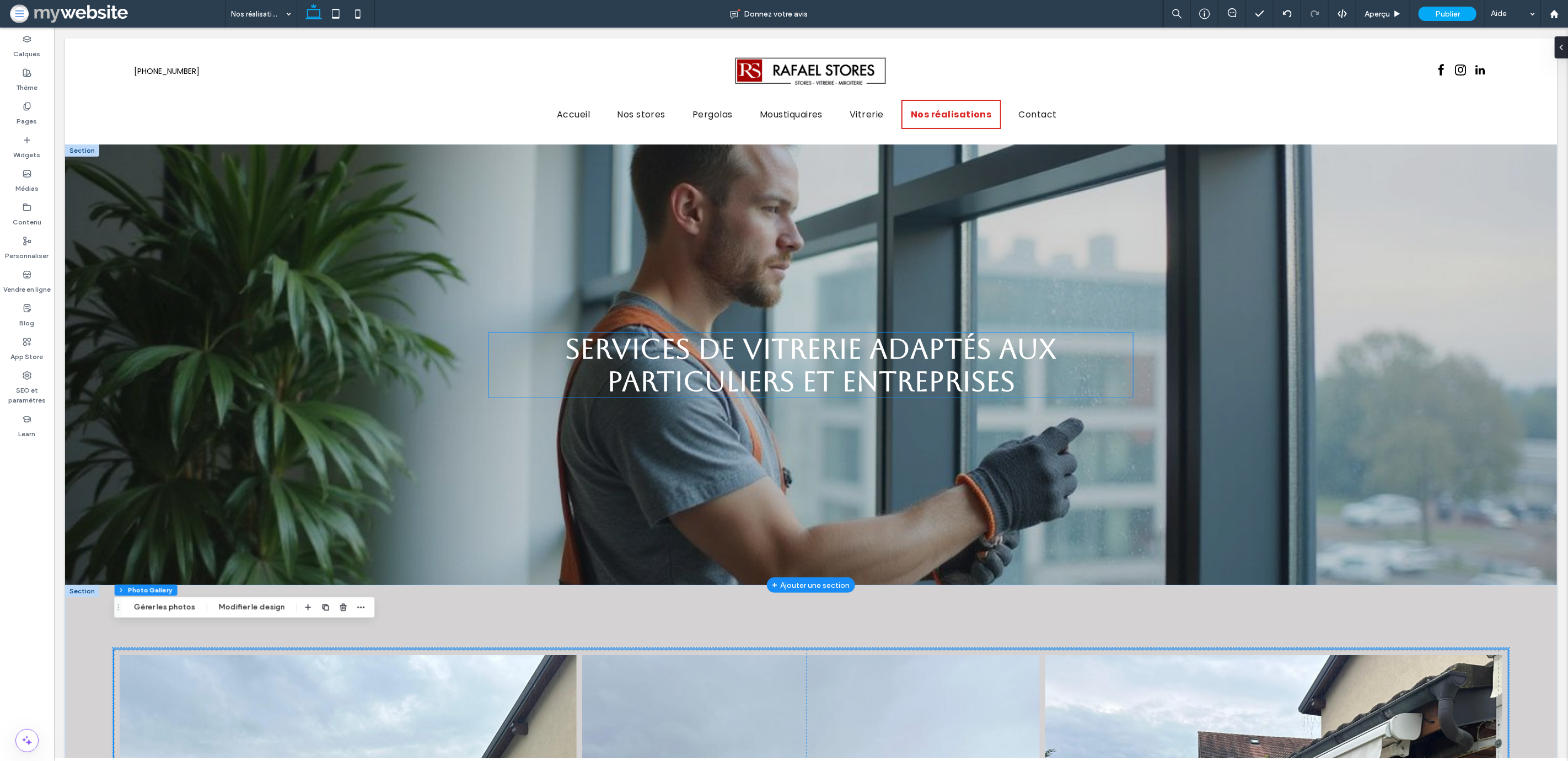
click at [798, 378] on span "Services de vitrerie adaptés aux particuliers et entreprises" at bounding box center [811, 365] width 491 height 65
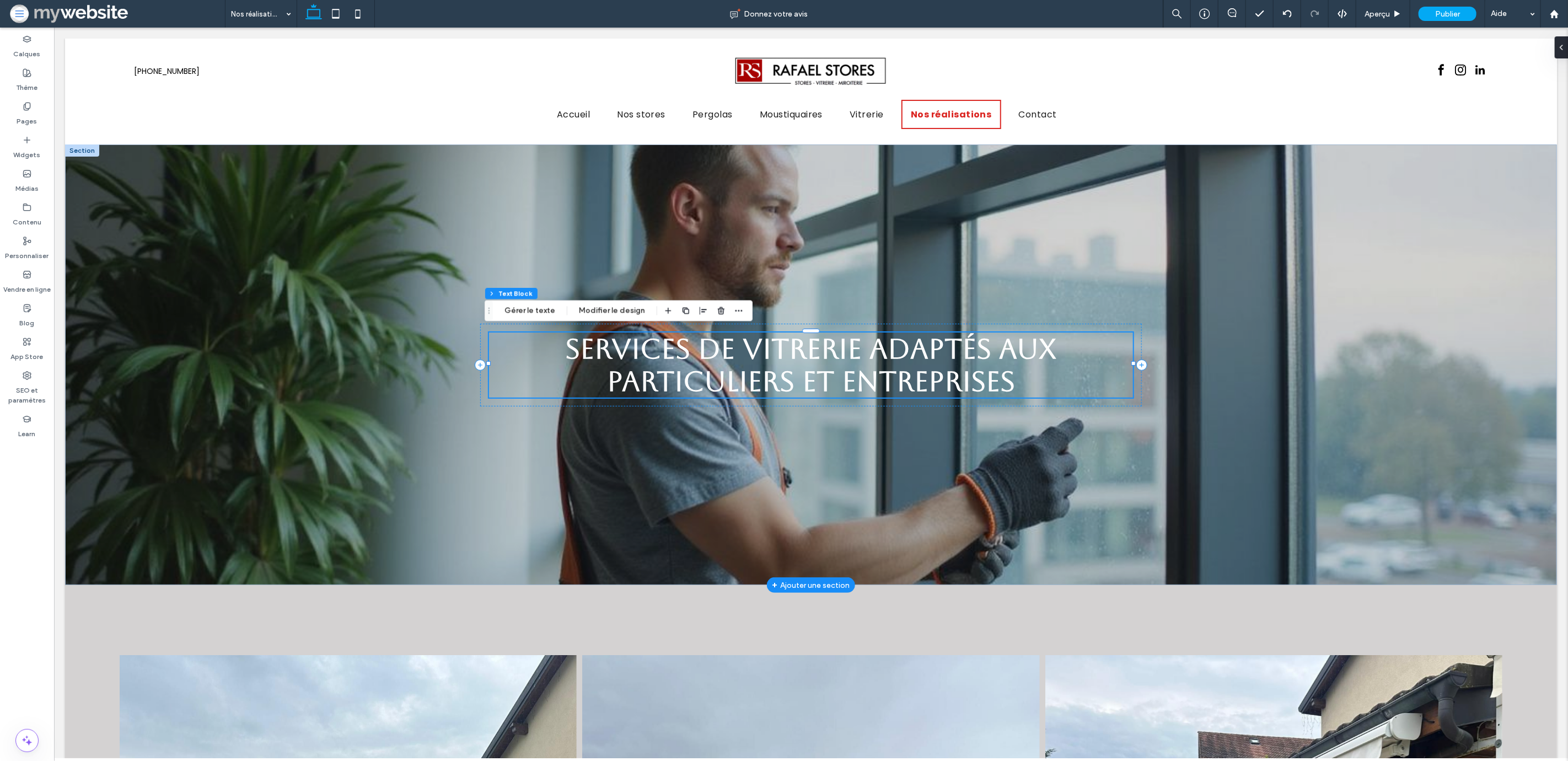
click at [798, 378] on span "Services de vitrerie adaptés aux particuliers et entreprises" at bounding box center [811, 365] width 491 height 65
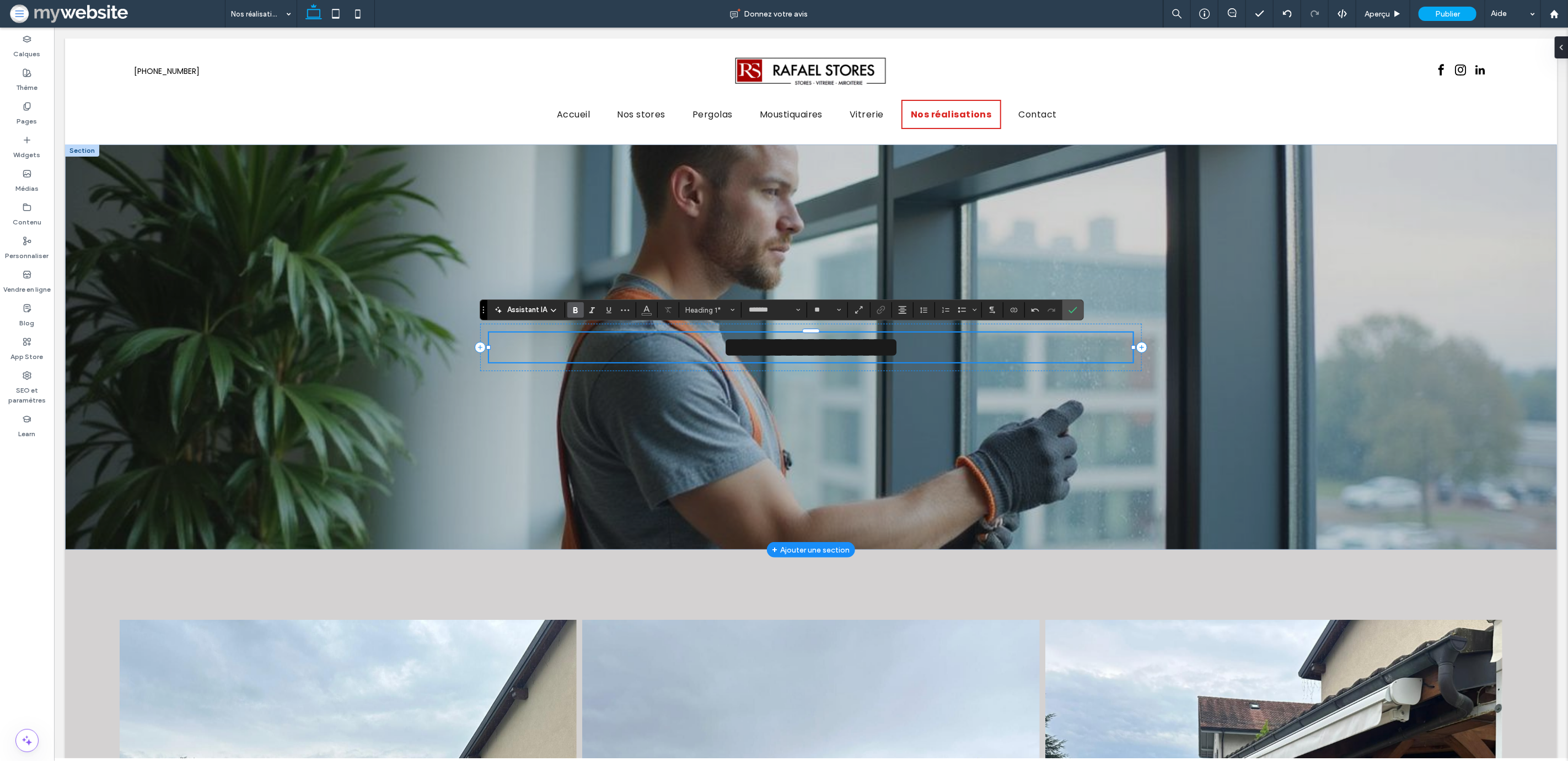
click at [798, 356] on span "**********" at bounding box center [810, 347] width 175 height 27
click at [649, 308] on icon "Couleur" at bounding box center [647, 308] width 9 height 9
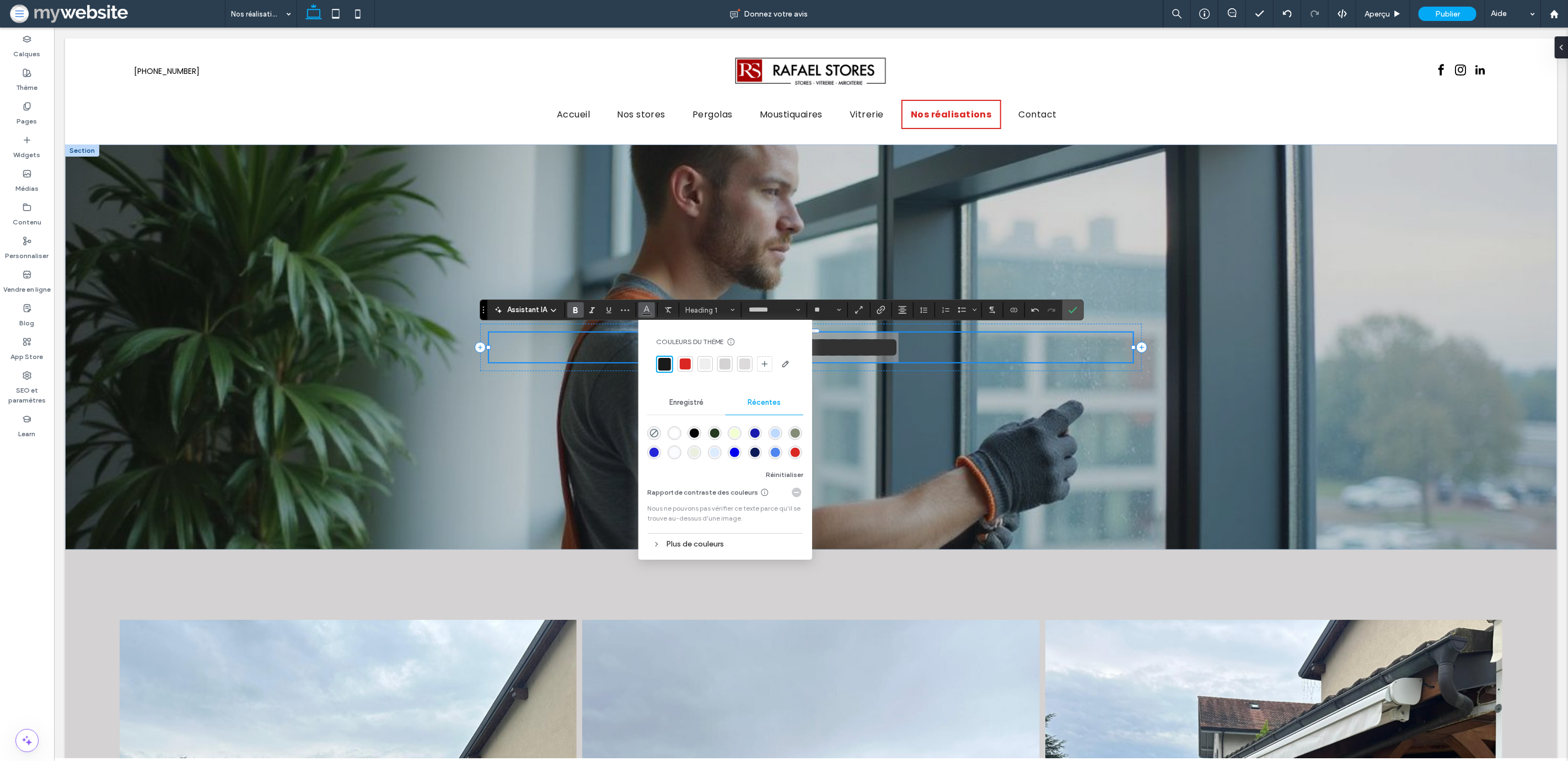
click at [703, 368] on div at bounding box center [705, 364] width 11 height 11
click at [1076, 308] on icon "Confirmer" at bounding box center [1073, 310] width 9 height 9
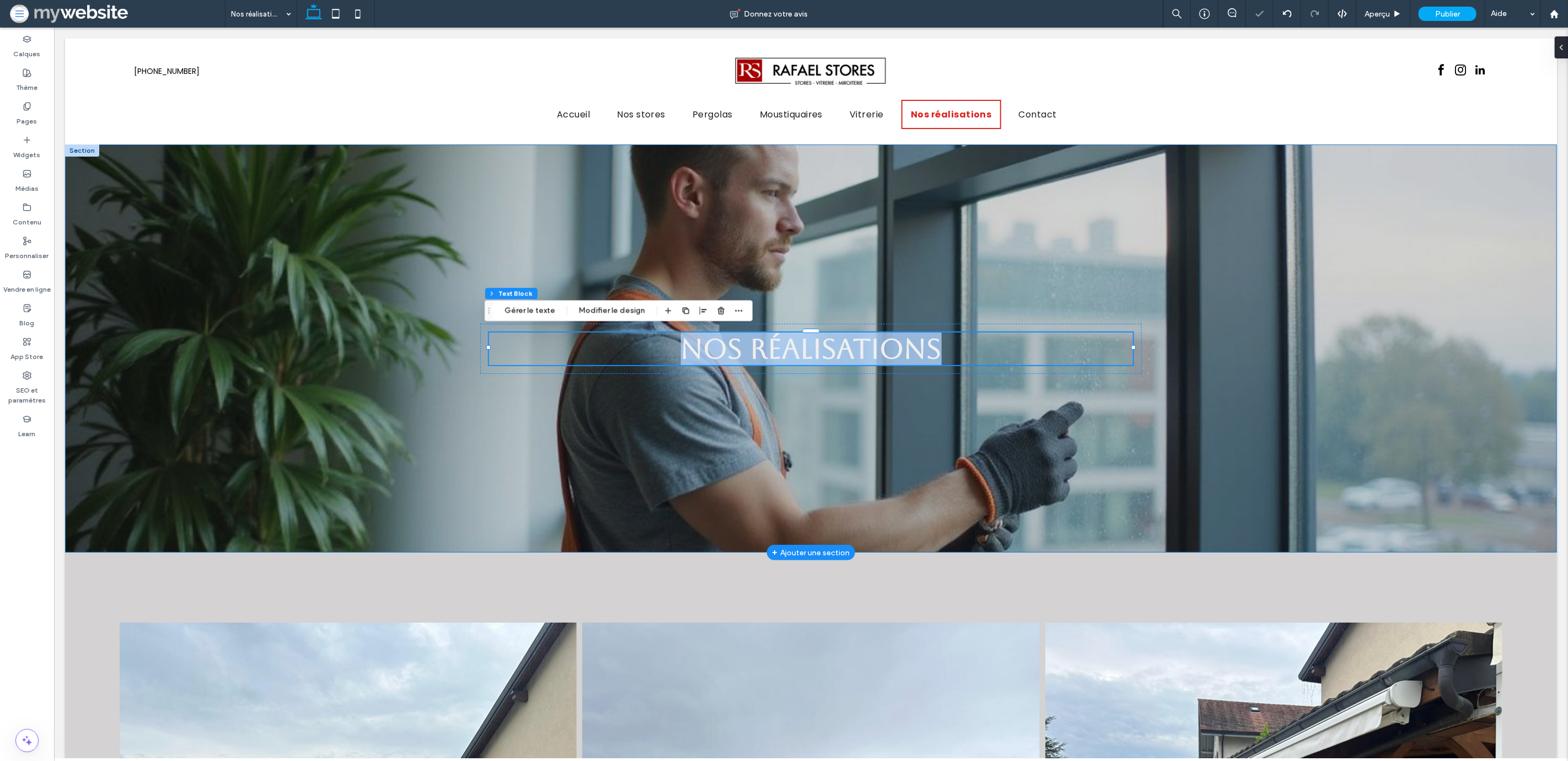
click at [147, 284] on div "Nos réalisations" at bounding box center [810, 348] width 1492 height 408
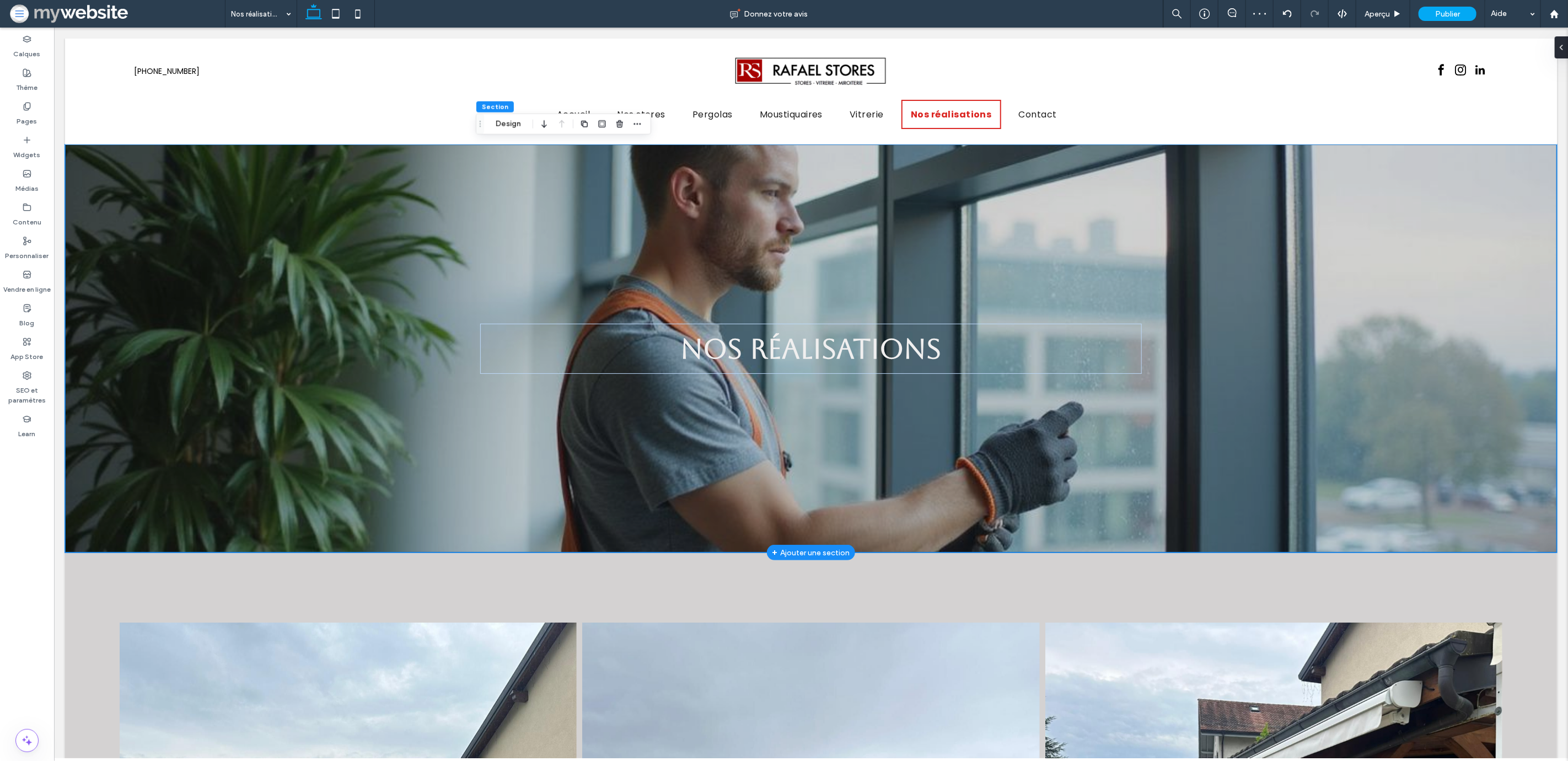
click at [182, 202] on div "Nos réalisations" at bounding box center [810, 348] width 1492 height 408
click at [505, 122] on button "Design" at bounding box center [509, 123] width 40 height 13
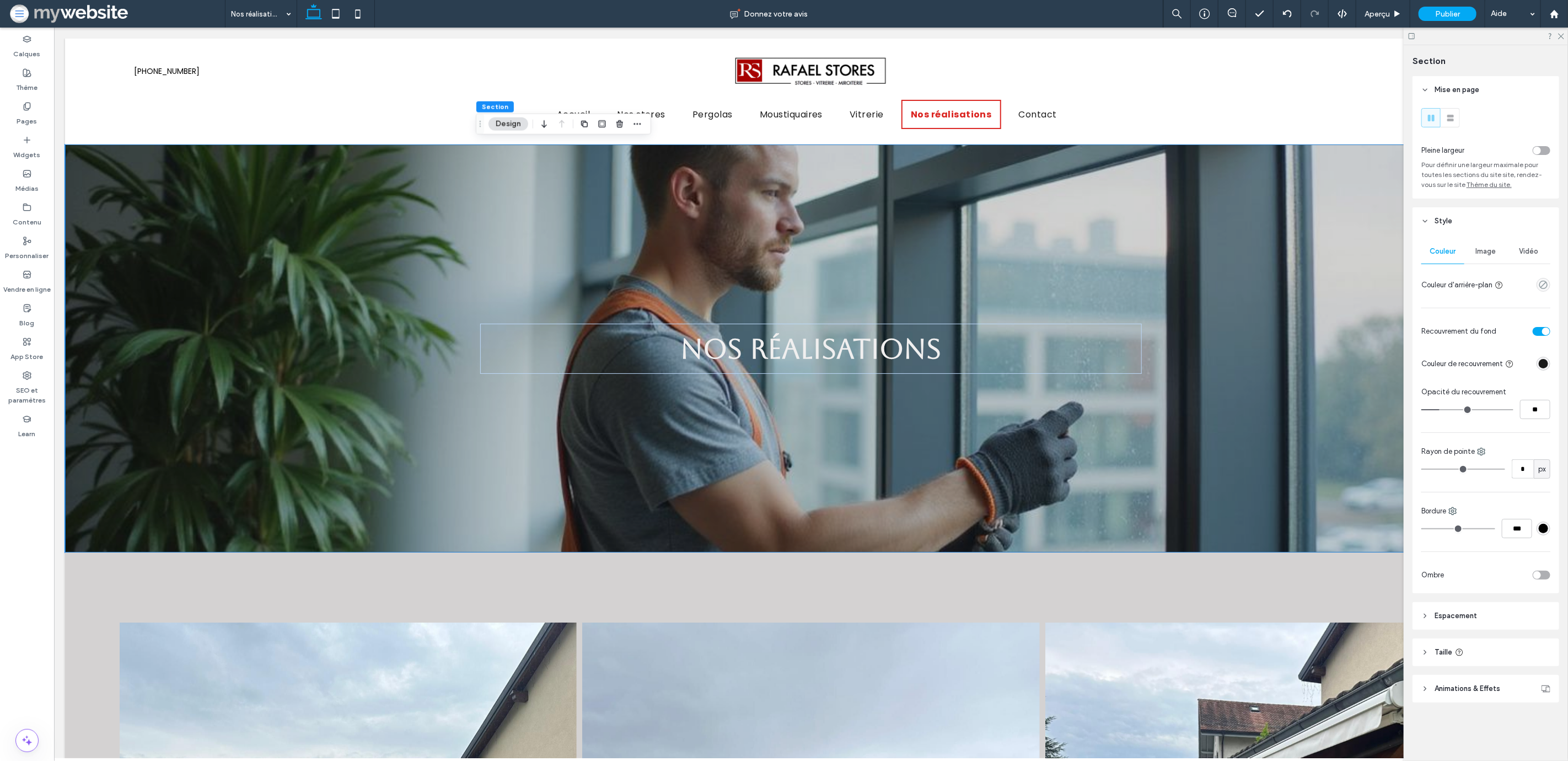
click at [1496, 255] on span "Image" at bounding box center [1486, 251] width 20 height 9
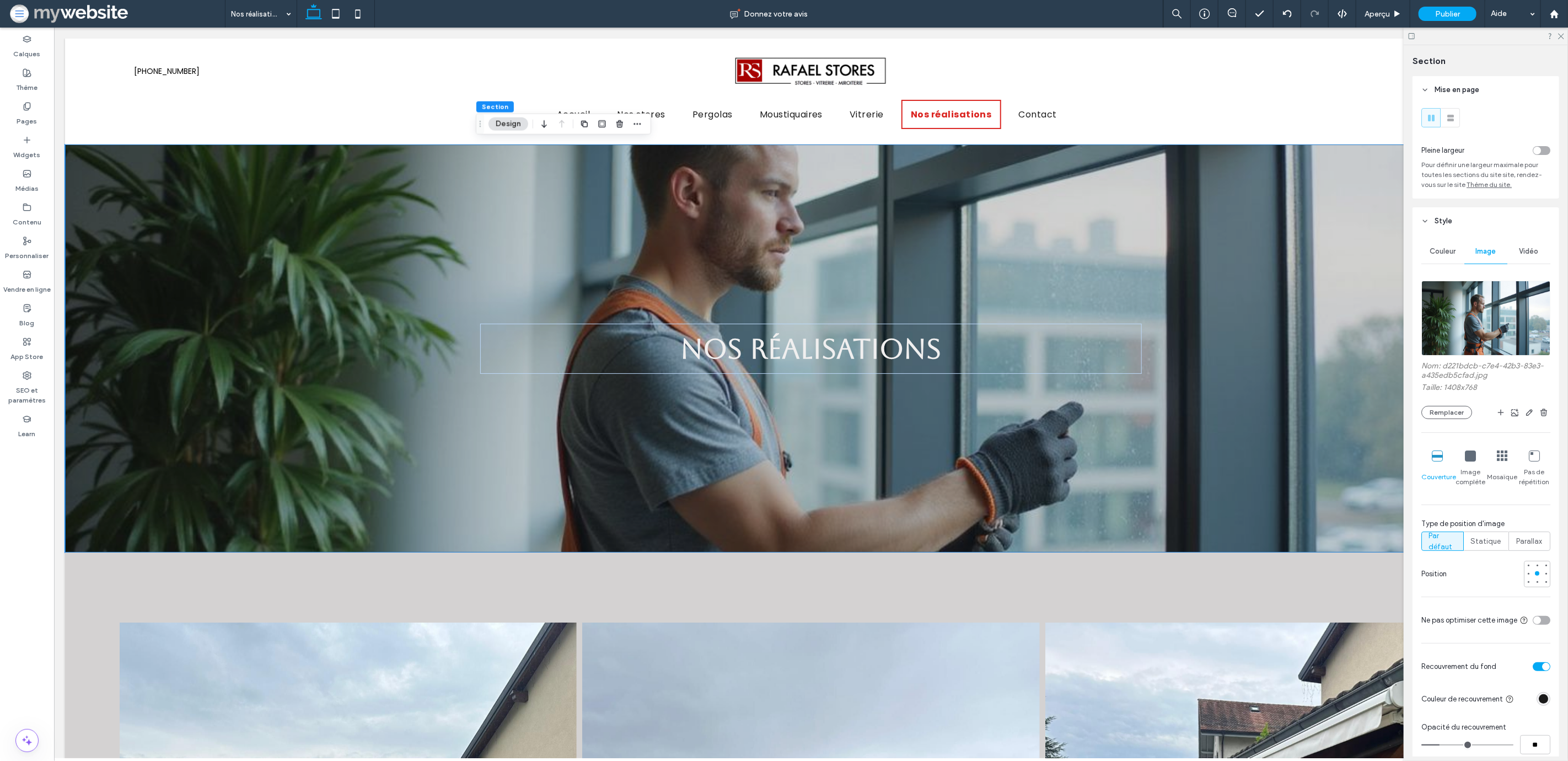
click at [1482, 301] on img at bounding box center [1486, 318] width 129 height 75
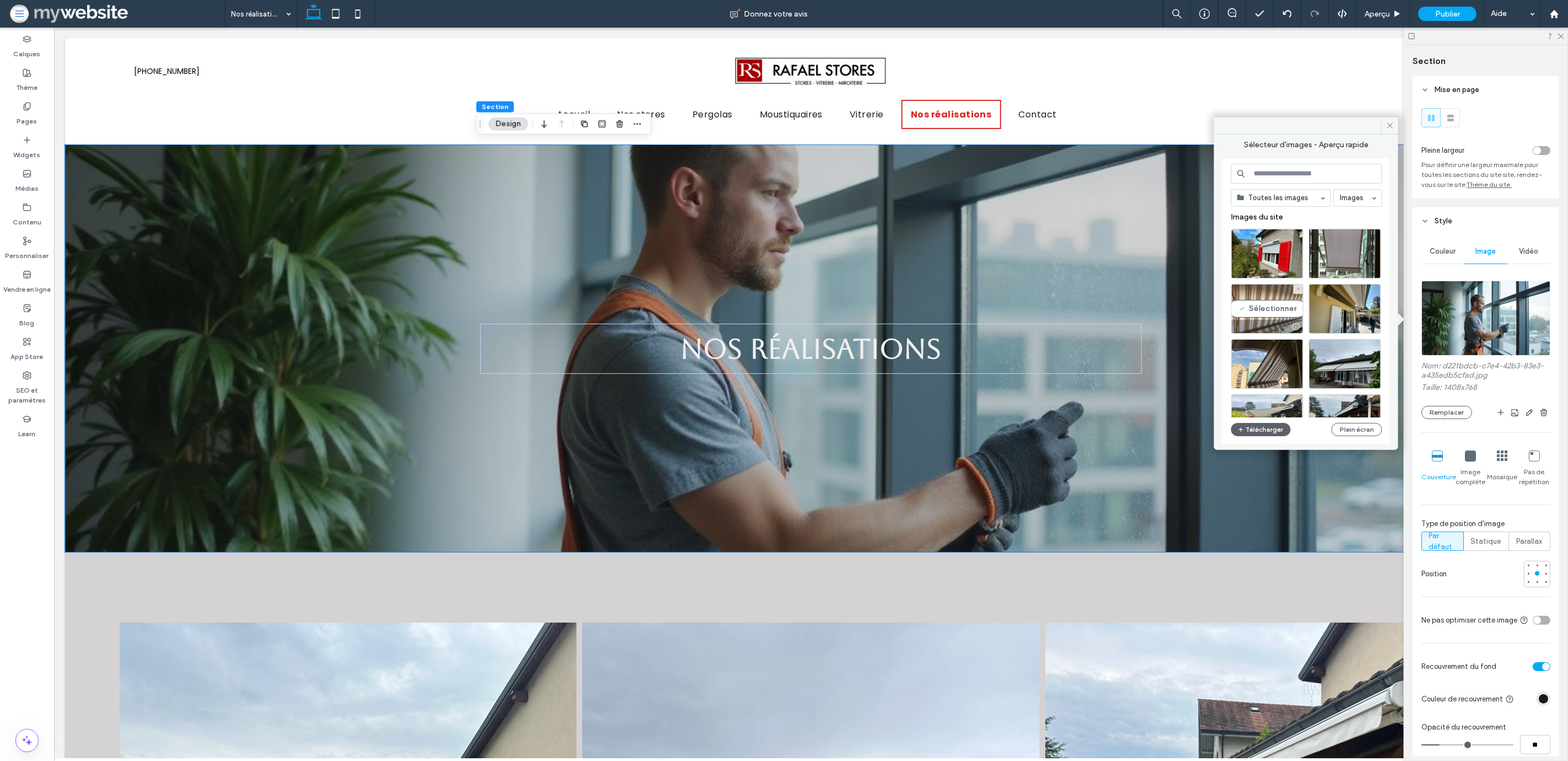
click at [1252, 309] on div "Sélectionner" at bounding box center [1267, 308] width 72 height 50
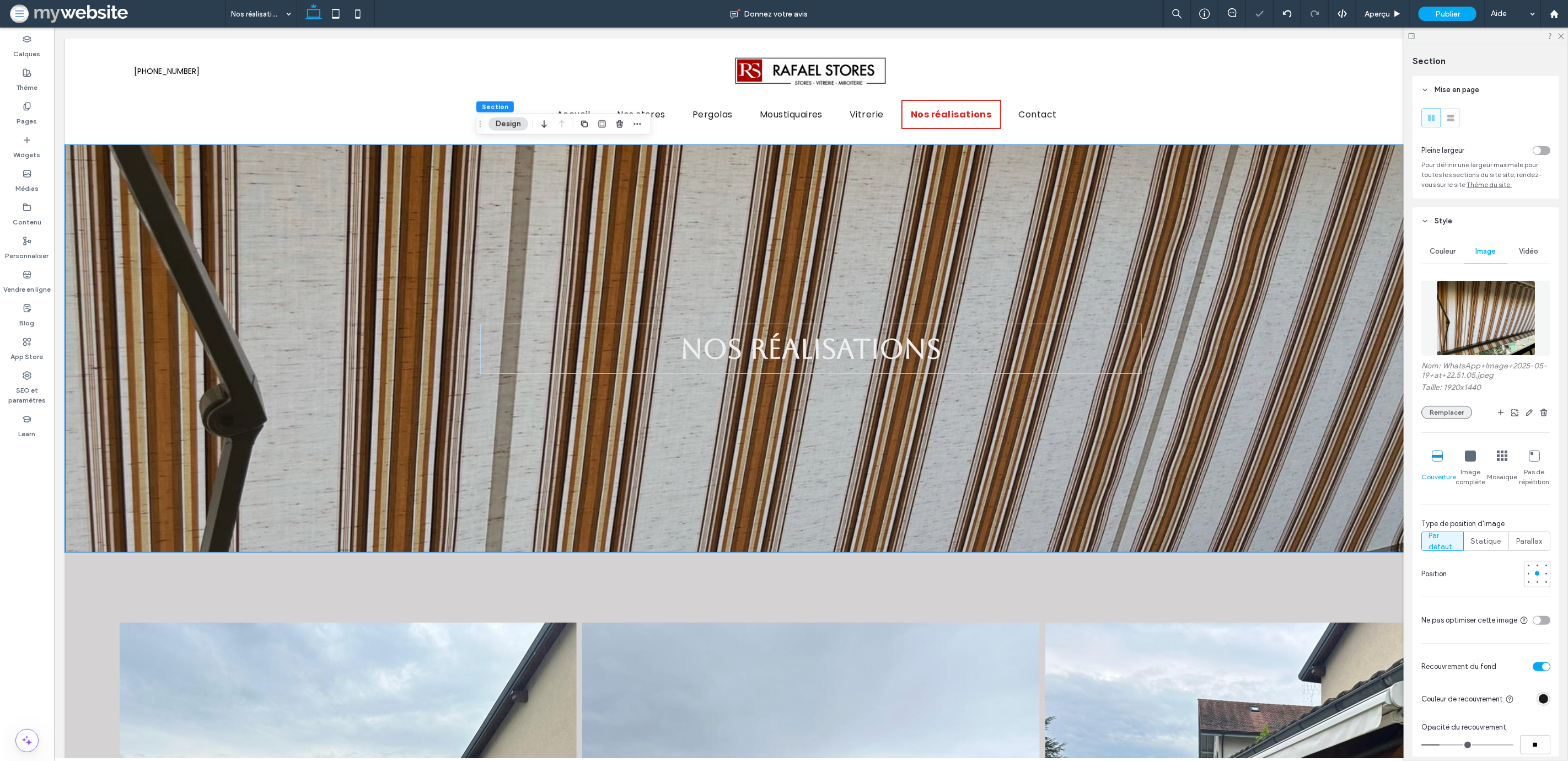
click at [1459, 416] on button "Remplacer" at bounding box center [1446, 412] width 50 height 13
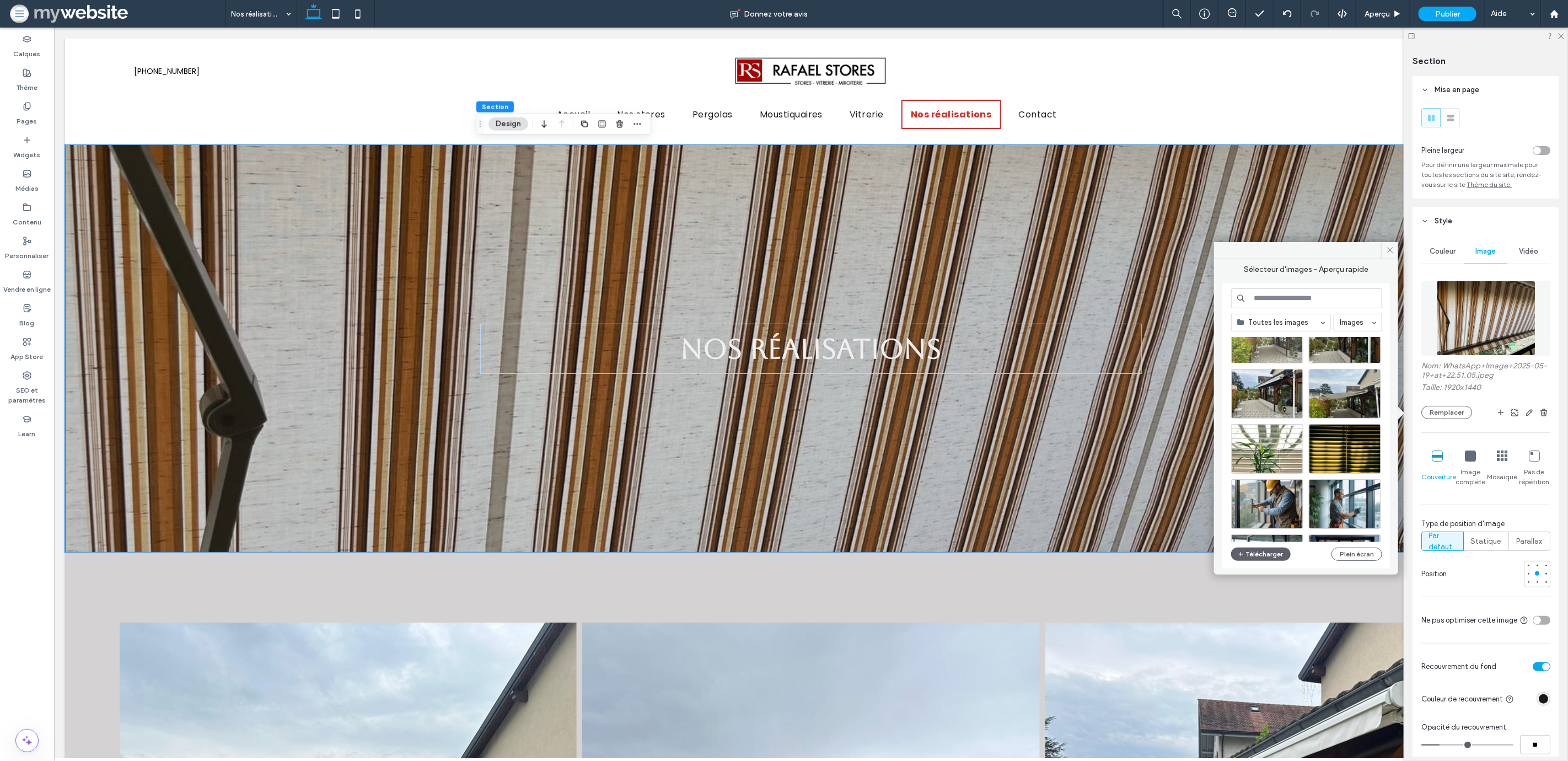
scroll to position [206, 0]
click at [1278, 450] on div "Sélectionner" at bounding box center [1267, 448] width 72 height 50
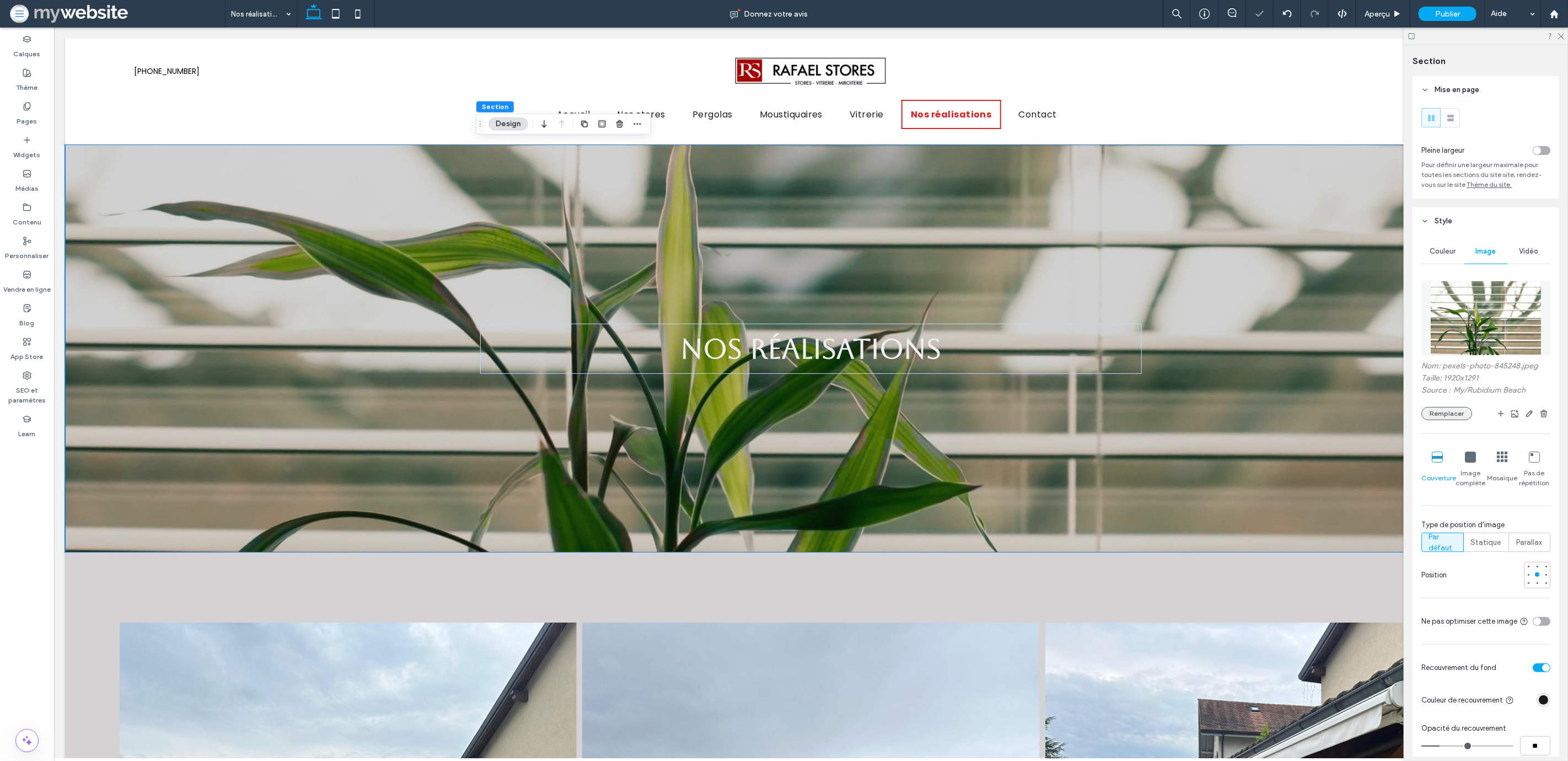
click at [1433, 414] on button "Remplacer" at bounding box center [1446, 414] width 50 height 13
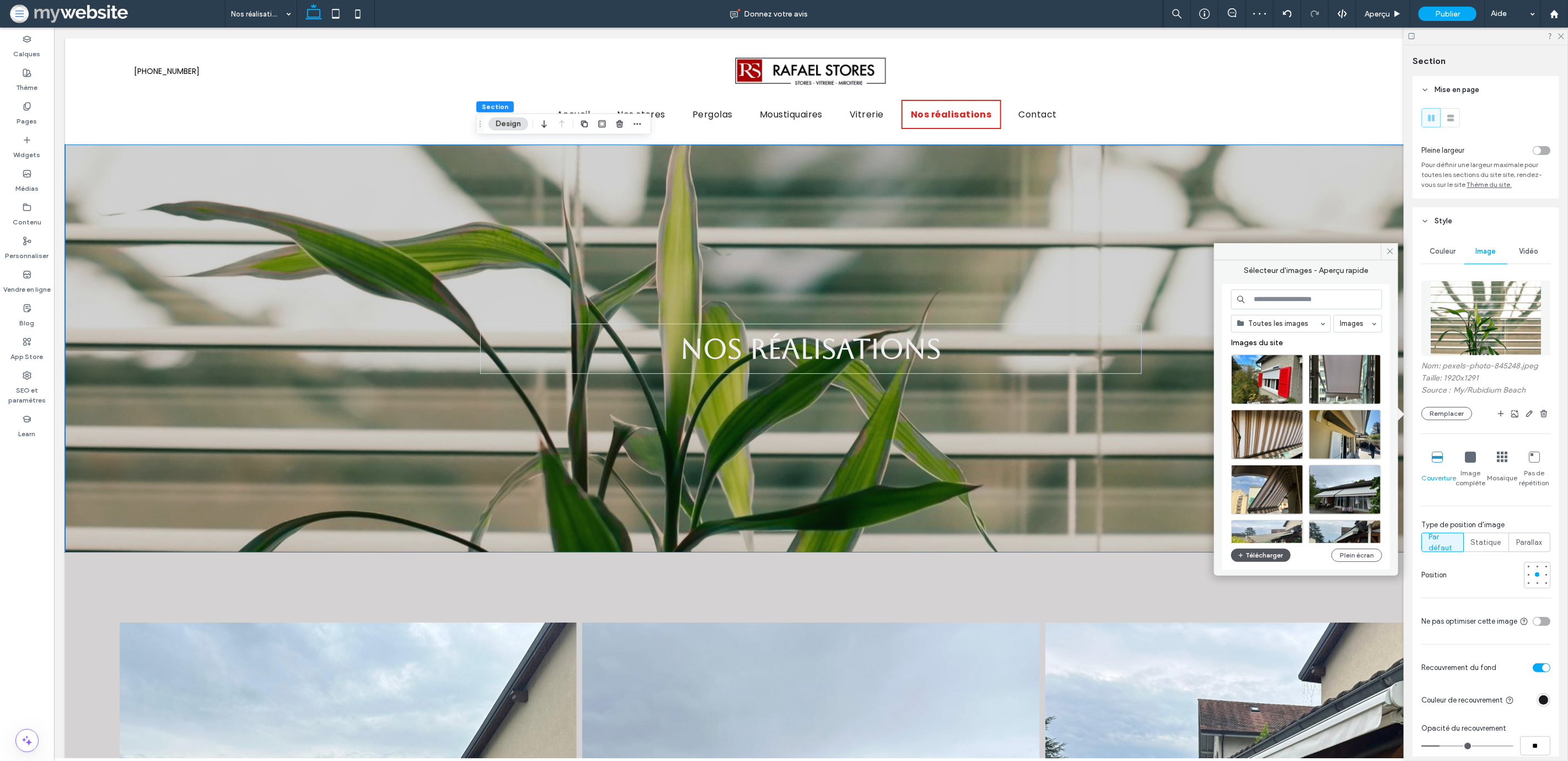
click at [1281, 557] on button "Télécharger" at bounding box center [1261, 555] width 60 height 13
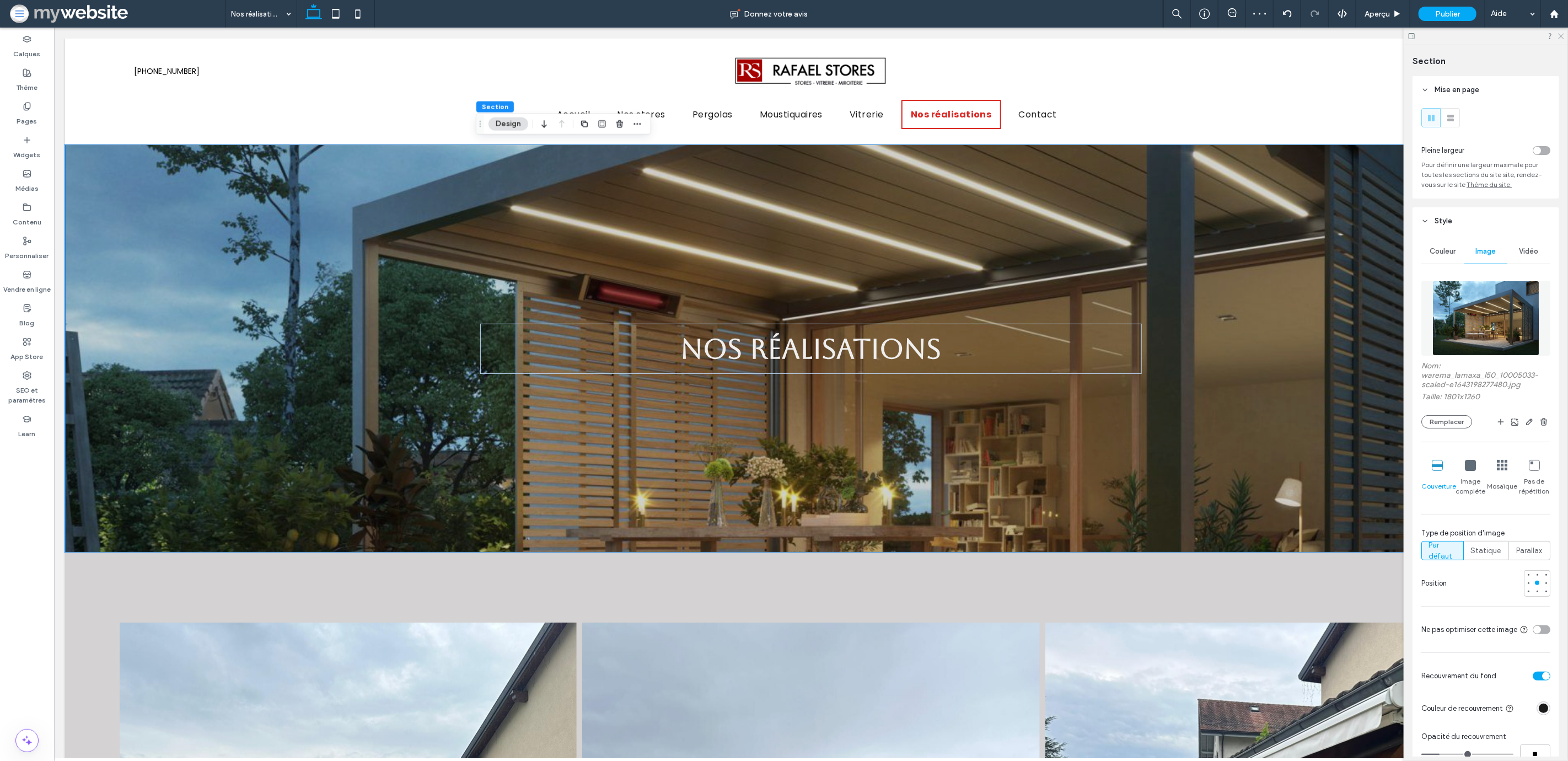
click at [1562, 36] on use at bounding box center [1560, 36] width 6 height 6
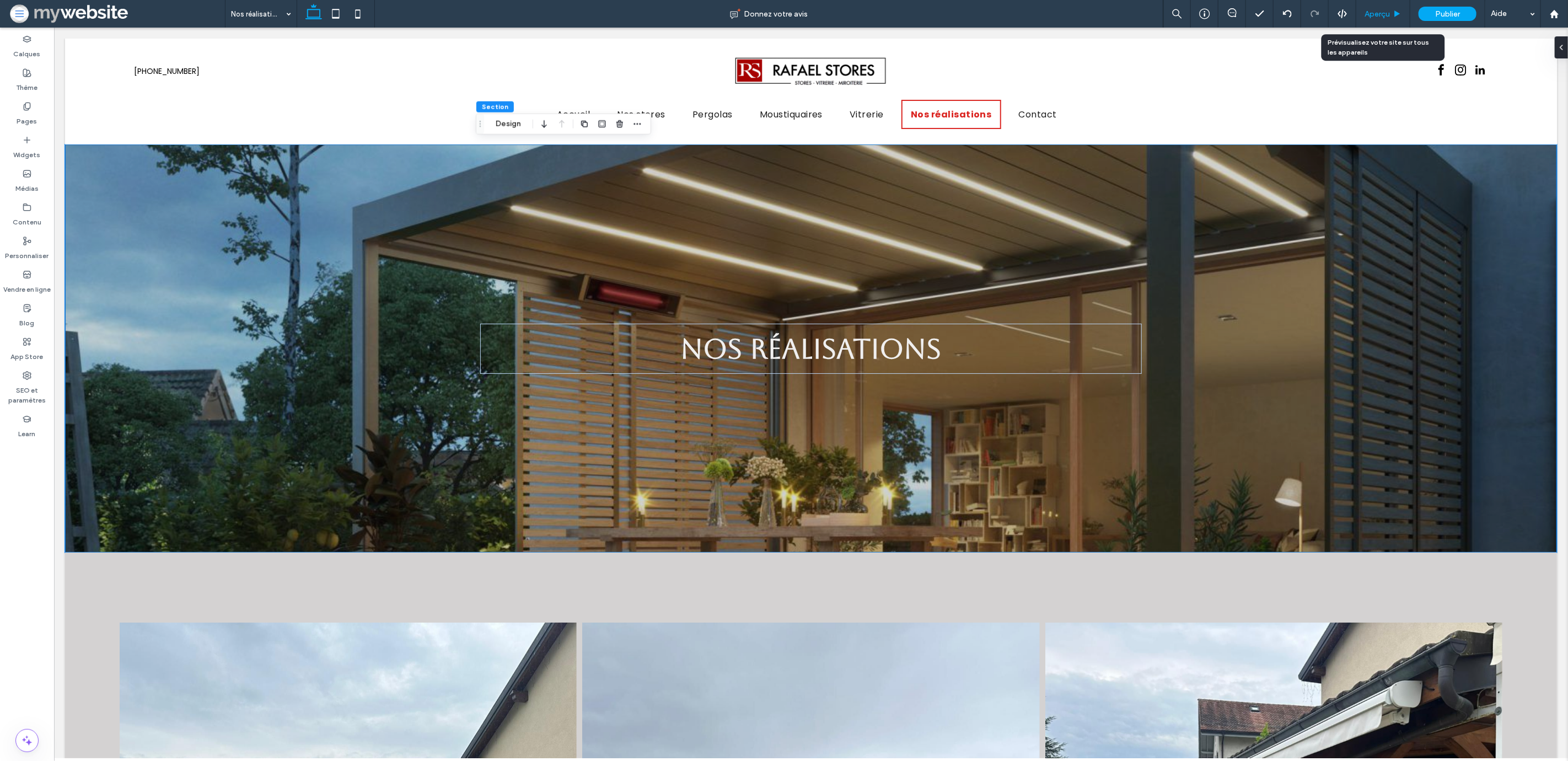
click at [1374, 12] on span "Aperçu" at bounding box center [1376, 14] width 25 height 10
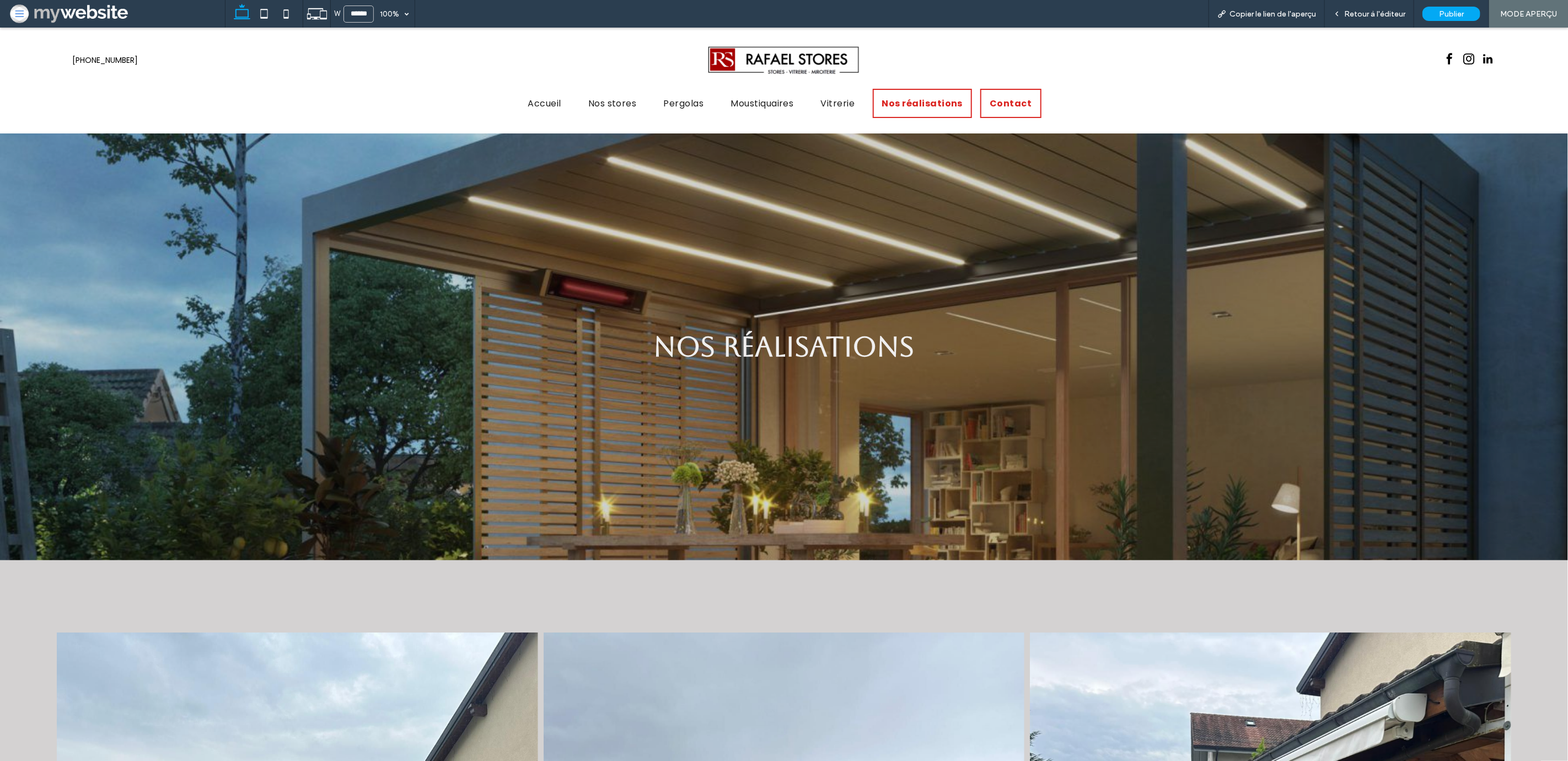
click at [1011, 98] on span "Contact" at bounding box center [1011, 103] width 42 height 14
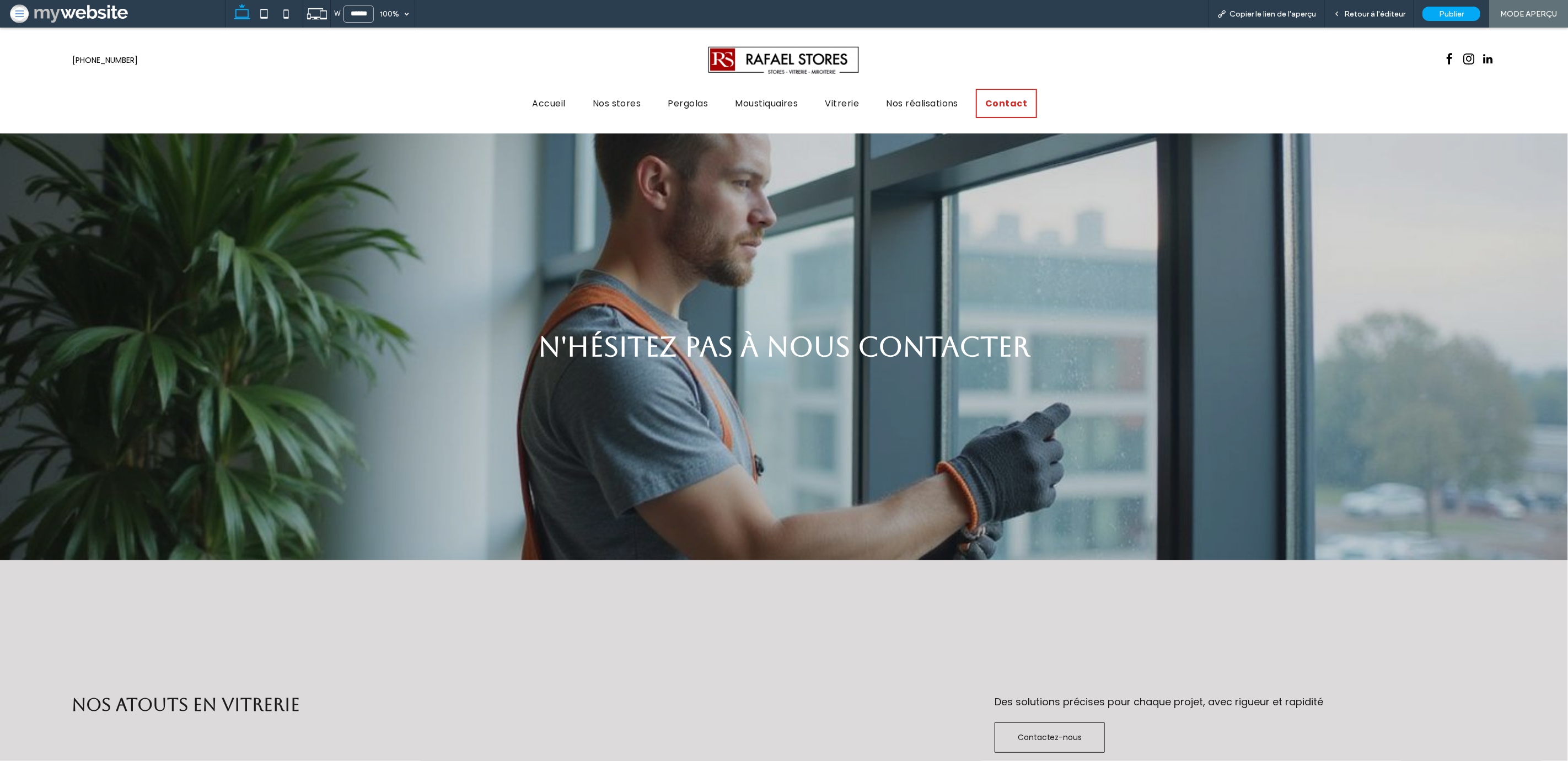
click at [767, 117] on div "Accueil Nos stores [GEOGRAPHIC_DATA] Moustiquaires Vitrerie Nos réalisations Co…" at bounding box center [784, 102] width 662 height 46
click at [771, 105] on span "Moustiquaires" at bounding box center [766, 103] width 72 height 14
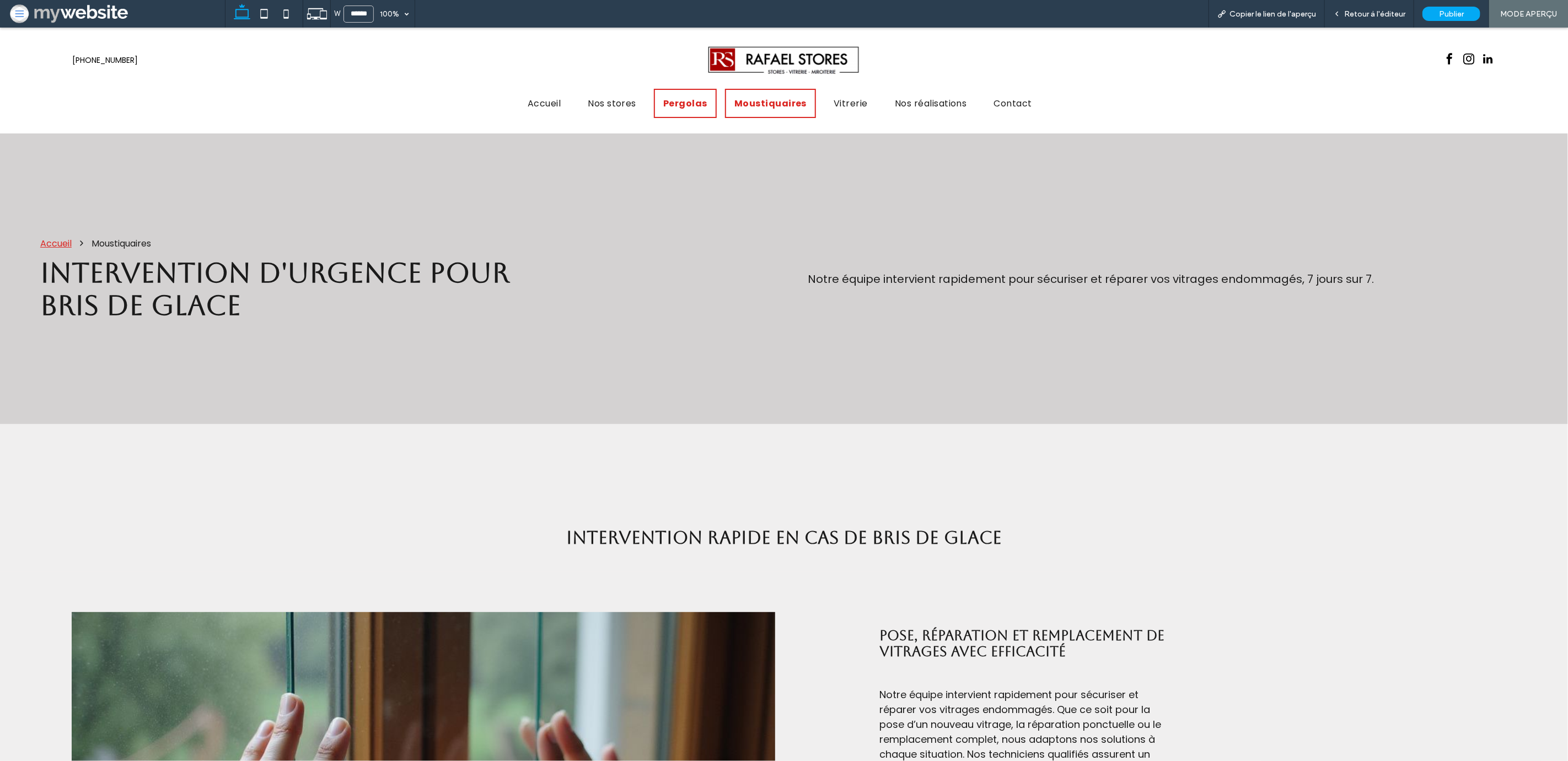
click at [670, 99] on span "Pergolas" at bounding box center [685, 103] width 44 height 14
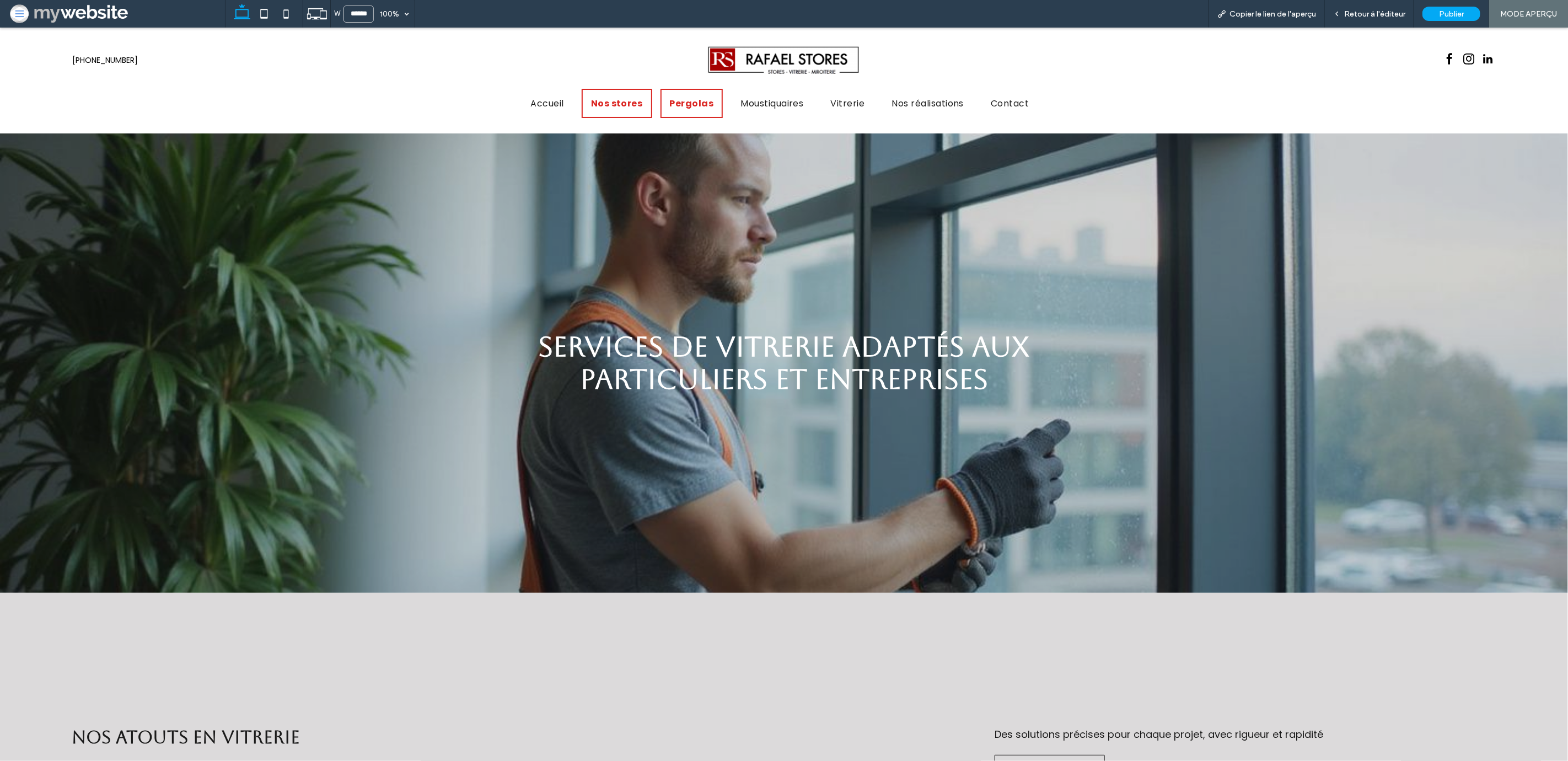
click at [628, 103] on span "Nos stores" at bounding box center [617, 103] width 52 height 14
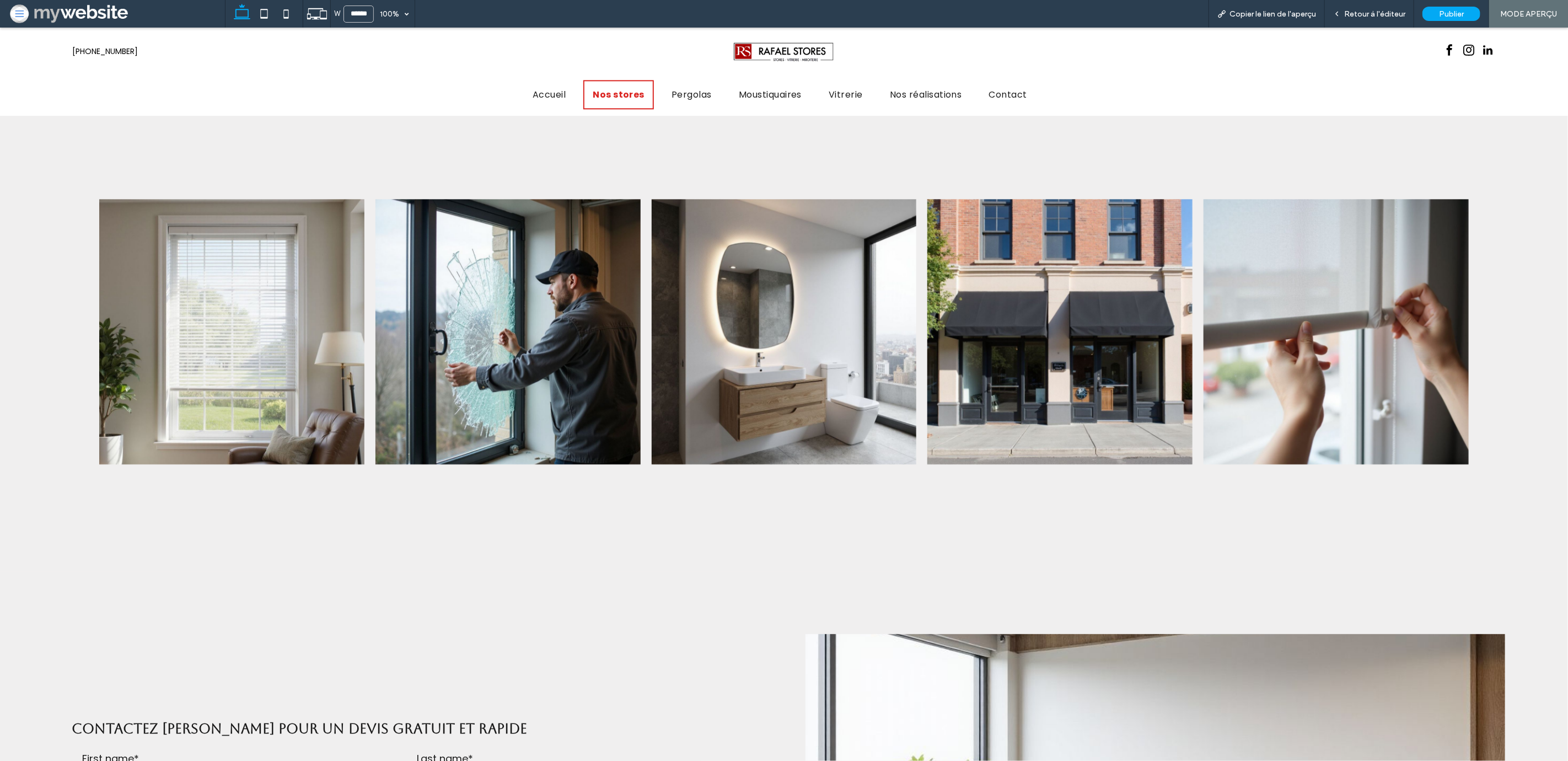
scroll to position [2312, 0]
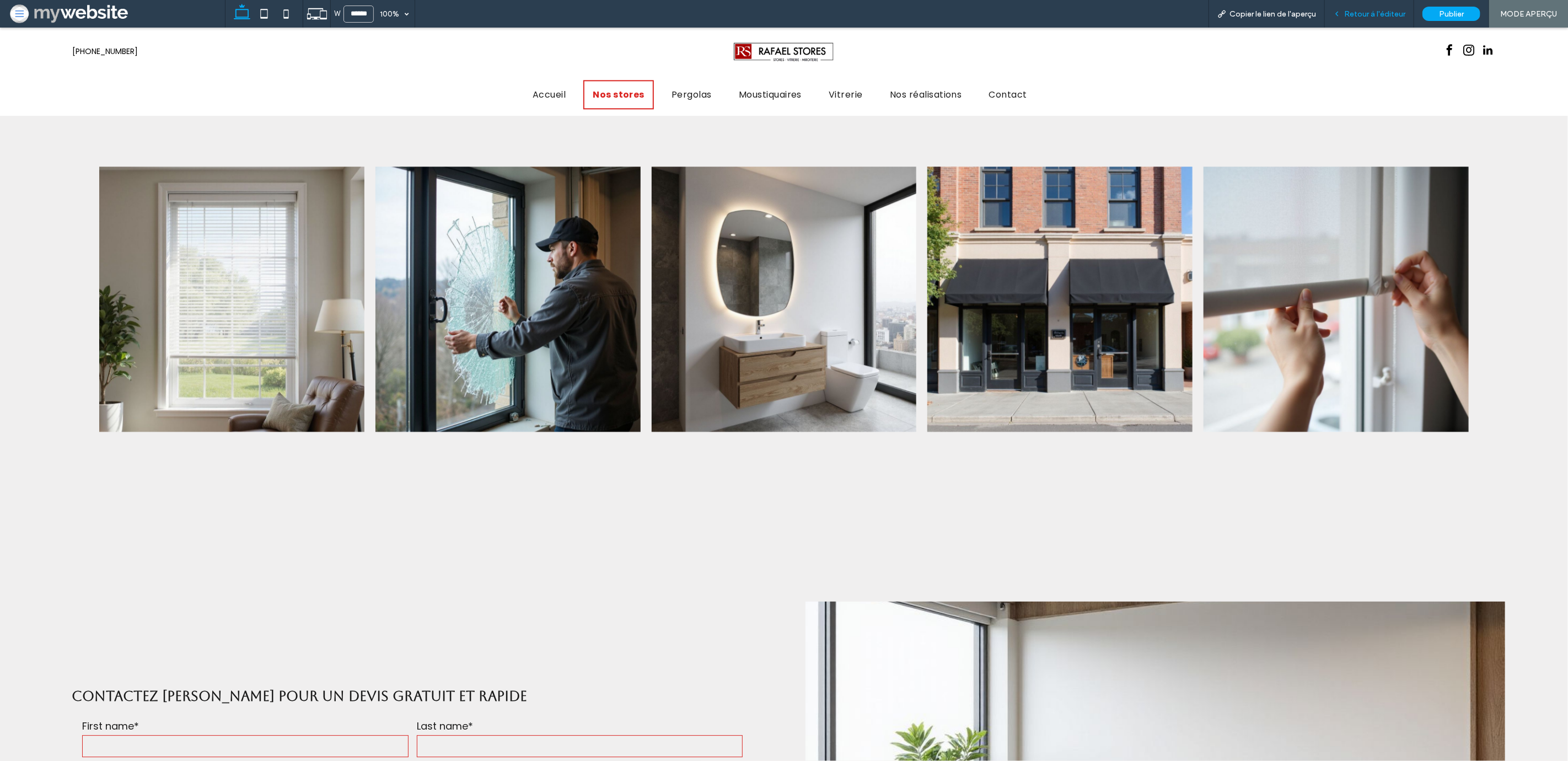
click at [1366, 14] on span "Retour à l'éditeur" at bounding box center [1374, 14] width 61 height 10
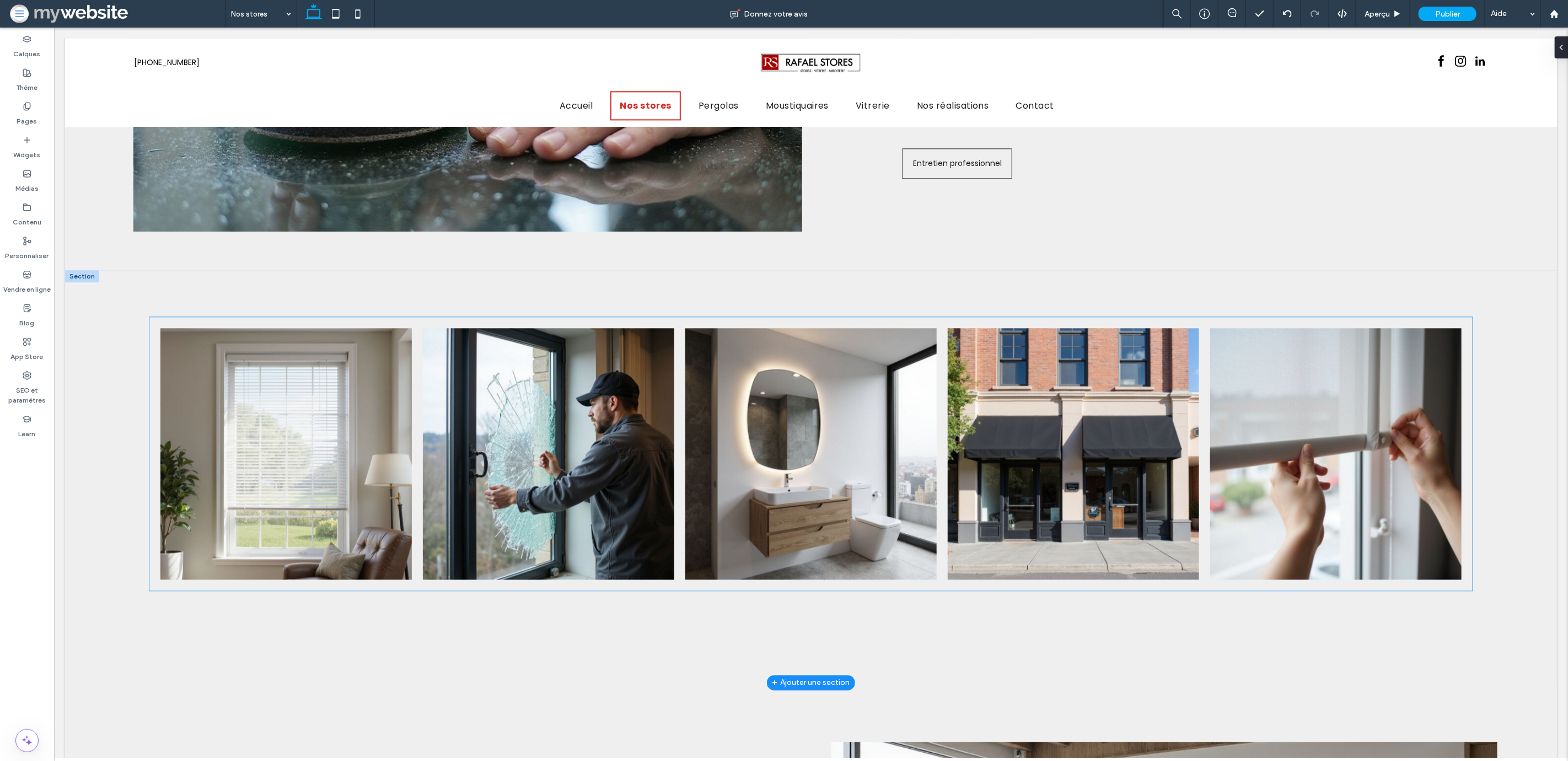
scroll to position [2100, 0]
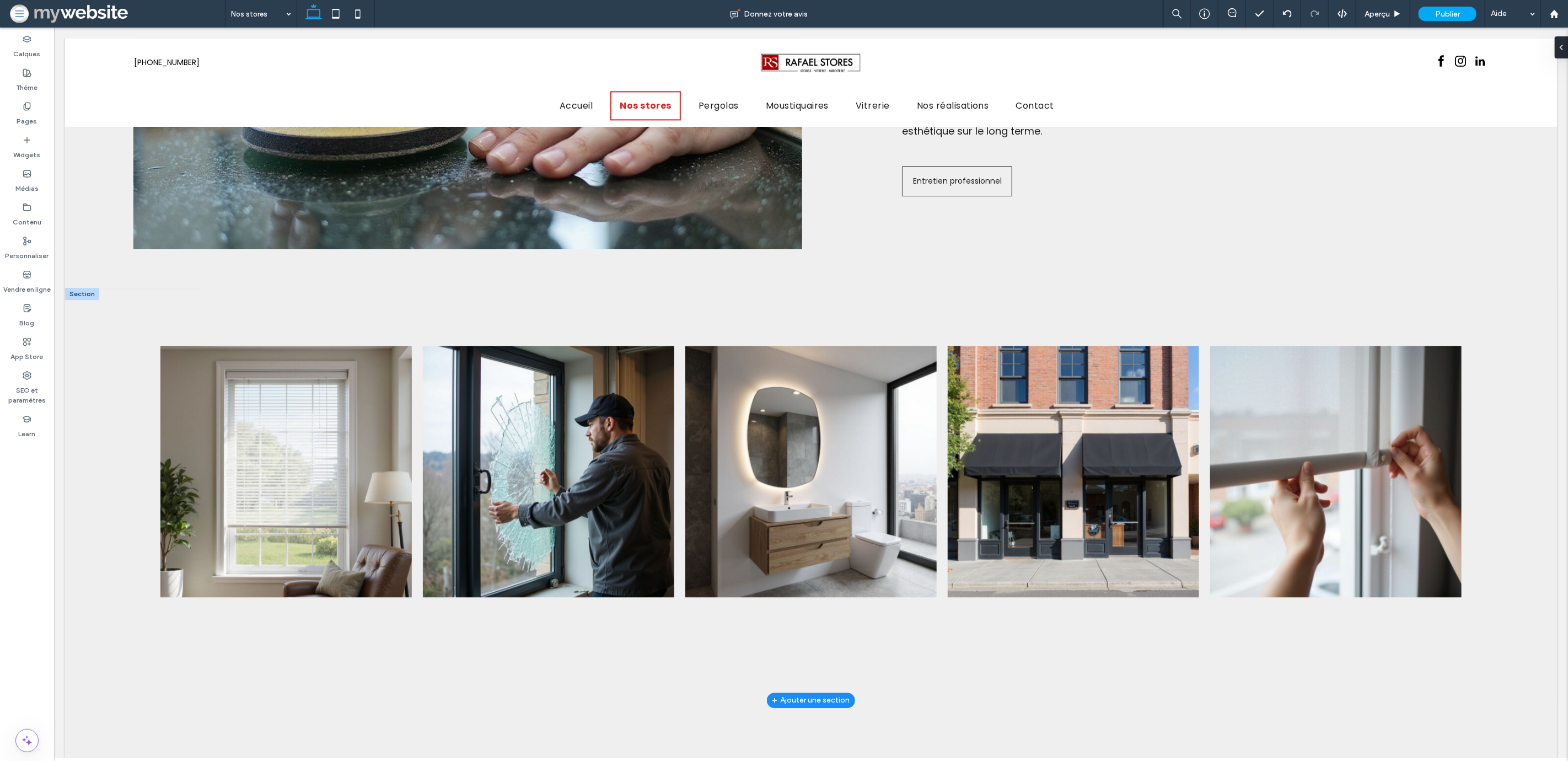
click at [87, 288] on div at bounding box center [81, 294] width 34 height 12
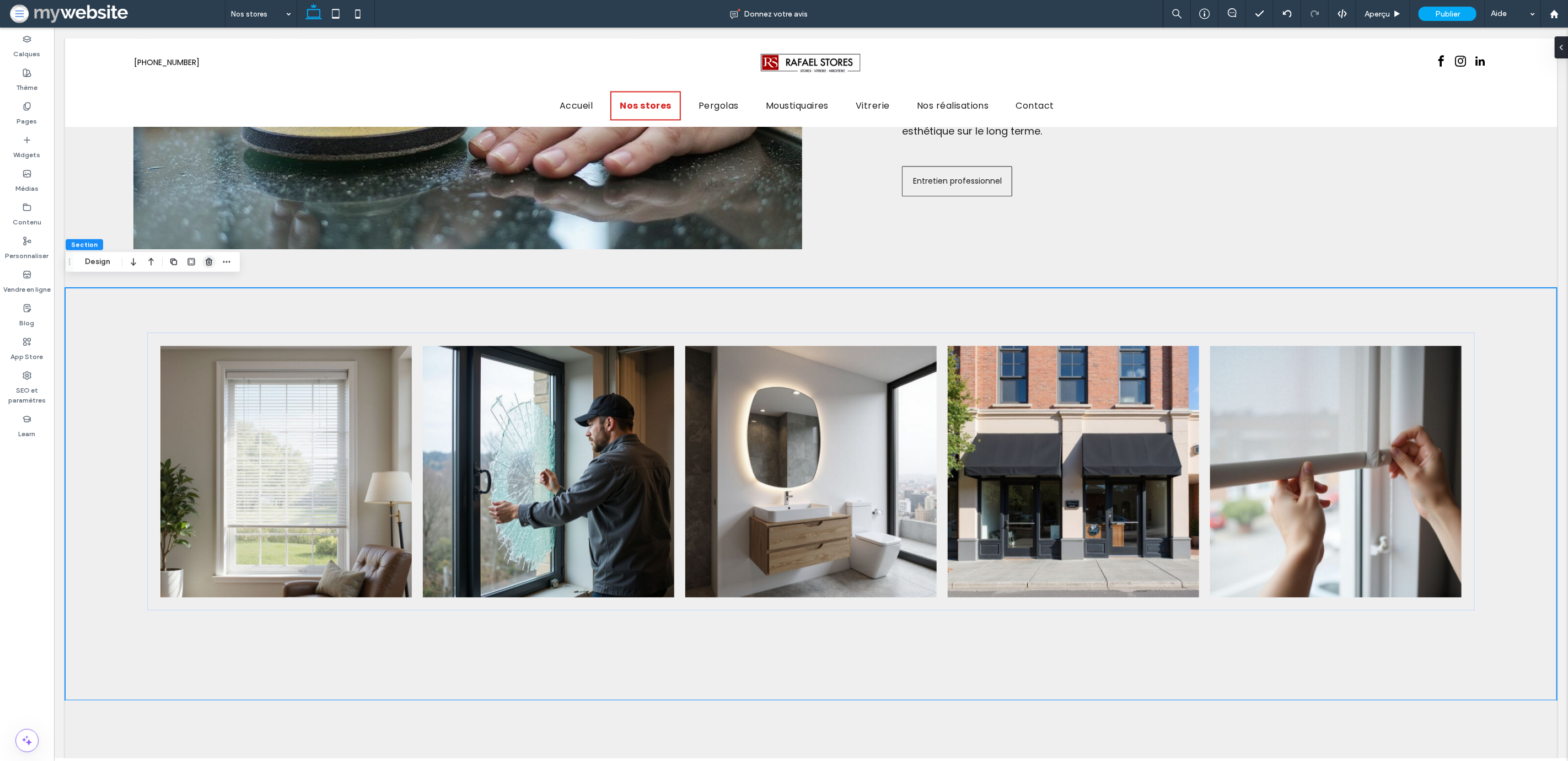
click at [208, 263] on icon "button" at bounding box center [209, 262] width 9 height 9
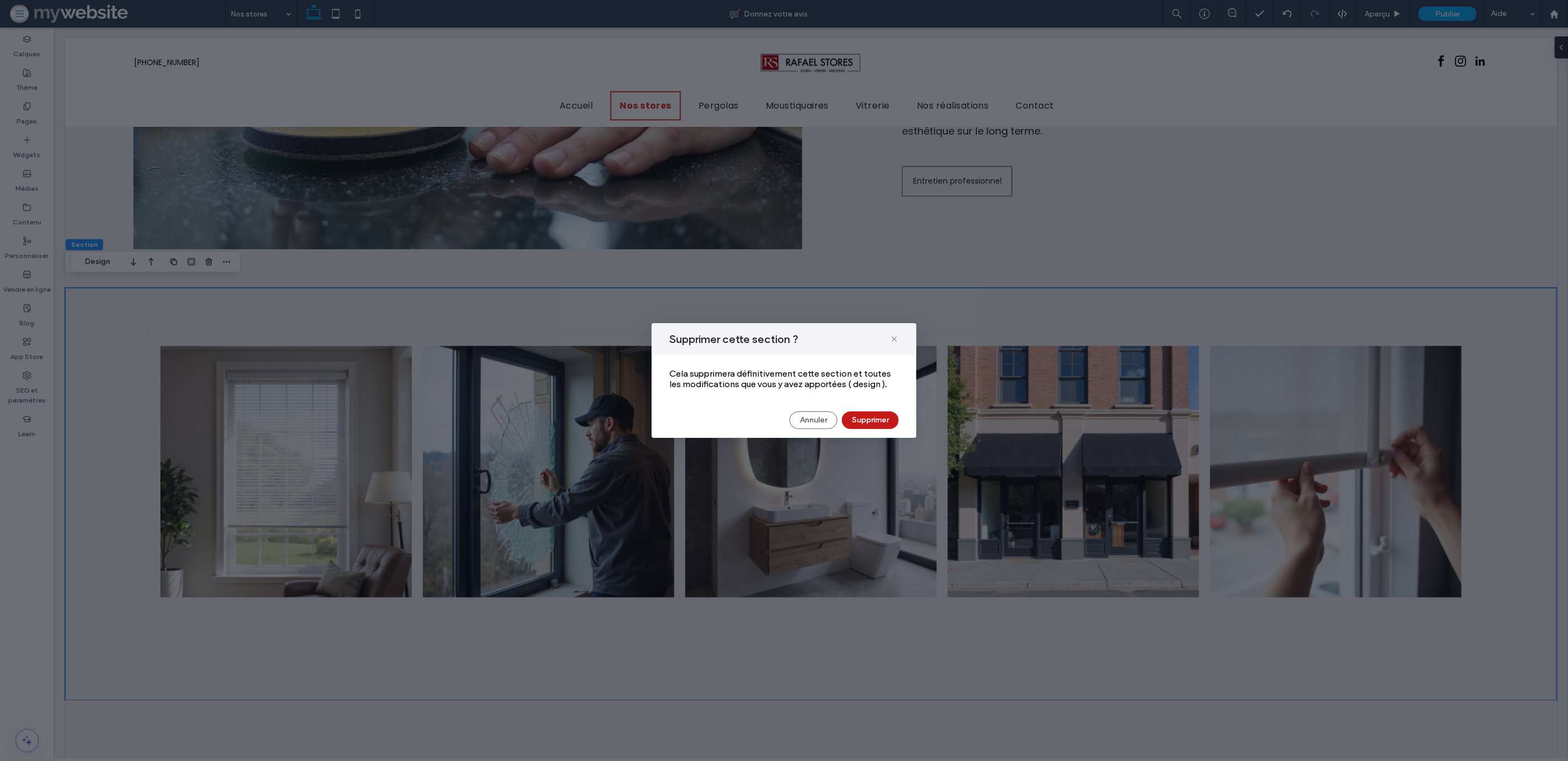
click at [862, 420] on button "Supprimer" at bounding box center [870, 420] width 56 height 17
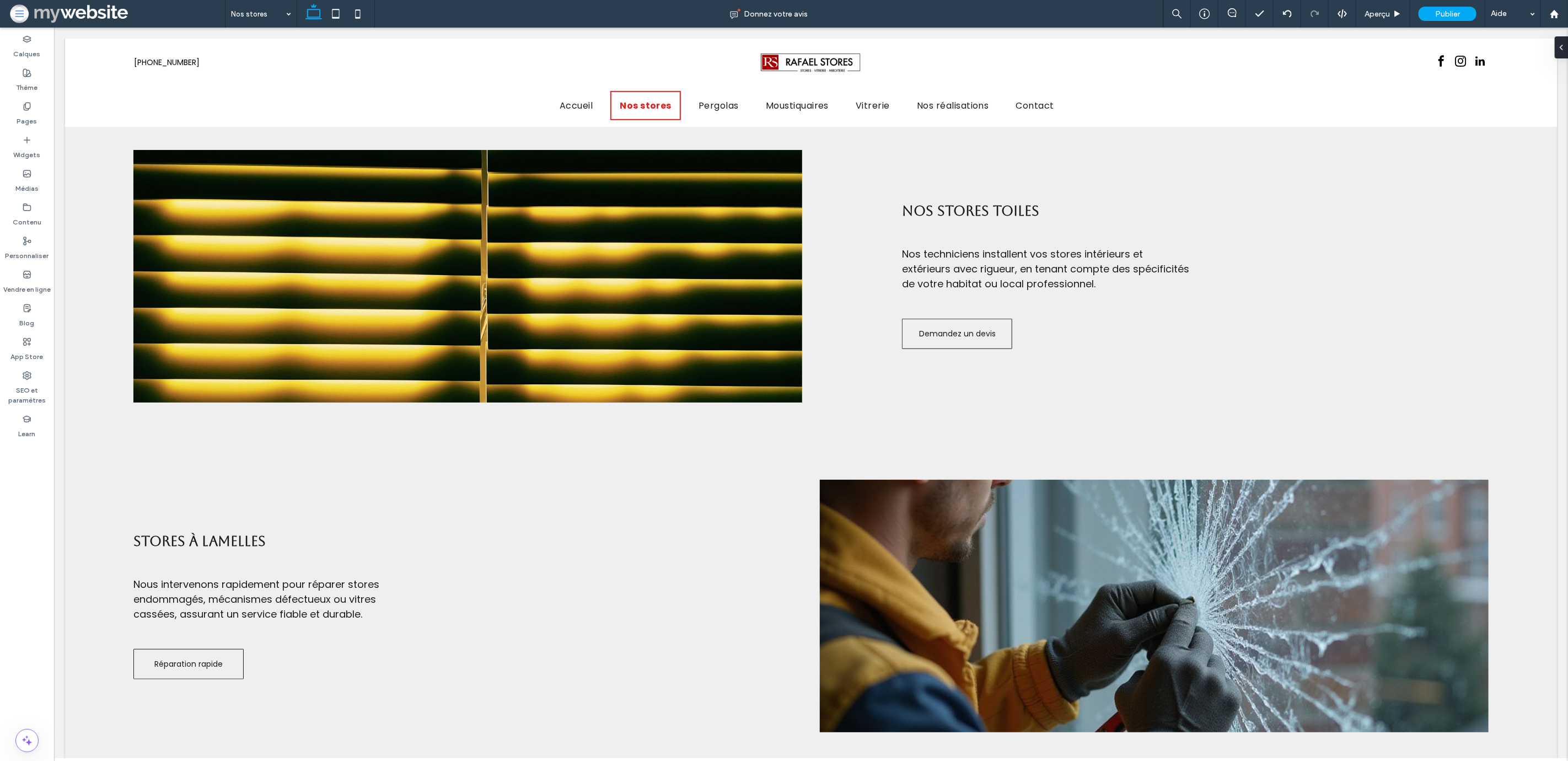
scroll to position [0, 0]
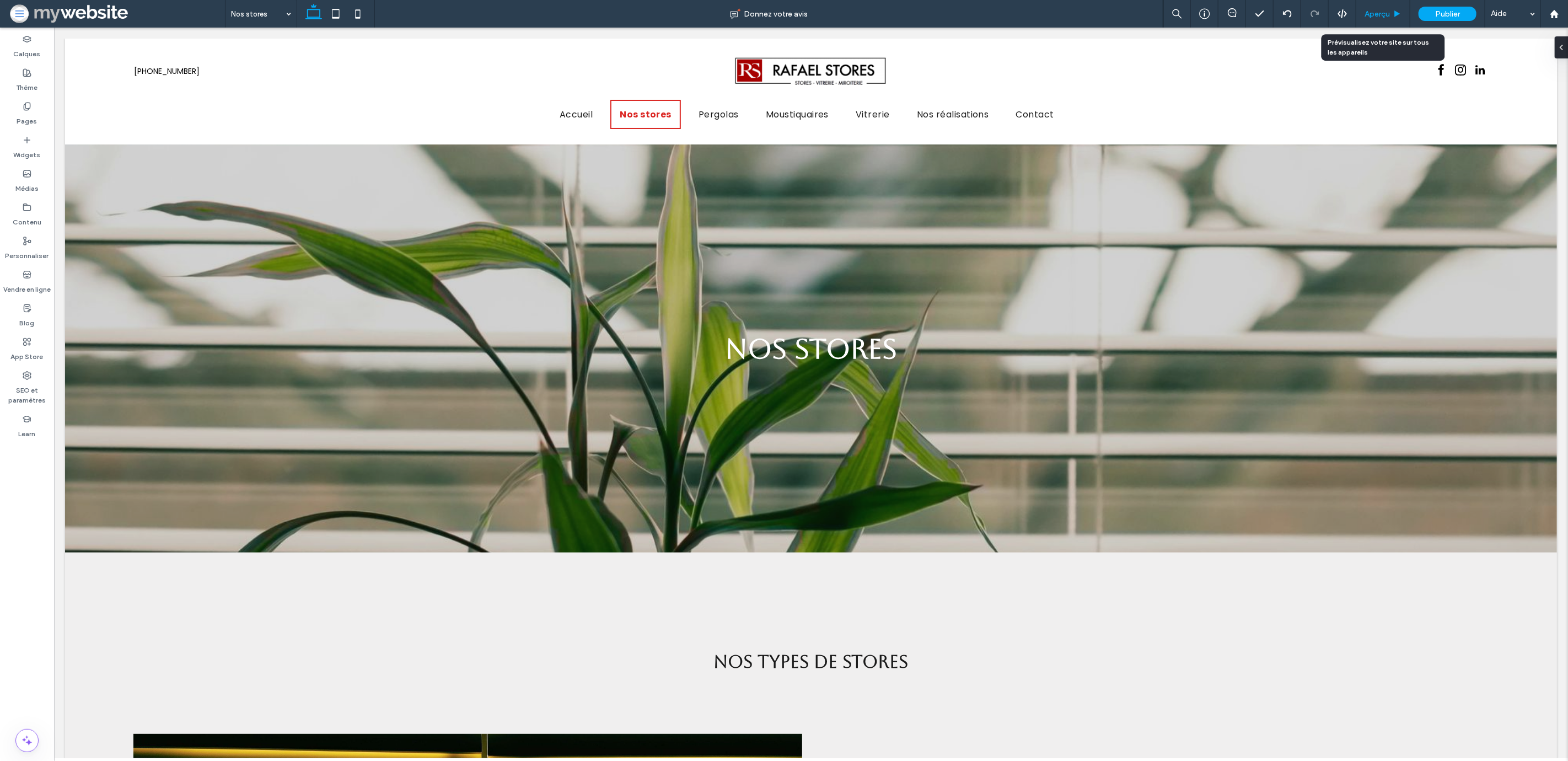
click at [1380, 12] on span "Aperçu" at bounding box center [1376, 14] width 25 height 10
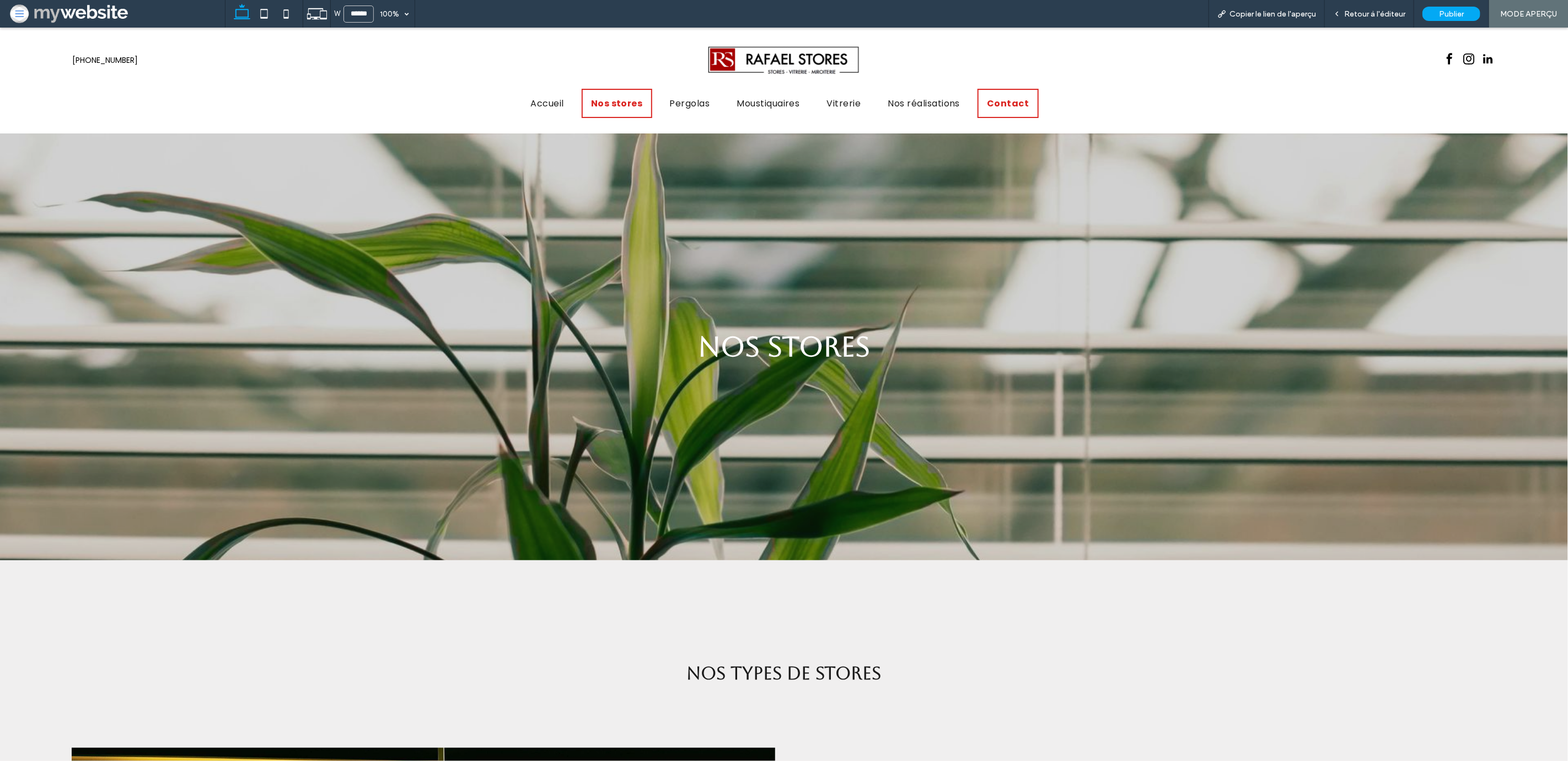
click at [1008, 108] on span "Contact" at bounding box center [1008, 103] width 42 height 14
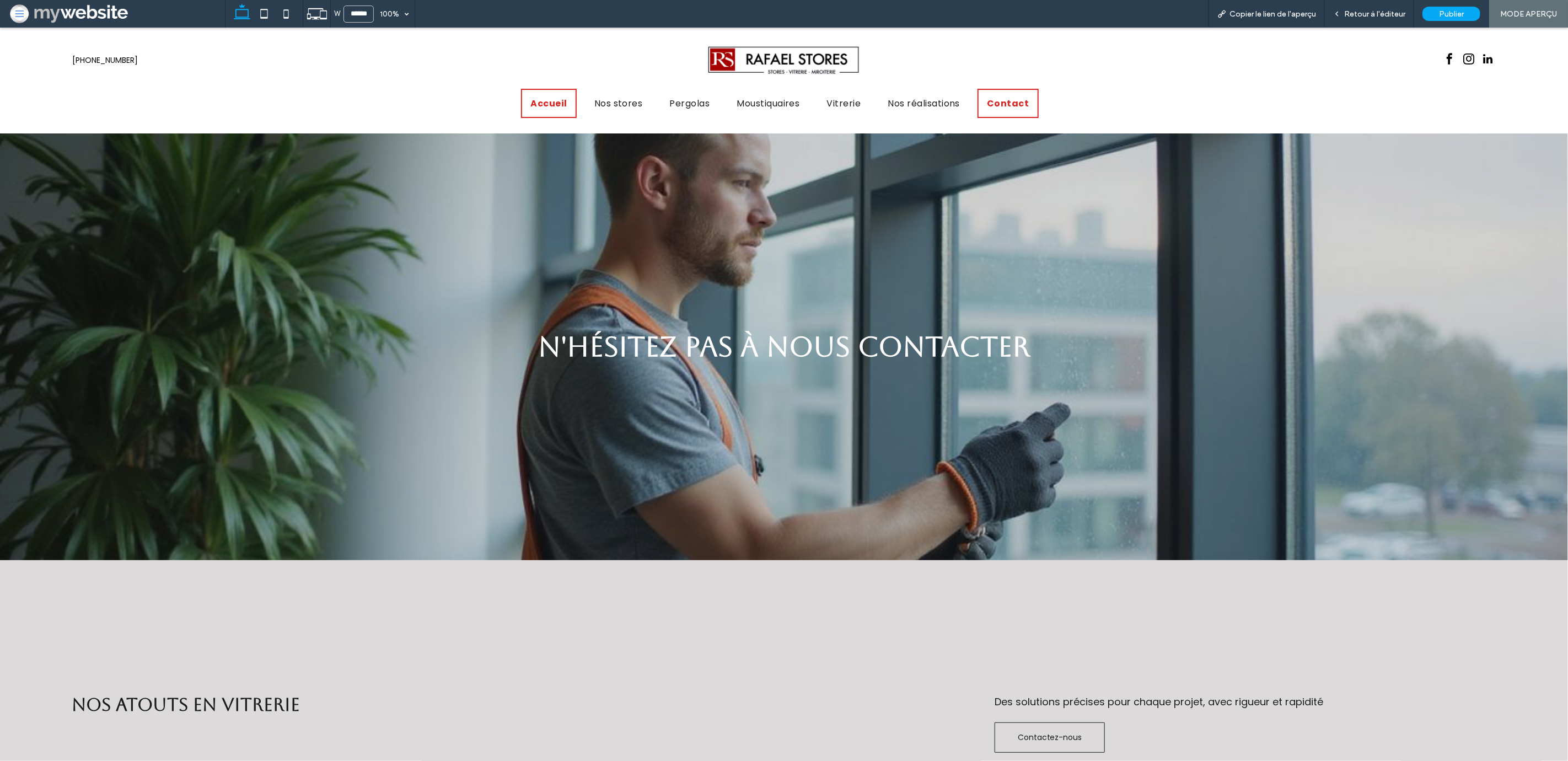
click at [538, 101] on span "Accueil" at bounding box center [549, 103] width 36 height 14
